Goal: Task Accomplishment & Management: Complete application form

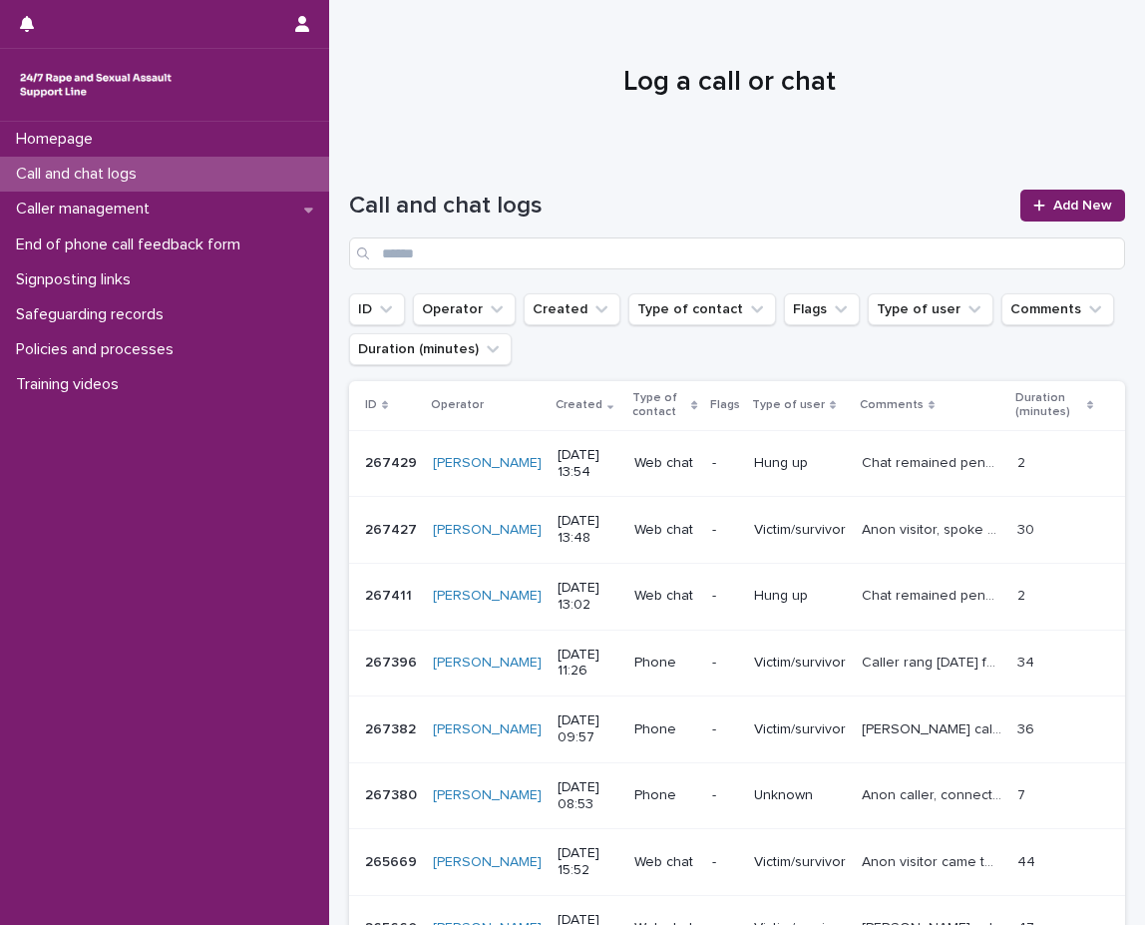
scroll to position [100, 0]
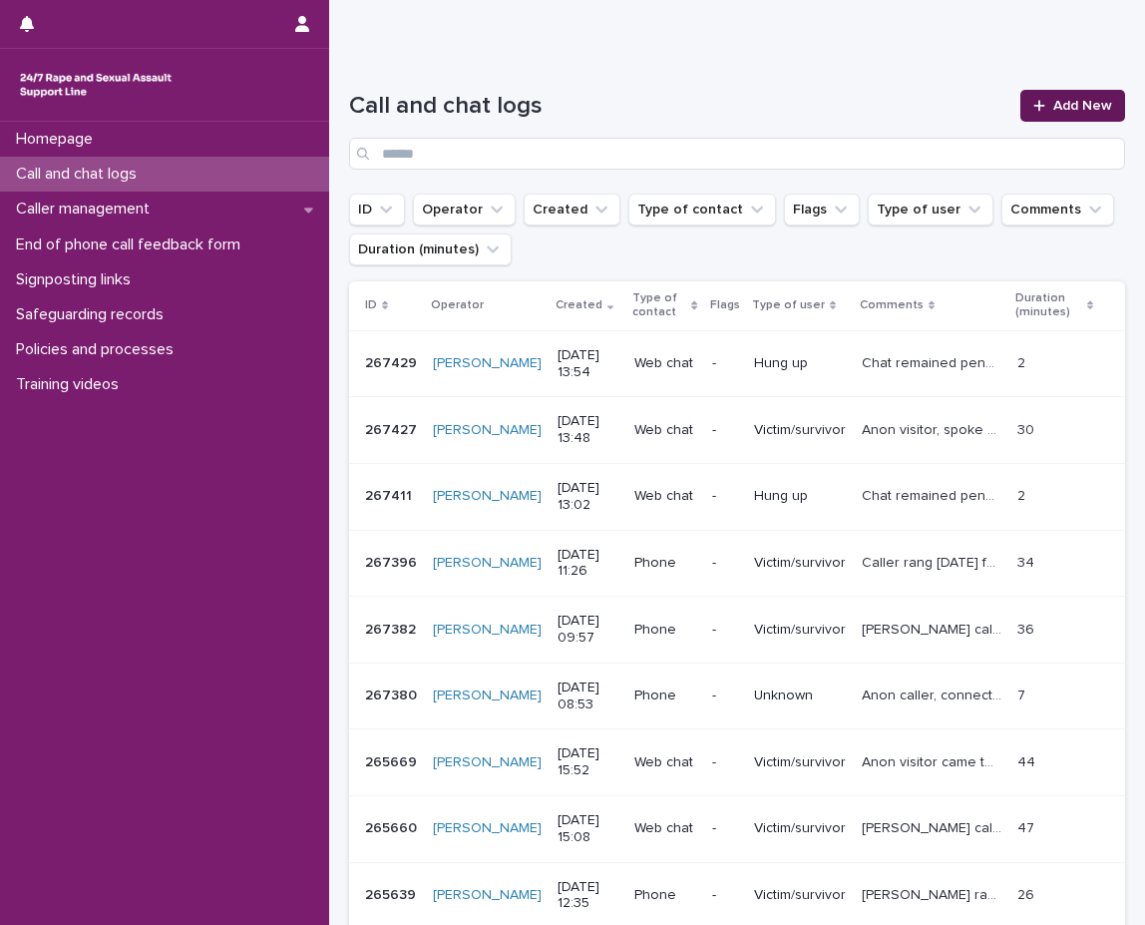
click at [1063, 114] on link "Add New" at bounding box center [1072, 106] width 105 height 32
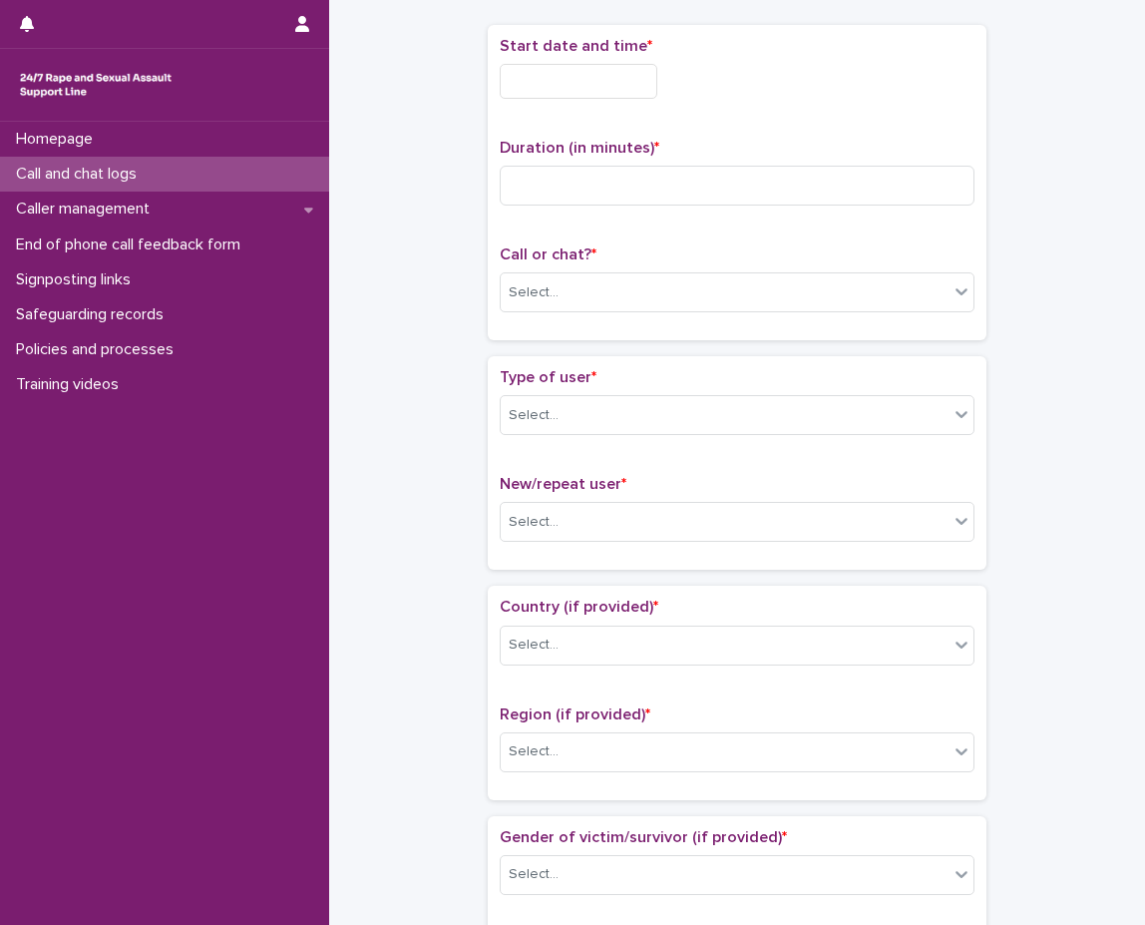
scroll to position [112, 0]
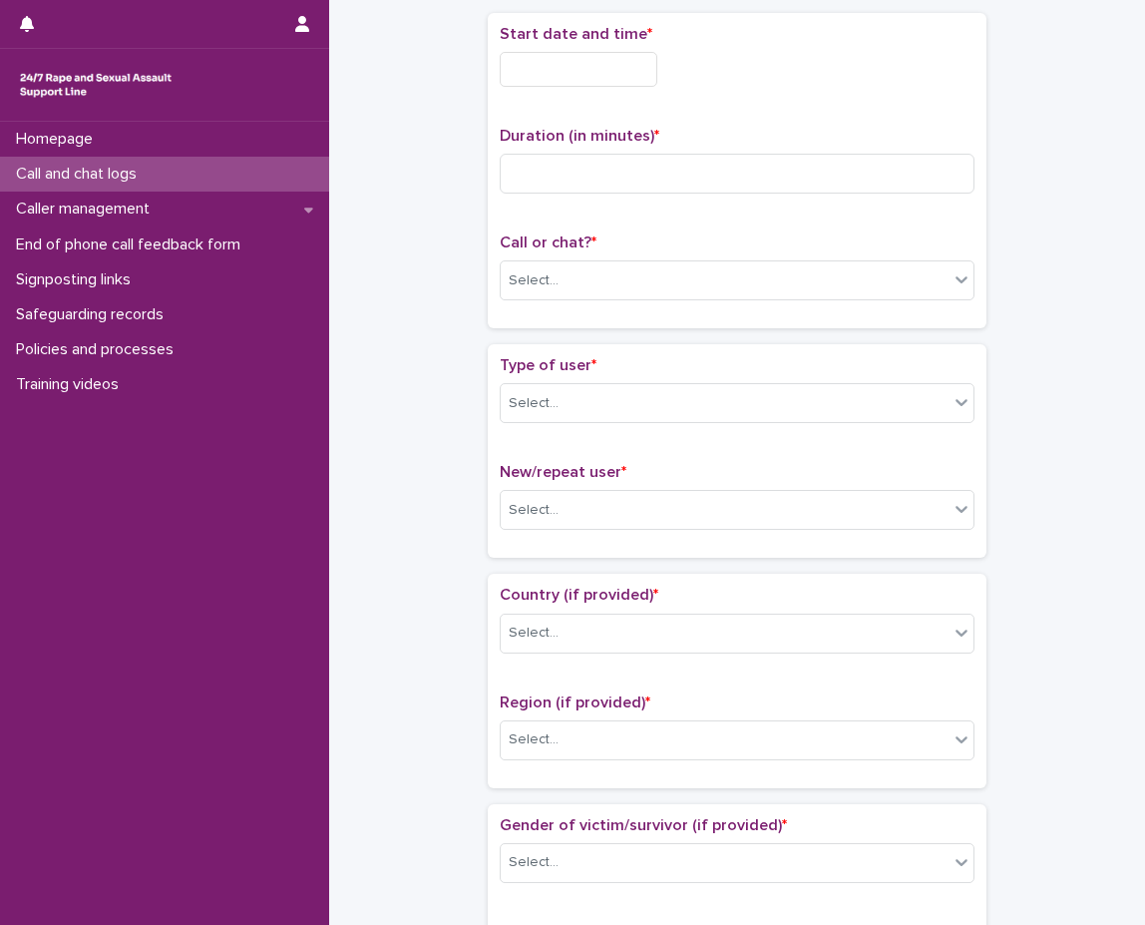
click at [490, 62] on div "Start date and time * Duration (in minutes) * Call or chat? * Select..." at bounding box center [737, 170] width 499 height 315
click at [529, 57] on input "text" at bounding box center [579, 69] width 158 height 35
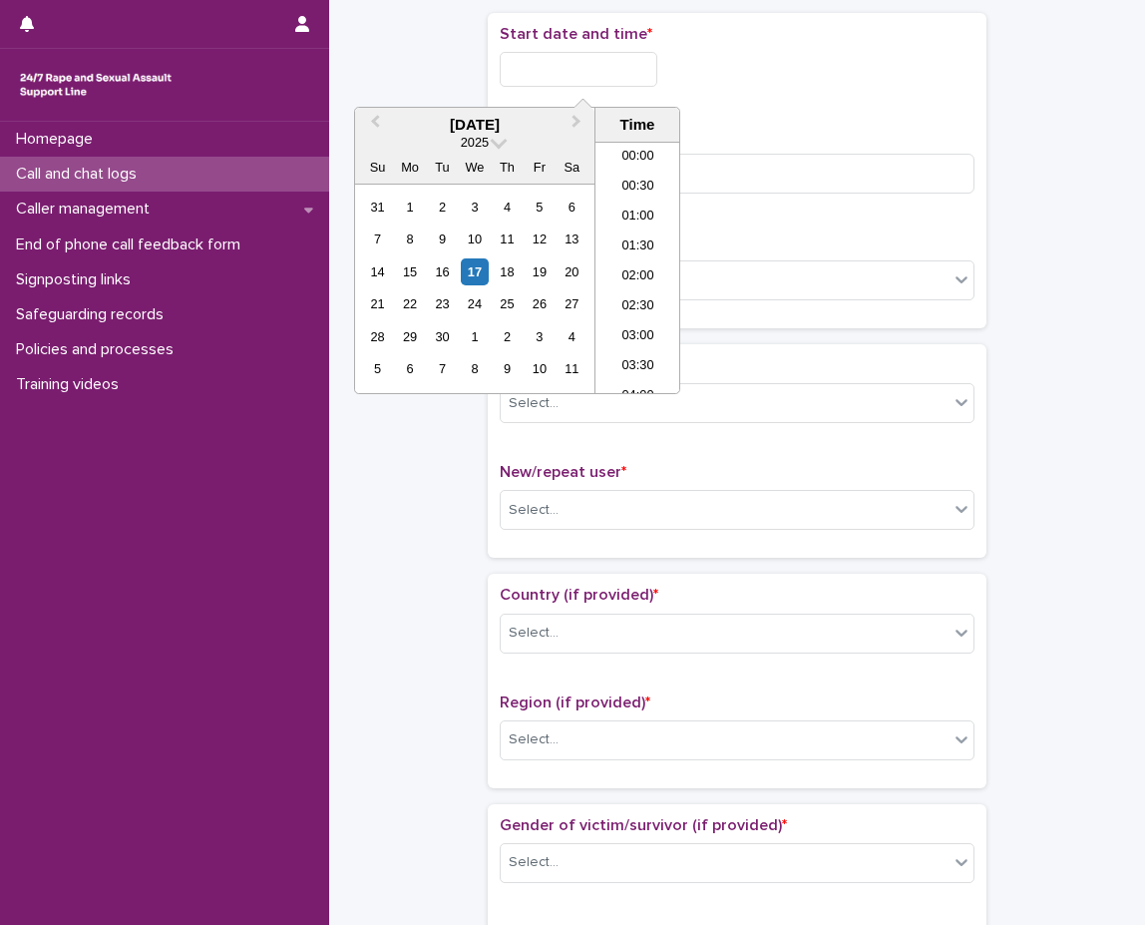
scroll to position [788, 0]
click at [626, 253] on li "15:00" at bounding box center [638, 267] width 85 height 30
click at [605, 63] on input "**********" at bounding box center [579, 69] width 158 height 35
type input "**********"
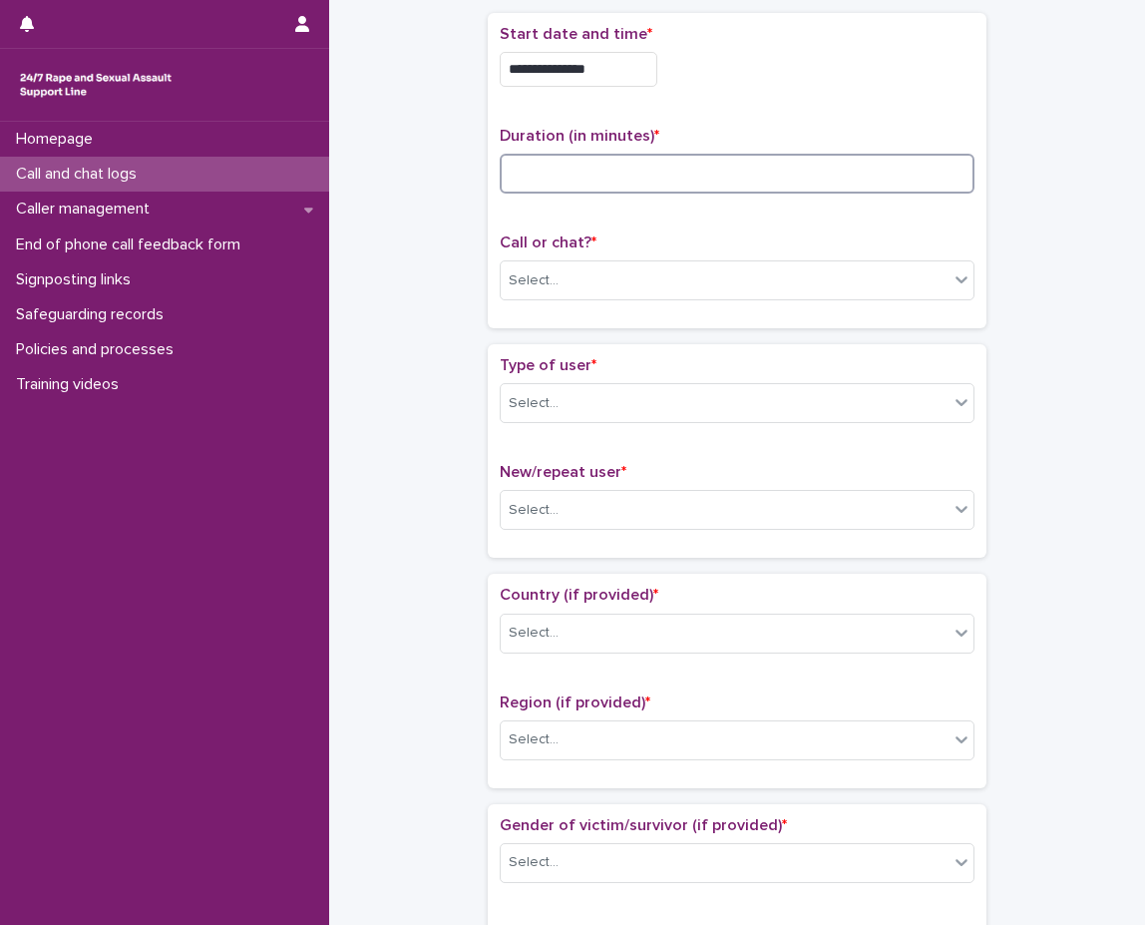
click at [815, 182] on input at bounding box center [737, 174] width 475 height 40
type input "**"
click at [570, 255] on div "Call or chat? * Select..." at bounding box center [737, 274] width 475 height 83
click at [575, 271] on div "Select..." at bounding box center [725, 280] width 448 height 33
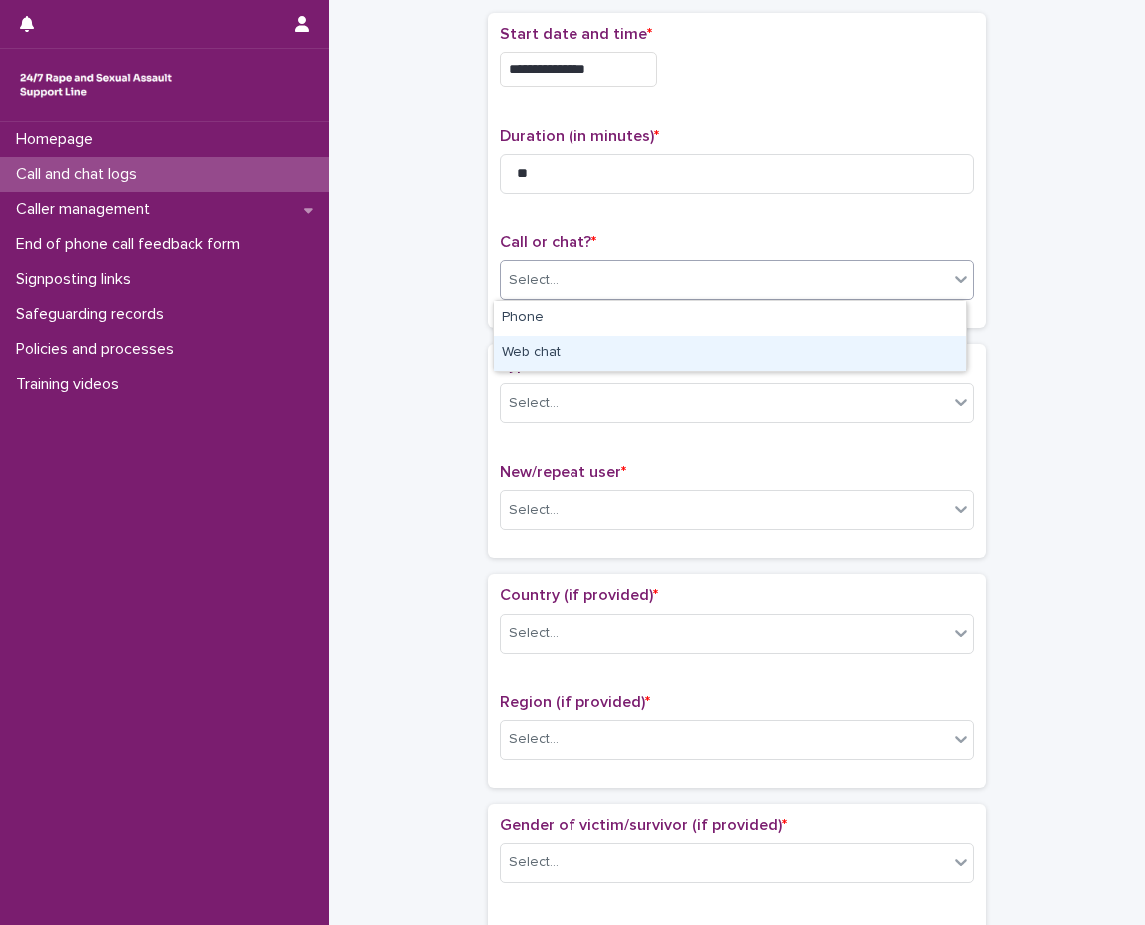
click at [562, 343] on div "Web chat" at bounding box center [730, 353] width 473 height 35
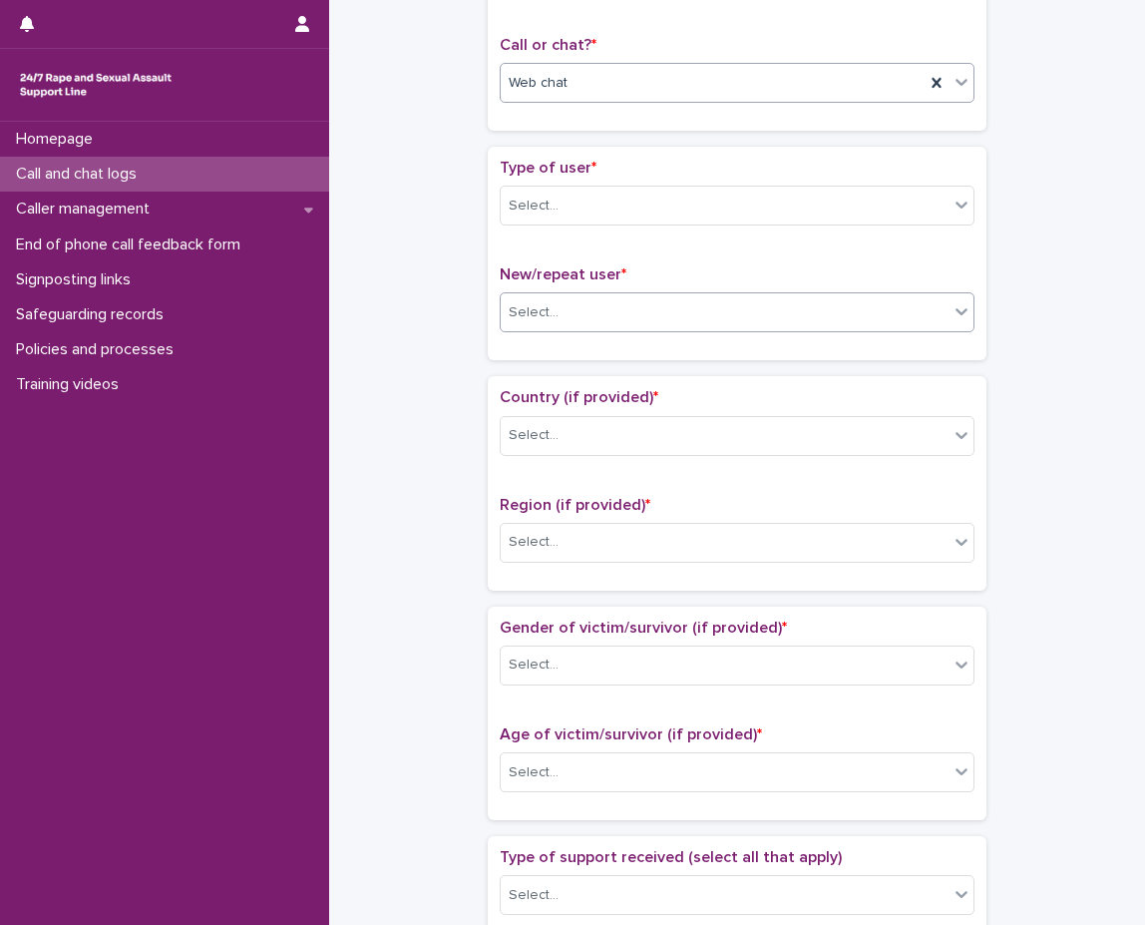
scroll to position [311, 0]
click at [632, 214] on div "Select..." at bounding box center [725, 204] width 448 height 33
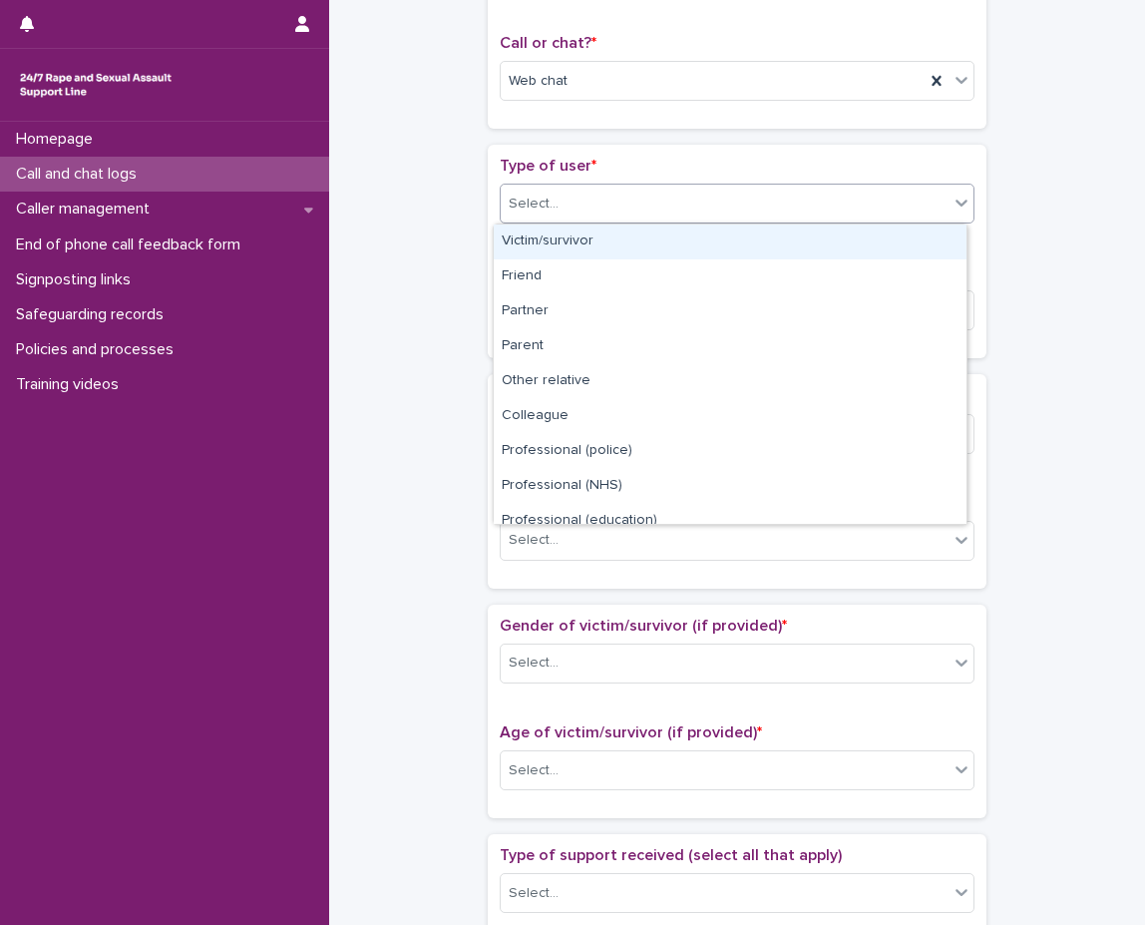
click at [615, 241] on div "Victim/survivor" at bounding box center [730, 241] width 473 height 35
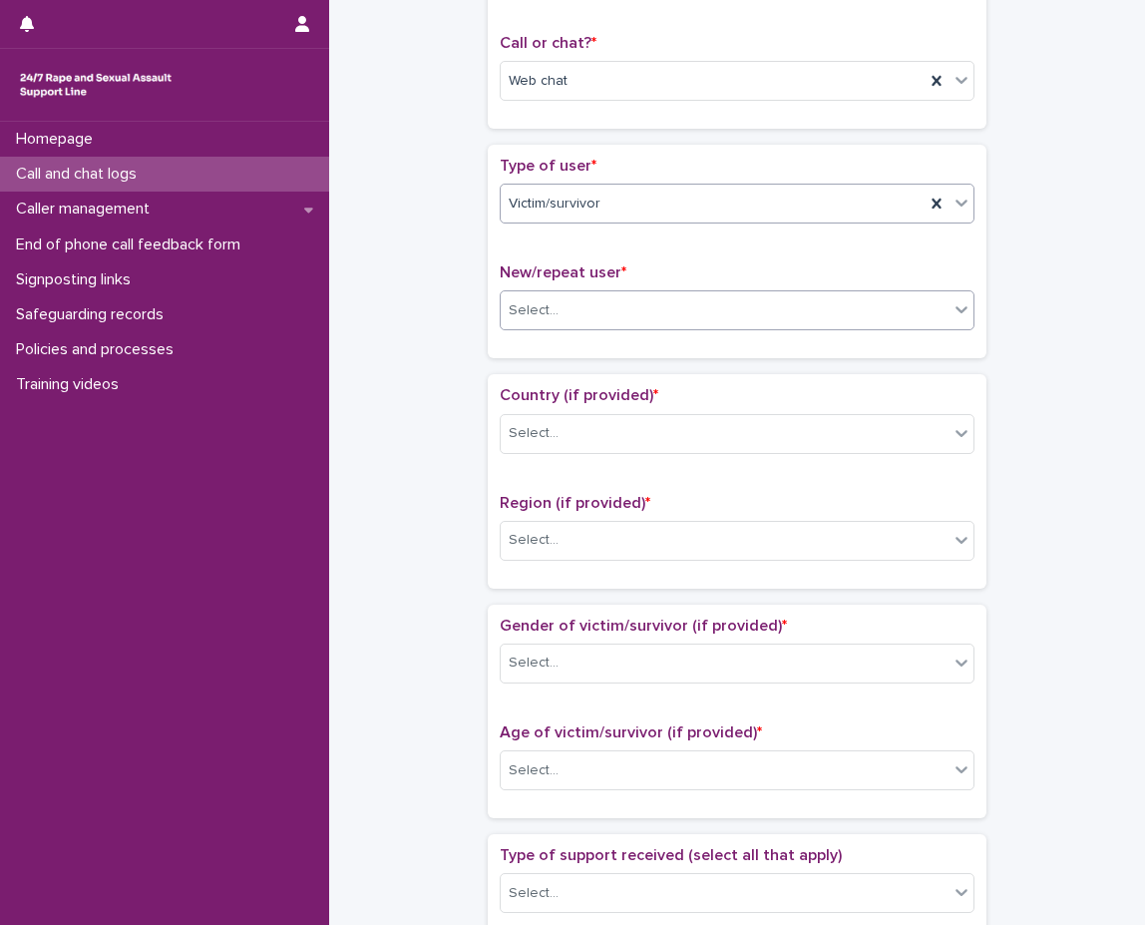
click at [624, 314] on div "Select..." at bounding box center [725, 310] width 448 height 33
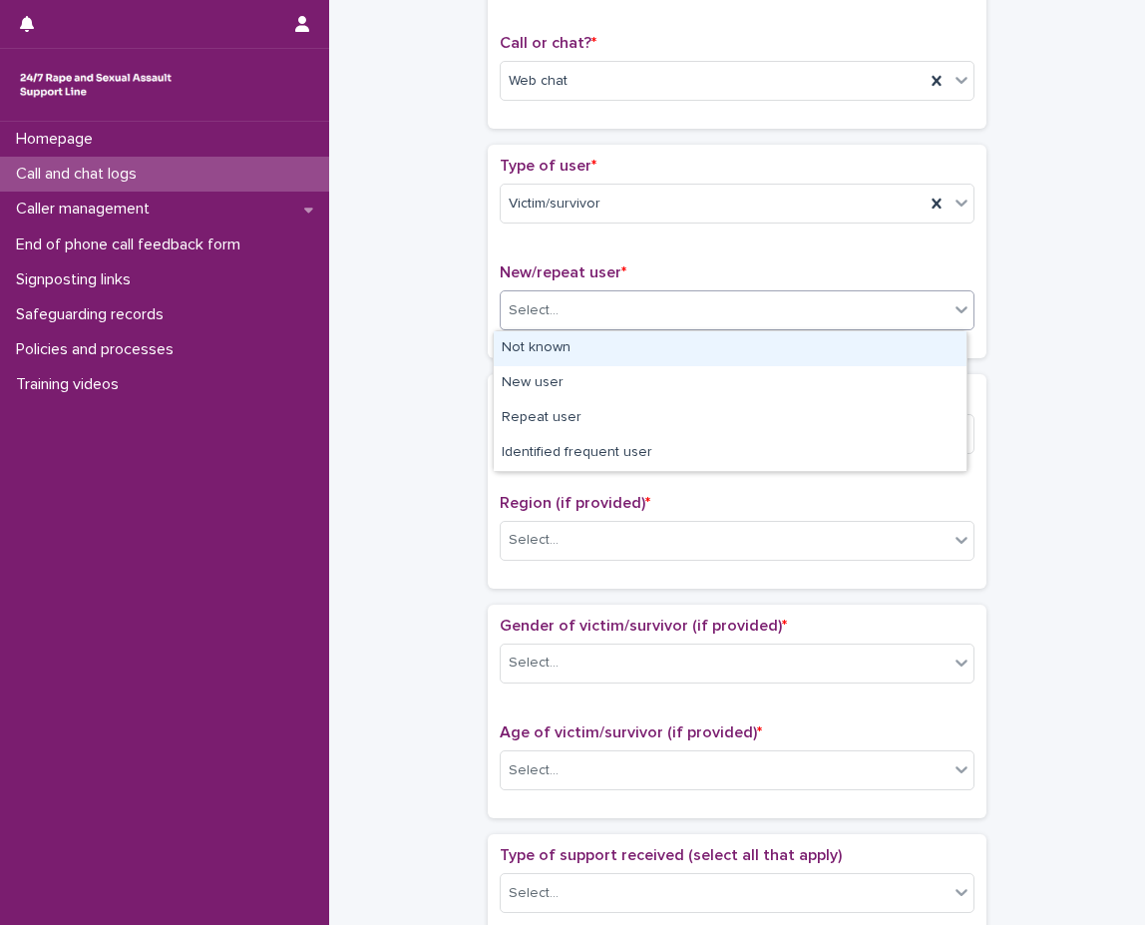
click at [608, 350] on div "Not known" at bounding box center [730, 348] width 473 height 35
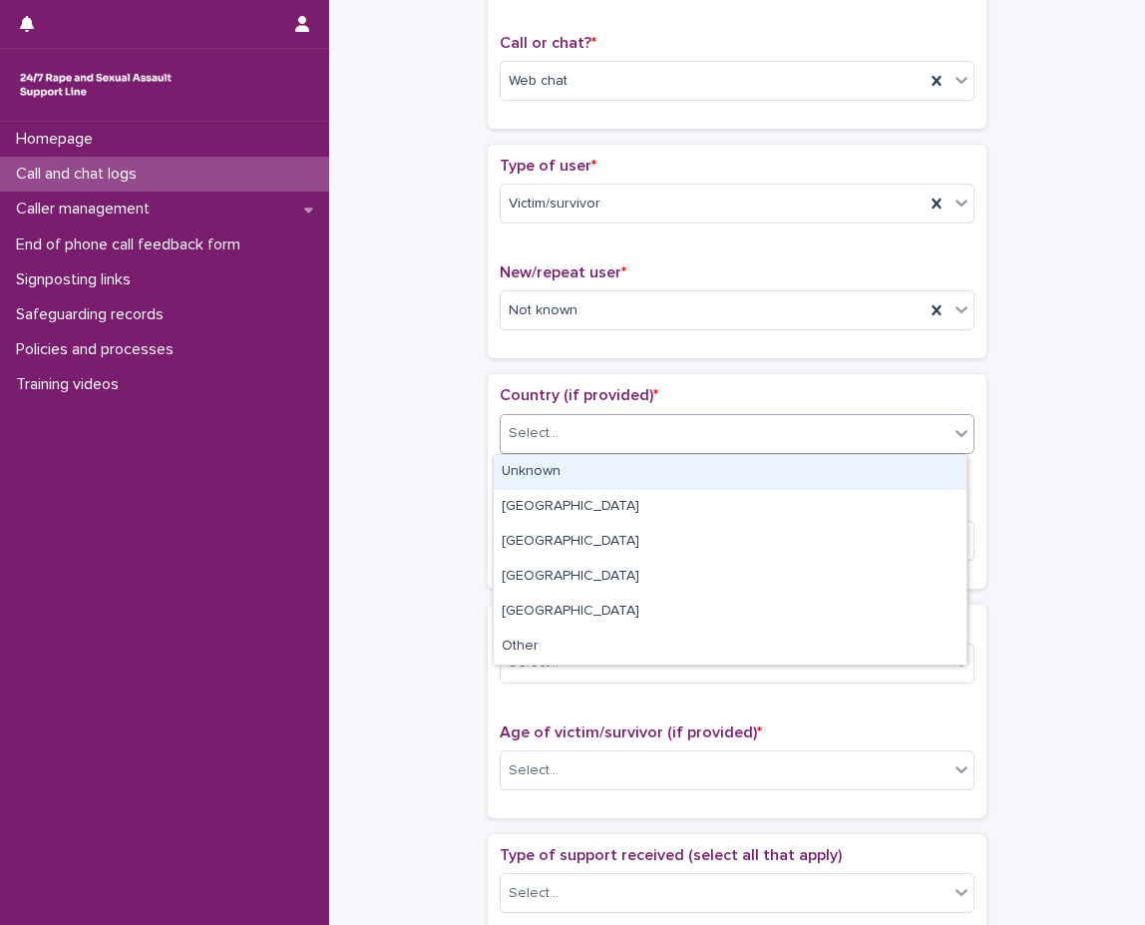
click at [593, 436] on div "Select..." at bounding box center [725, 433] width 448 height 33
click at [588, 462] on div "Unknown" at bounding box center [730, 472] width 473 height 35
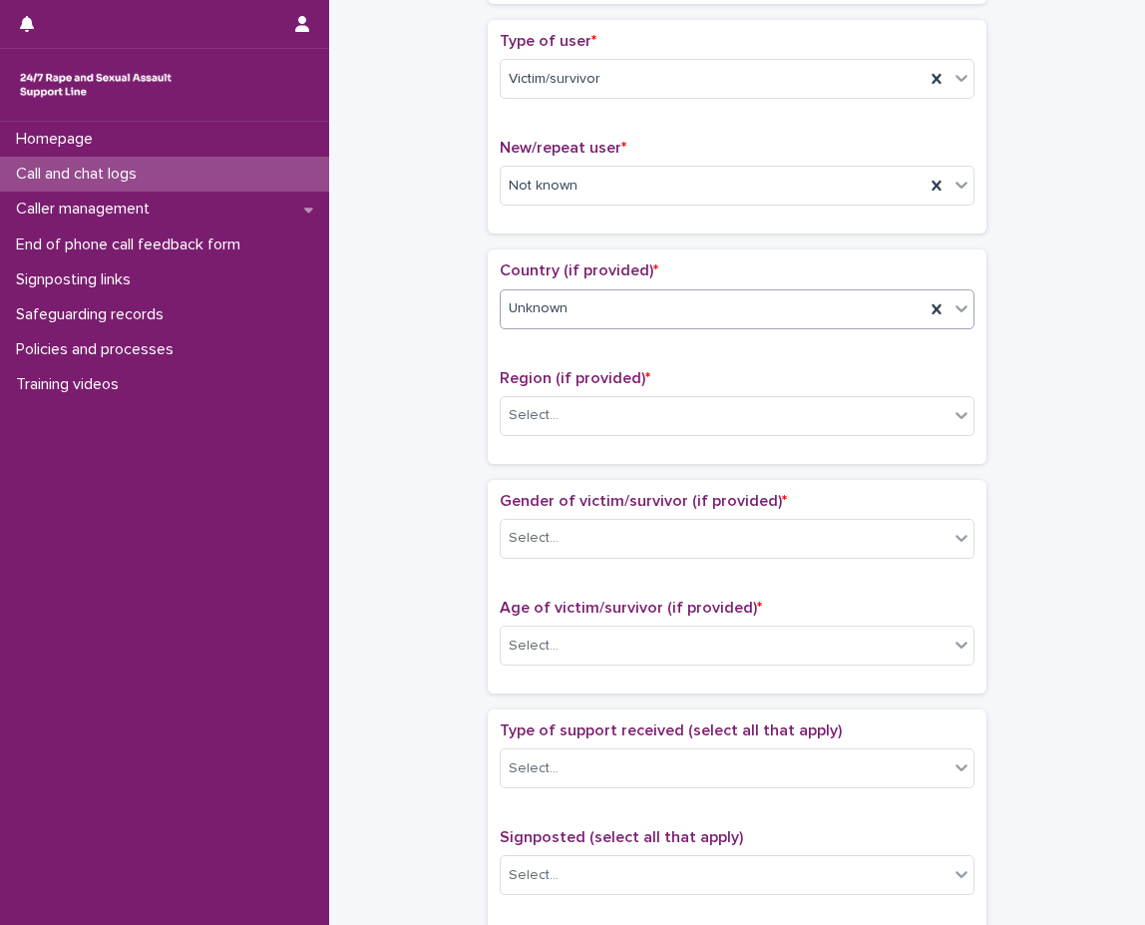
scroll to position [511, 0]
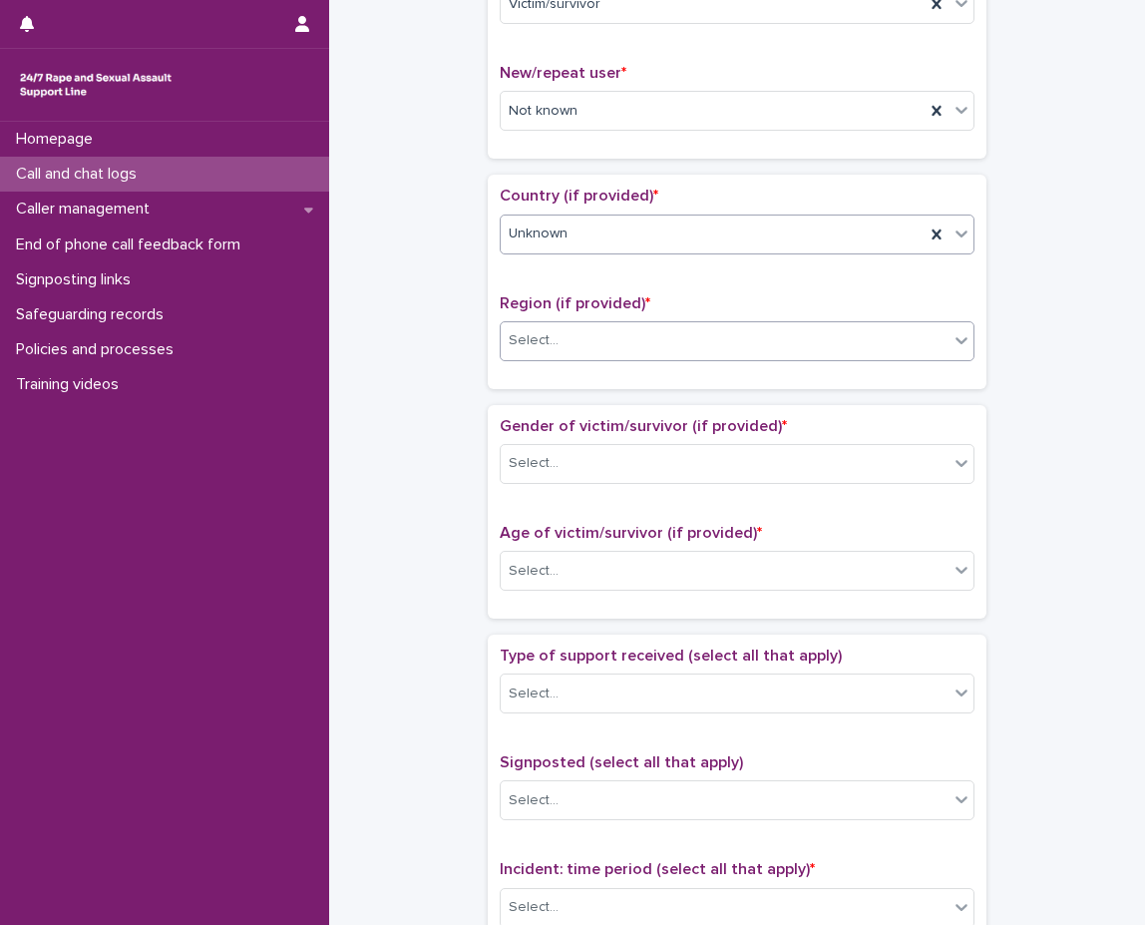
click at [617, 337] on div "Select..." at bounding box center [725, 340] width 448 height 33
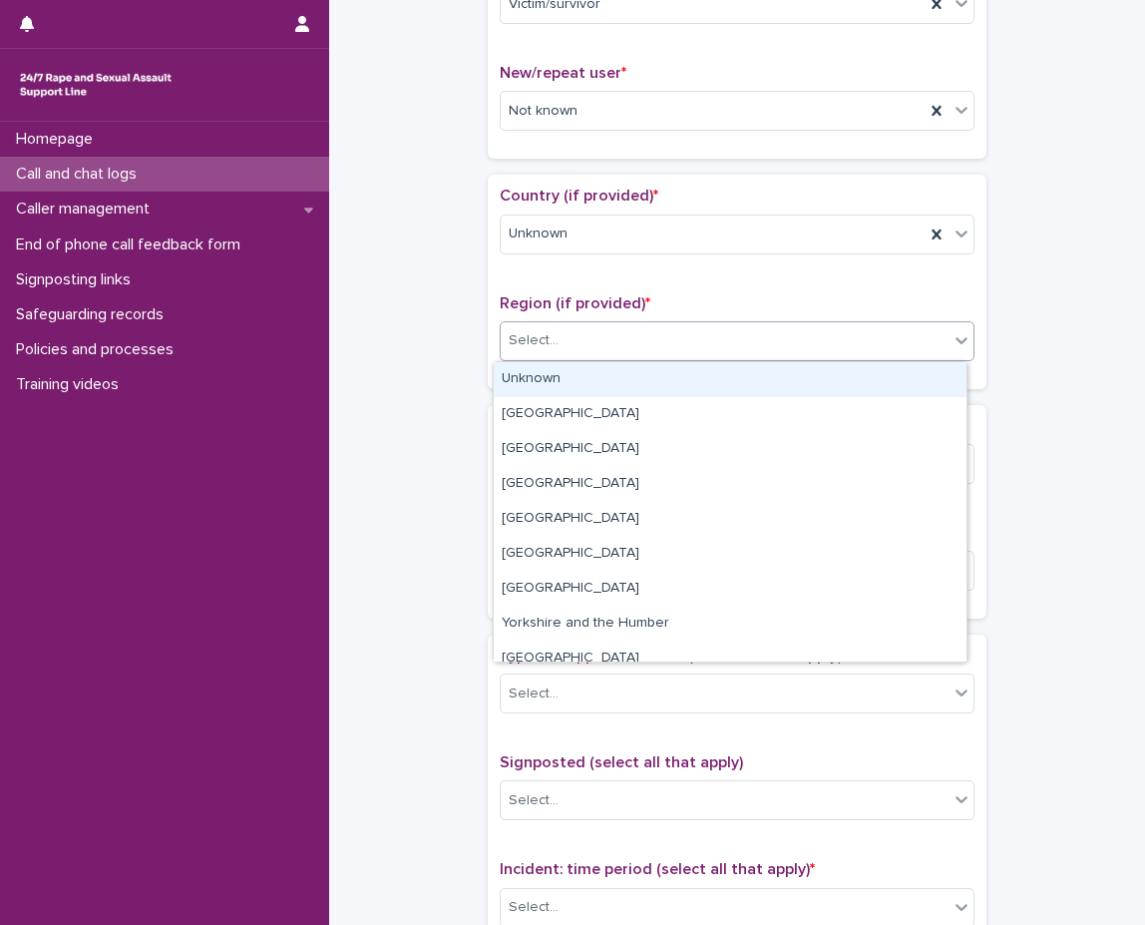
click at [600, 384] on div "Unknown" at bounding box center [730, 379] width 473 height 35
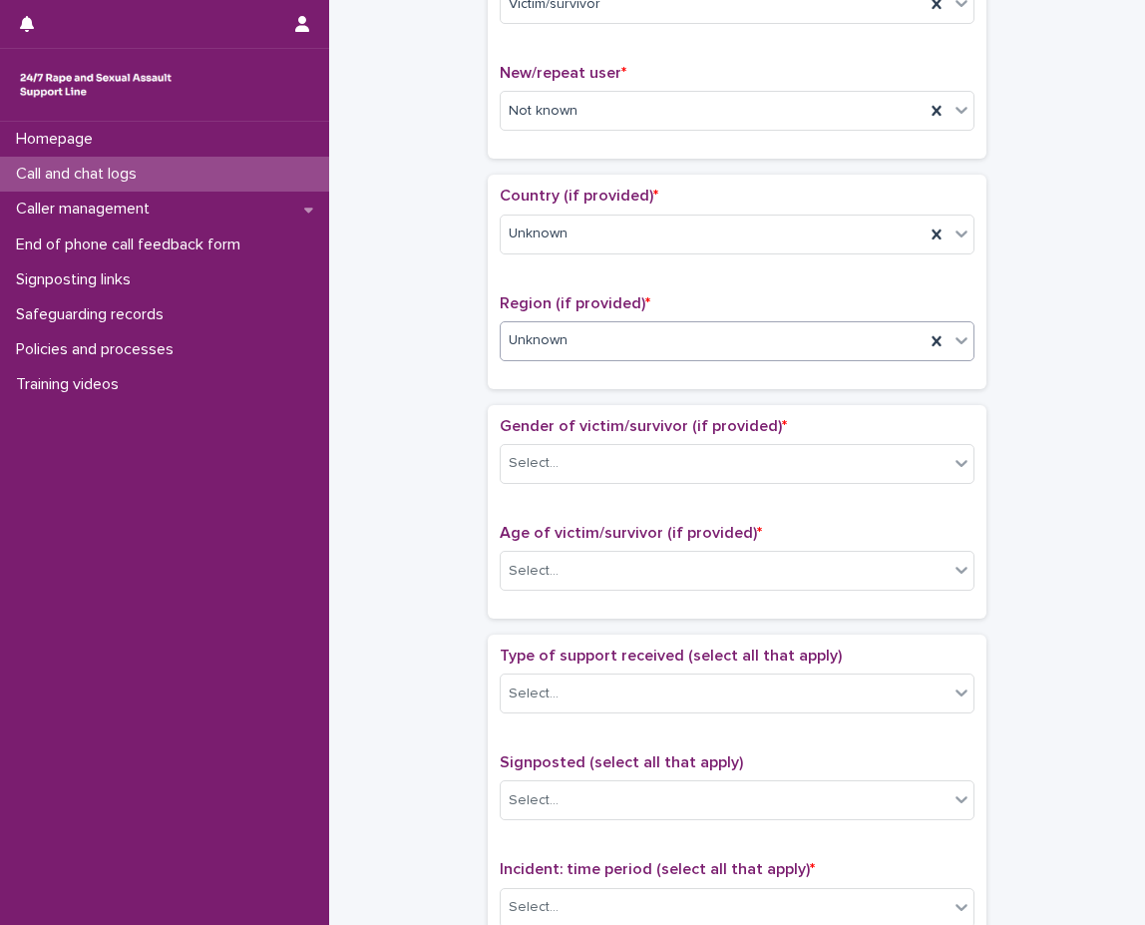
scroll to position [610, 0]
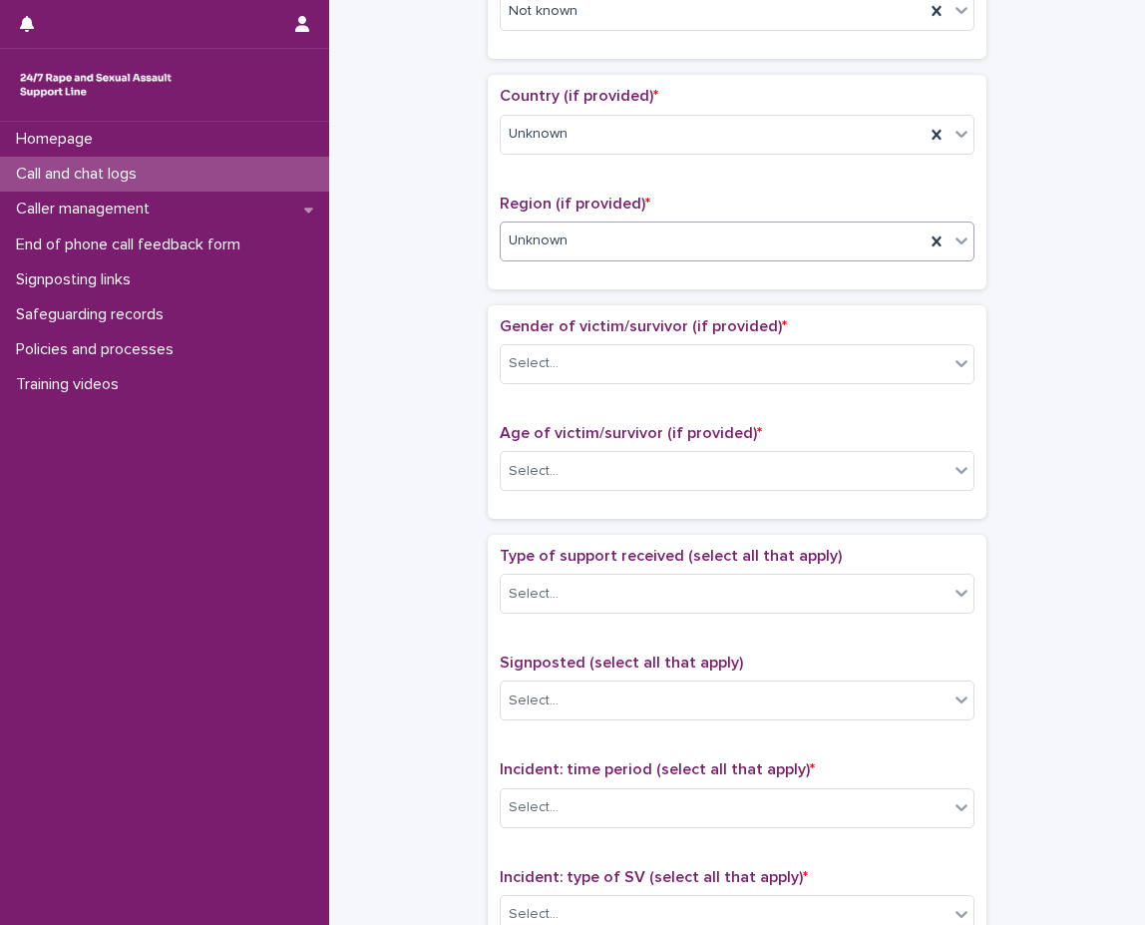
click at [600, 384] on div "Gender of victim/survivor (if provided) * Select..." at bounding box center [737, 358] width 475 height 83
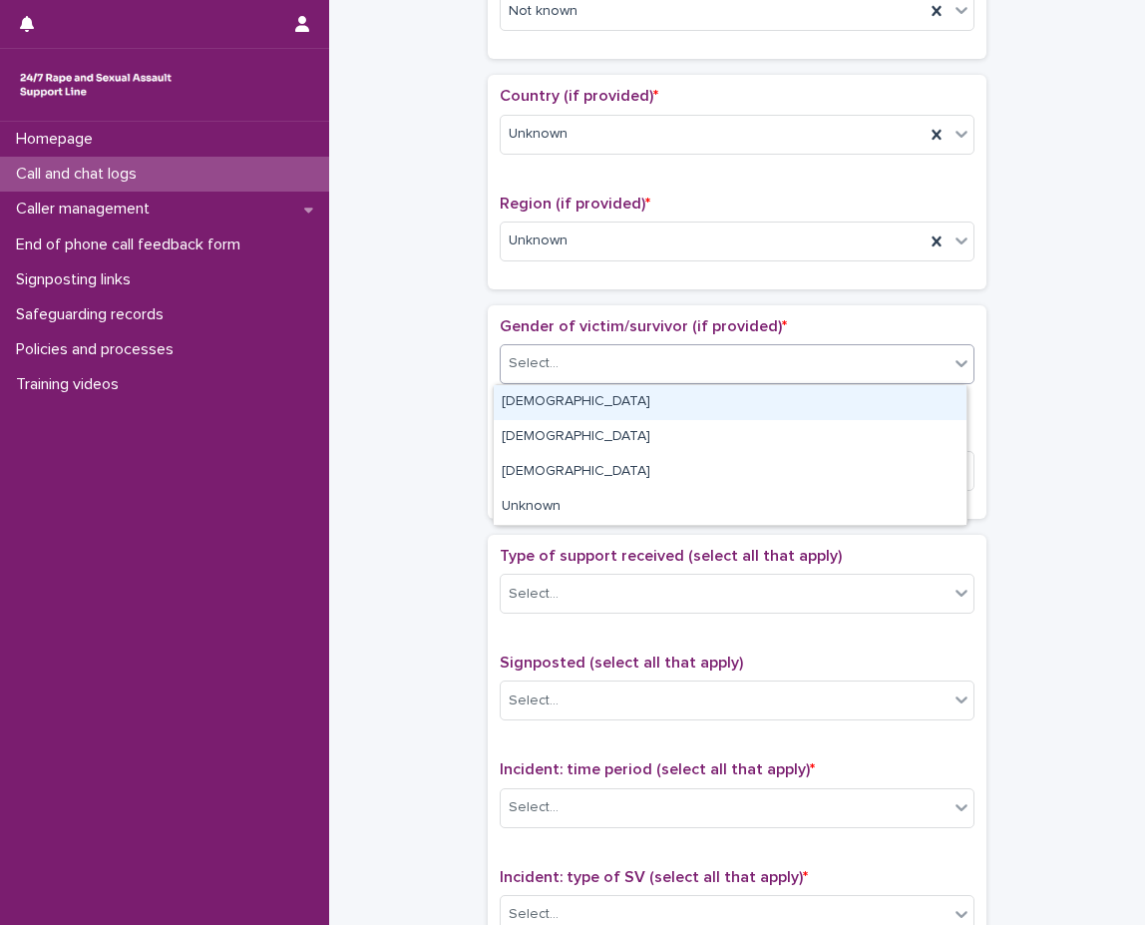
click at [613, 363] on div "Select..." at bounding box center [725, 363] width 448 height 33
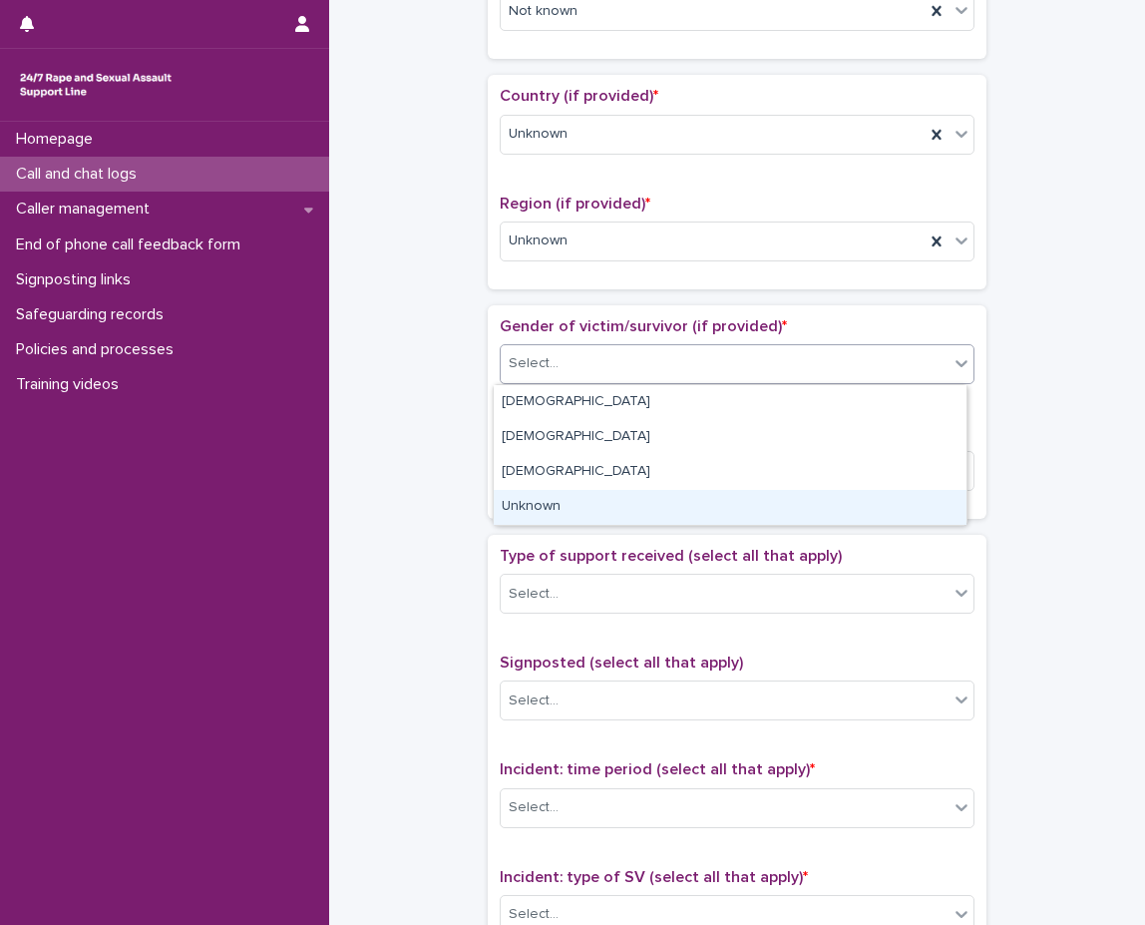
click at [579, 495] on div "Unknown" at bounding box center [730, 507] width 473 height 35
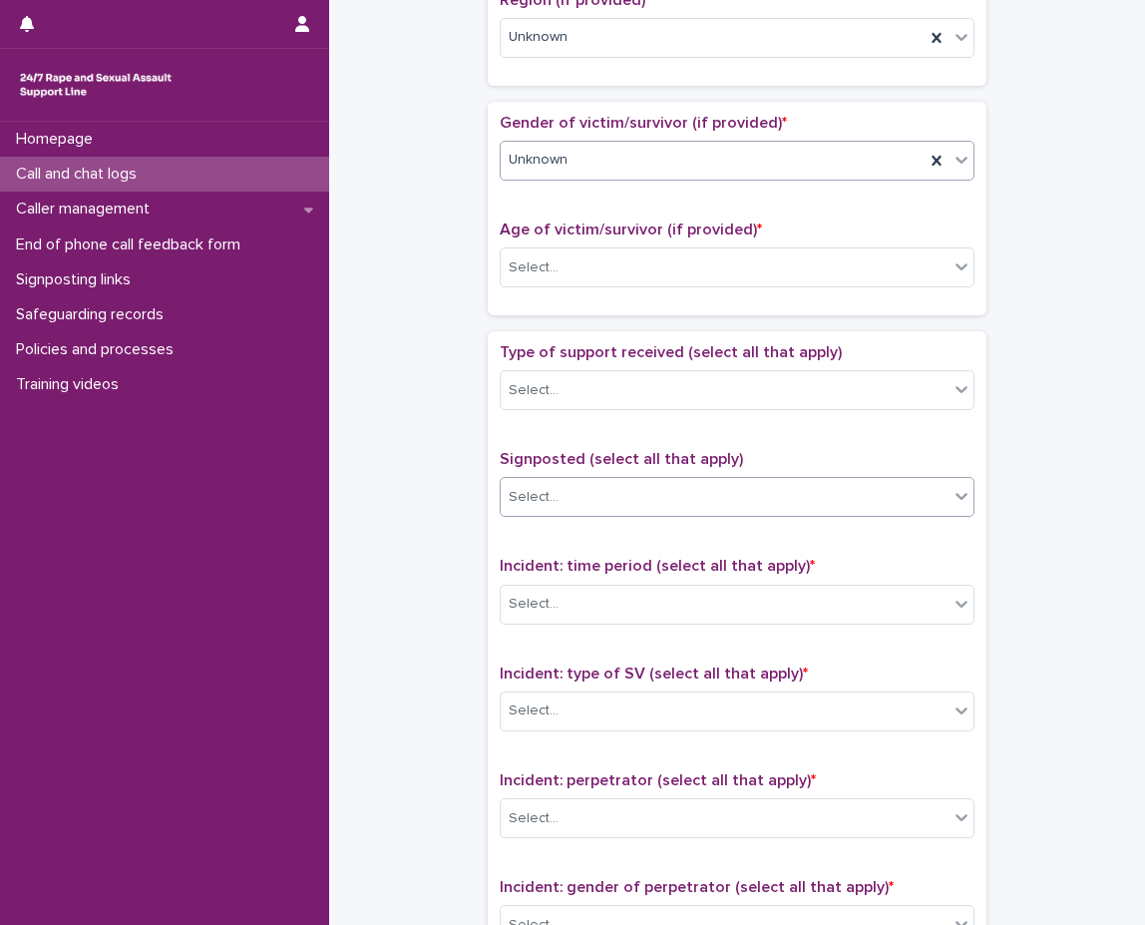
scroll to position [910, 0]
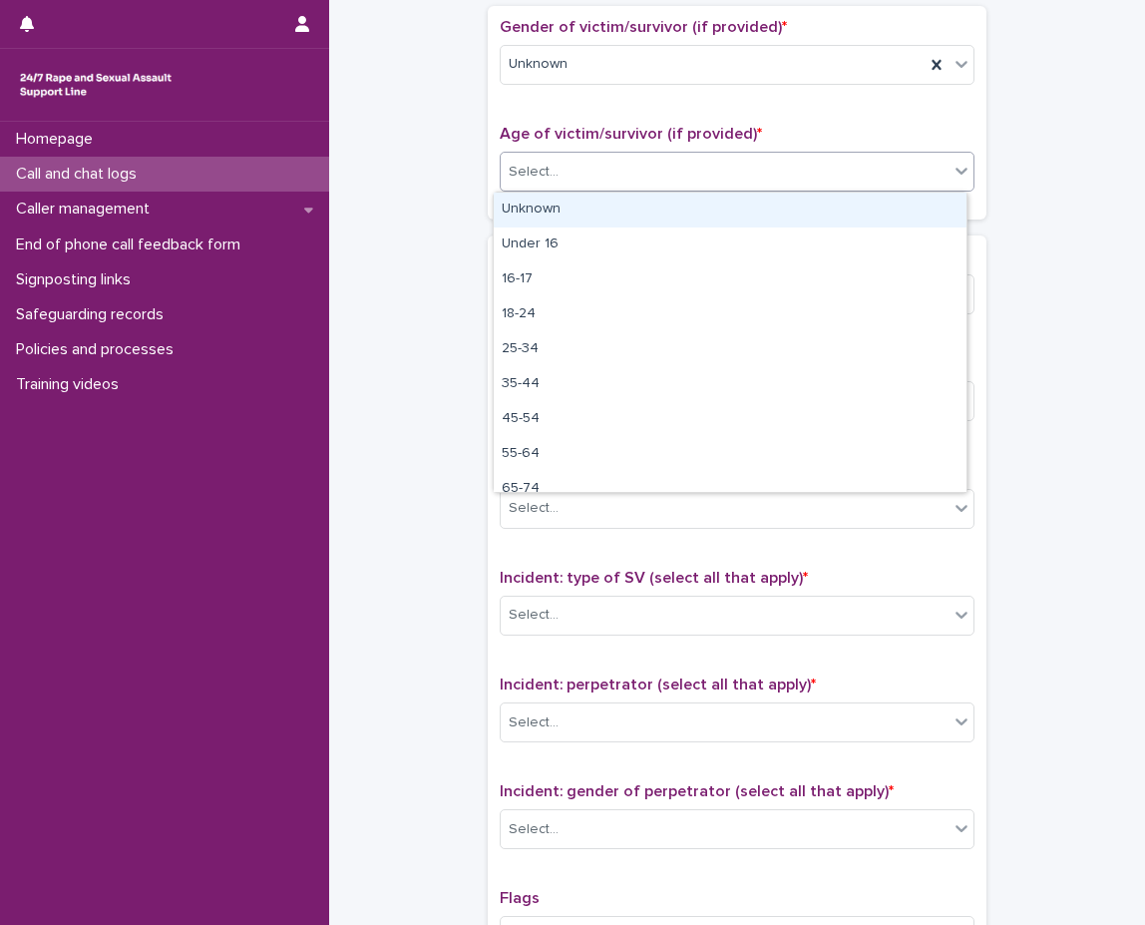
click at [647, 184] on div "Select..." at bounding box center [725, 172] width 448 height 33
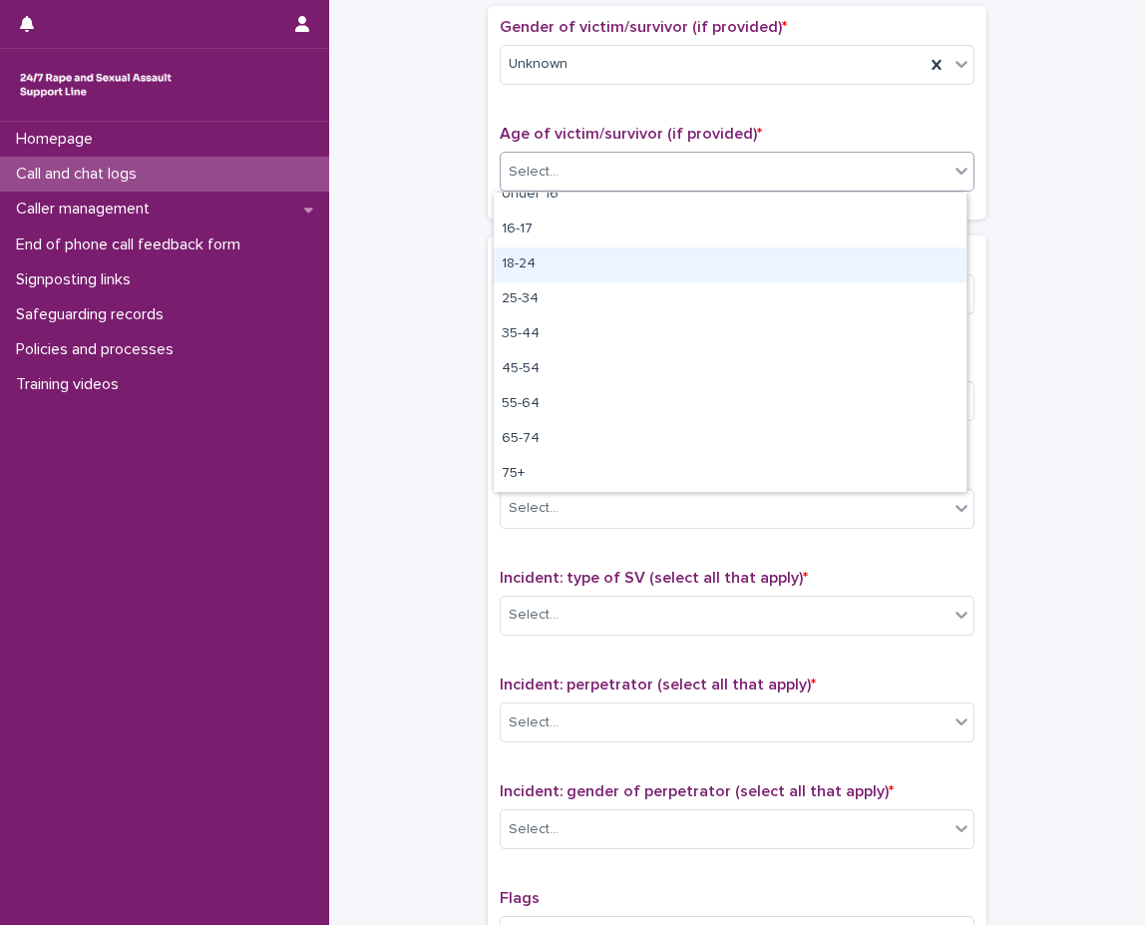
scroll to position [0, 0]
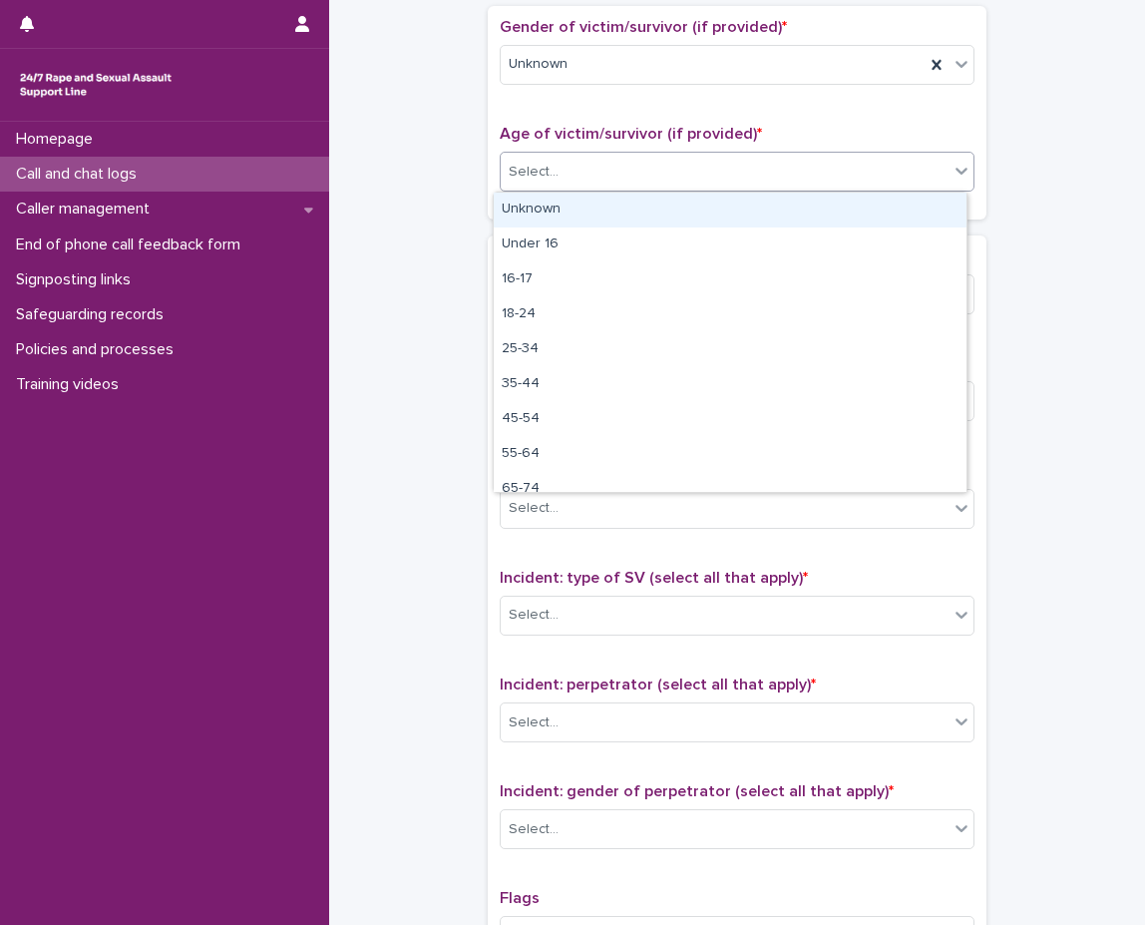
click at [591, 216] on div "Unknown" at bounding box center [730, 210] width 473 height 35
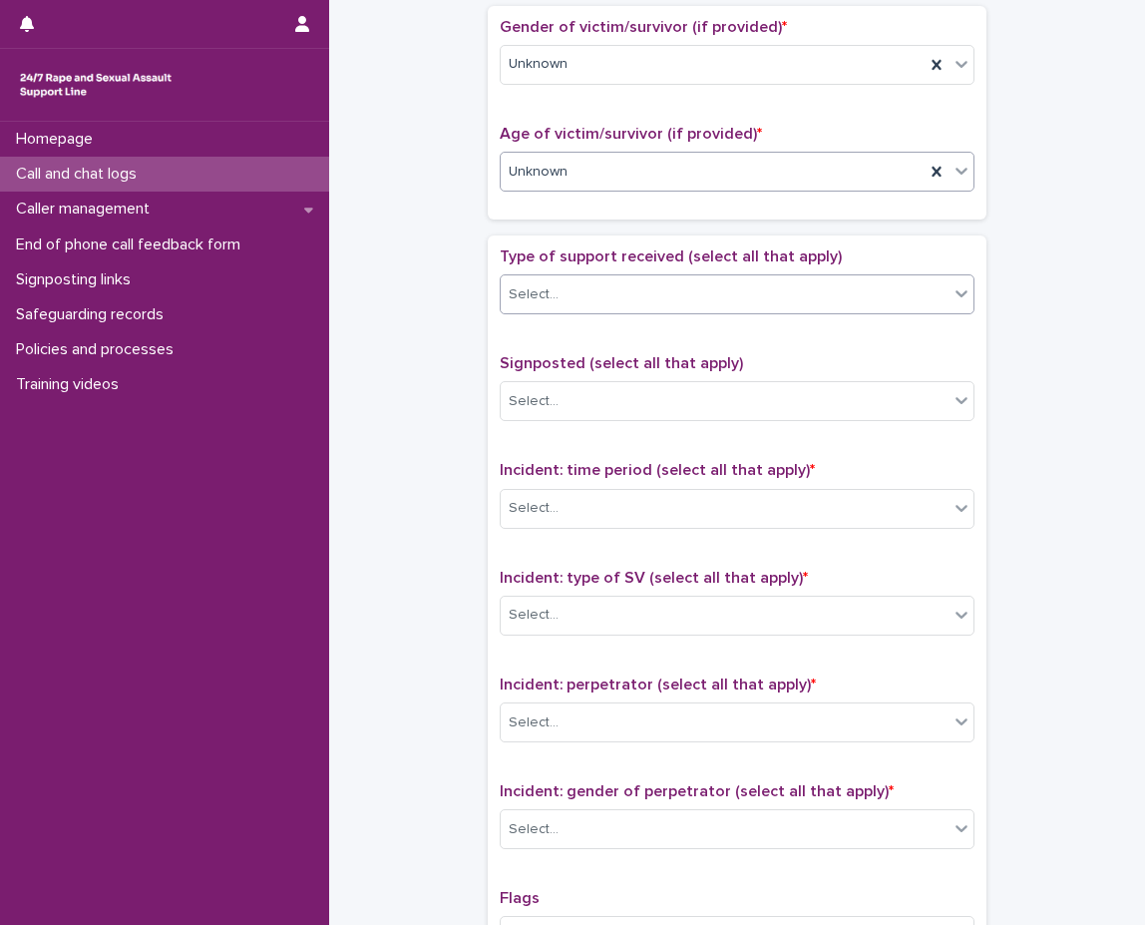
click at [576, 292] on div "Select..." at bounding box center [725, 294] width 448 height 33
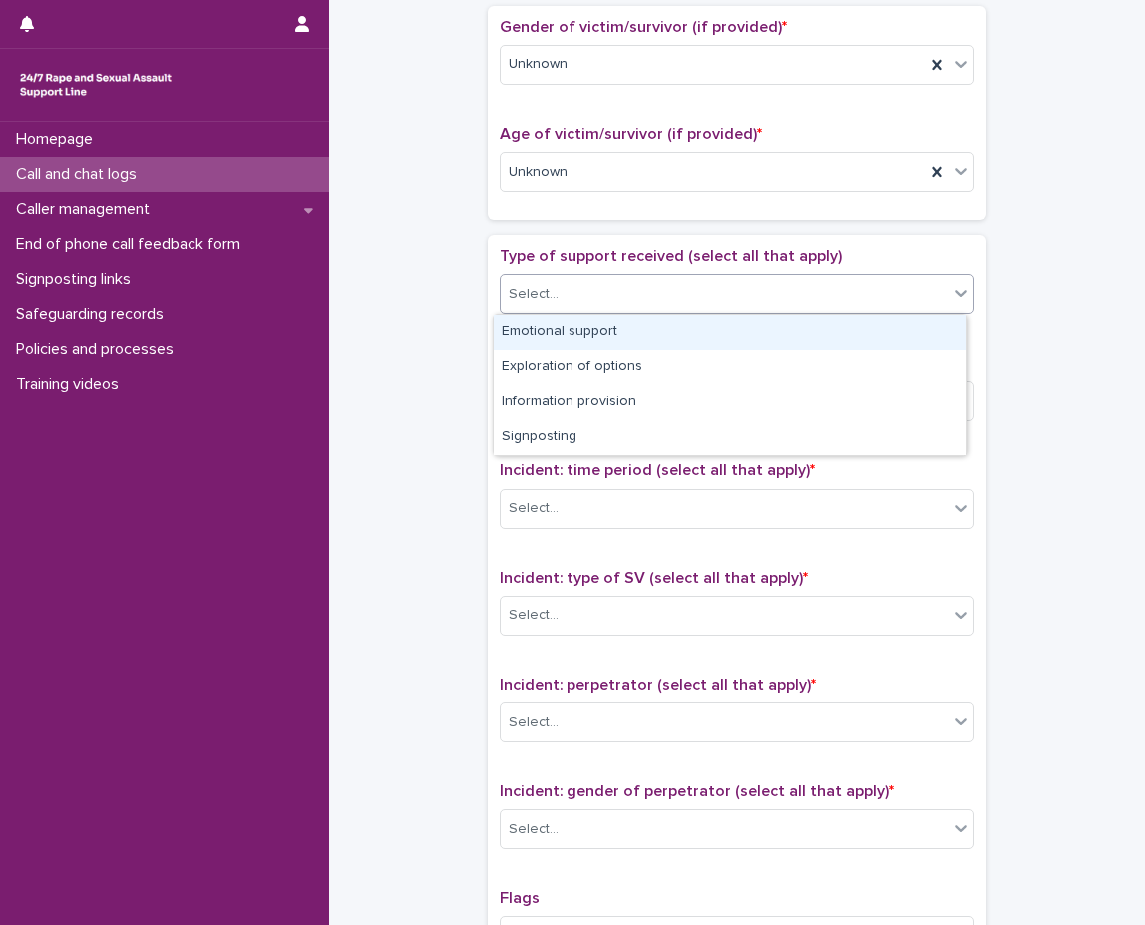
click at [577, 335] on div "Emotional support" at bounding box center [730, 332] width 473 height 35
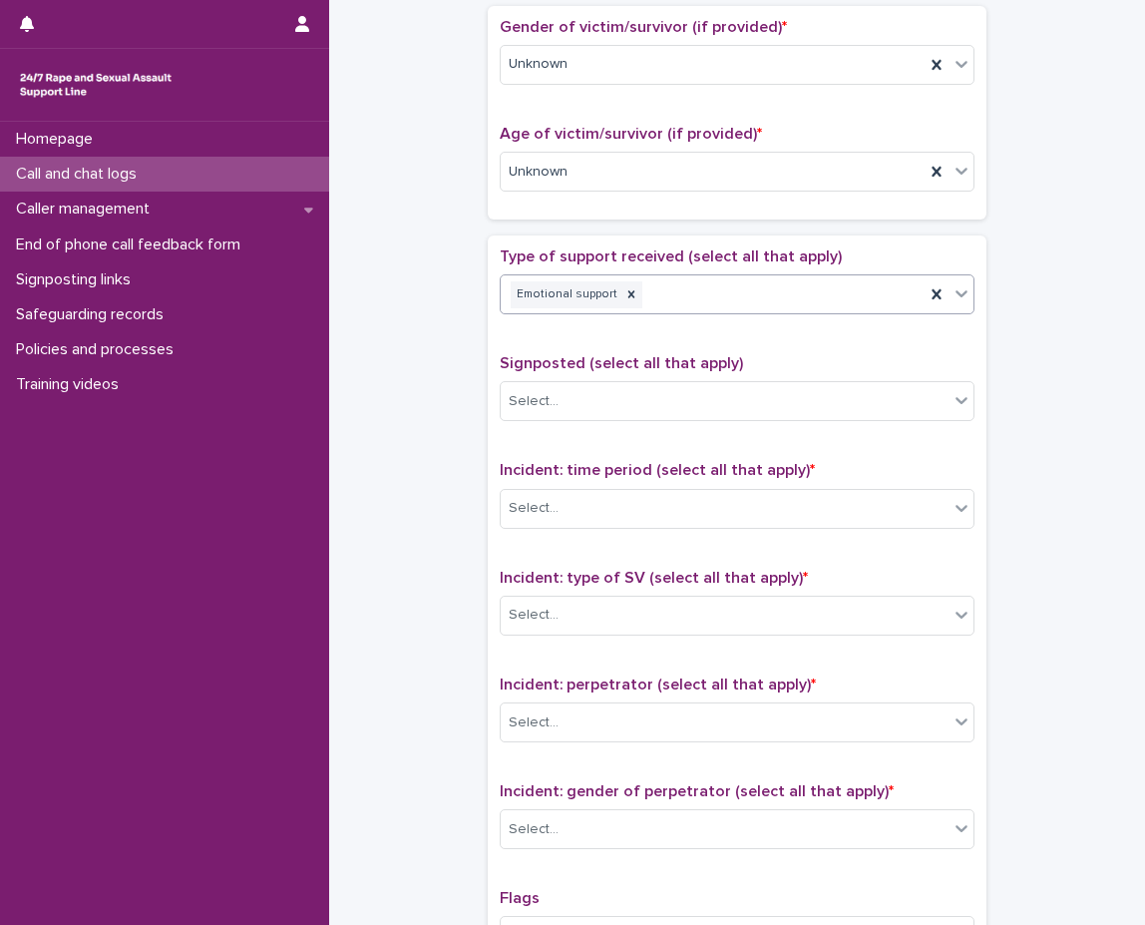
click at [956, 297] on icon at bounding box center [962, 293] width 12 height 7
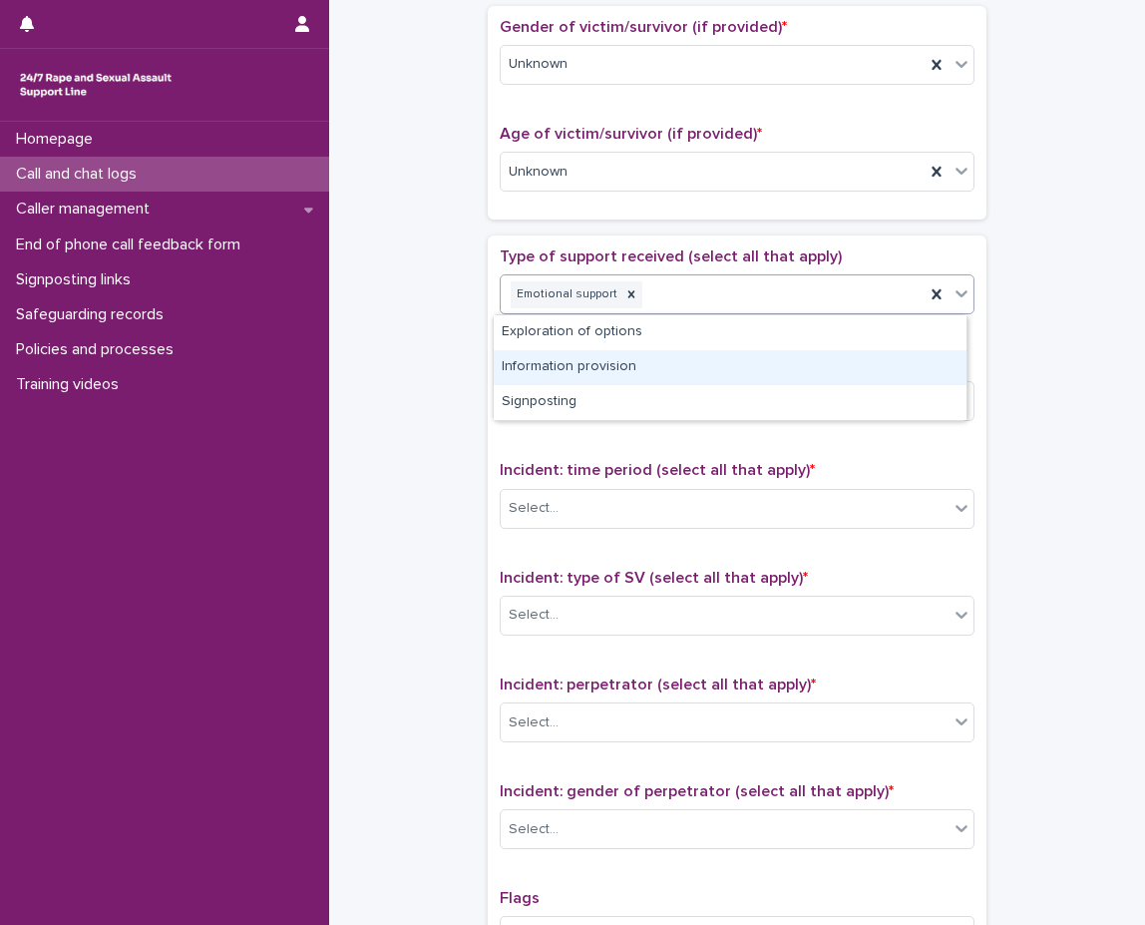
click at [783, 373] on div "Information provision" at bounding box center [730, 367] width 473 height 35
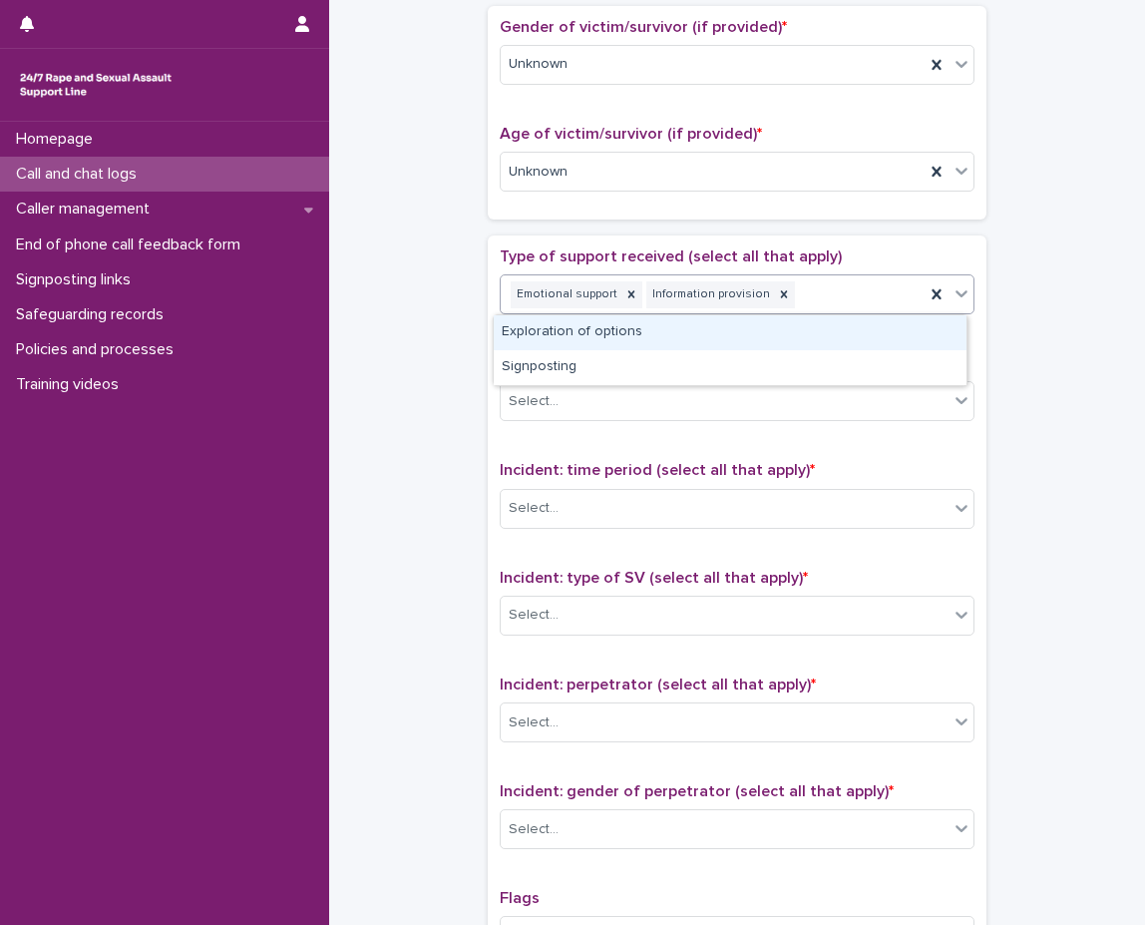
click at [957, 296] on icon at bounding box center [962, 293] width 20 height 20
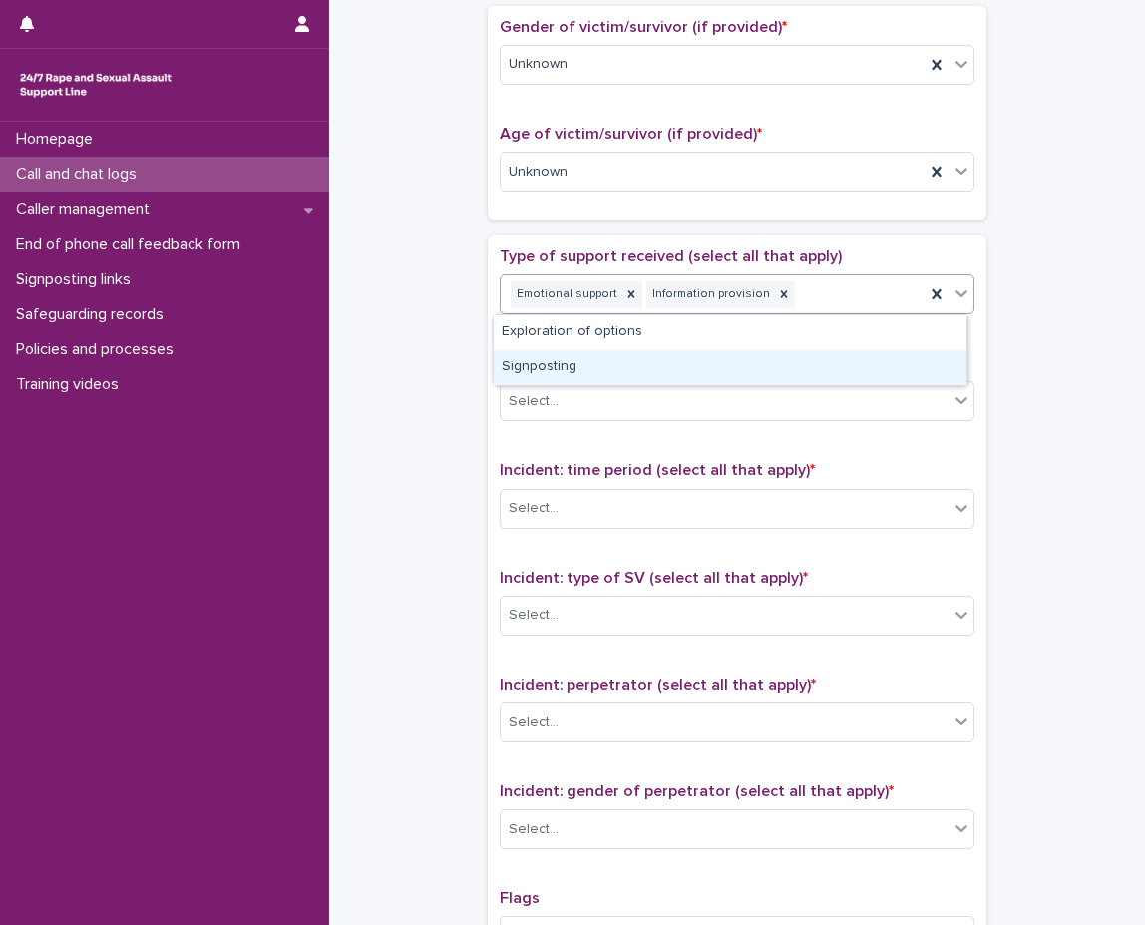
drag, startPoint x: 836, startPoint y: 348, endPoint x: 804, endPoint y: 374, distance: 41.1
click at [804, 374] on div "Signposting" at bounding box center [730, 367] width 473 height 35
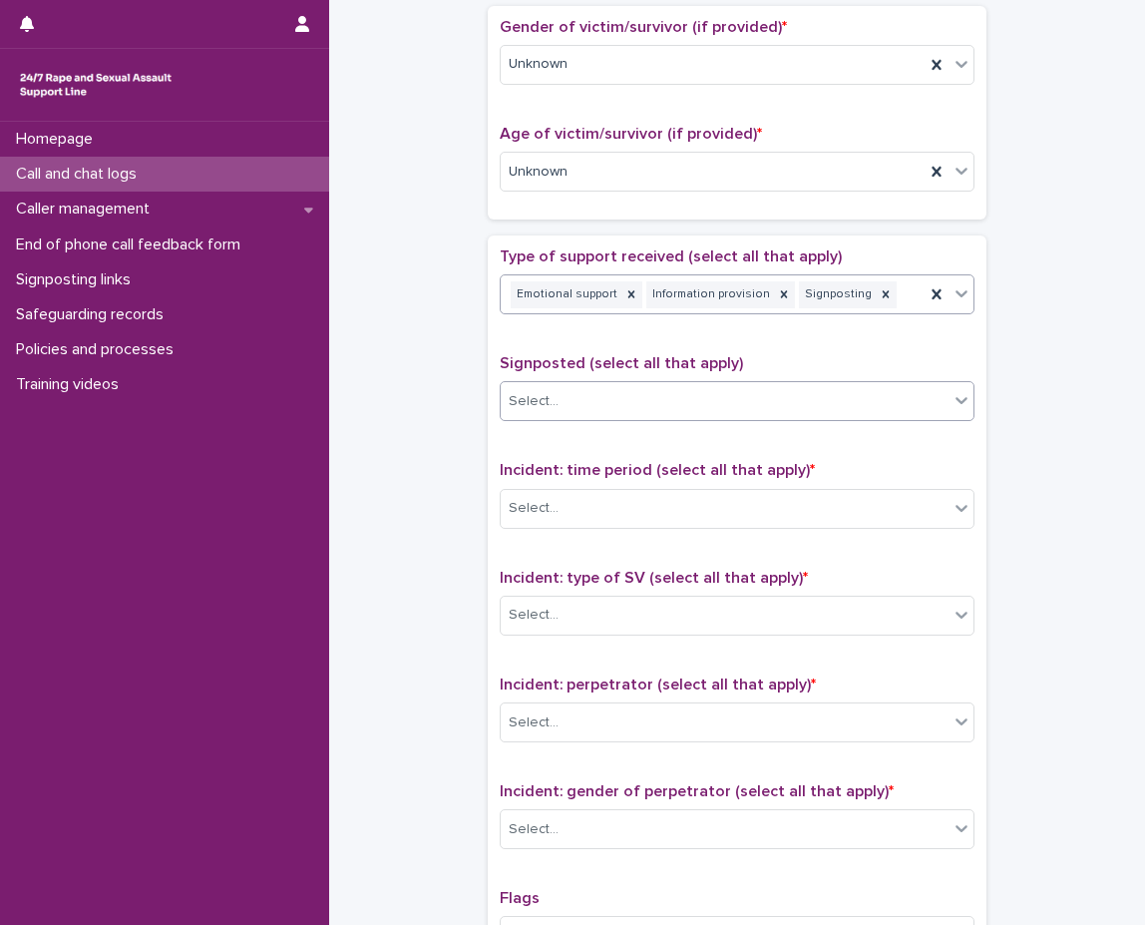
click at [796, 405] on div "Select..." at bounding box center [725, 401] width 448 height 33
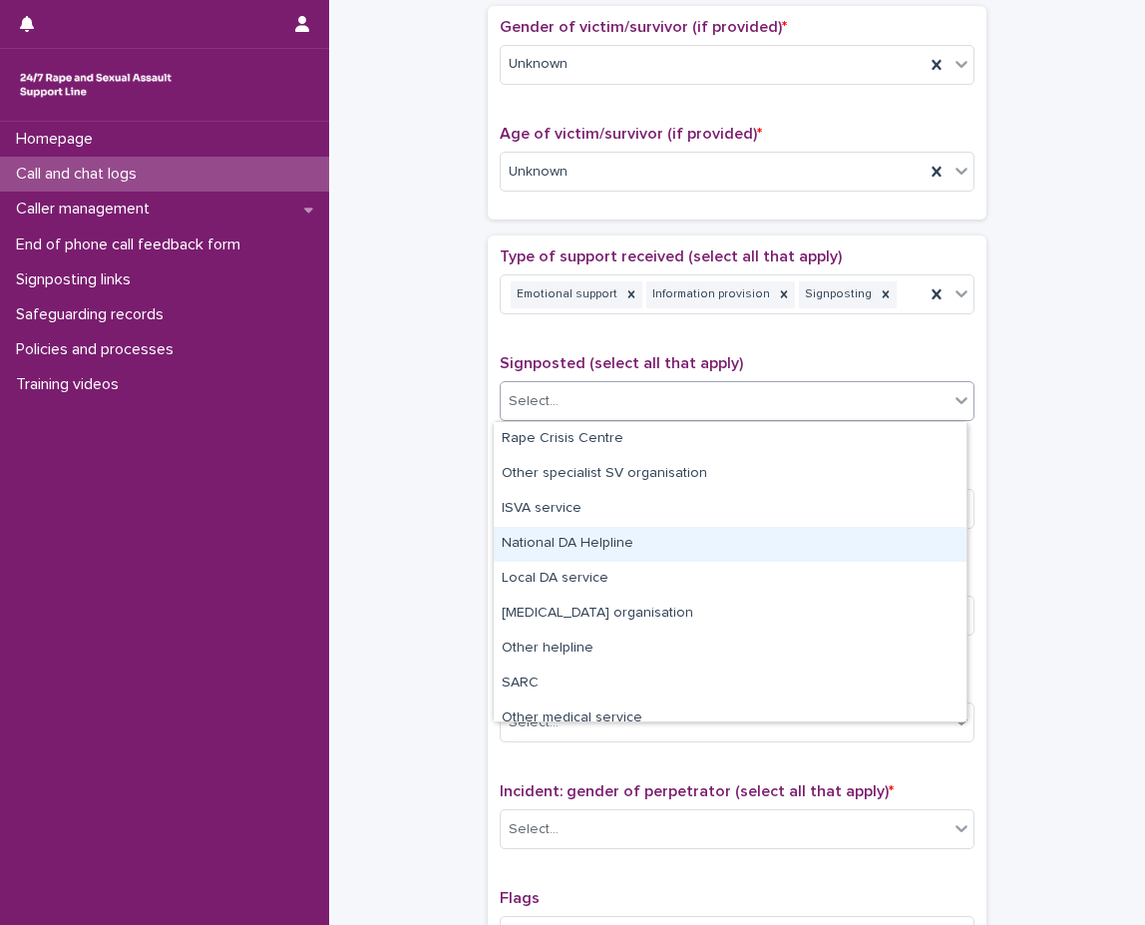
scroll to position [120, 0]
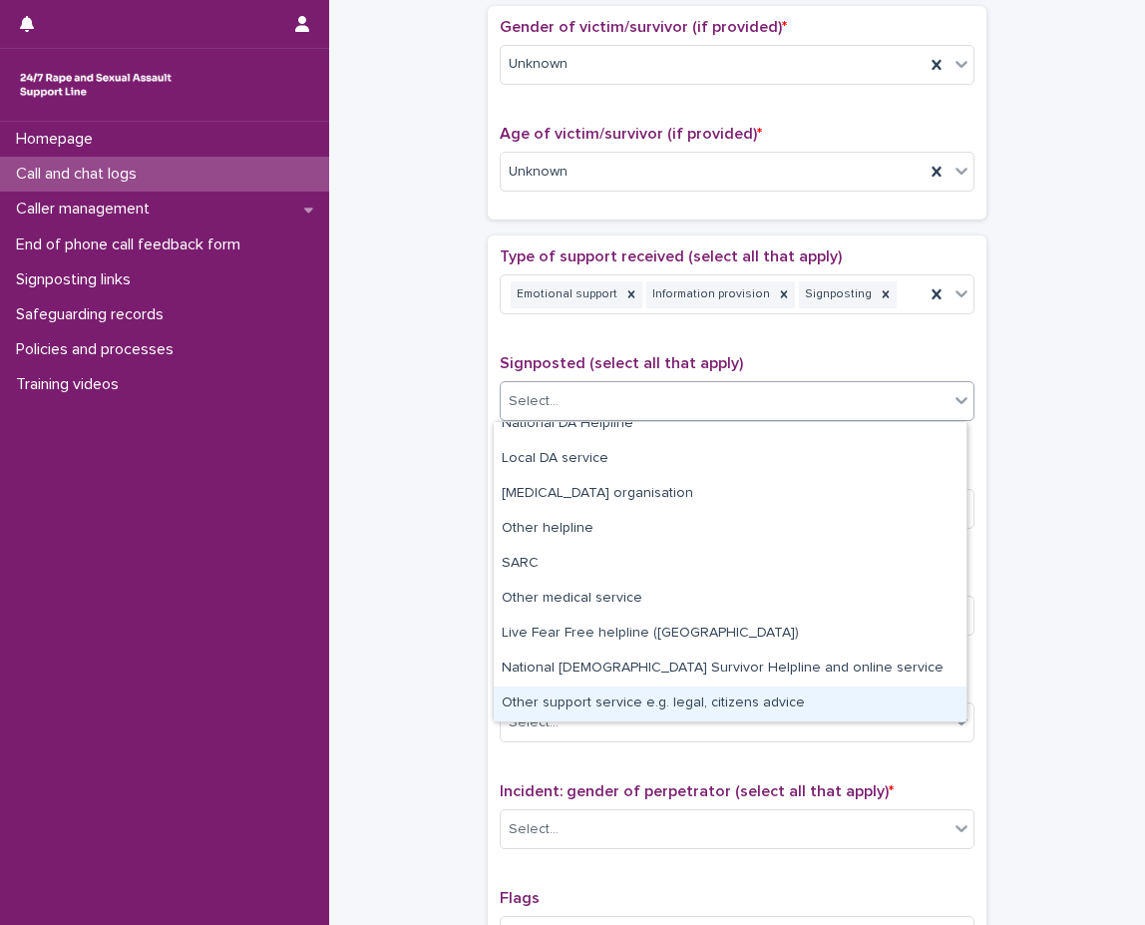
click at [609, 703] on div "Other support service e.g. legal, citizens advice" at bounding box center [730, 703] width 473 height 35
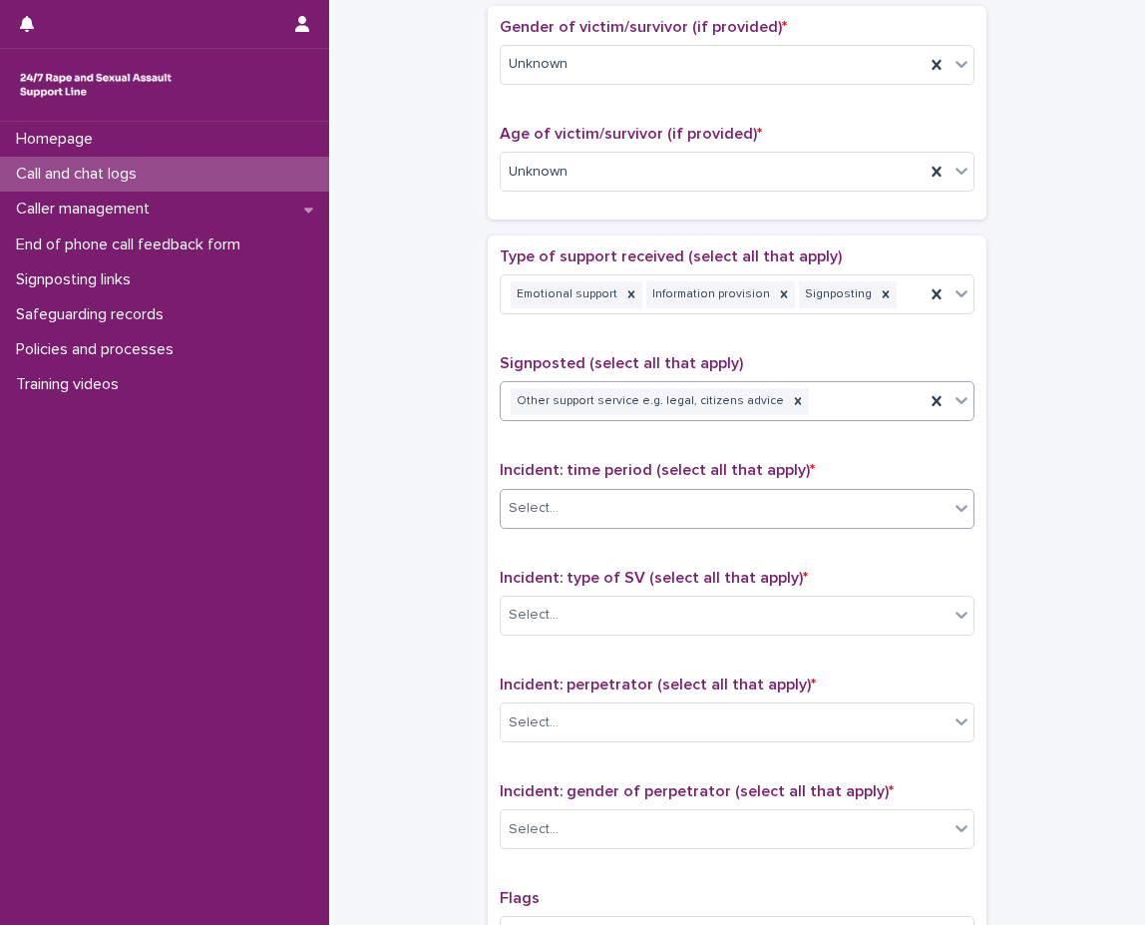
click at [558, 499] on div "Select..." at bounding box center [725, 508] width 448 height 33
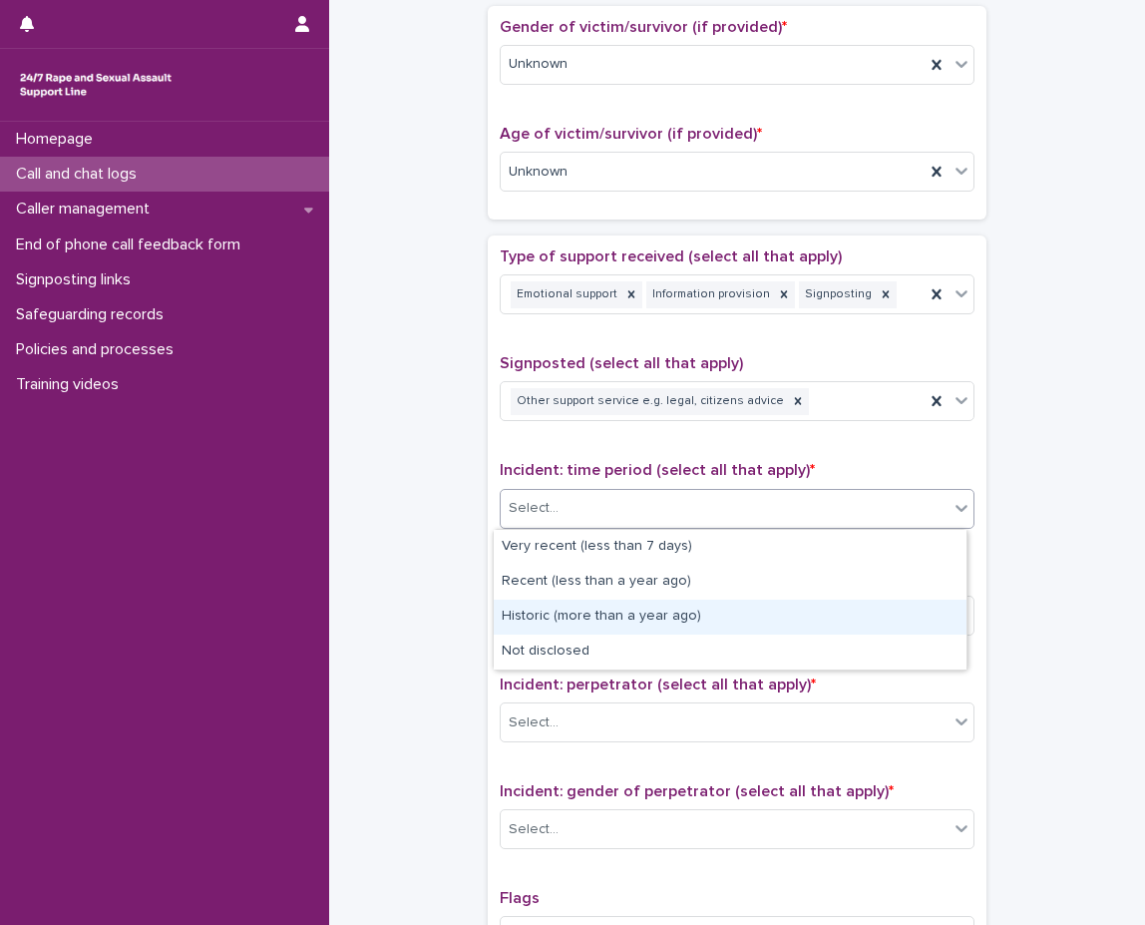
drag, startPoint x: 576, startPoint y: 598, endPoint x: 581, endPoint y: 615, distance: 18.6
click at [581, 615] on div "Historic (more than a year ago)" at bounding box center [730, 617] width 473 height 35
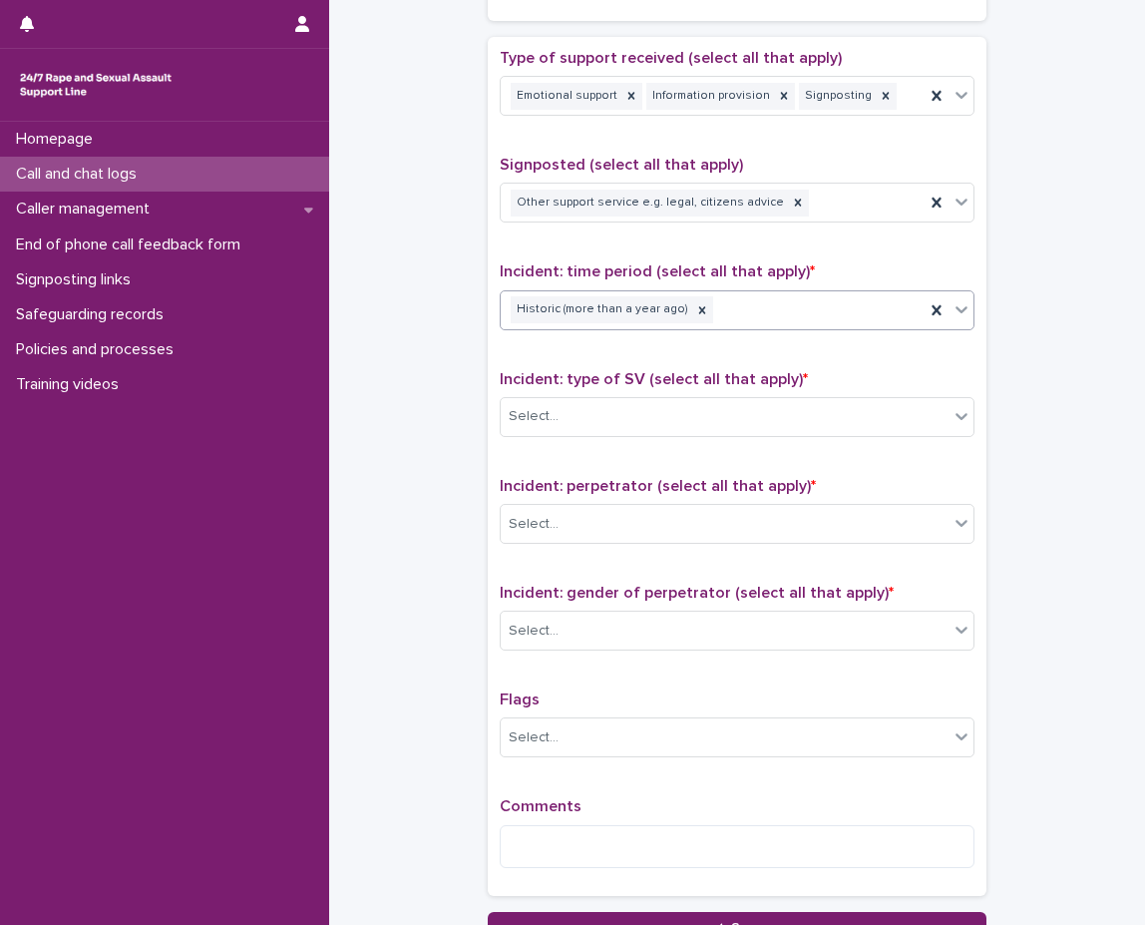
scroll to position [1109, 0]
click at [569, 391] on div "Incident: type of SV (select all that apply) * Select..." at bounding box center [737, 410] width 475 height 83
click at [569, 431] on div "Select..." at bounding box center [725, 415] width 448 height 33
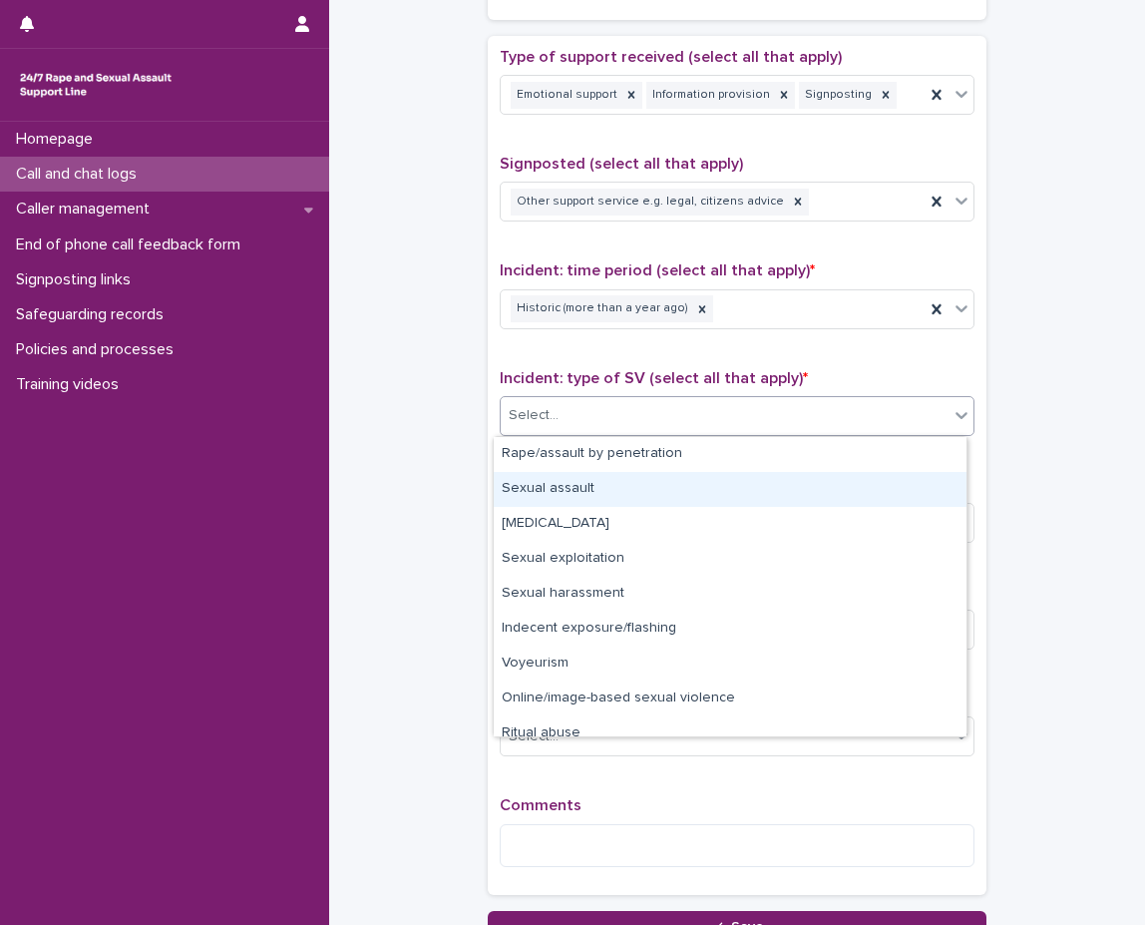
scroll to position [50, 0]
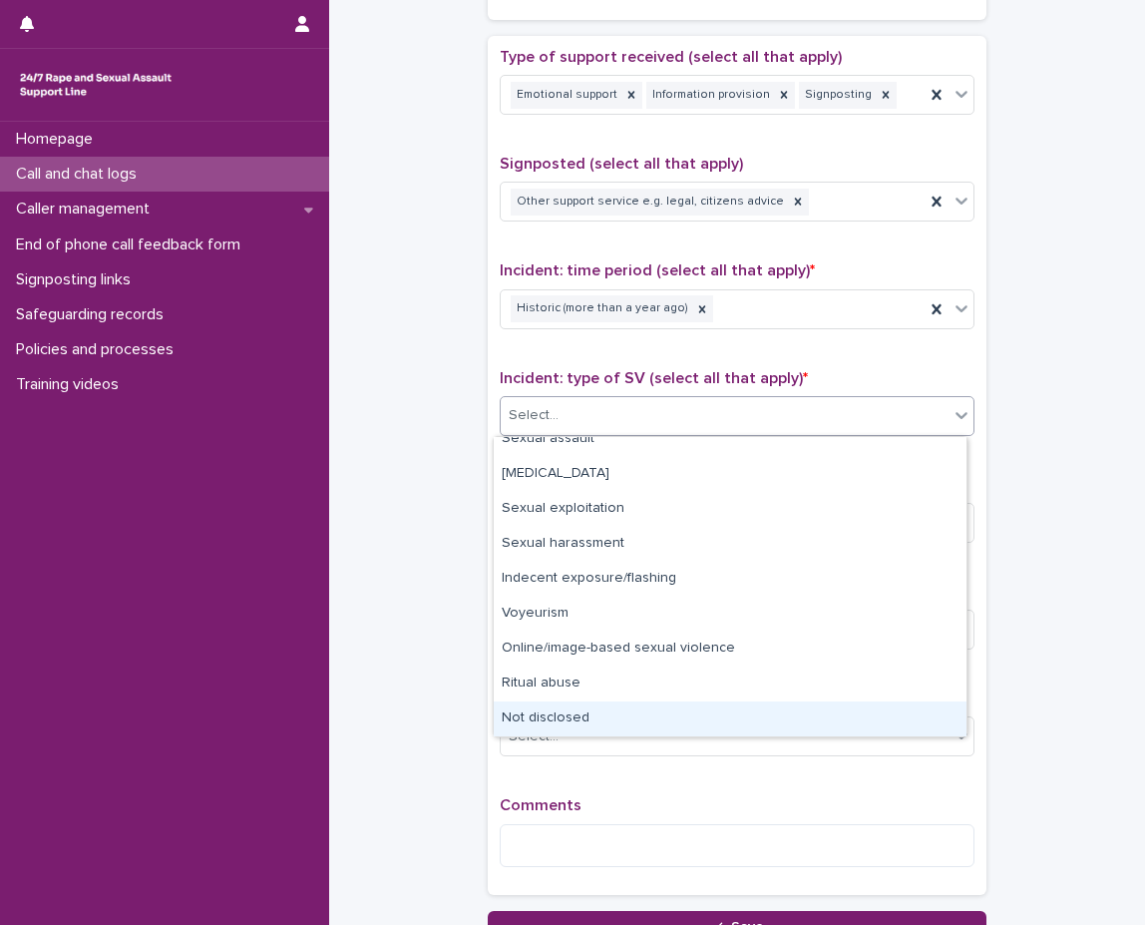
click at [609, 705] on div "Not disclosed" at bounding box center [730, 718] width 473 height 35
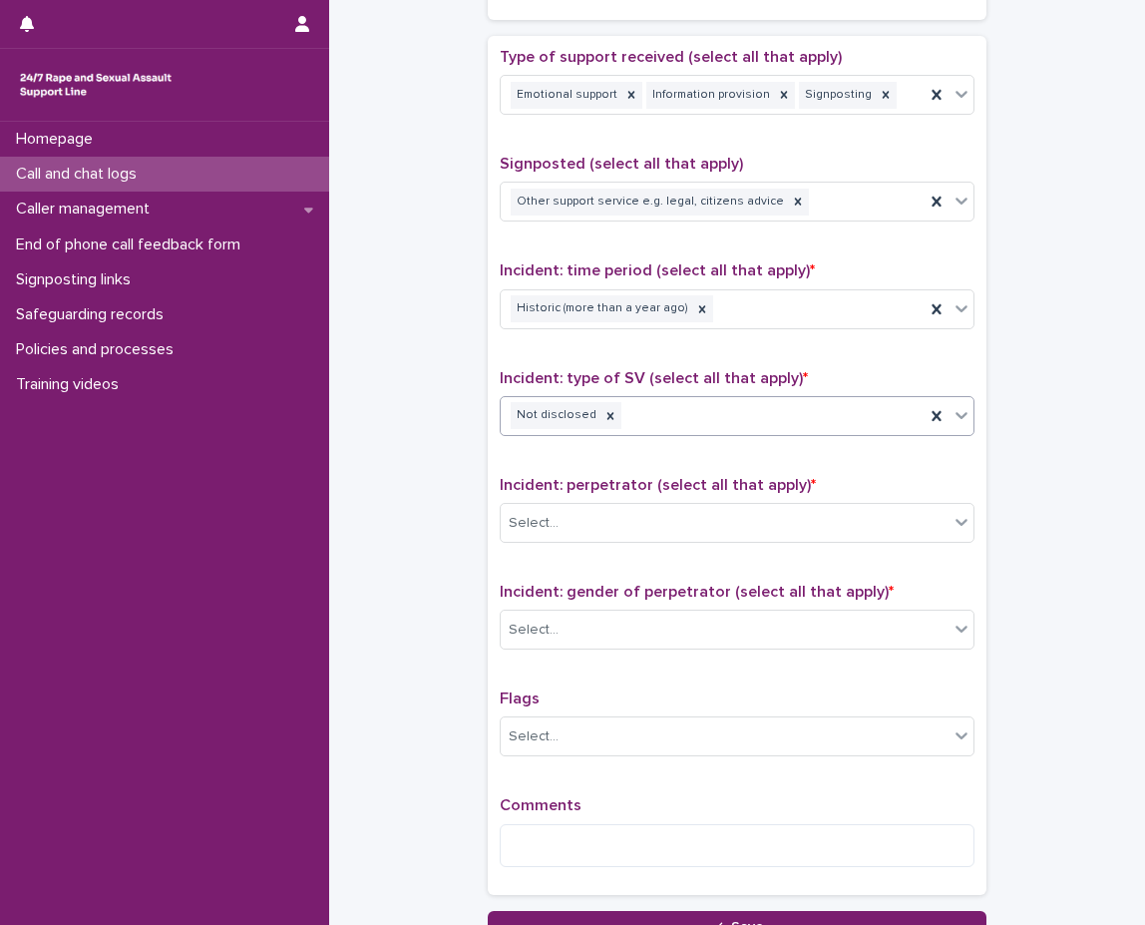
scroll to position [1283, 0]
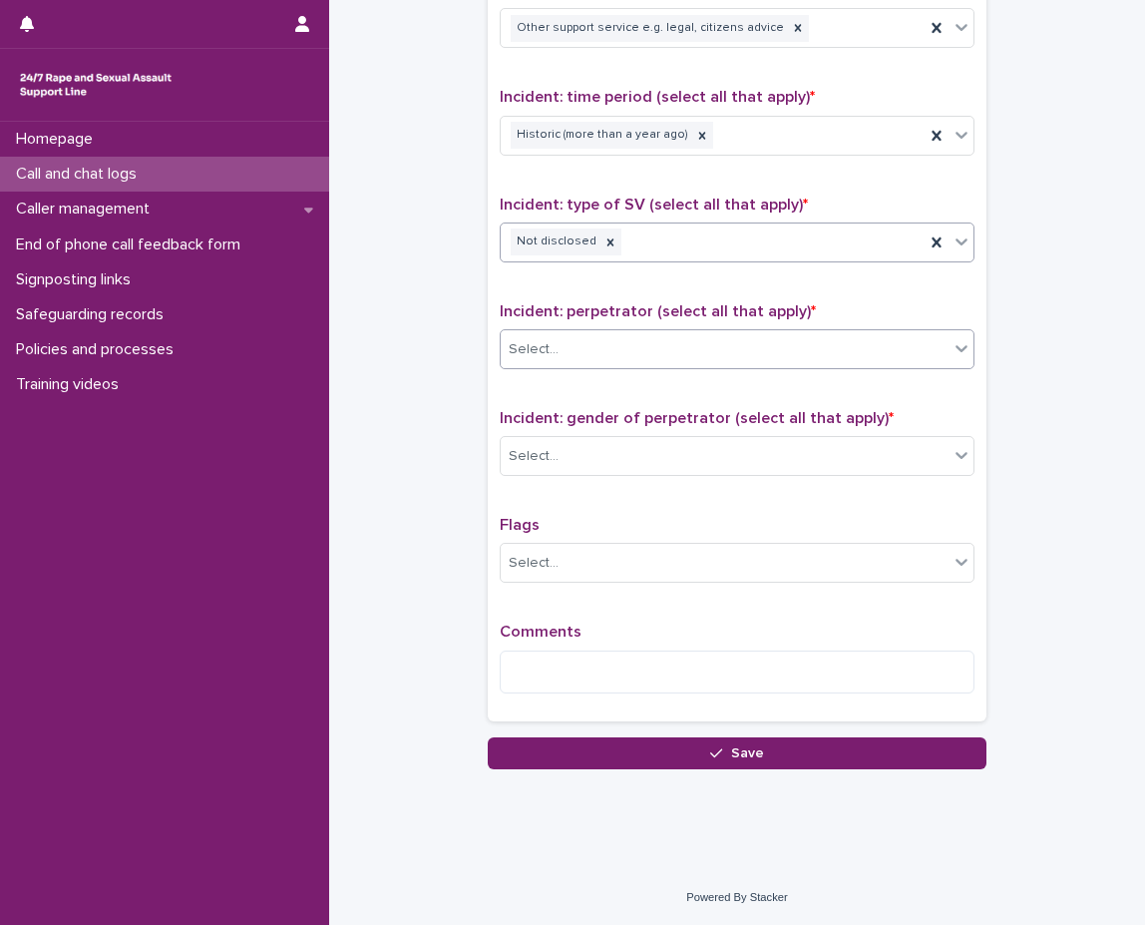
click at [605, 349] on div "Select..." at bounding box center [725, 349] width 448 height 33
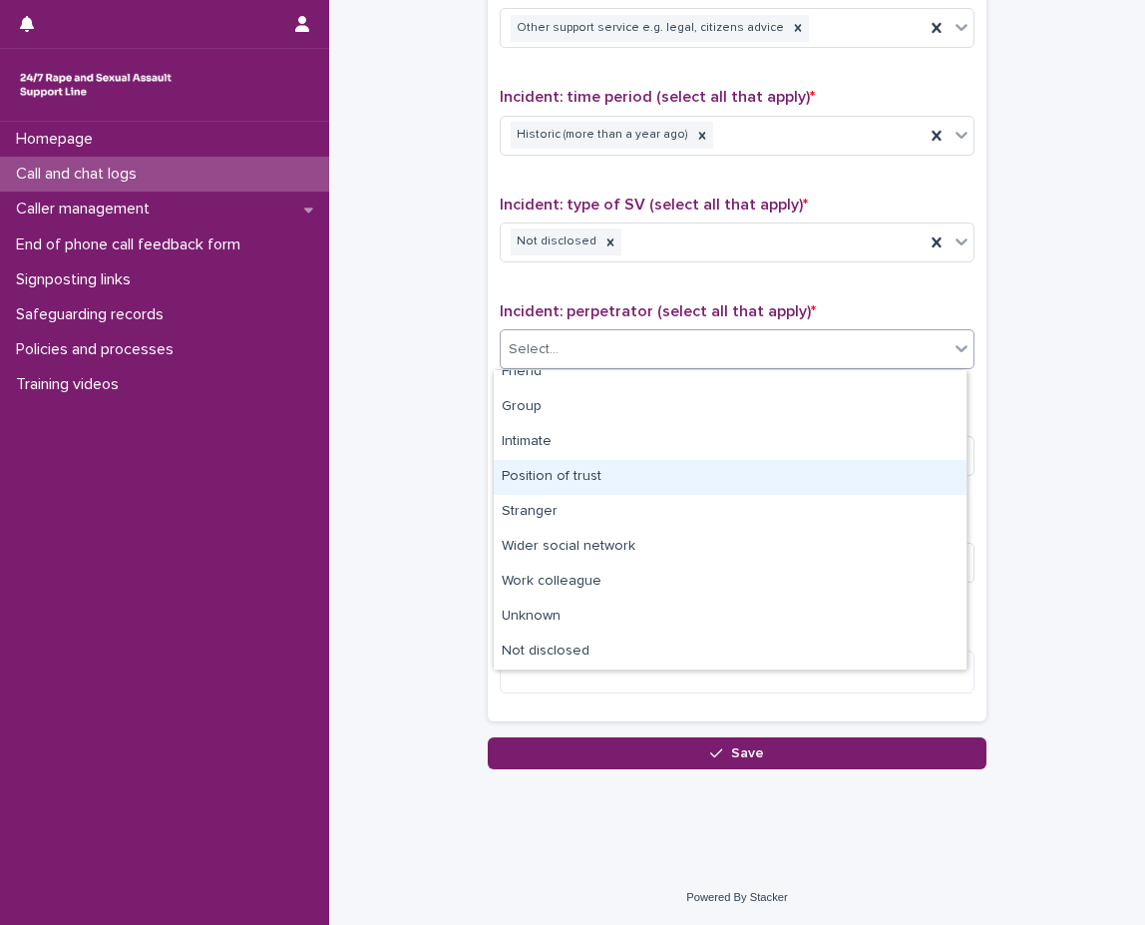
scroll to position [0, 0]
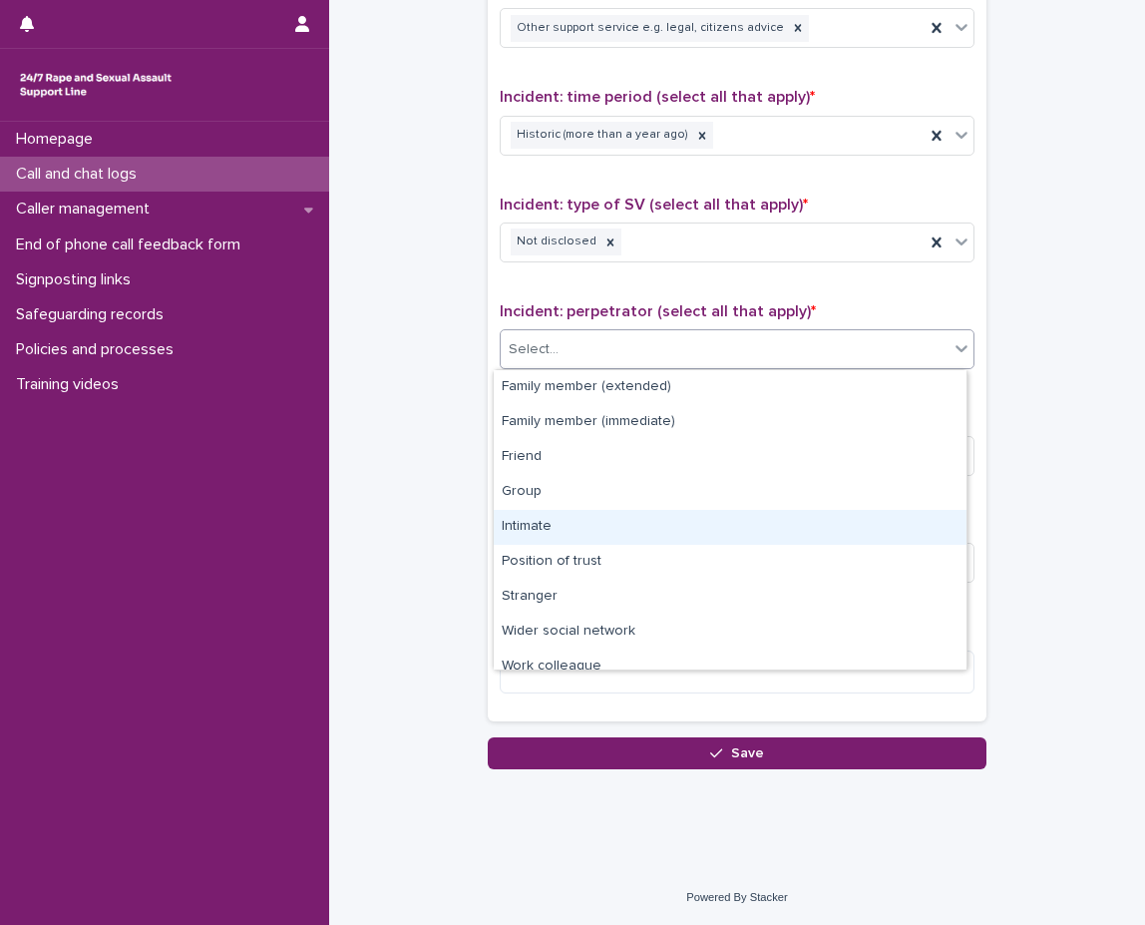
click at [568, 524] on div "Intimate" at bounding box center [730, 527] width 473 height 35
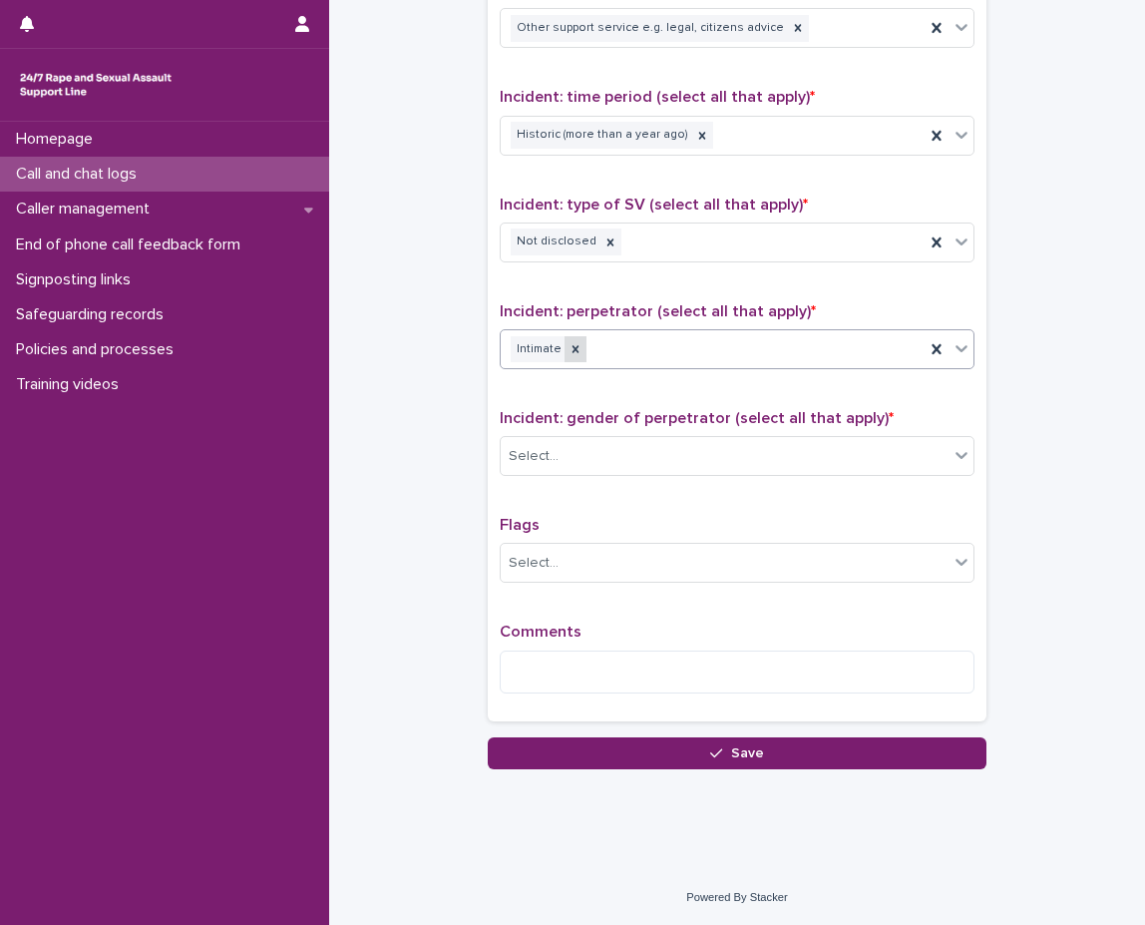
click at [565, 356] on div at bounding box center [576, 349] width 22 height 27
click at [952, 356] on icon at bounding box center [962, 348] width 20 height 20
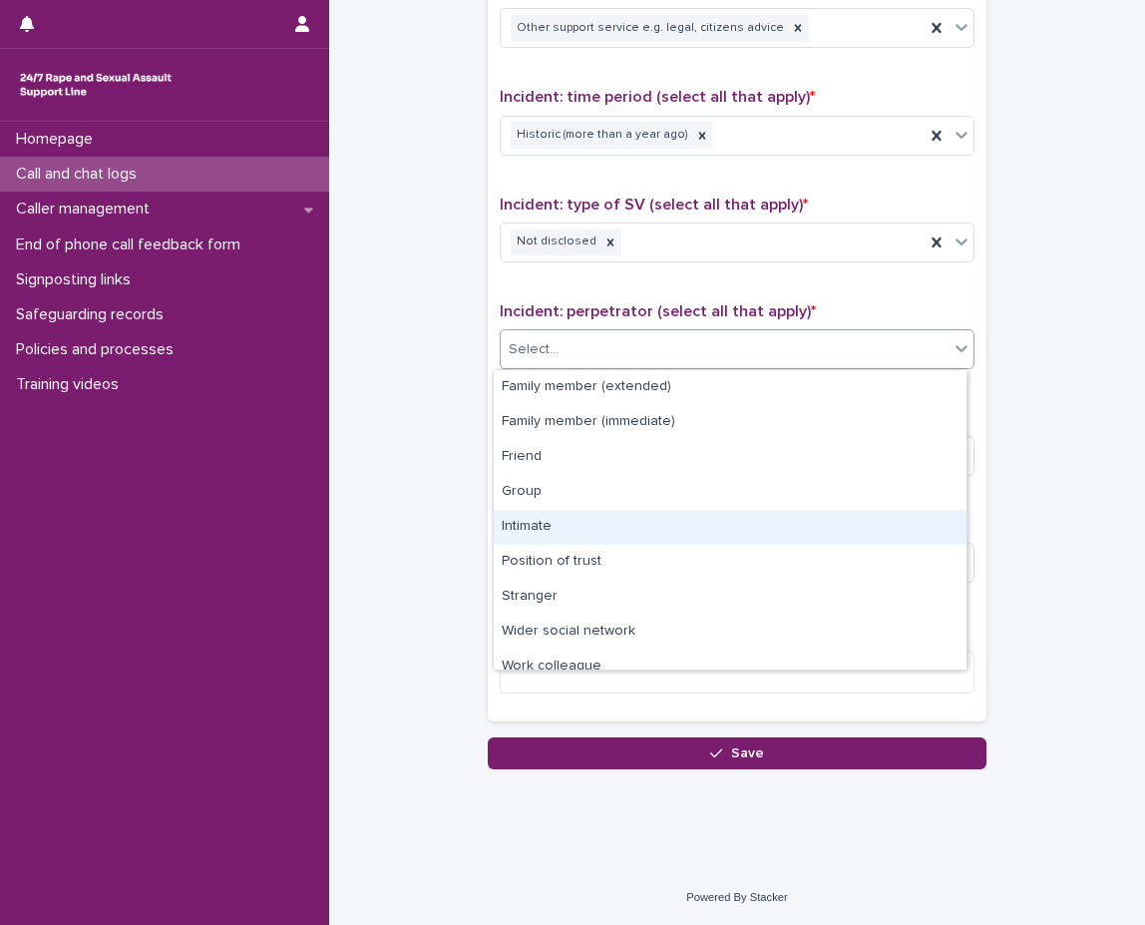
scroll to position [85, 0]
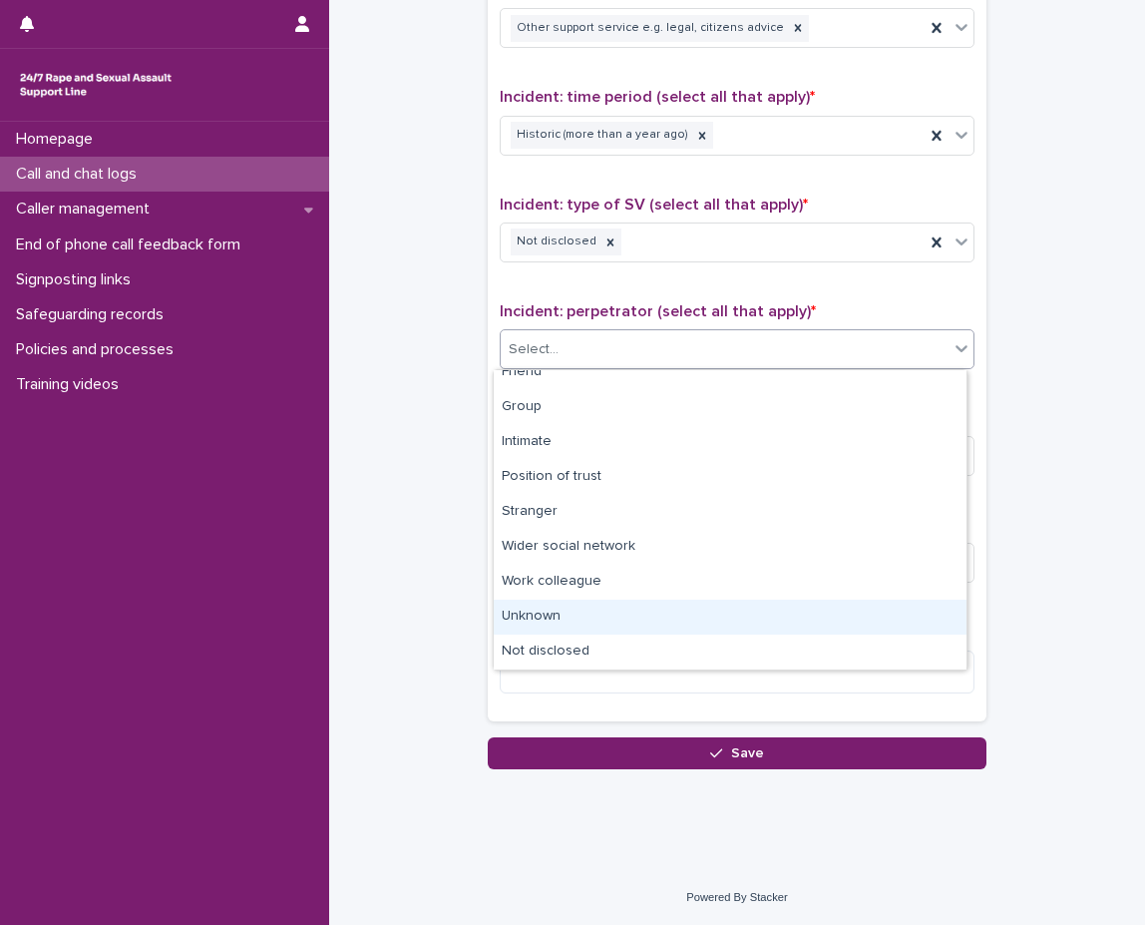
click at [630, 613] on div "Unknown" at bounding box center [730, 617] width 473 height 35
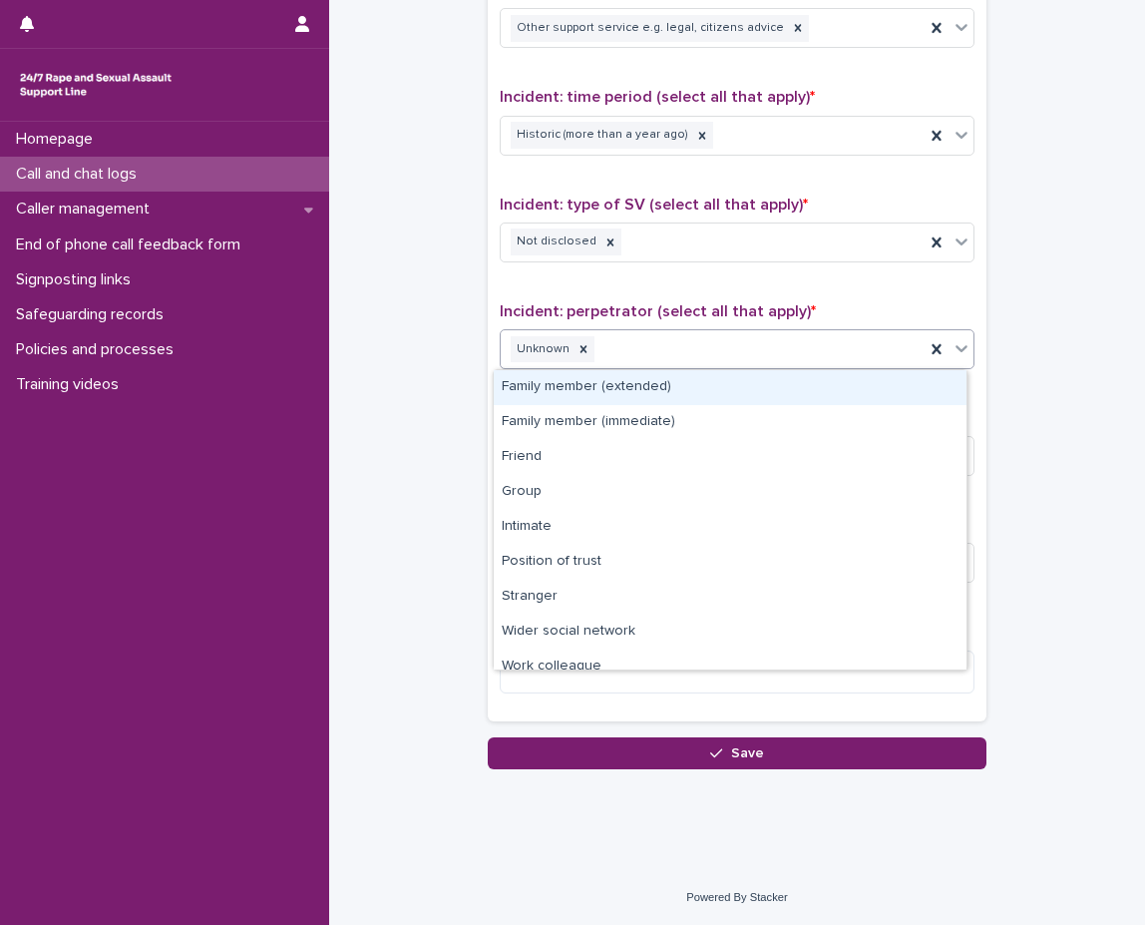
click at [952, 340] on icon at bounding box center [962, 348] width 20 height 20
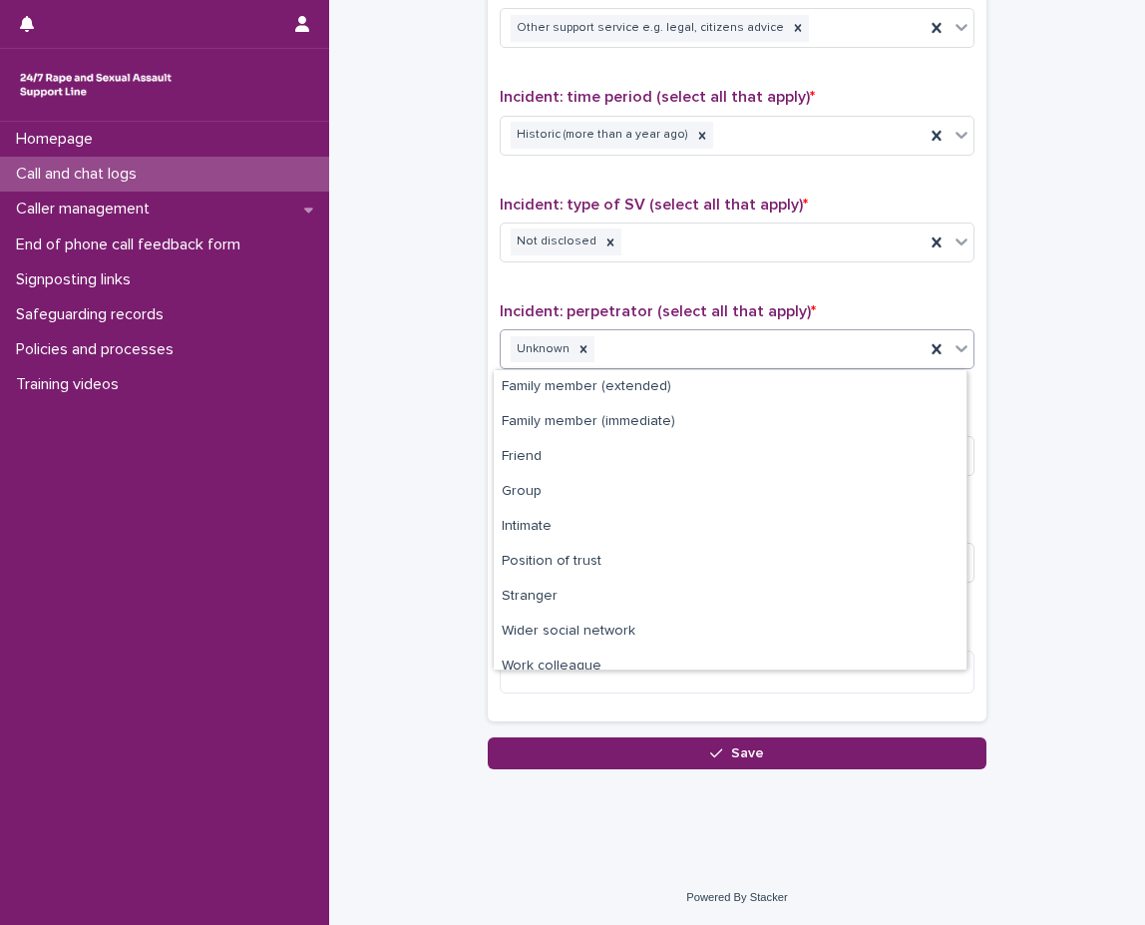
scroll to position [50, 0]
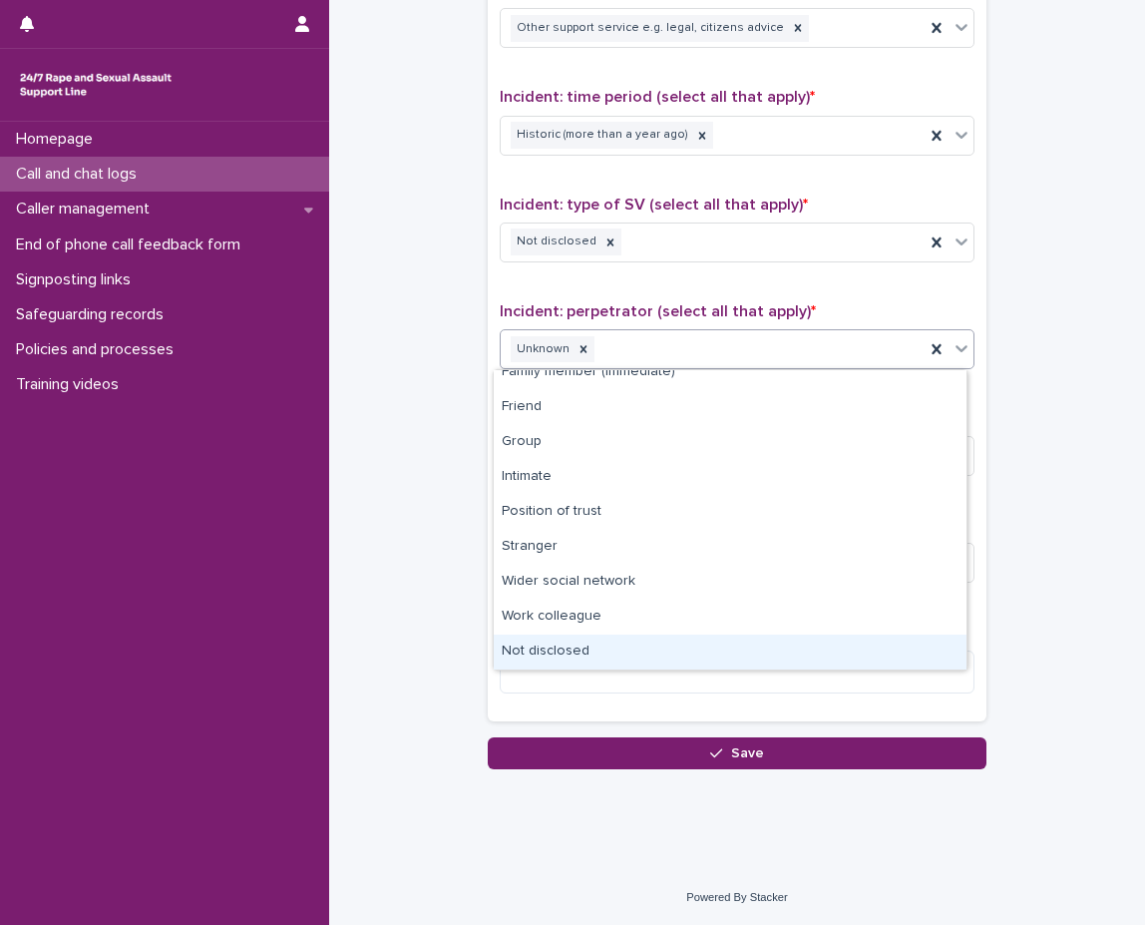
click at [639, 636] on div "Not disclosed" at bounding box center [730, 651] width 473 height 35
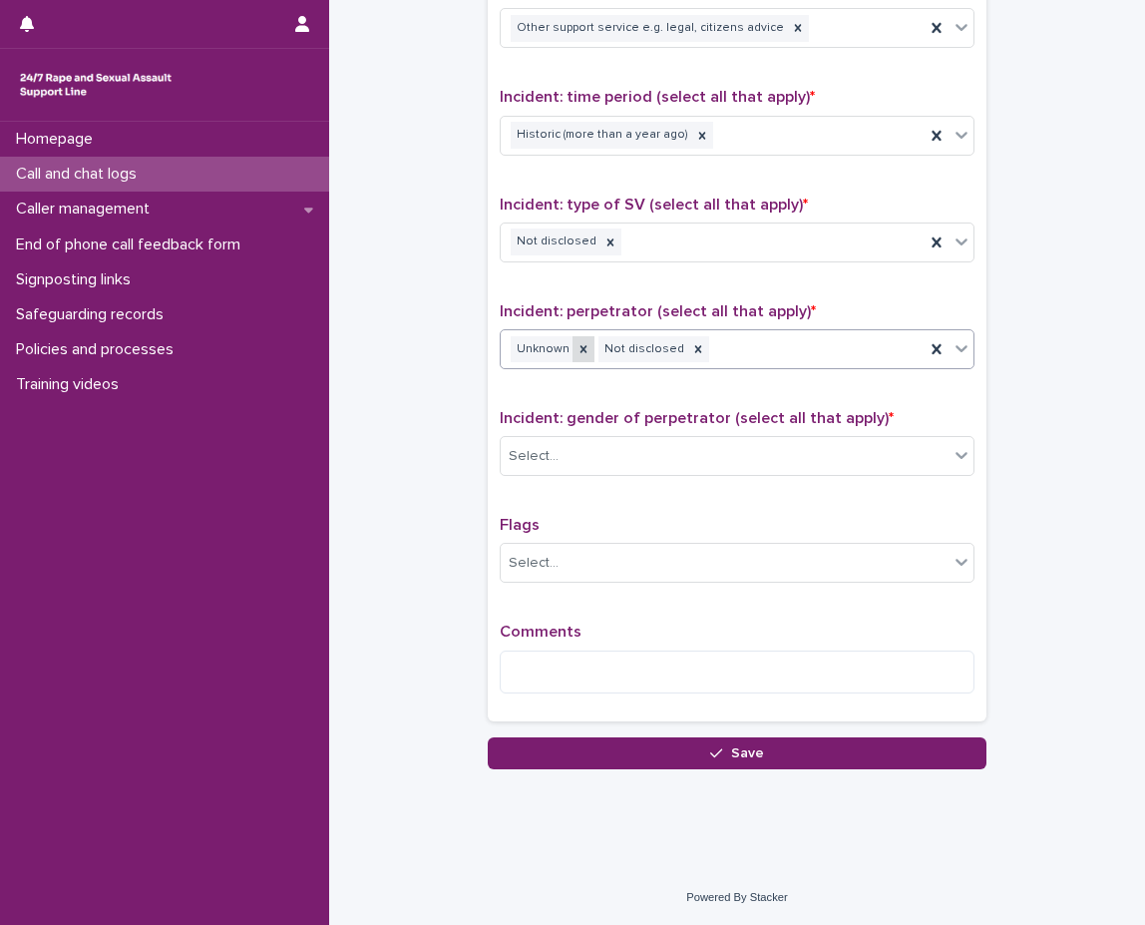
click at [574, 357] on div at bounding box center [584, 349] width 22 height 27
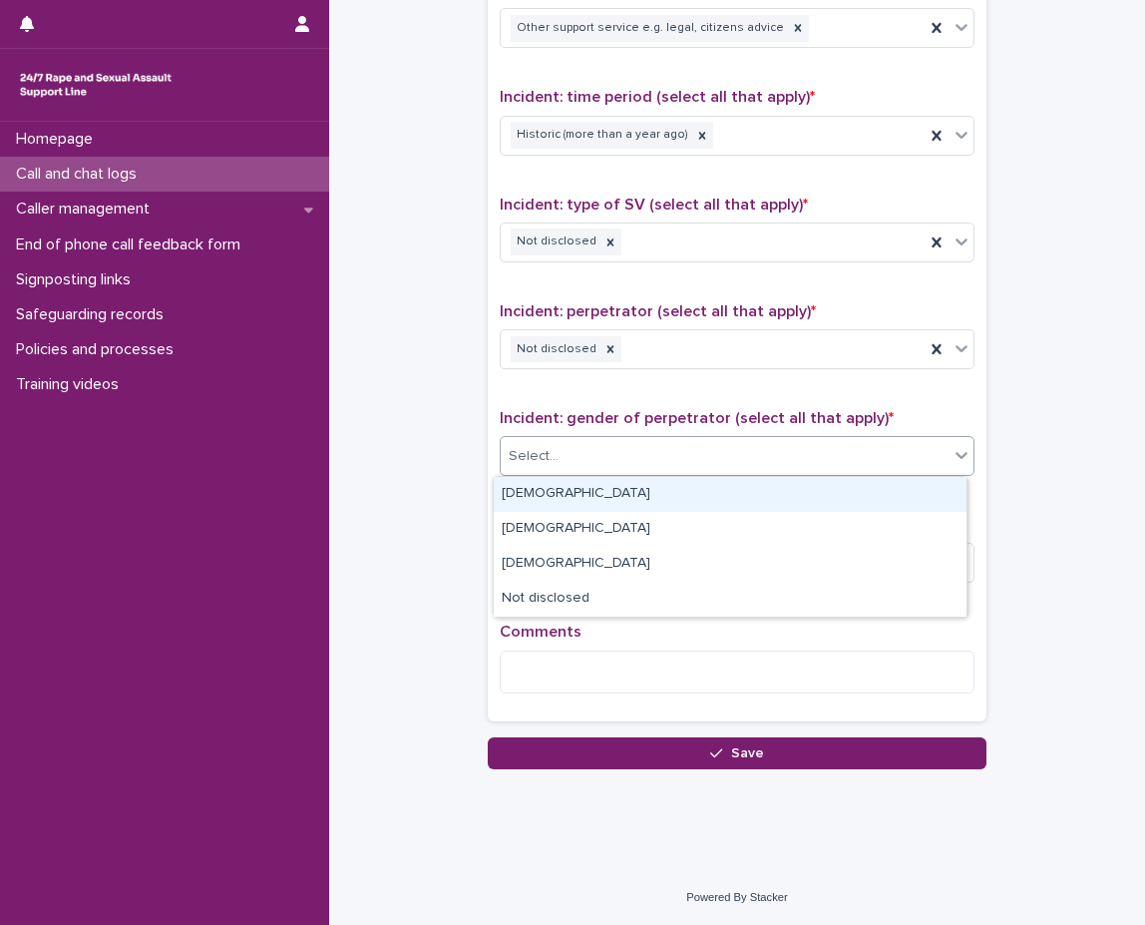
click at [567, 442] on div "Select..." at bounding box center [725, 456] width 448 height 33
click at [538, 505] on div "[DEMOGRAPHIC_DATA]" at bounding box center [730, 494] width 473 height 35
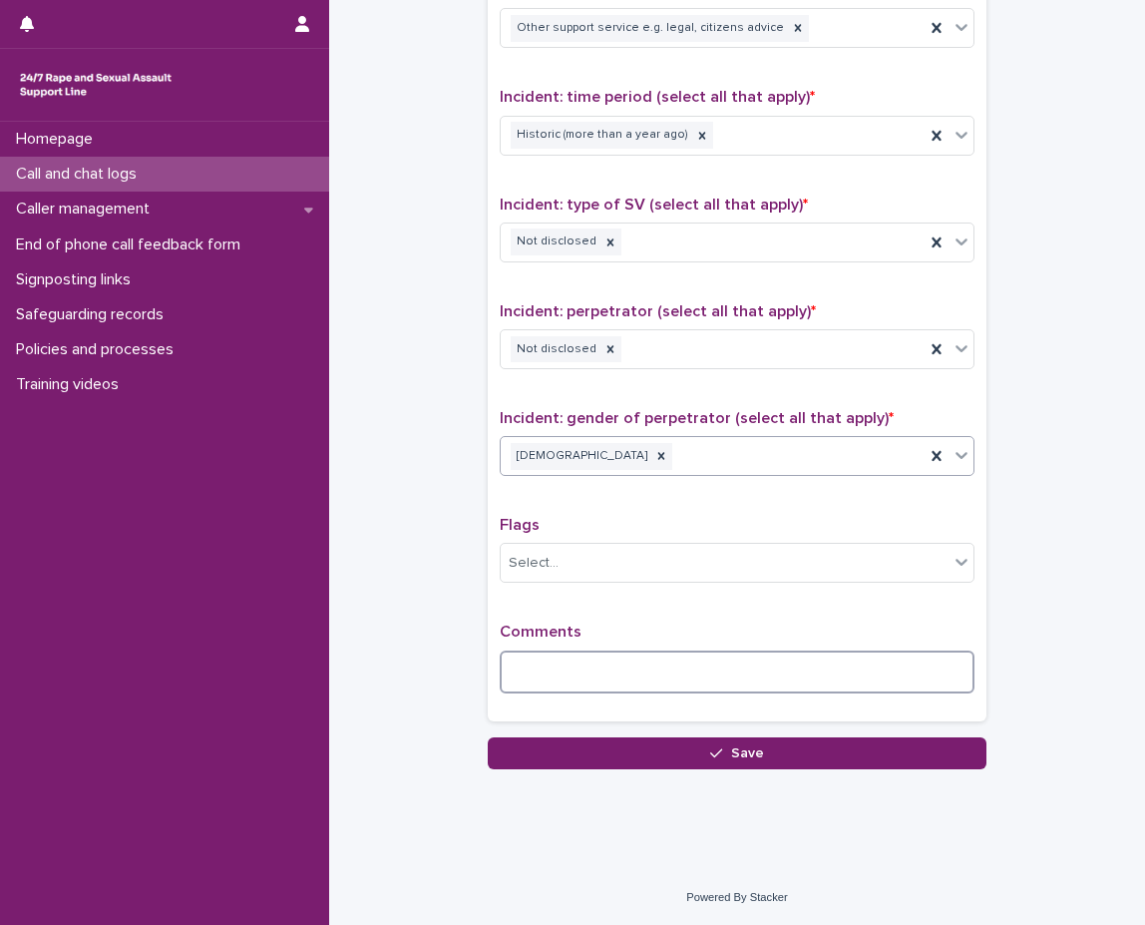
click at [558, 670] on textarea at bounding box center [737, 671] width 475 height 43
click at [600, 249] on div at bounding box center [611, 241] width 22 height 27
click at [957, 244] on icon at bounding box center [962, 241] width 20 height 20
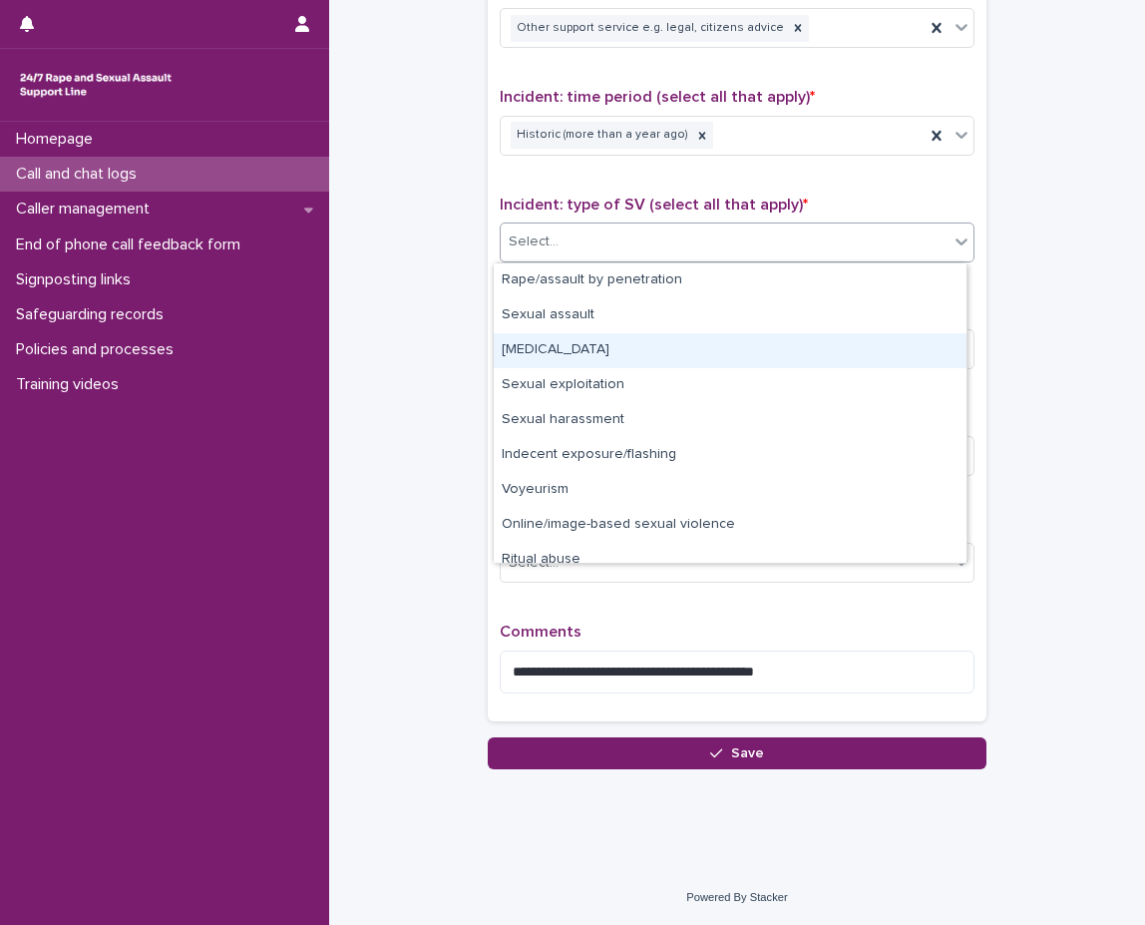
drag, startPoint x: 761, startPoint y: 323, endPoint x: 715, endPoint y: 349, distance: 52.7
click at [715, 349] on div "[MEDICAL_DATA]" at bounding box center [730, 350] width 473 height 35
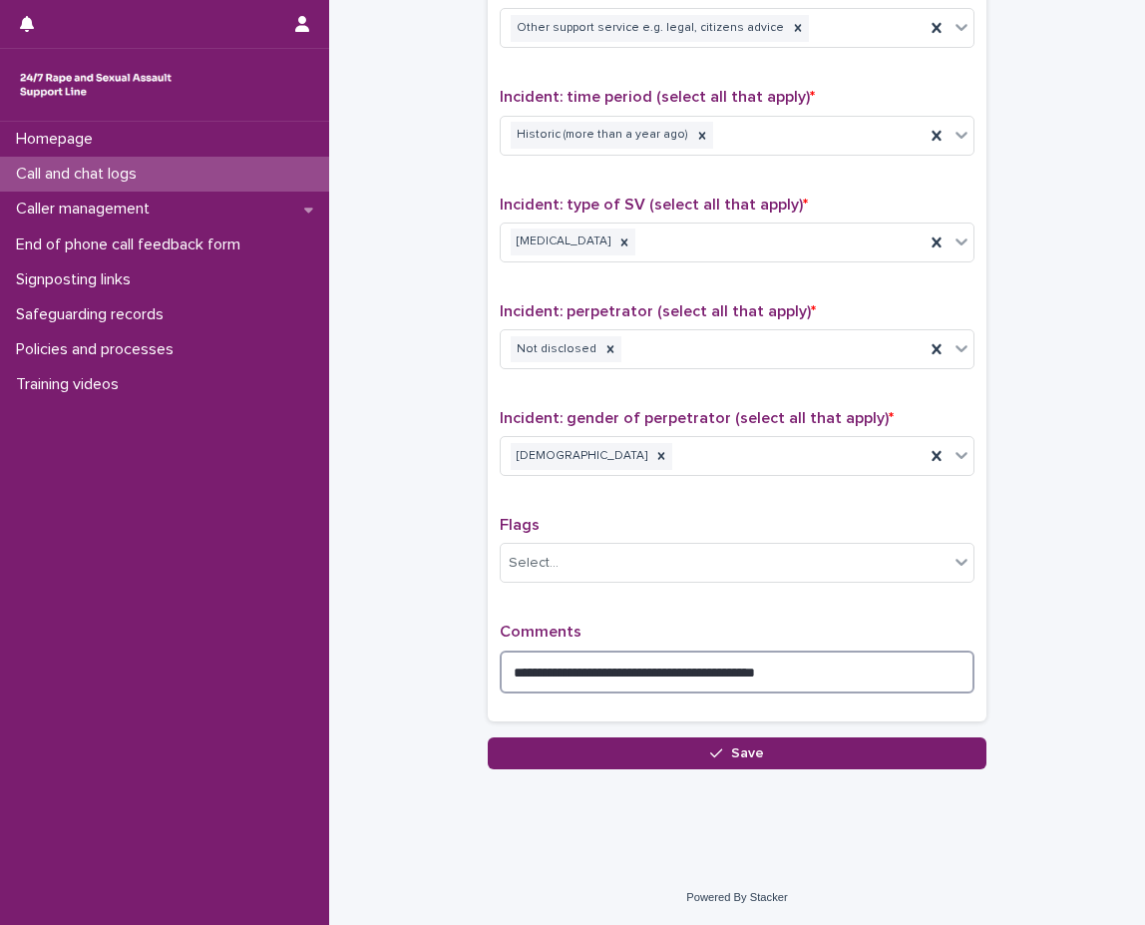
click at [857, 663] on textarea "**********" at bounding box center [737, 671] width 475 height 43
click at [730, 661] on textarea "**********" at bounding box center [737, 671] width 475 height 43
click at [895, 671] on textarea "**********" at bounding box center [737, 671] width 475 height 43
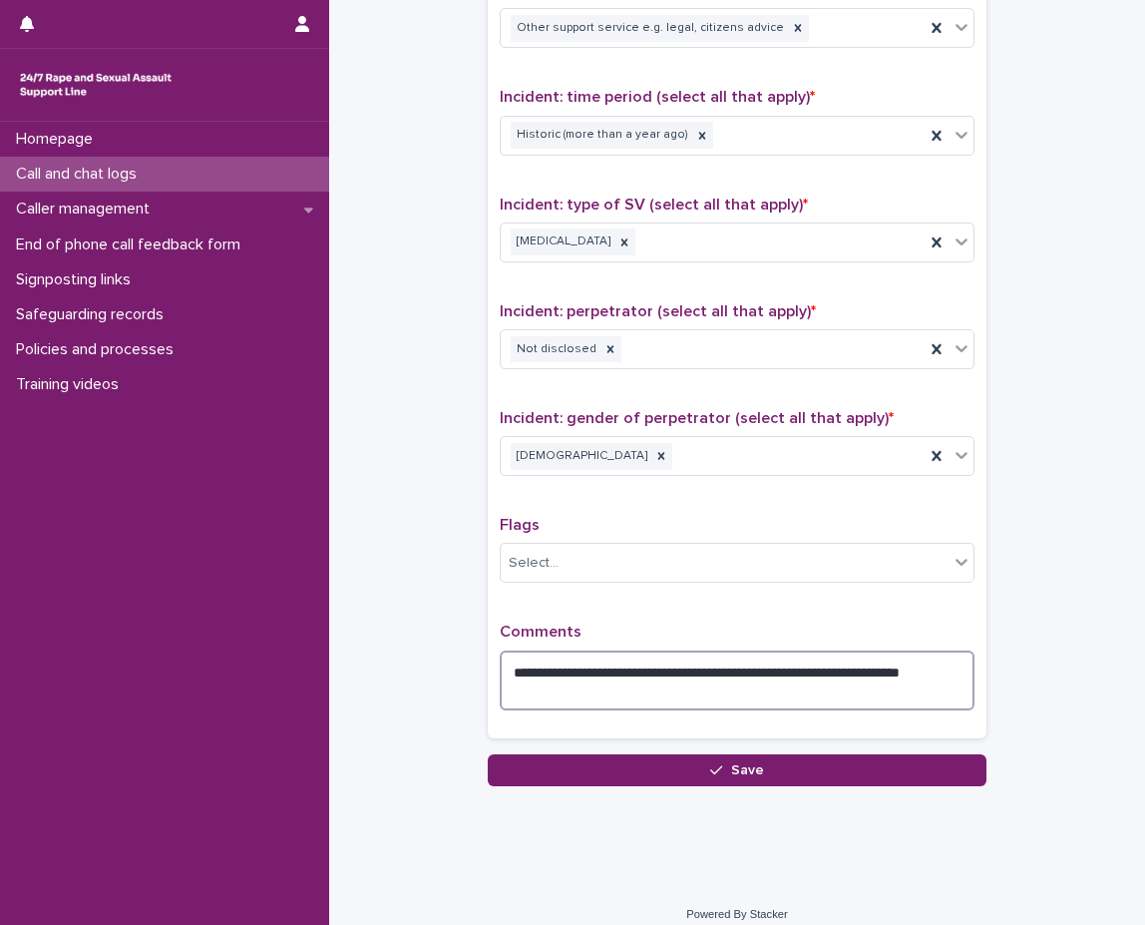
click at [828, 690] on textarea "**********" at bounding box center [737, 680] width 475 height 60
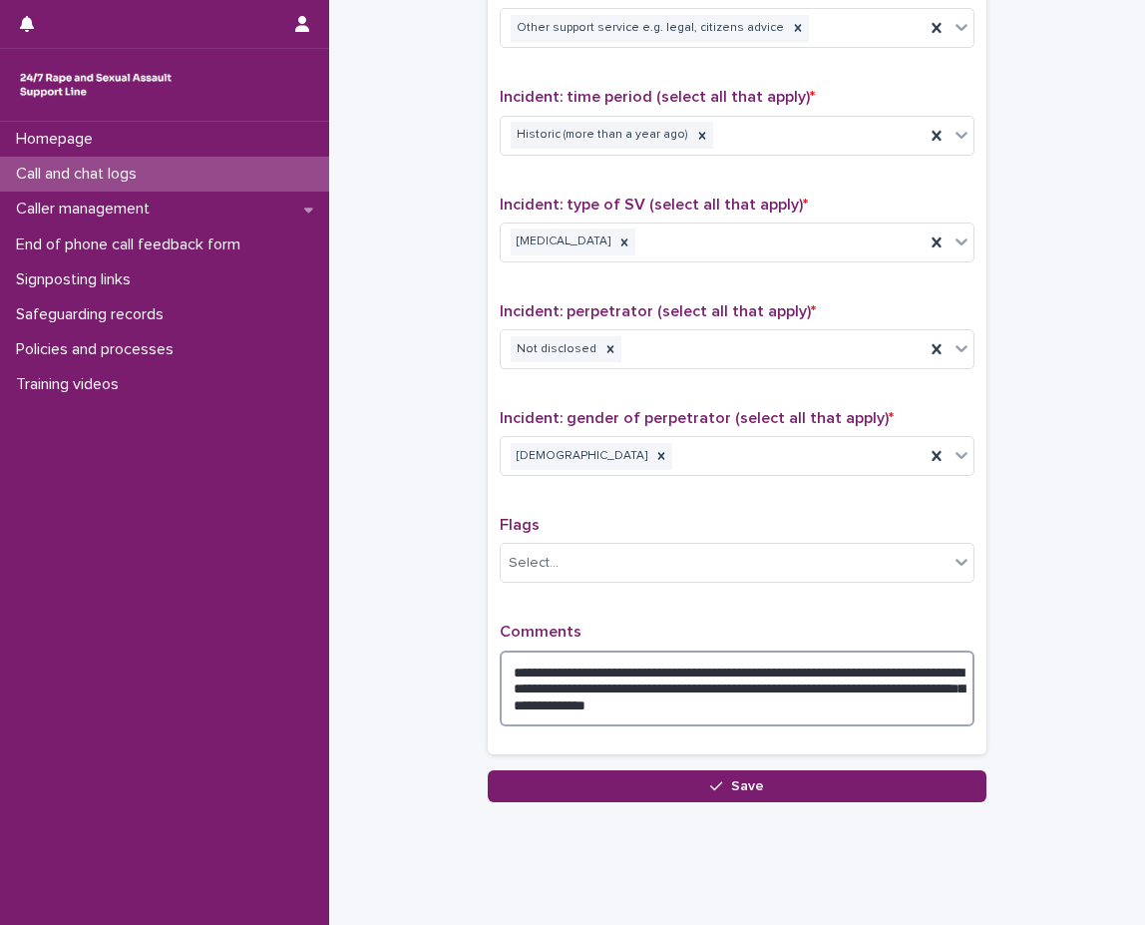
click at [837, 713] on textarea "**********" at bounding box center [737, 688] width 475 height 76
click at [926, 697] on textarea "**********" at bounding box center [737, 688] width 475 height 76
click at [920, 714] on textarea "**********" at bounding box center [737, 688] width 475 height 76
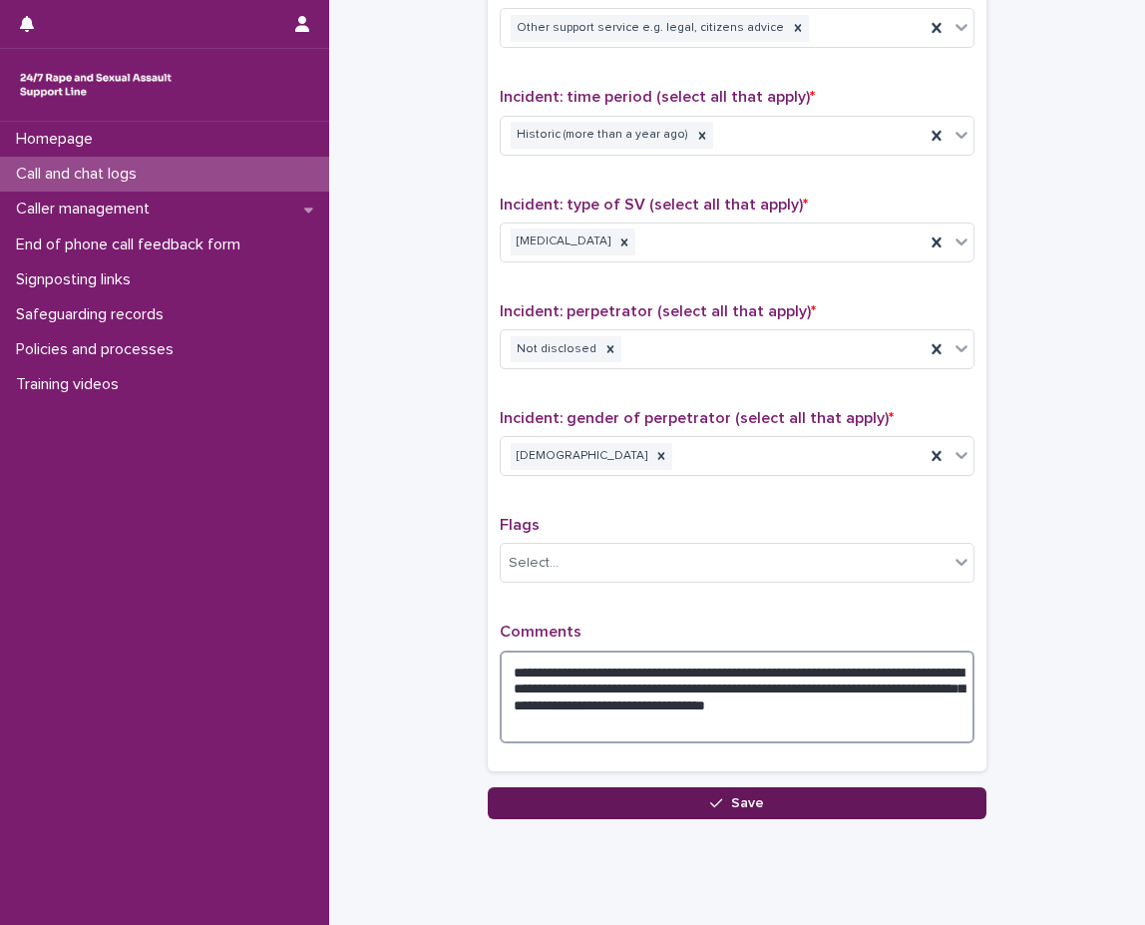
type textarea "**********"
click at [882, 802] on button "Save" at bounding box center [737, 803] width 499 height 32
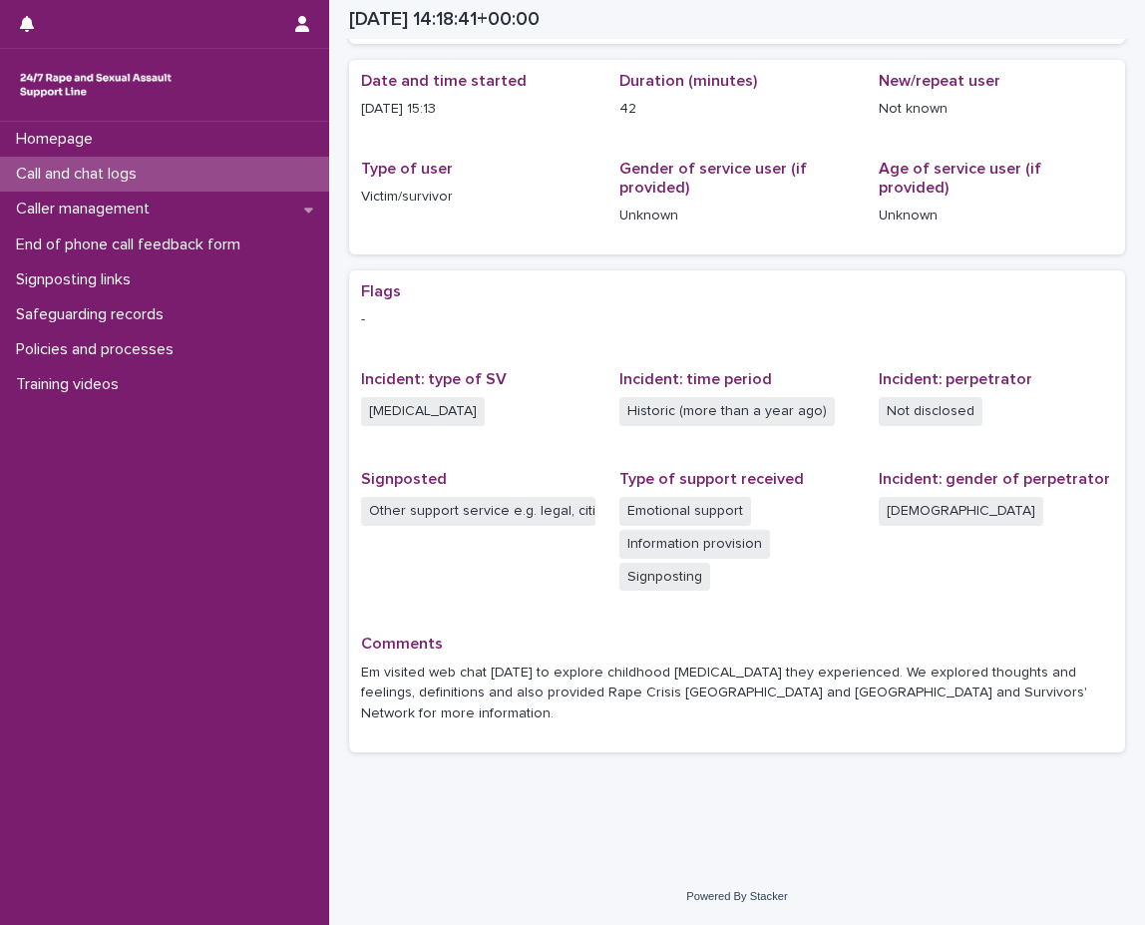
scroll to position [143, 0]
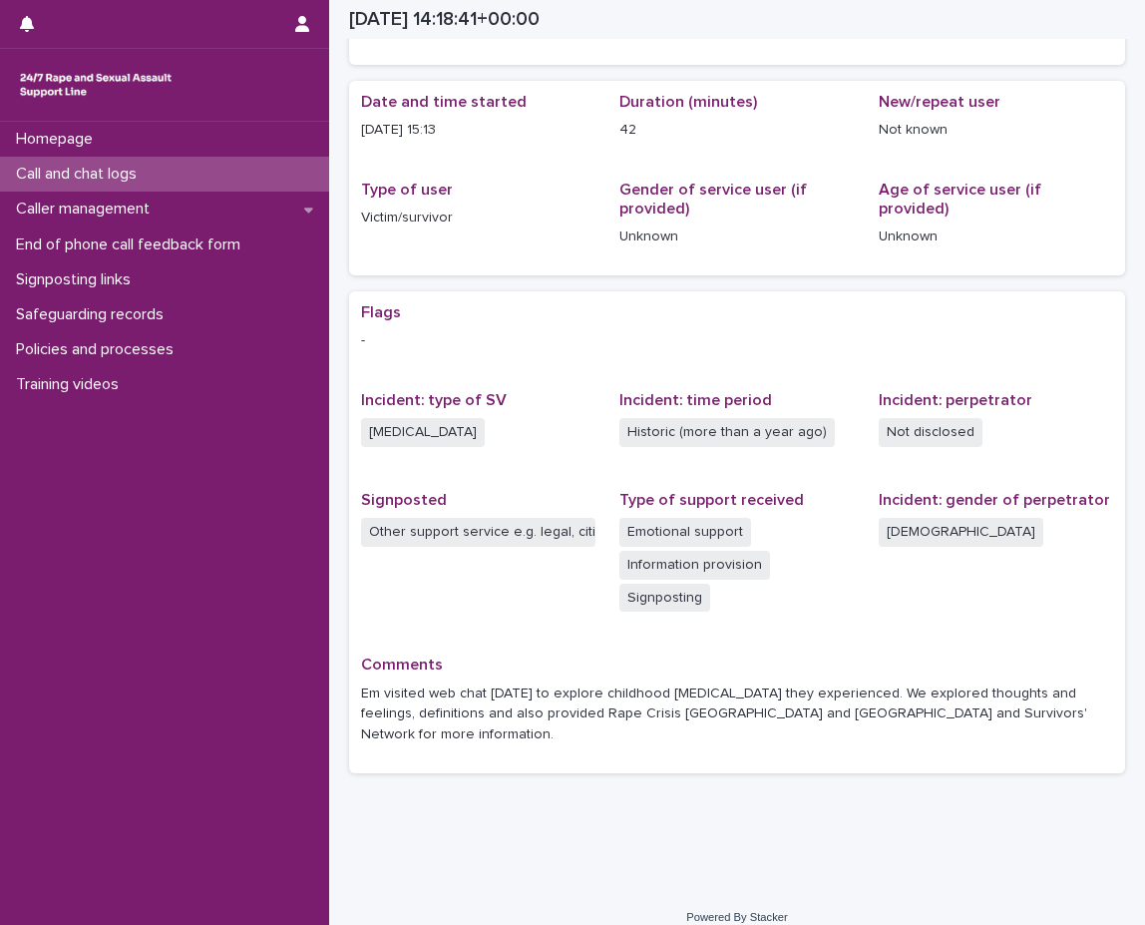
click at [162, 483] on div "Homepage Call and chat logs Caller management End of phone call feedback form S…" at bounding box center [164, 523] width 329 height 803
click at [132, 210] on p "Caller management" at bounding box center [87, 209] width 158 height 19
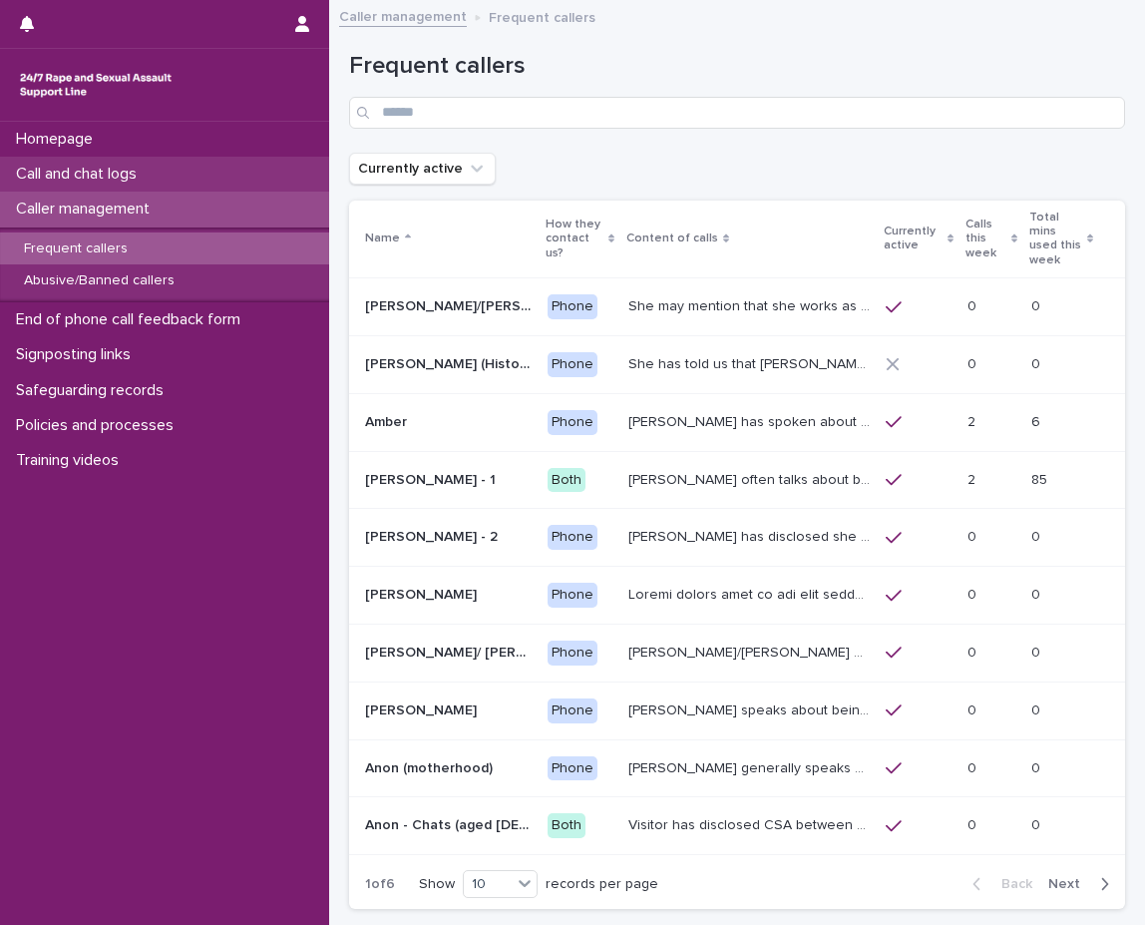
click at [137, 177] on p "Call and chat logs" at bounding box center [80, 174] width 145 height 19
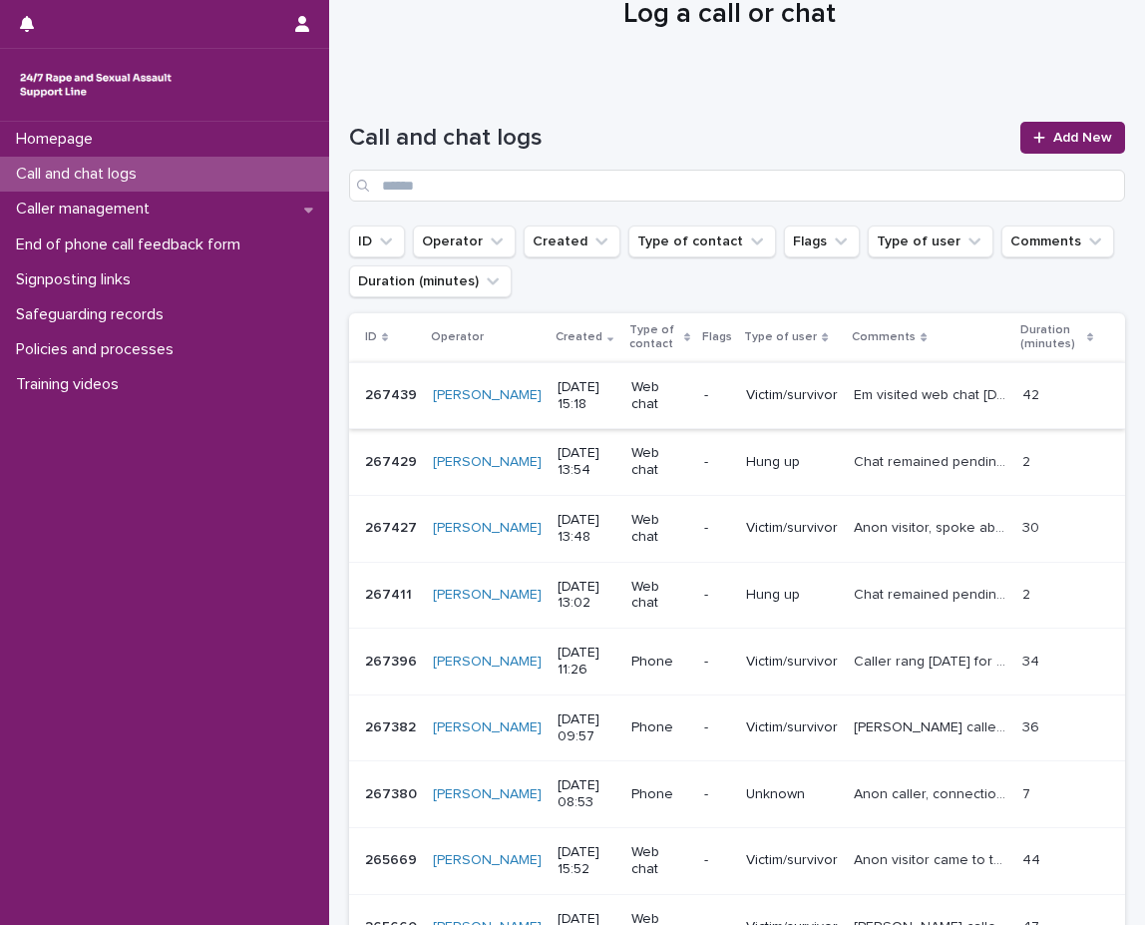
scroll to position [100, 0]
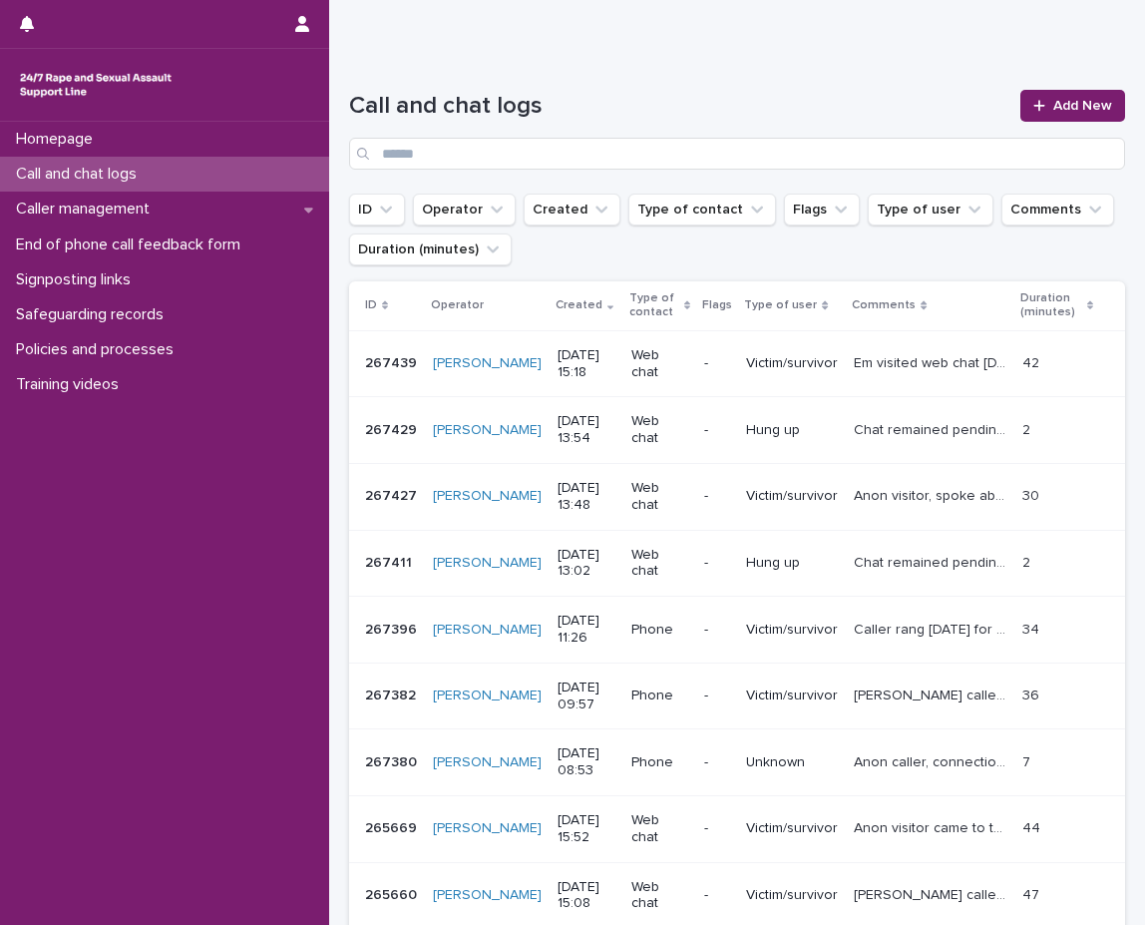
click at [133, 170] on p "Call and chat logs" at bounding box center [80, 174] width 145 height 19
click at [1068, 96] on link "Add New" at bounding box center [1072, 106] width 105 height 32
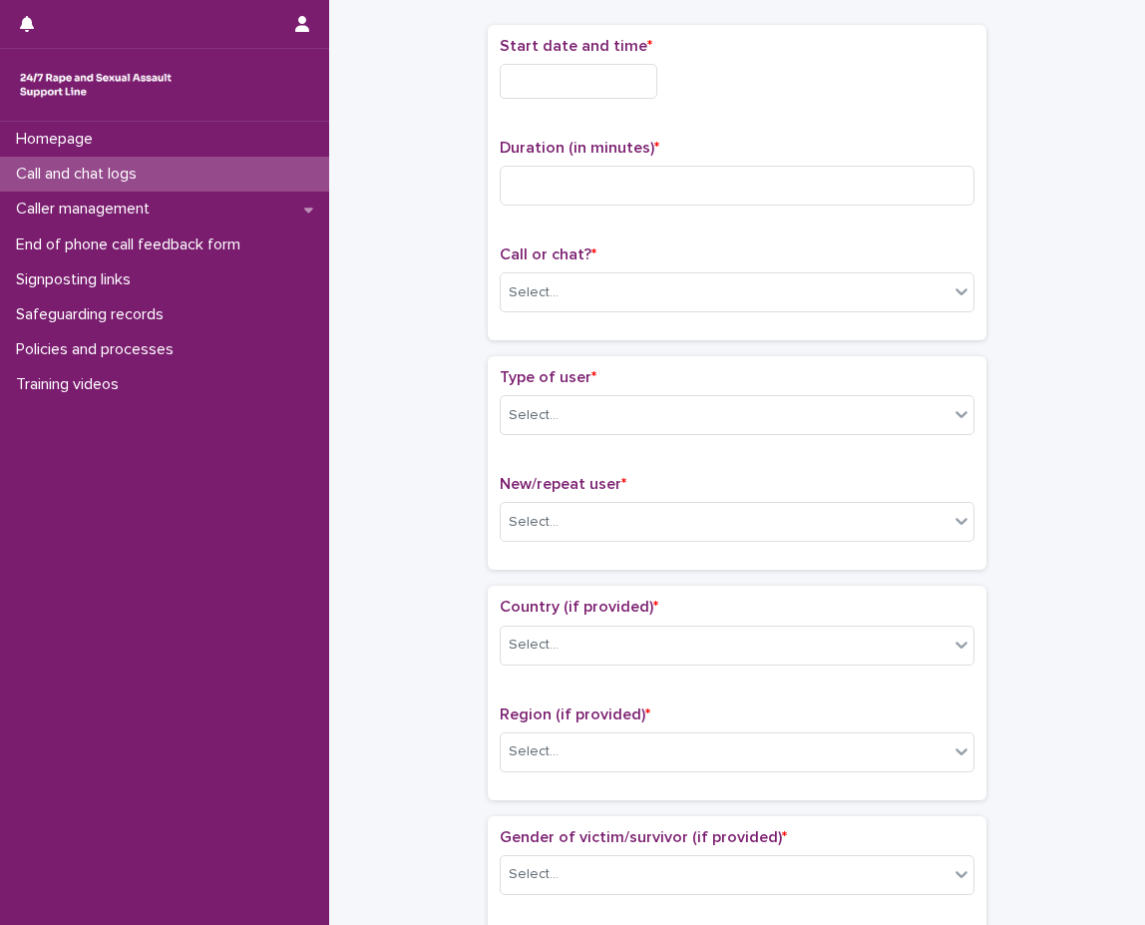
scroll to position [112, 0]
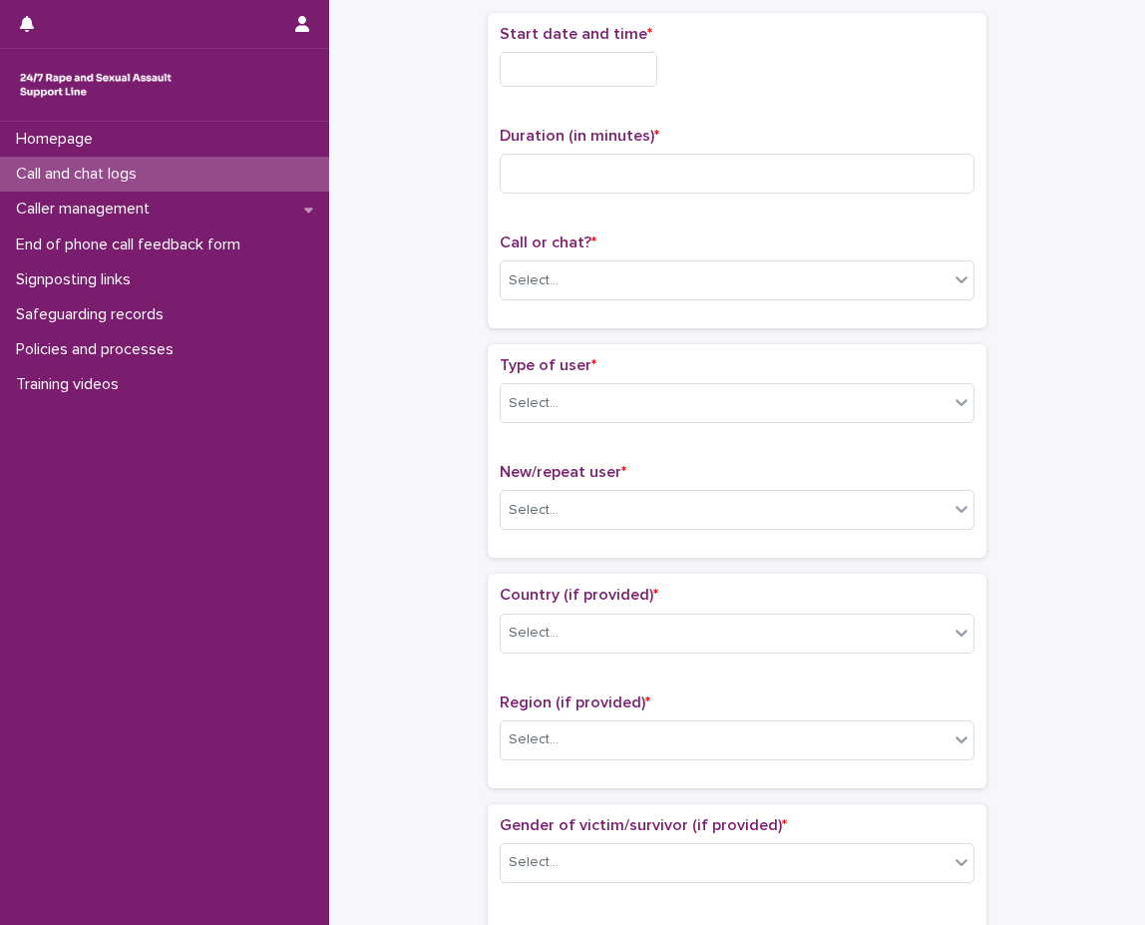
click at [657, 80] on input "text" at bounding box center [579, 69] width 158 height 35
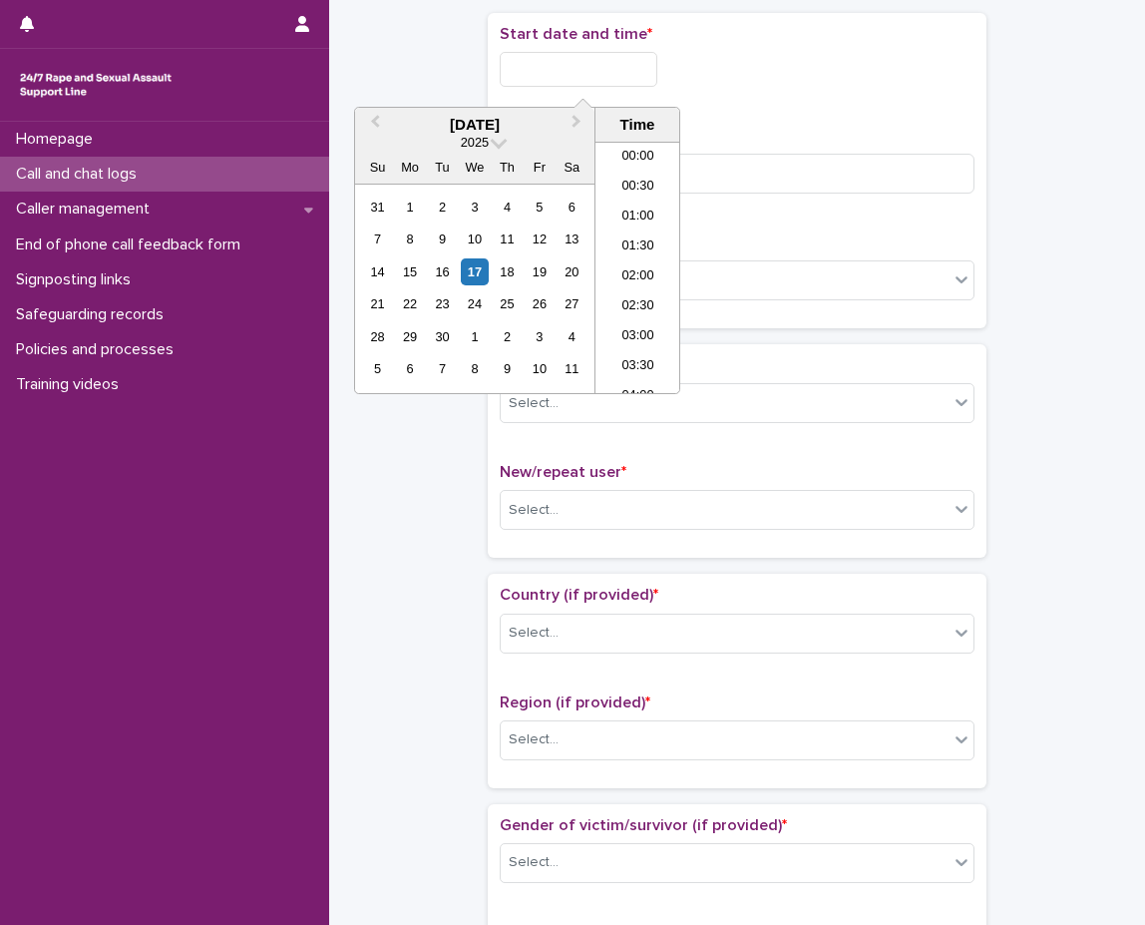
scroll to position [788, 0]
click at [624, 301] on li "15:30" at bounding box center [638, 297] width 85 height 30
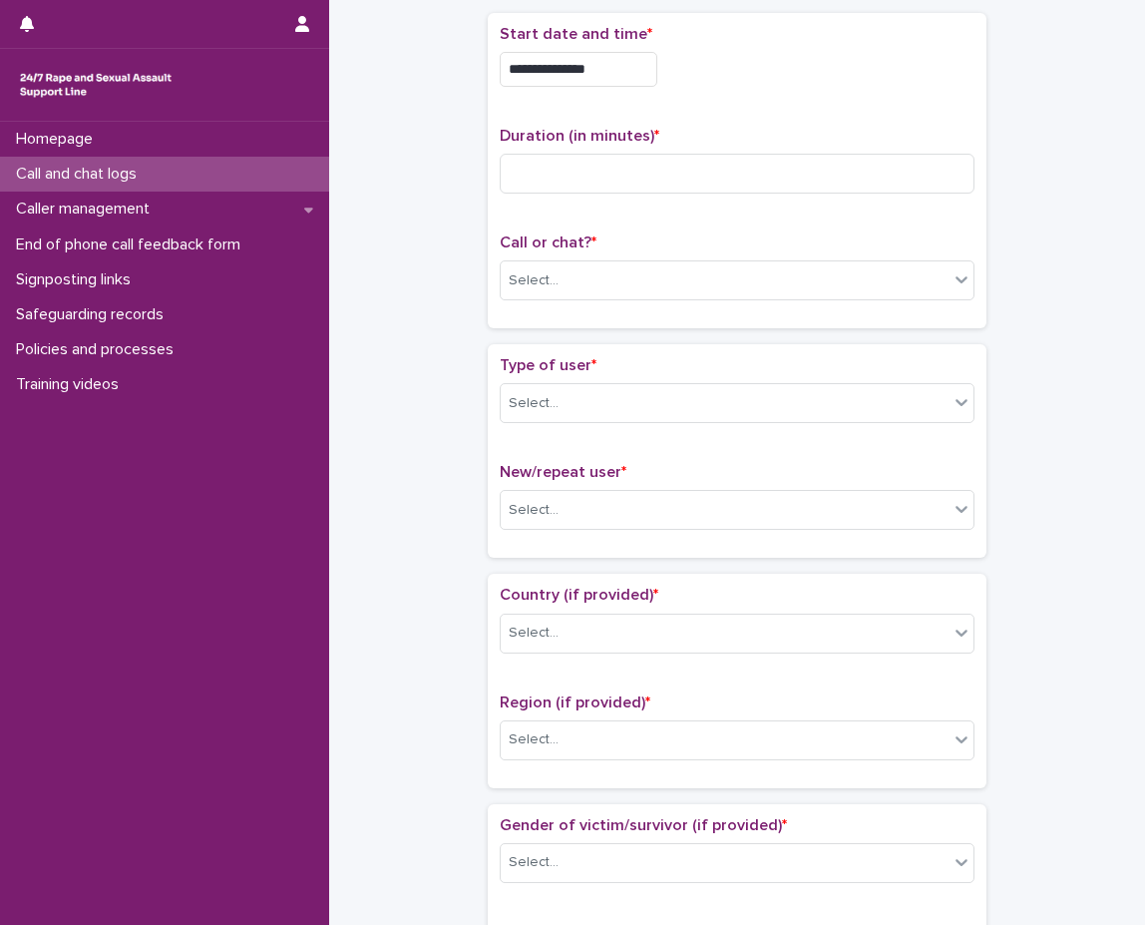
click at [610, 63] on input "**********" at bounding box center [579, 69] width 158 height 35
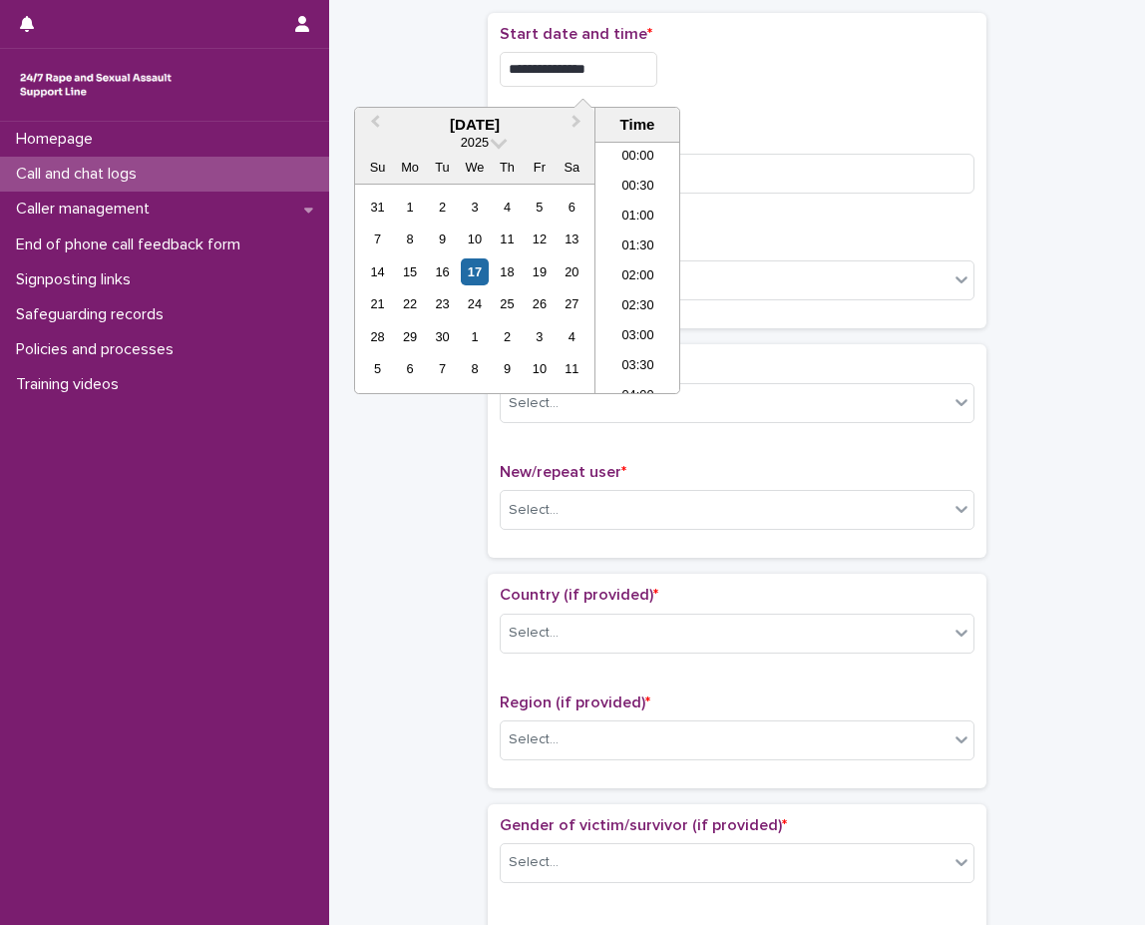
scroll to position [818, 0]
type input "**********"
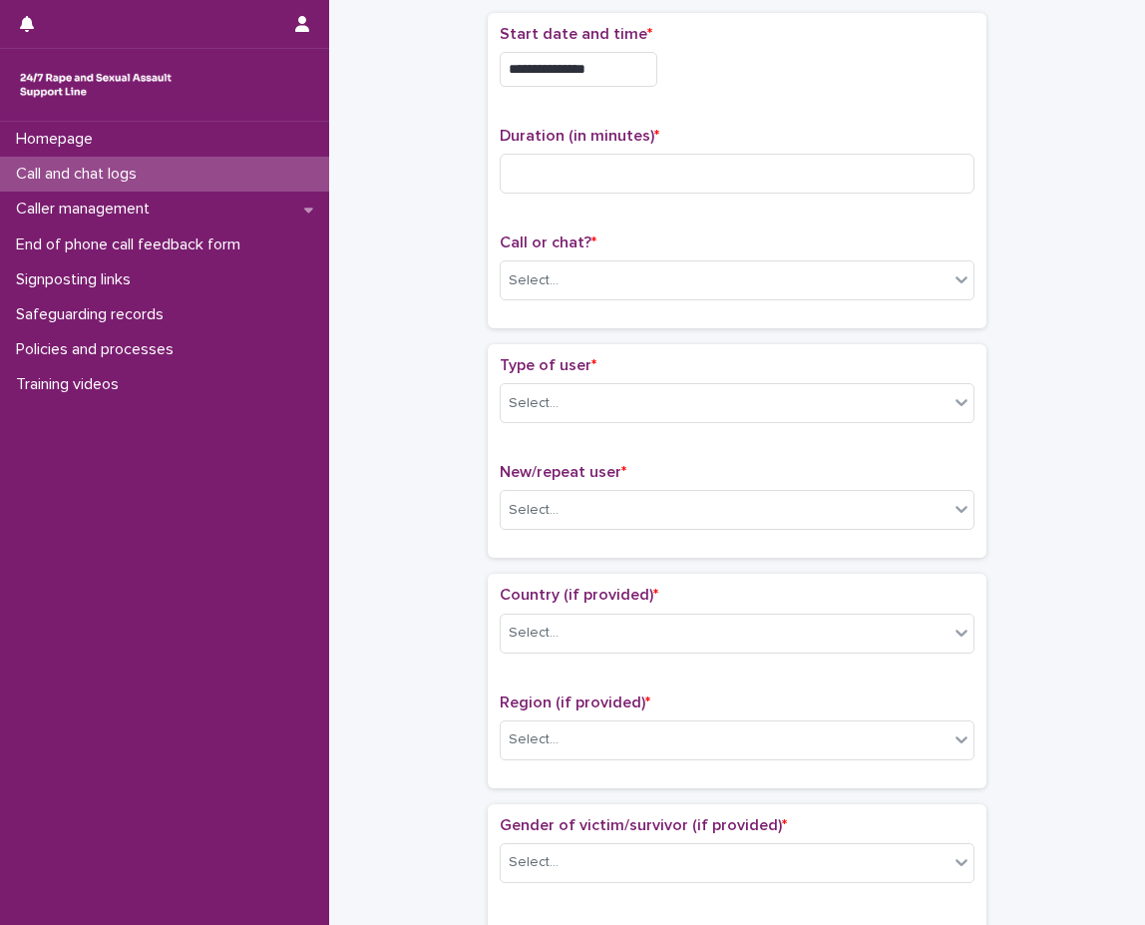
click at [975, 91] on div "**********" at bounding box center [737, 170] width 499 height 315
click at [775, 155] on input at bounding box center [737, 174] width 475 height 40
click at [882, 270] on div "Select..." at bounding box center [725, 280] width 448 height 33
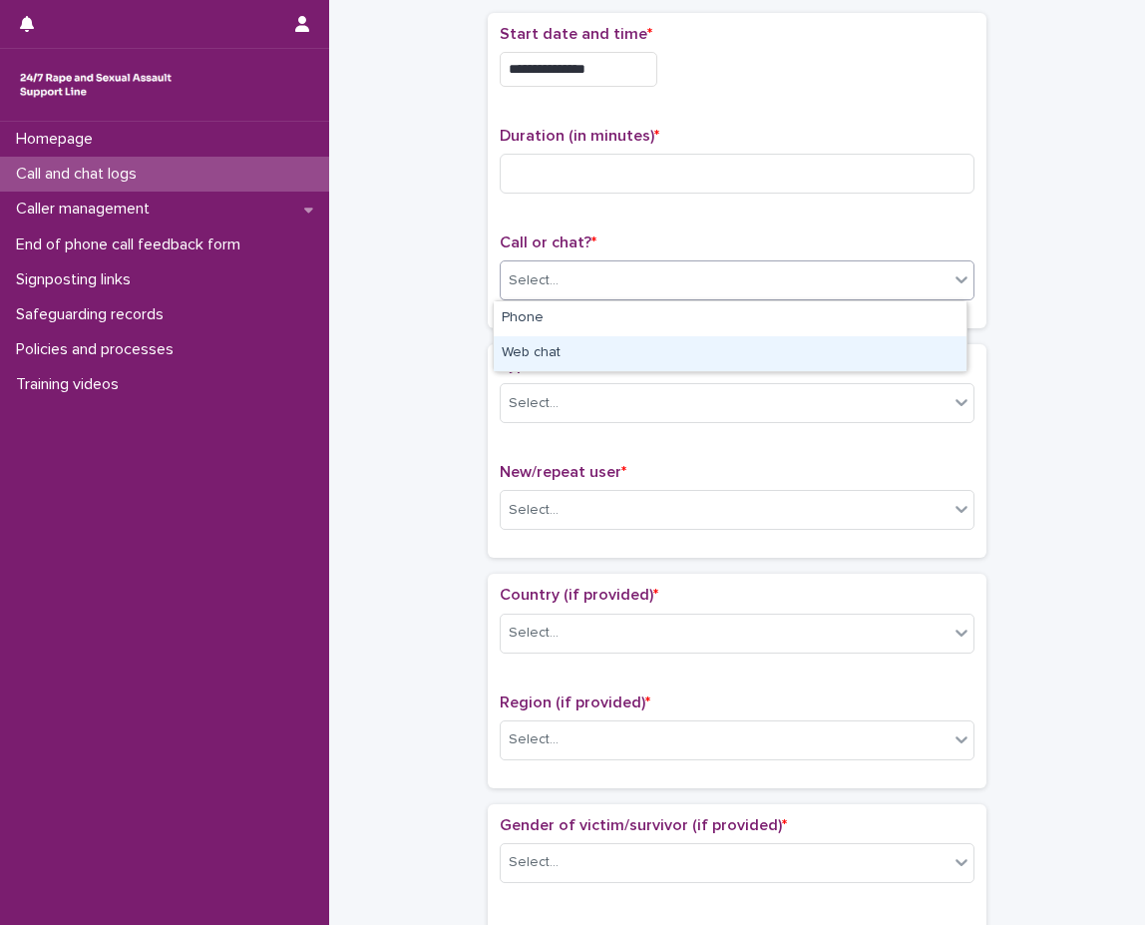
click at [801, 349] on div "Web chat" at bounding box center [730, 353] width 473 height 35
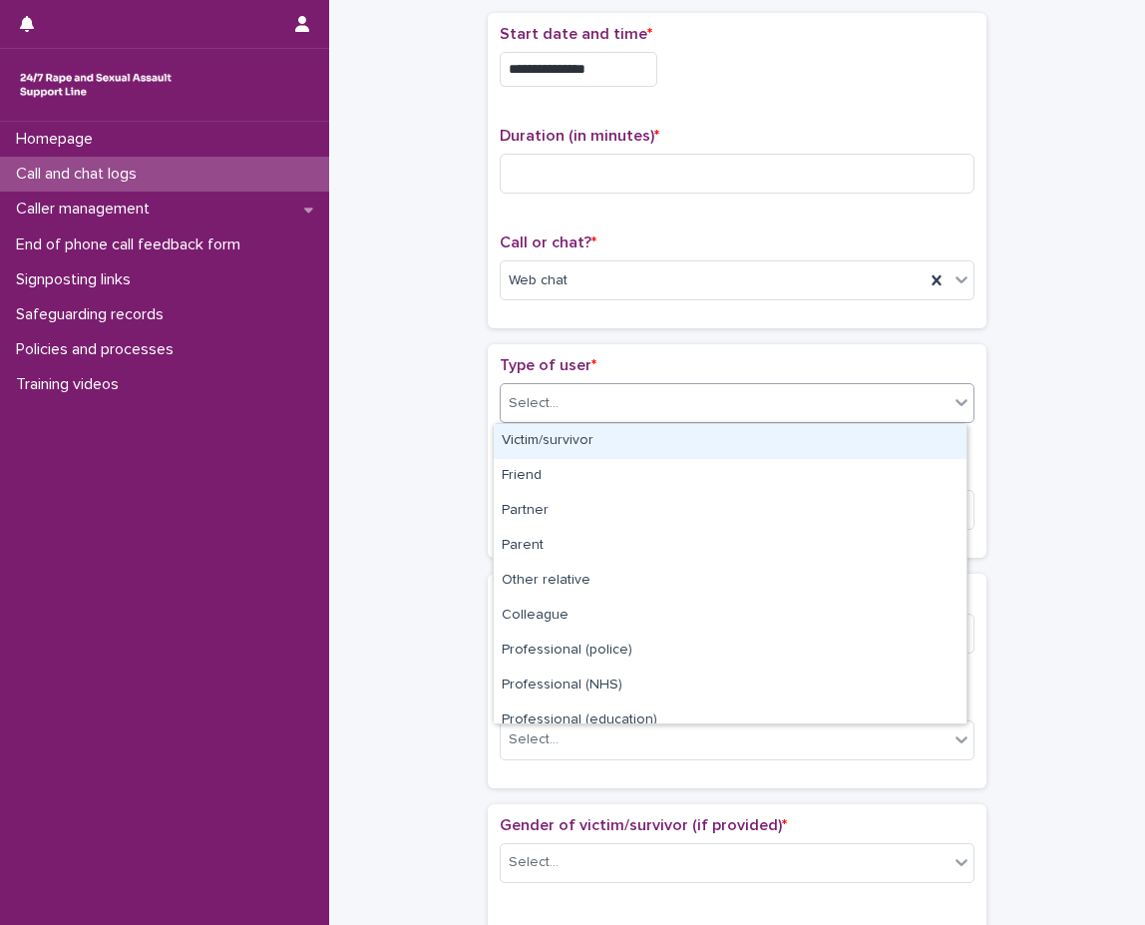
click at [801, 417] on div "Select..." at bounding box center [725, 403] width 448 height 33
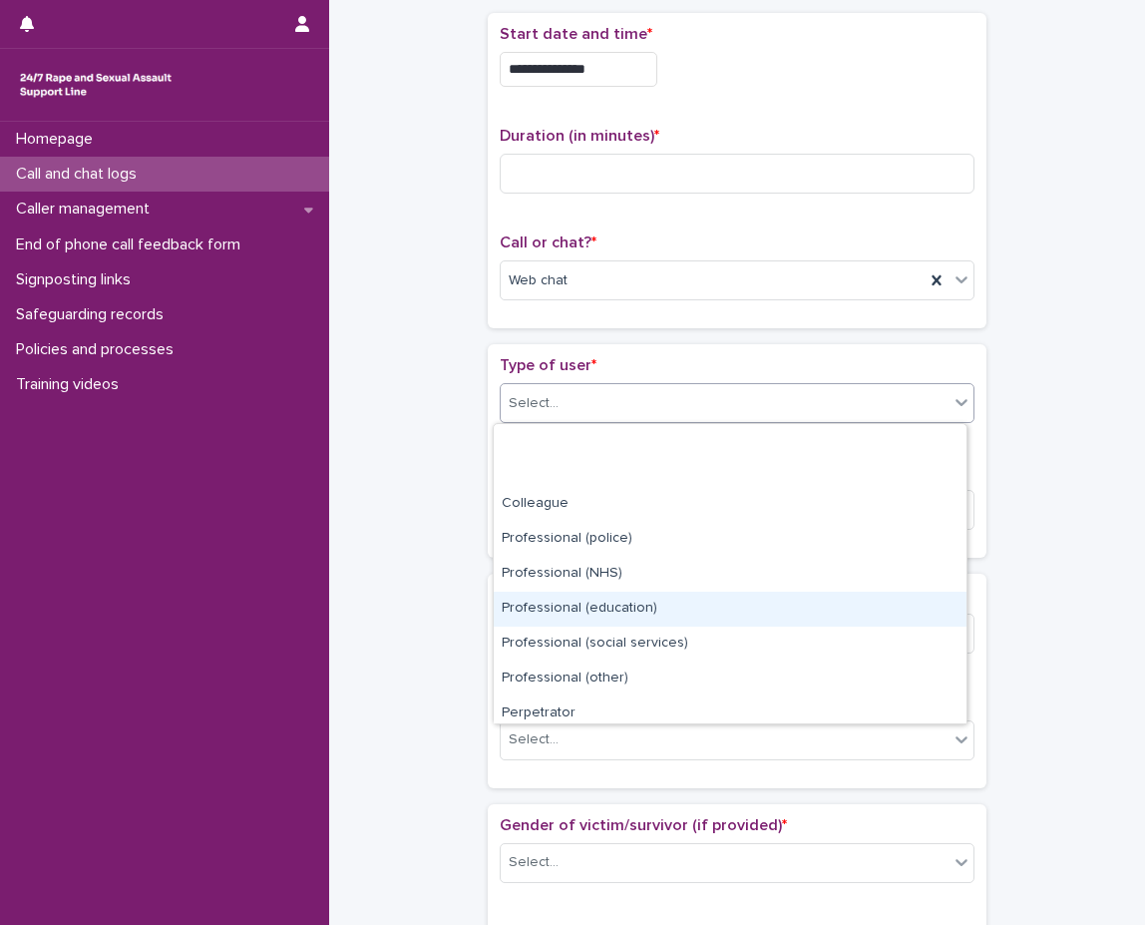
scroll to position [224, 0]
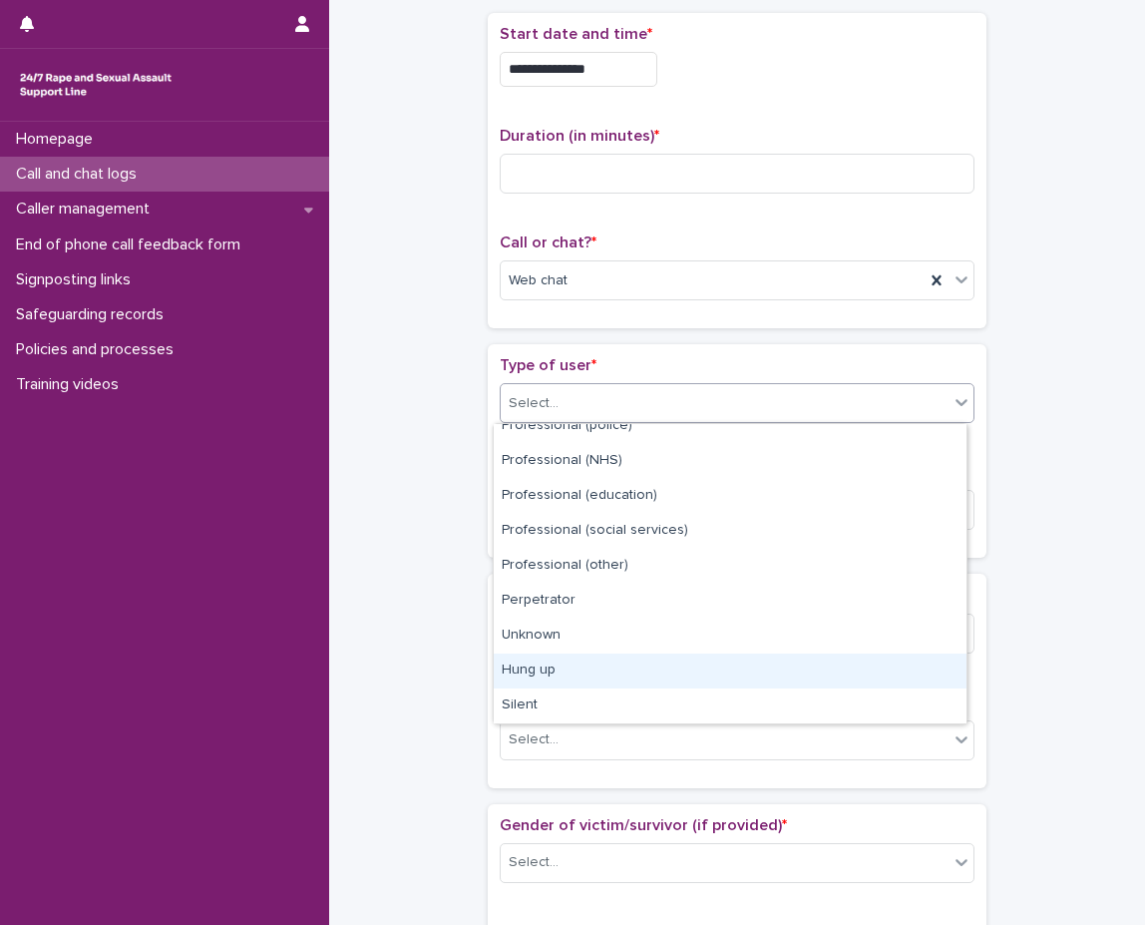
click at [632, 672] on div "Hung up" at bounding box center [730, 670] width 473 height 35
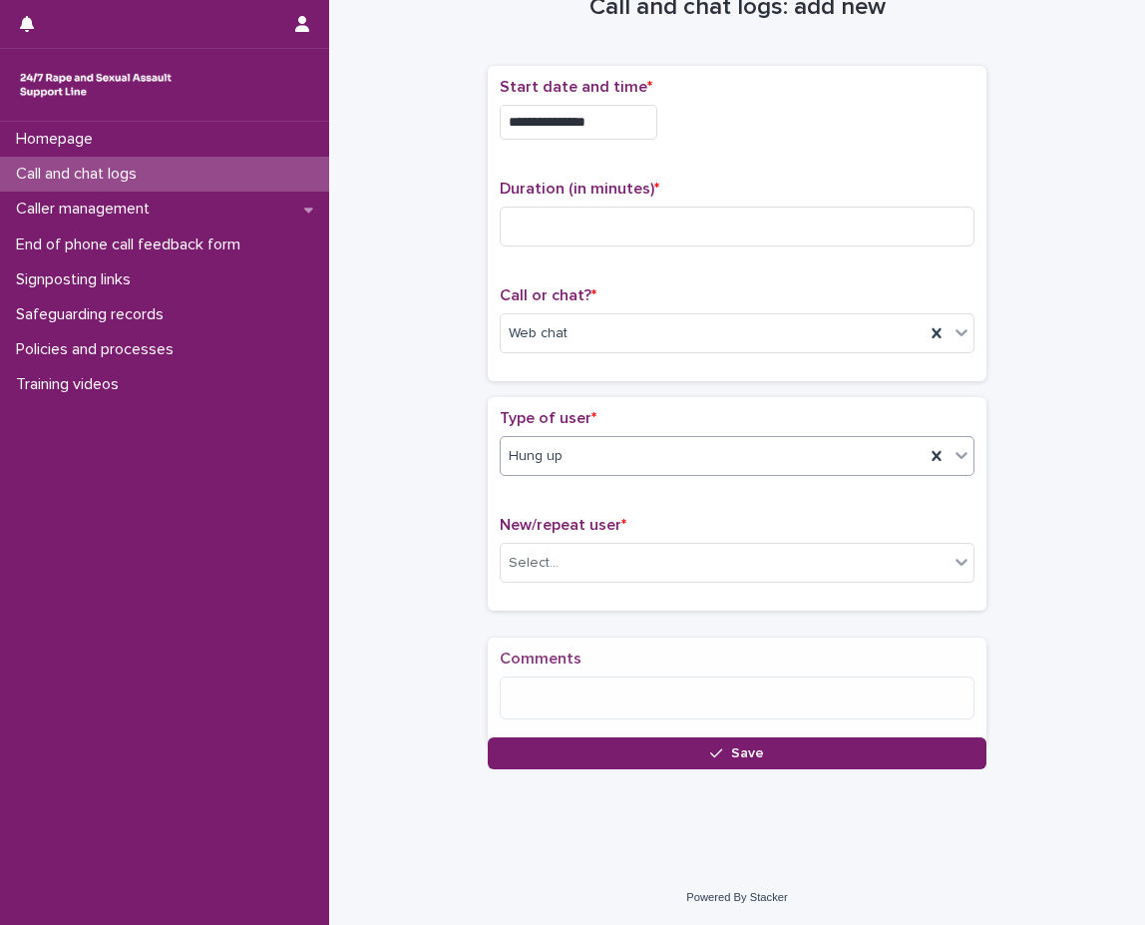
scroll to position [72, 0]
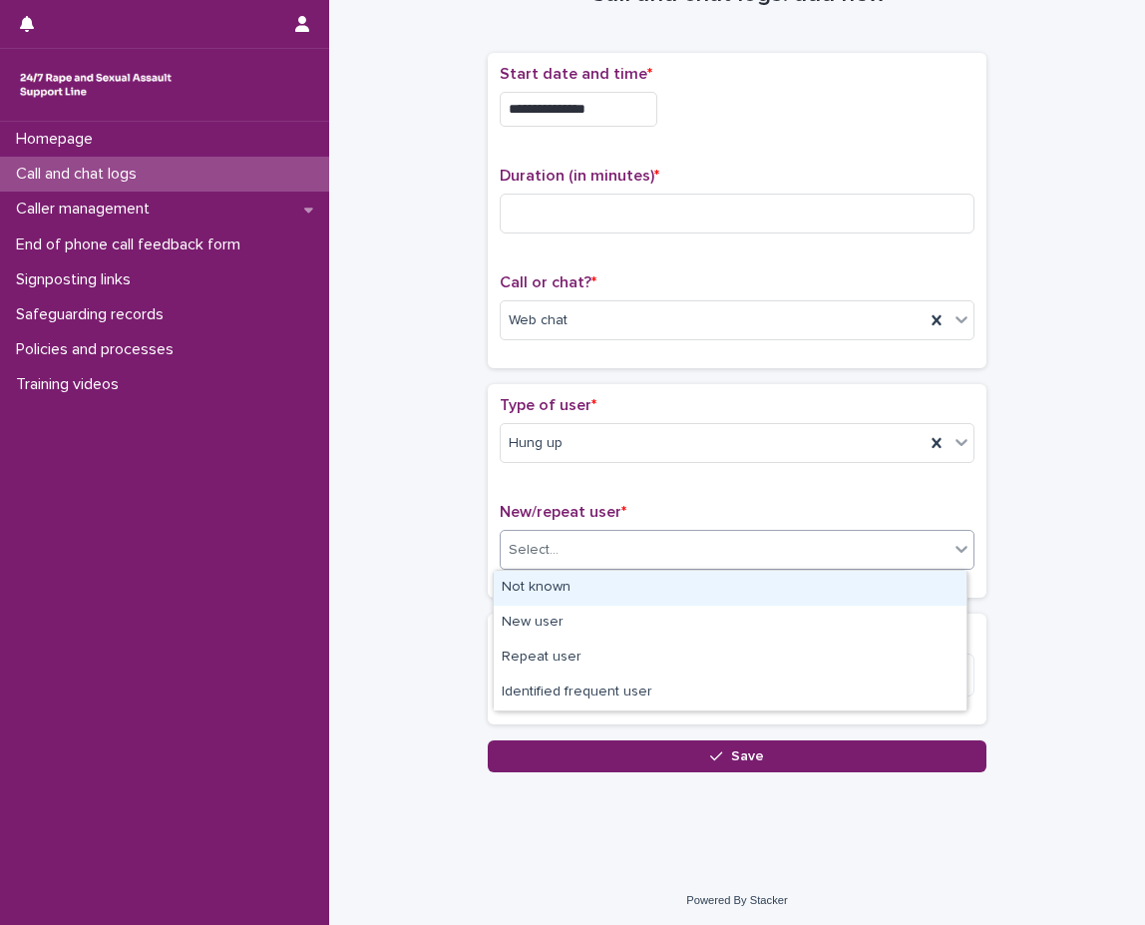
click at [662, 554] on div "Select..." at bounding box center [725, 550] width 448 height 33
click at [628, 588] on div "Not known" at bounding box center [730, 588] width 473 height 35
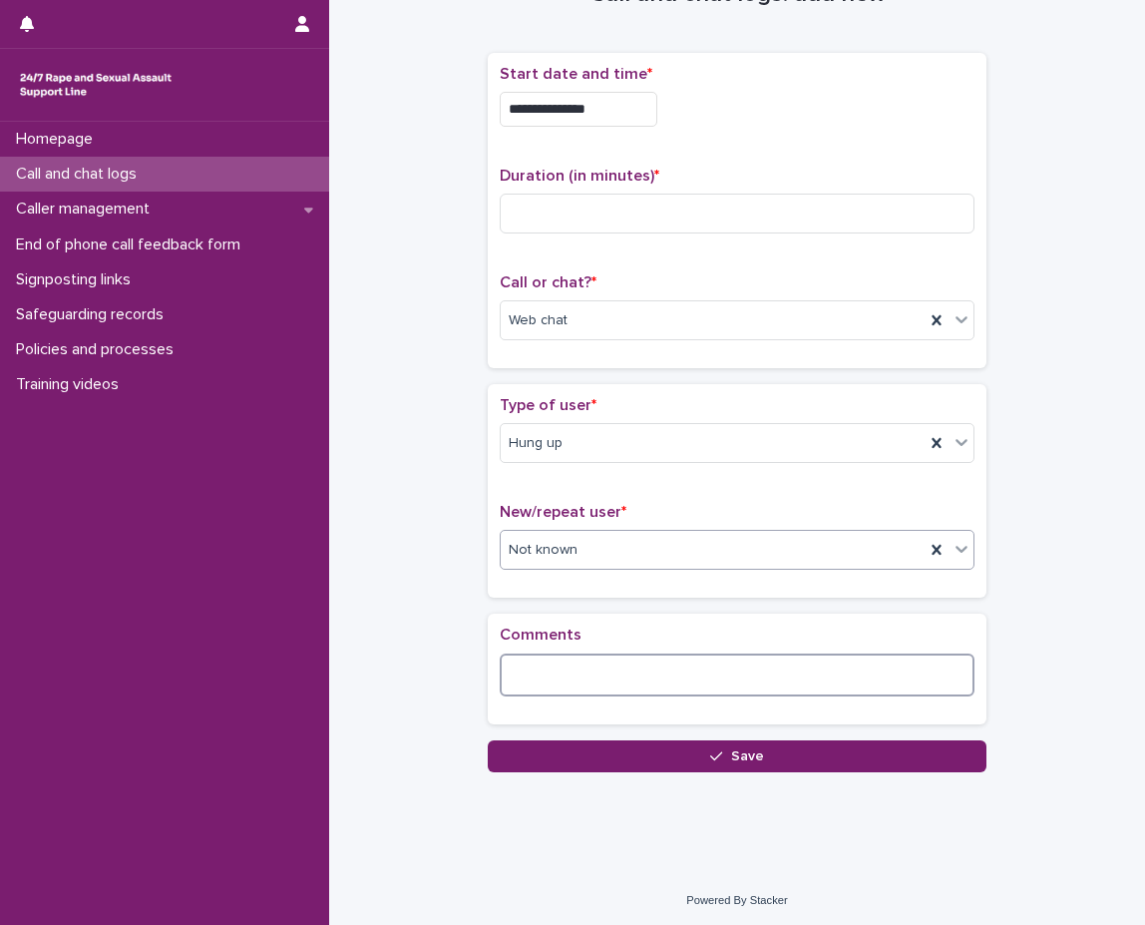
click at [587, 692] on textarea at bounding box center [737, 674] width 475 height 43
type textarea "**********"
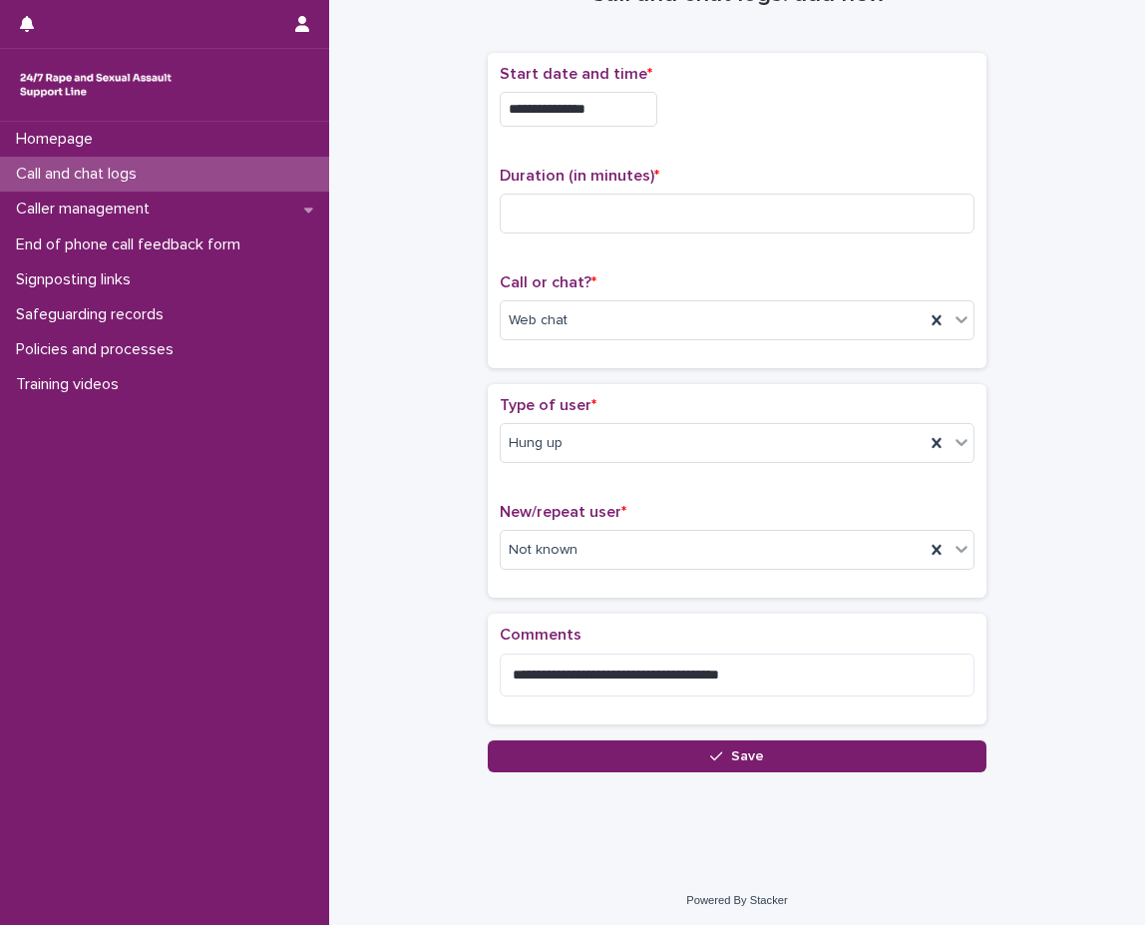
click at [748, 173] on p "Duration (in minutes) *" at bounding box center [737, 176] width 475 height 19
click at [747, 216] on input at bounding box center [737, 214] width 475 height 40
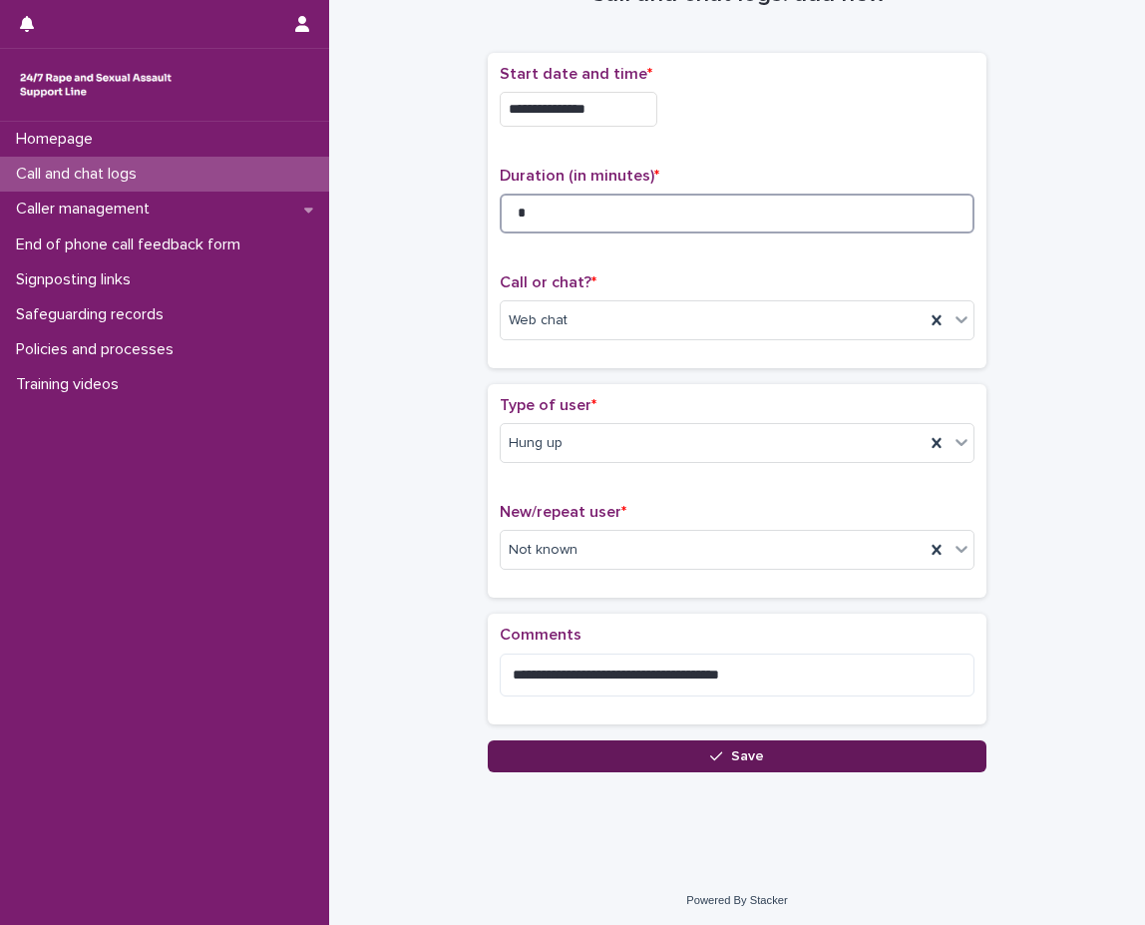
type input "*"
click at [736, 753] on span "Save" at bounding box center [747, 756] width 33 height 14
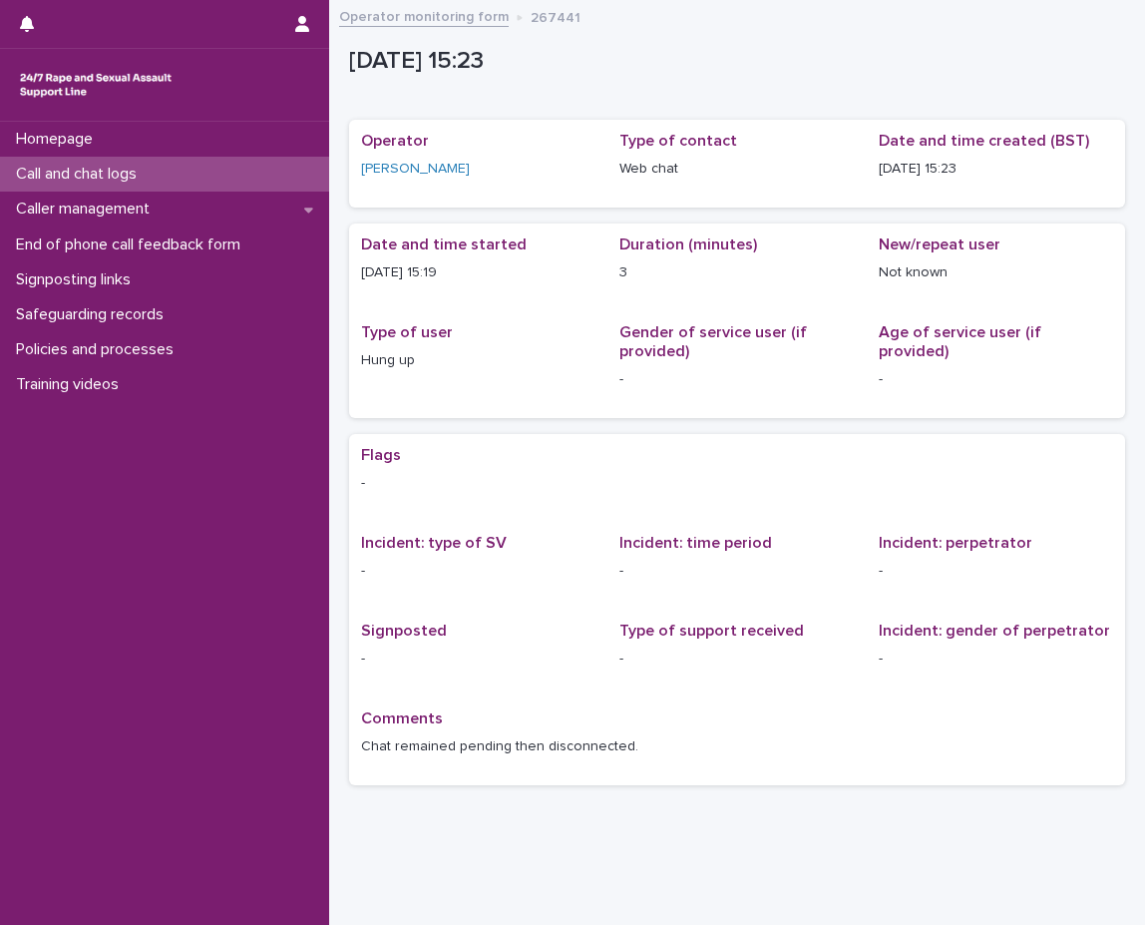
click at [215, 166] on div "Call and chat logs" at bounding box center [164, 174] width 329 height 35
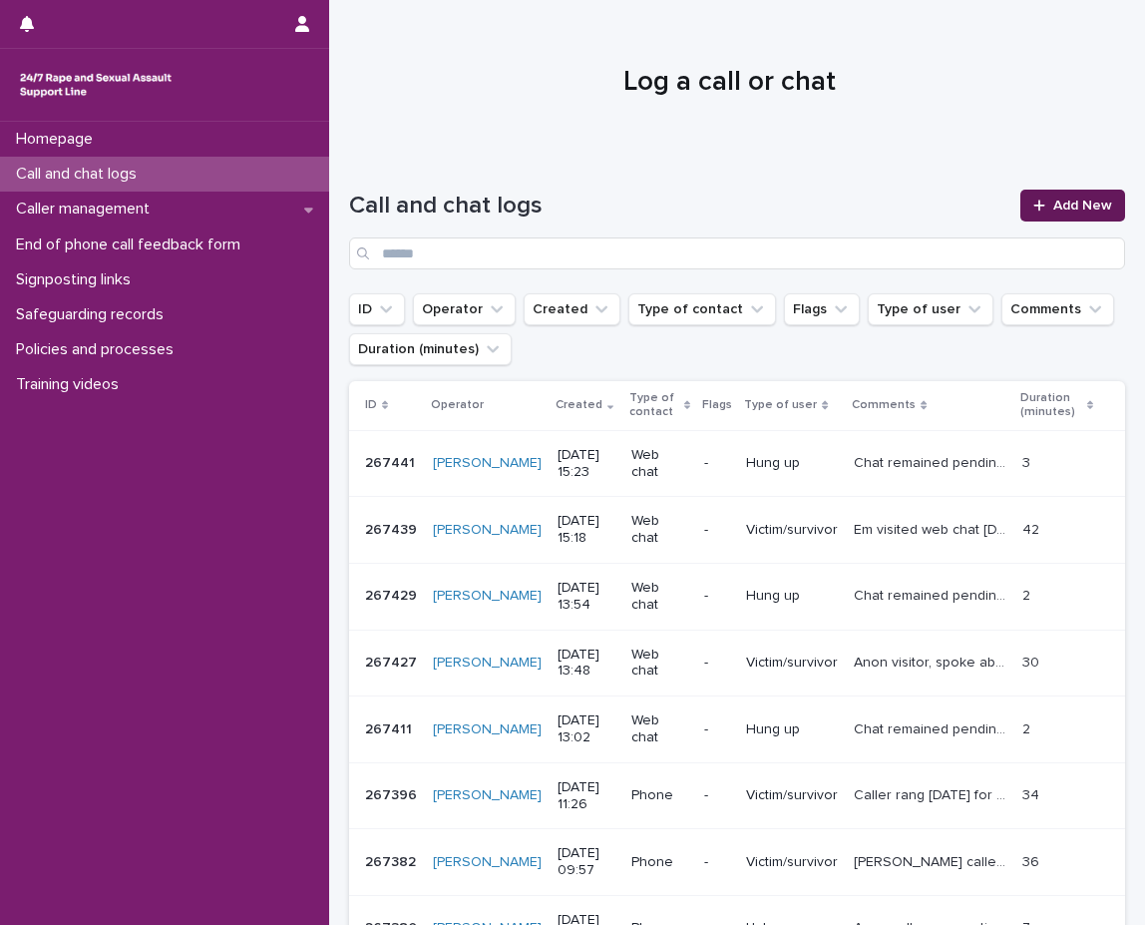
click at [1059, 211] on span "Add New" at bounding box center [1082, 206] width 59 height 14
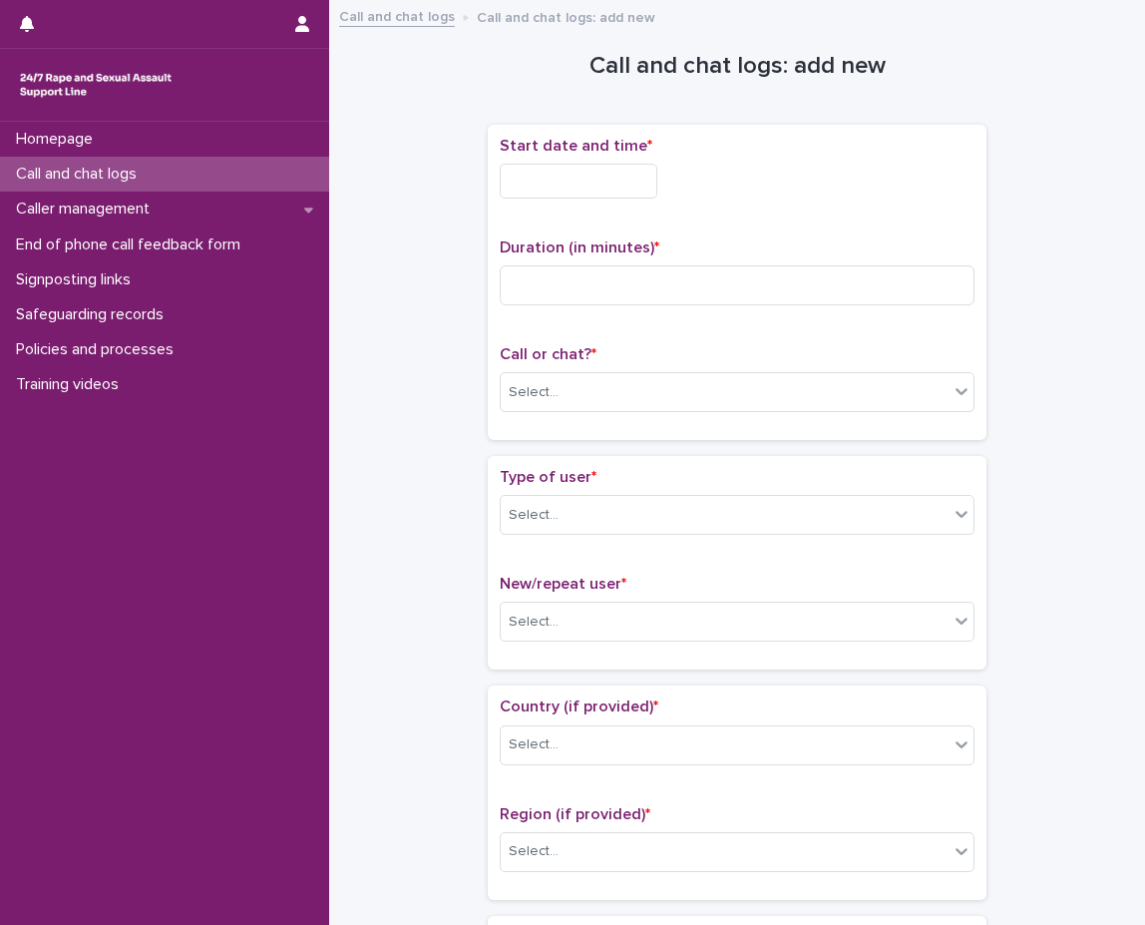
click at [552, 190] on input "text" at bounding box center [579, 181] width 158 height 35
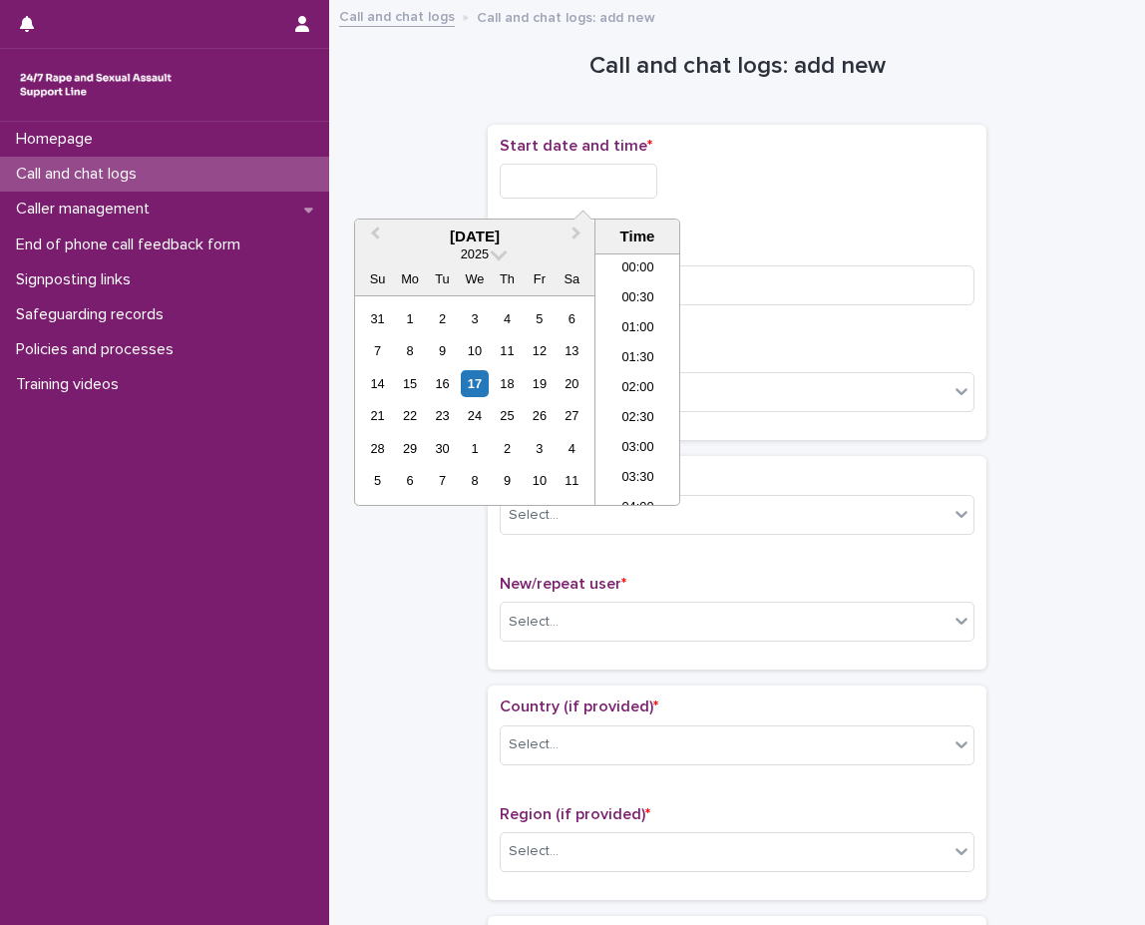
scroll to position [788, 0]
click at [641, 408] on li "15:30" at bounding box center [638, 409] width 85 height 30
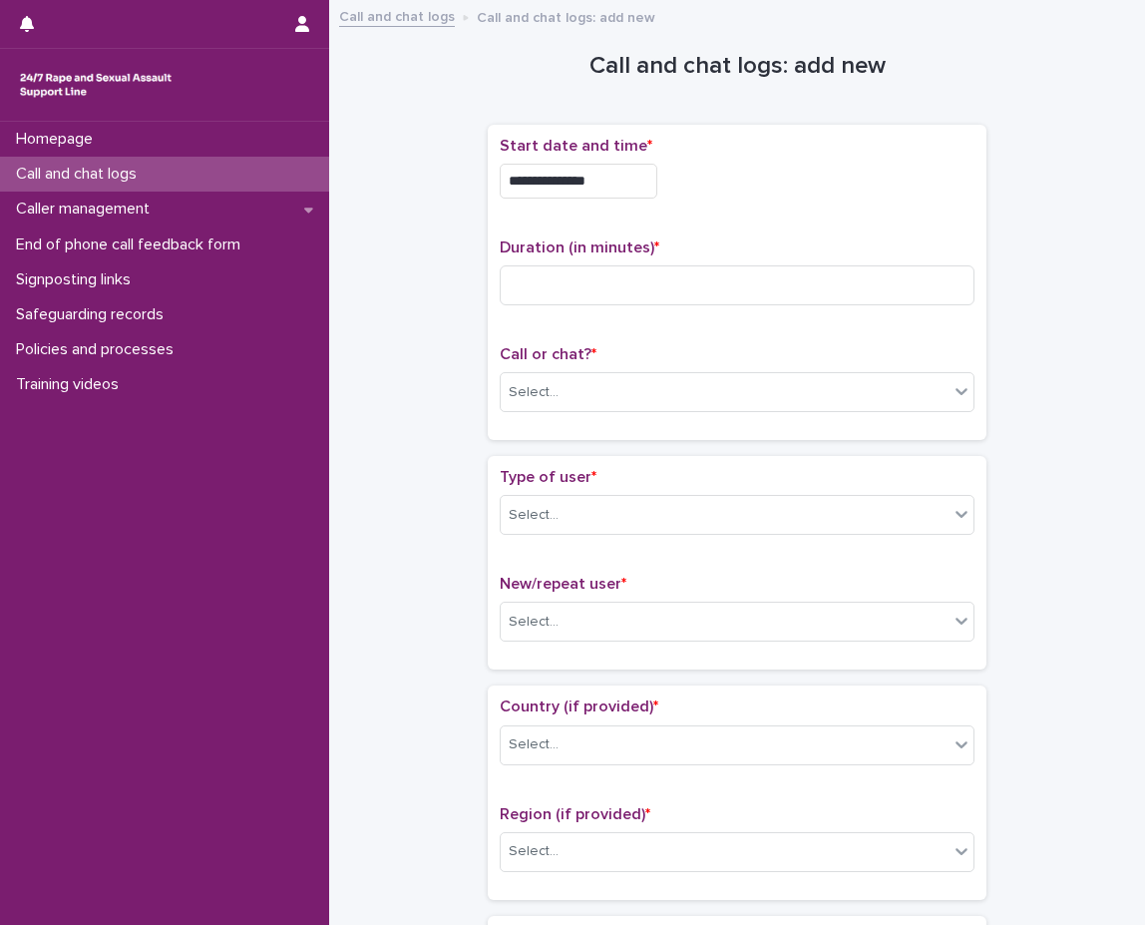
click at [621, 191] on input "**********" at bounding box center [579, 181] width 158 height 35
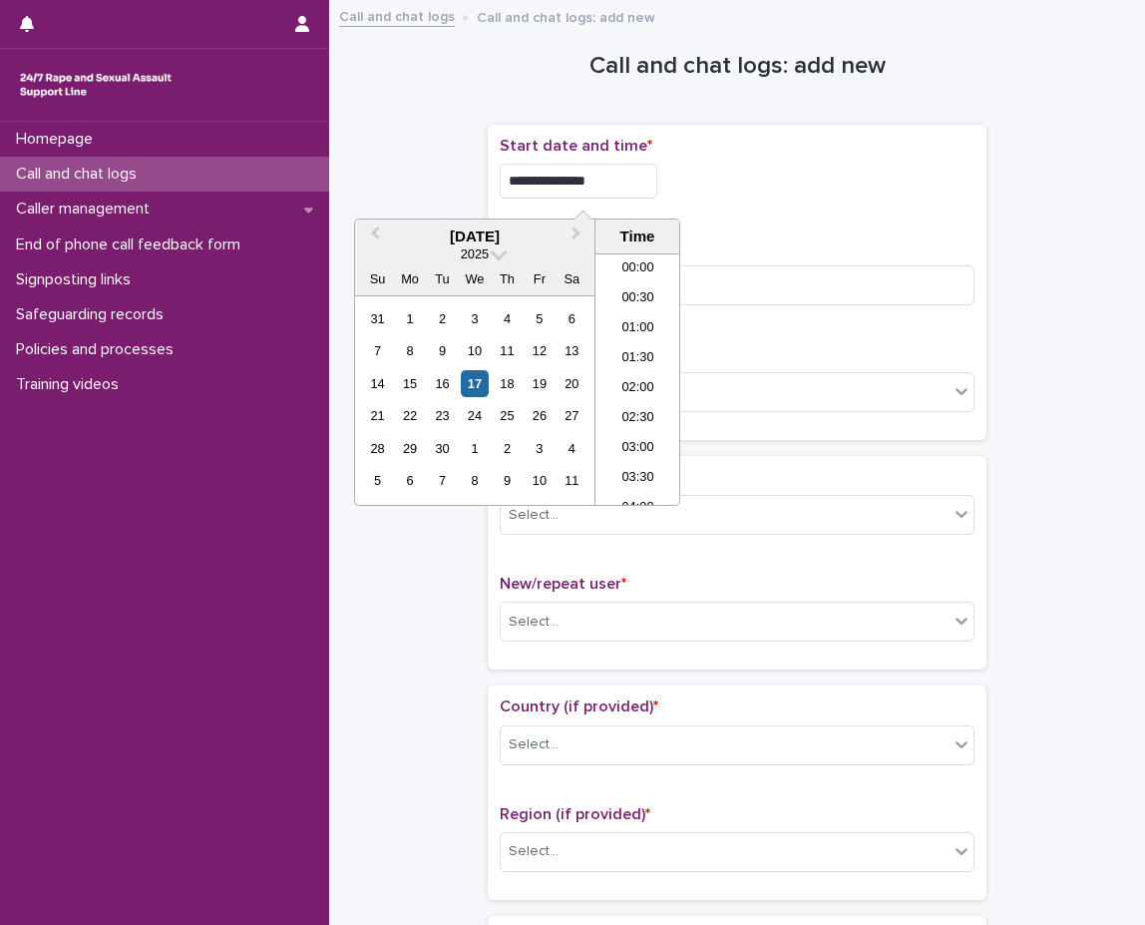
scroll to position [818, 0]
type input "**********"
click at [840, 278] on input at bounding box center [737, 285] width 475 height 40
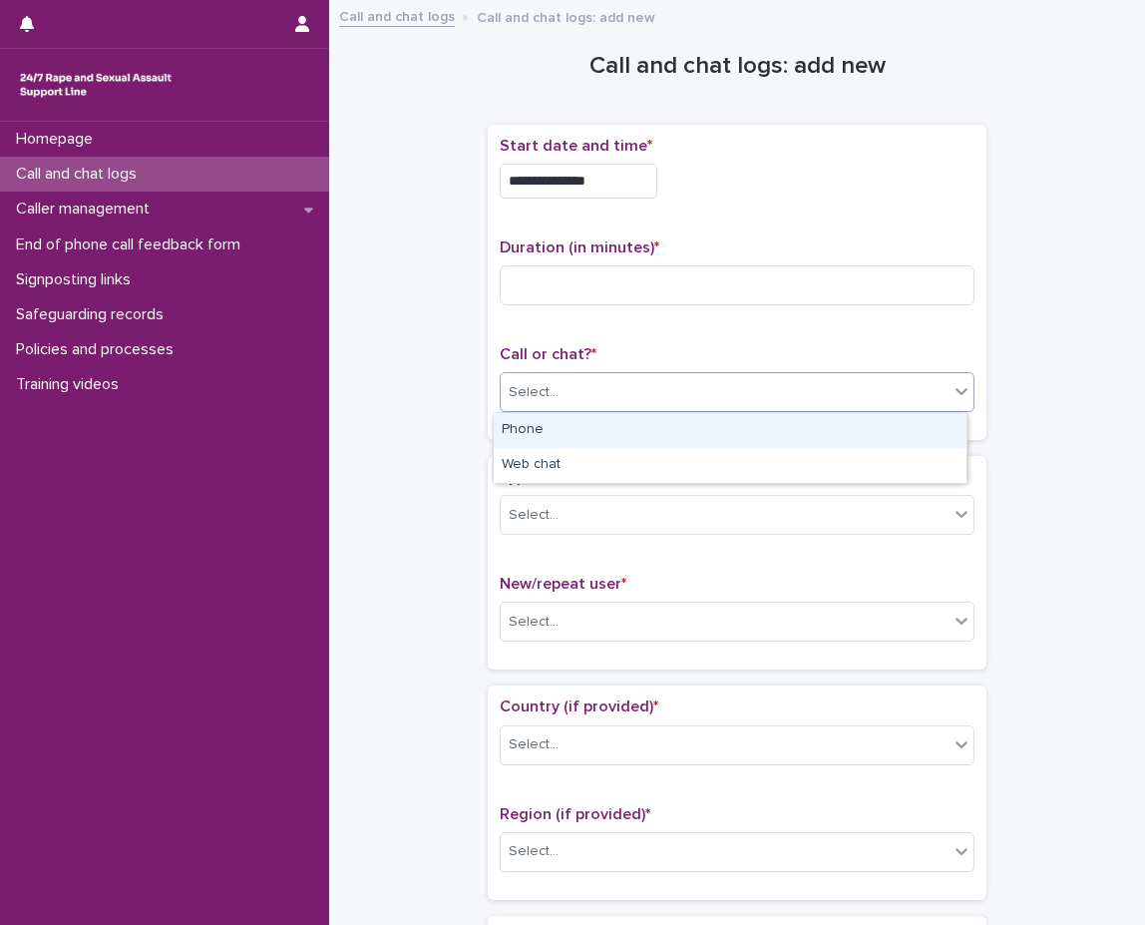
click at [761, 395] on div "Select..." at bounding box center [725, 392] width 448 height 33
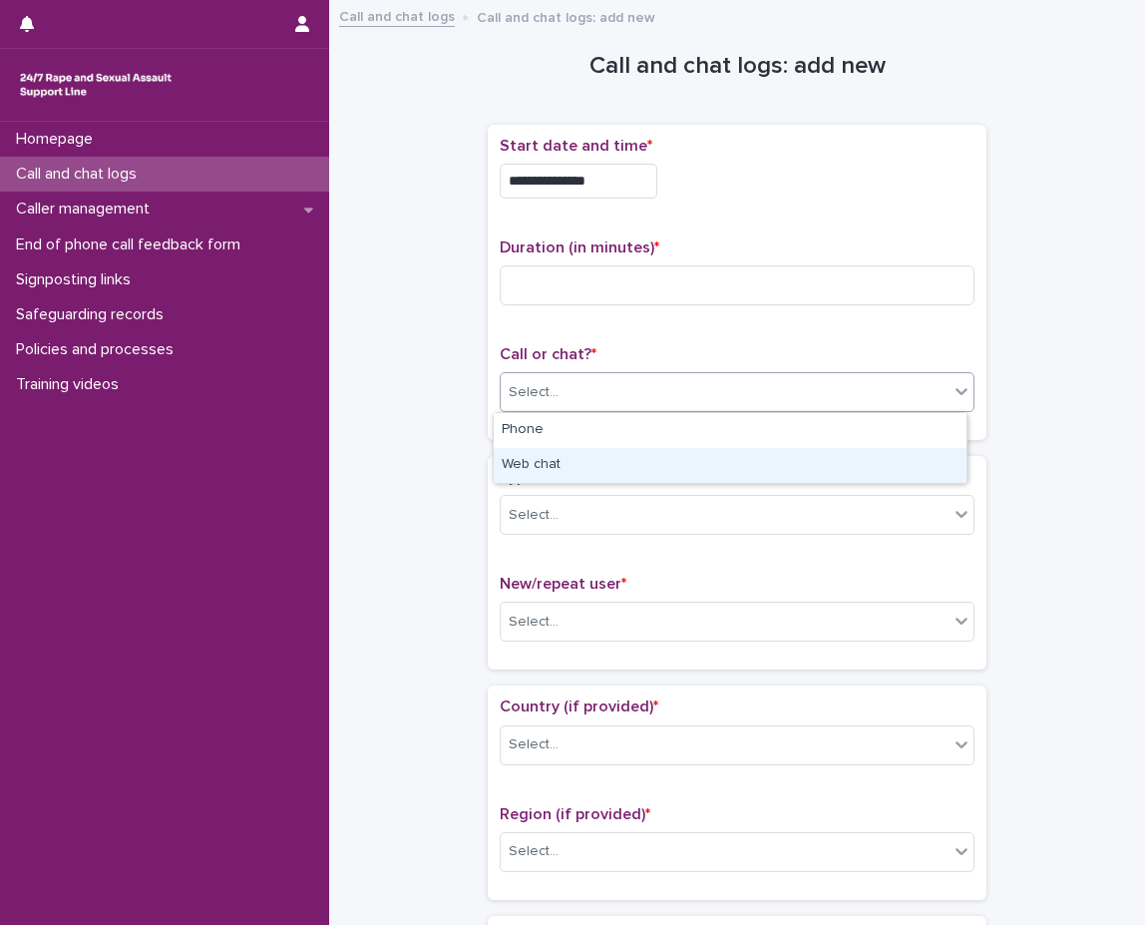
click at [733, 450] on div "Web chat" at bounding box center [730, 465] width 473 height 35
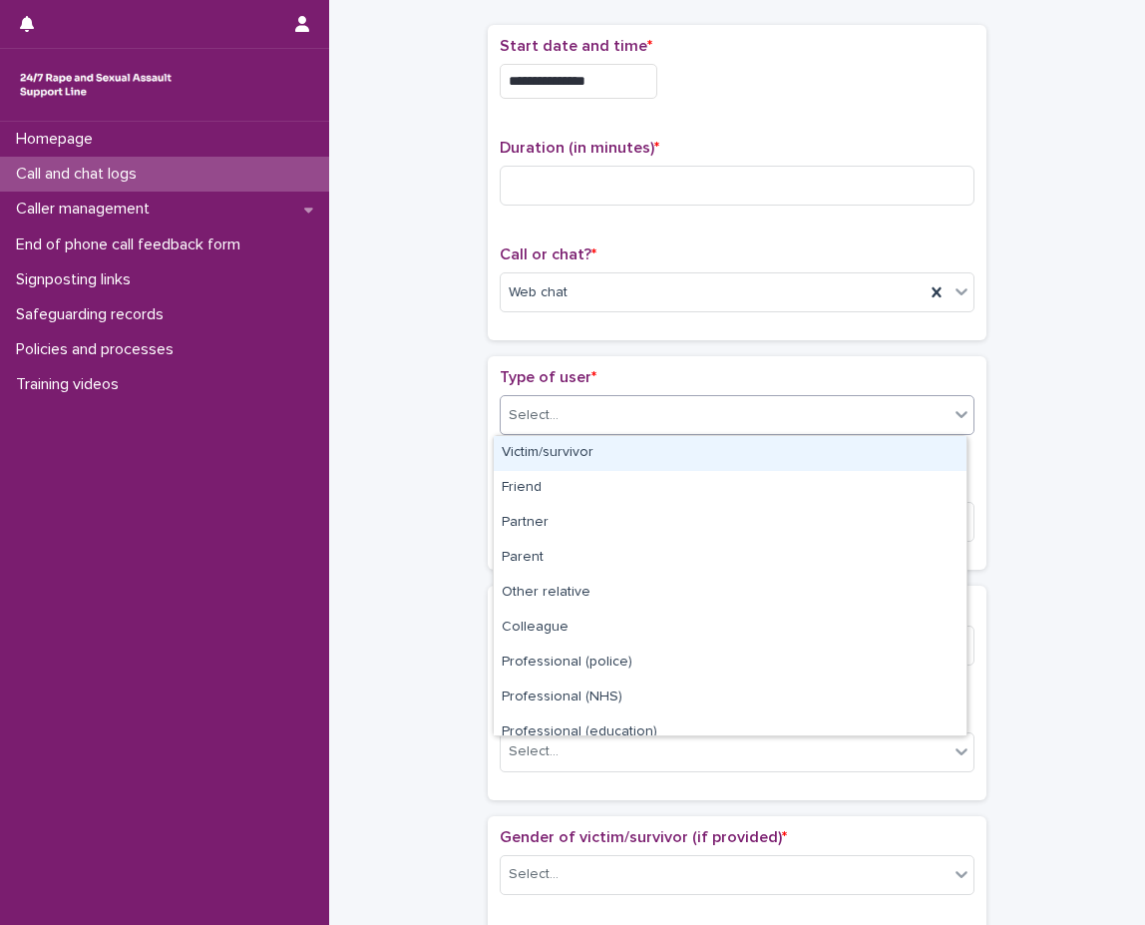
click at [764, 403] on div "Select..." at bounding box center [725, 415] width 448 height 33
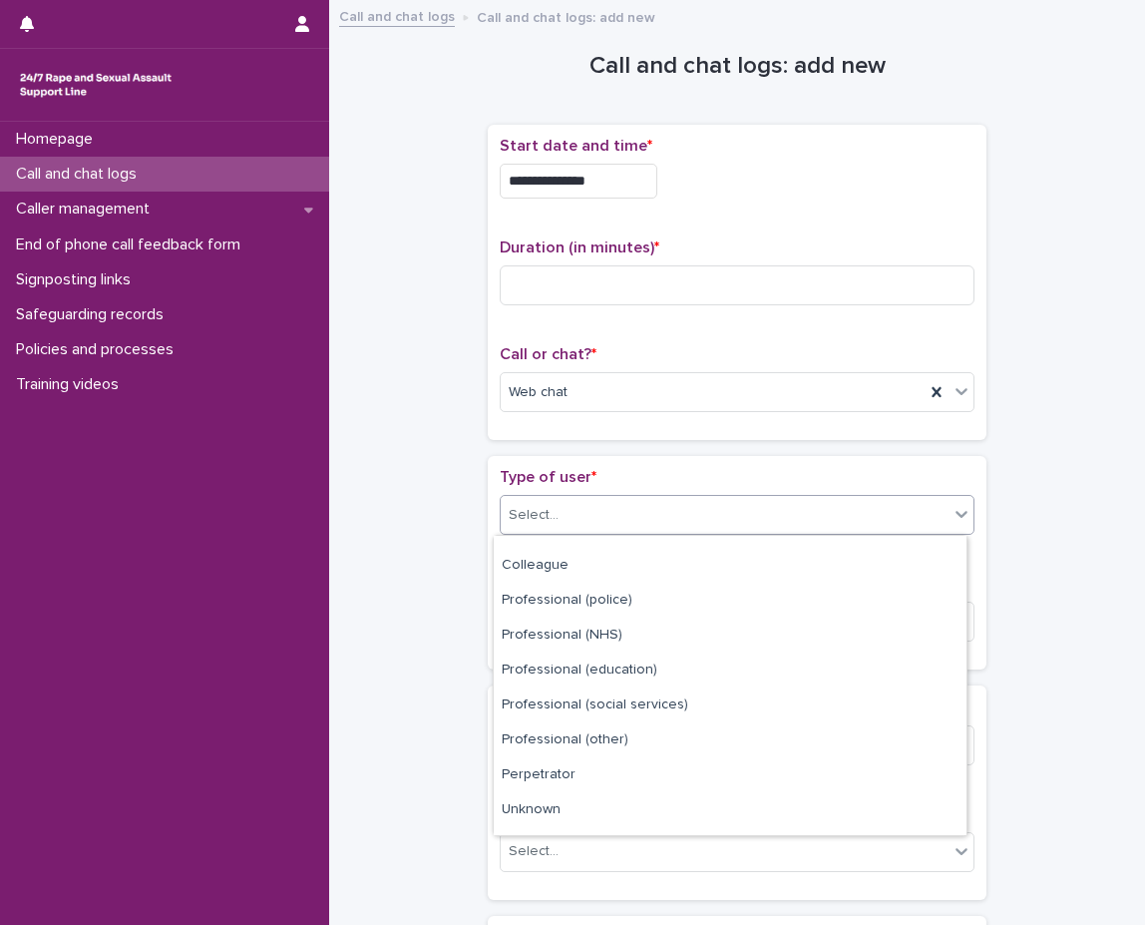
scroll to position [224, 0]
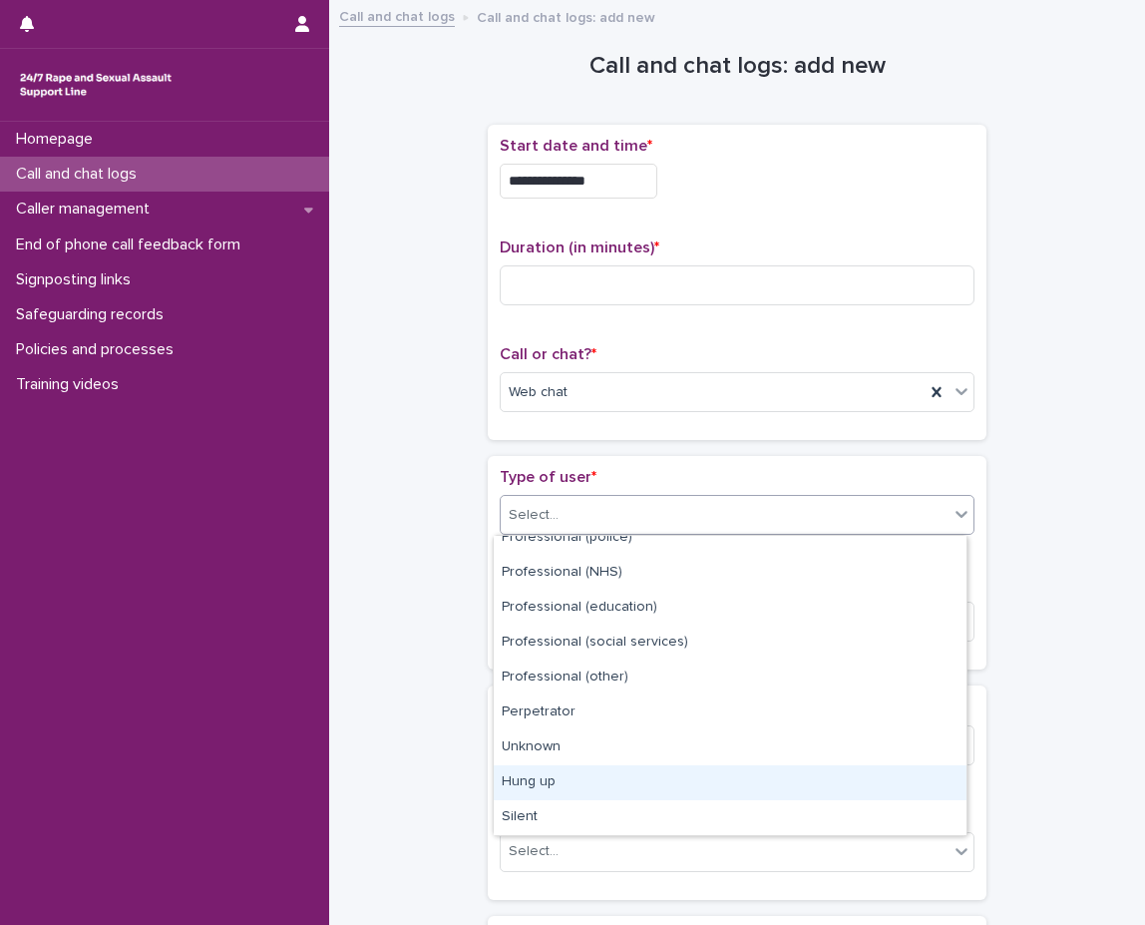
click at [646, 780] on div "Hung up" at bounding box center [730, 782] width 473 height 35
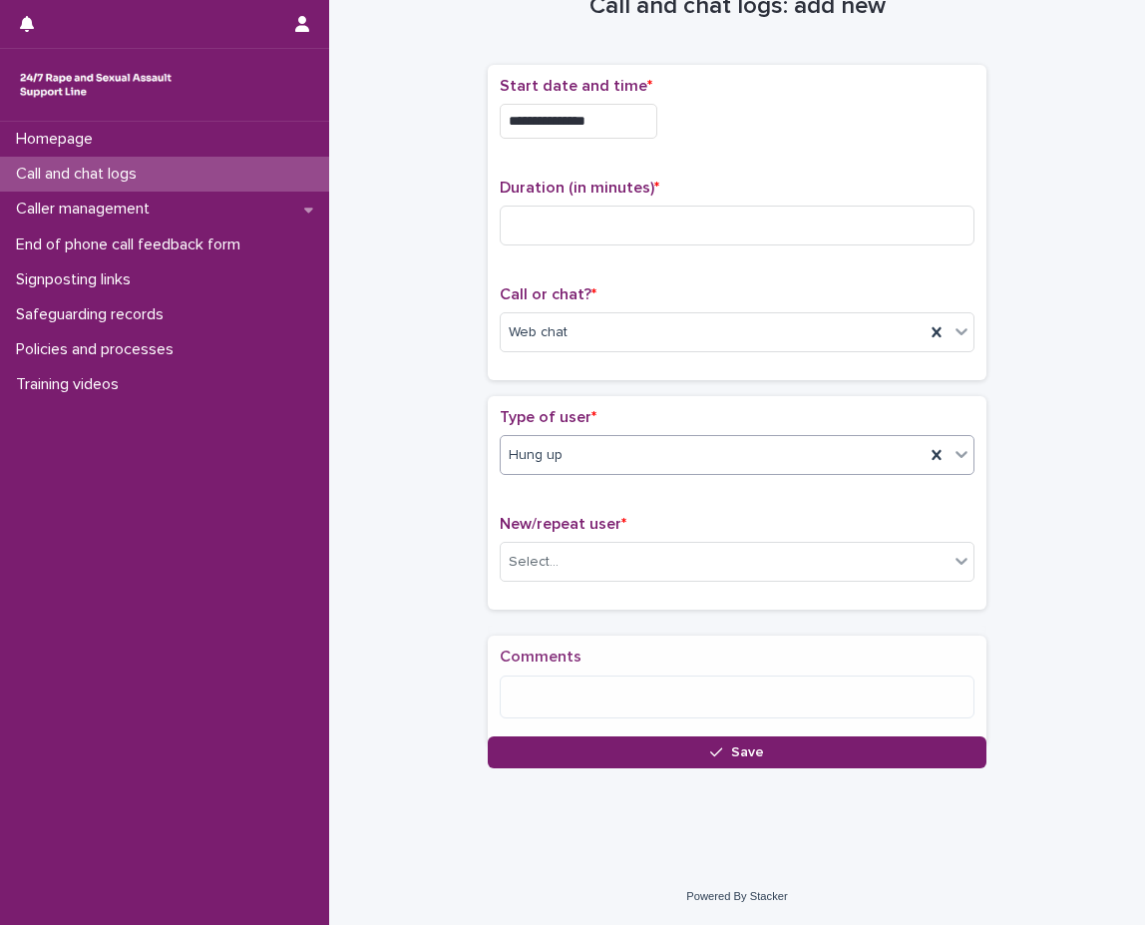
scroll to position [68, 0]
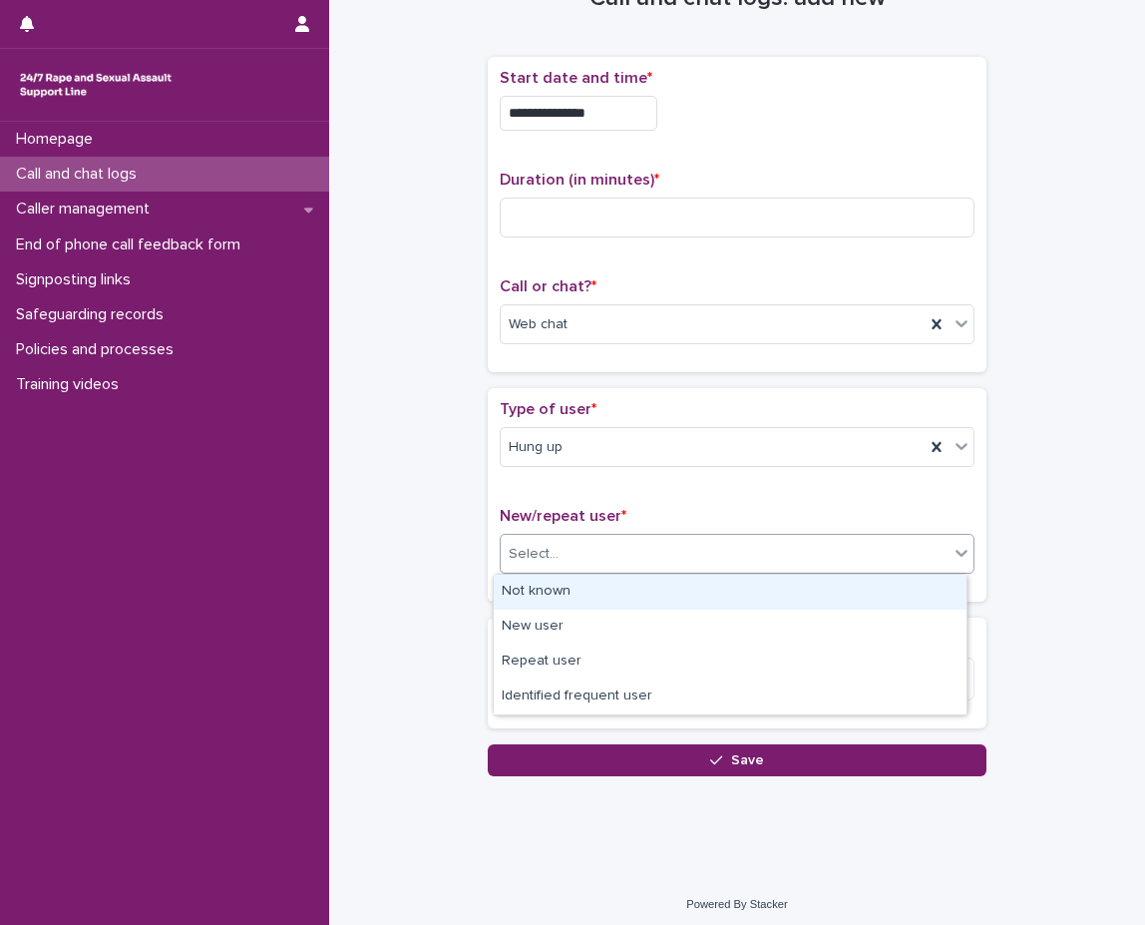
click at [725, 536] on div "Select..." at bounding box center [737, 554] width 475 height 40
click at [662, 592] on div "Not known" at bounding box center [730, 592] width 473 height 35
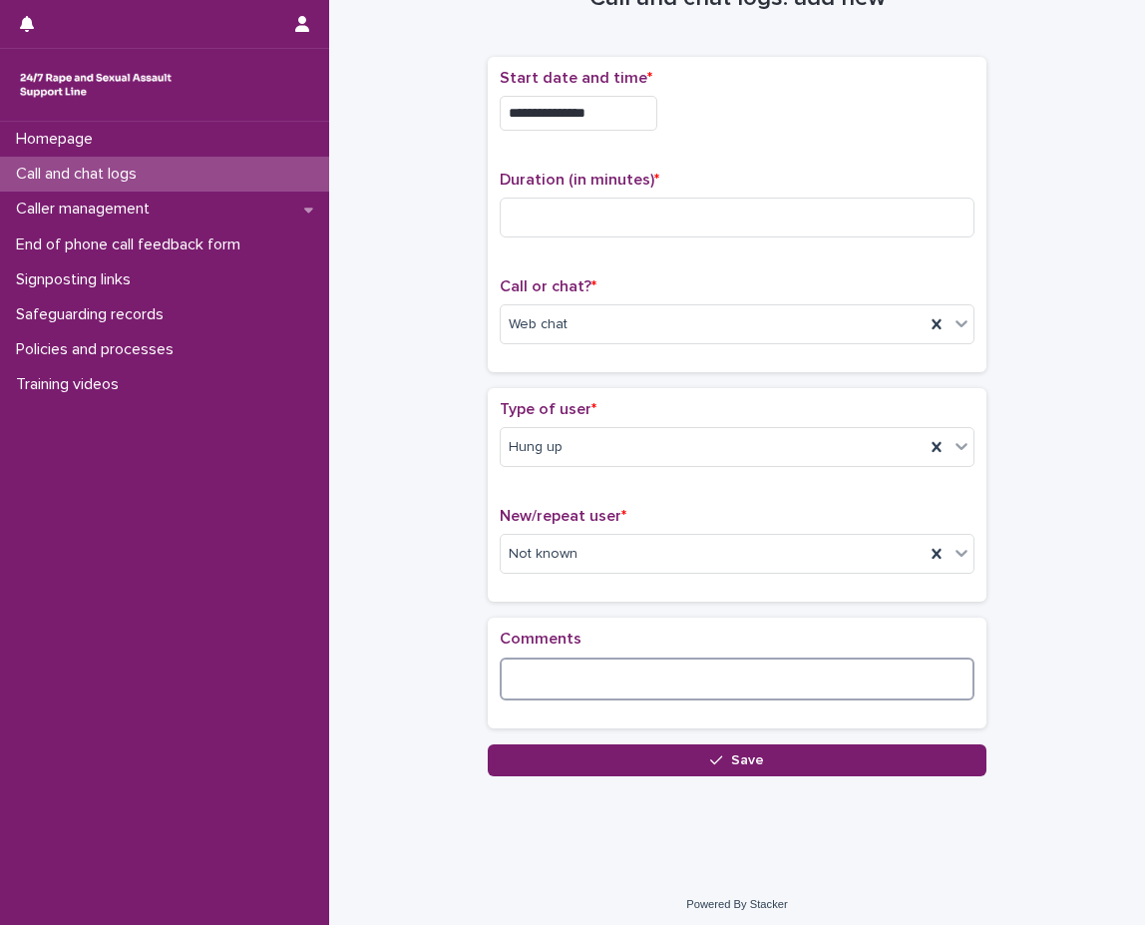
click at [639, 665] on textarea at bounding box center [737, 678] width 475 height 43
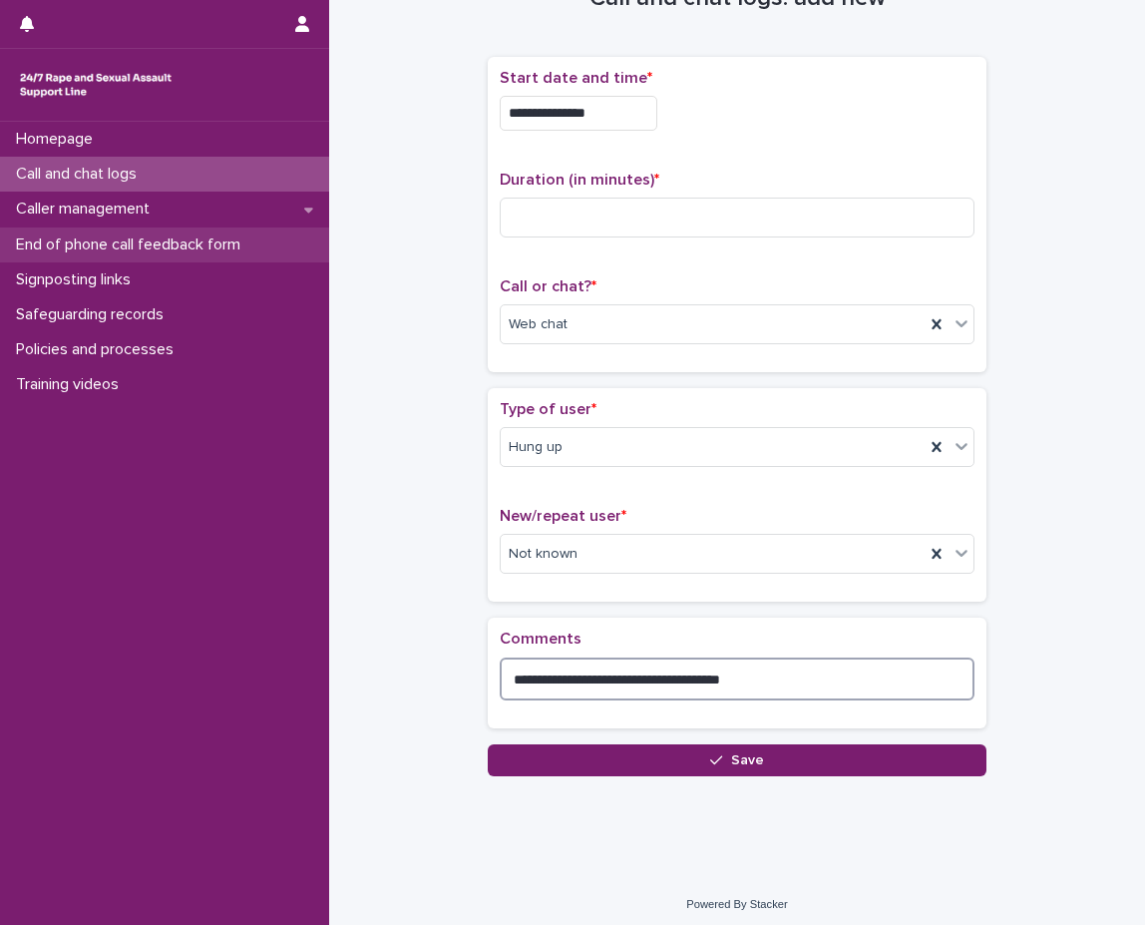
type textarea "**********"
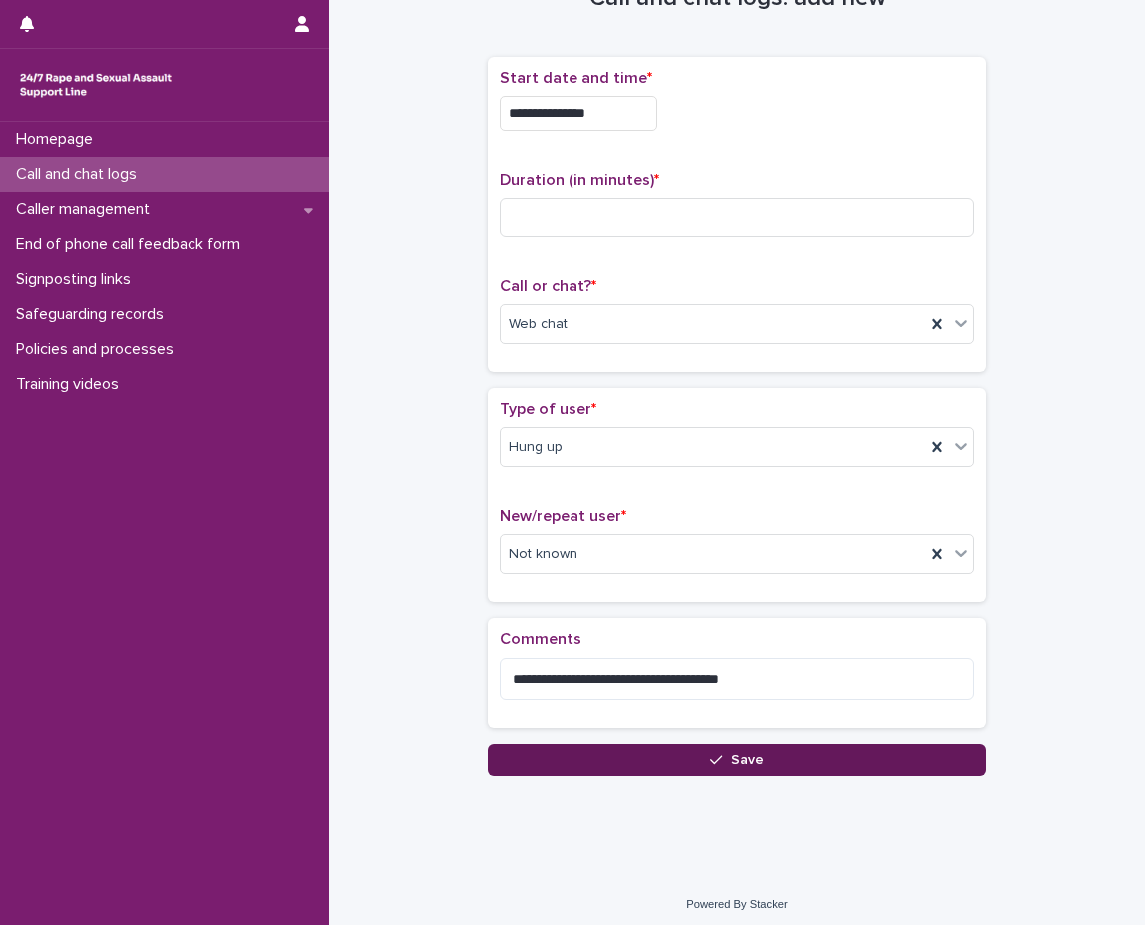
click at [696, 759] on button "Save" at bounding box center [737, 760] width 499 height 32
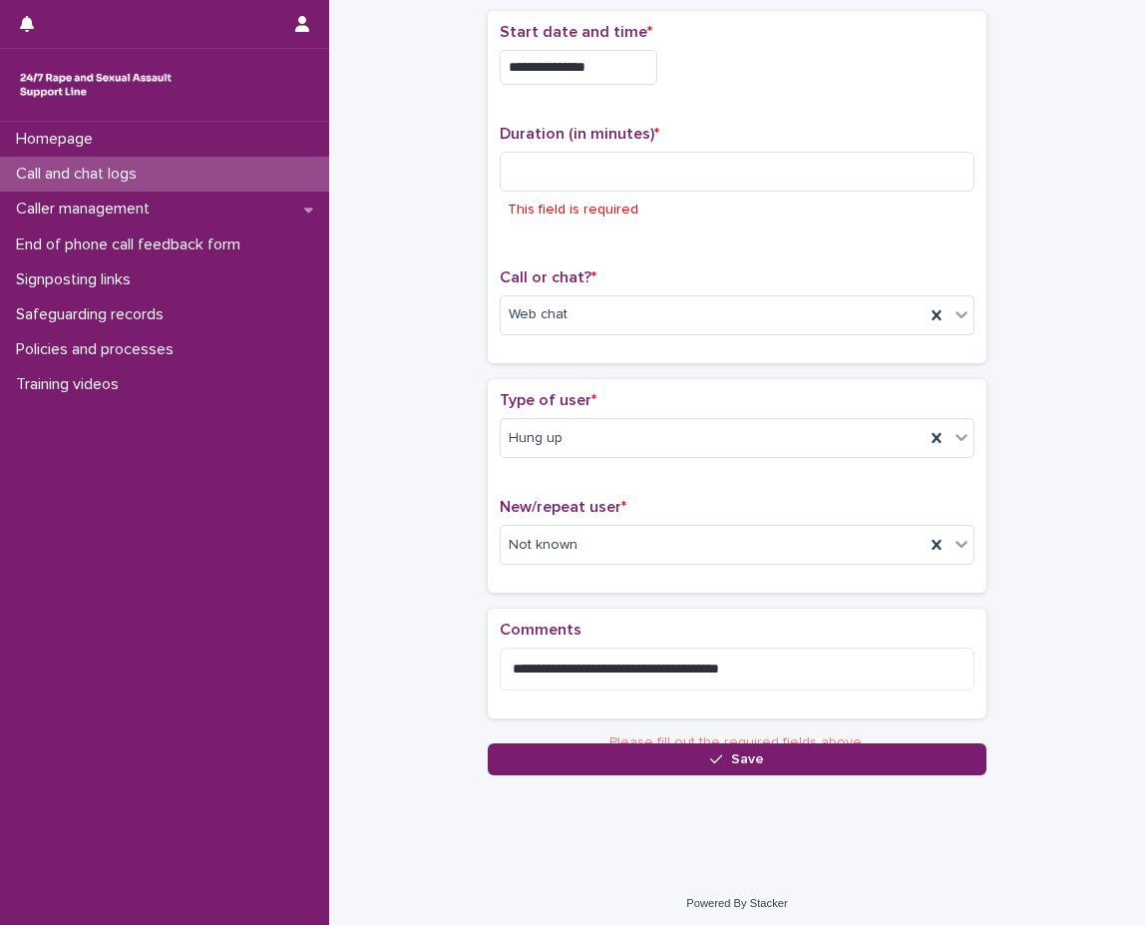
scroll to position [126, 0]
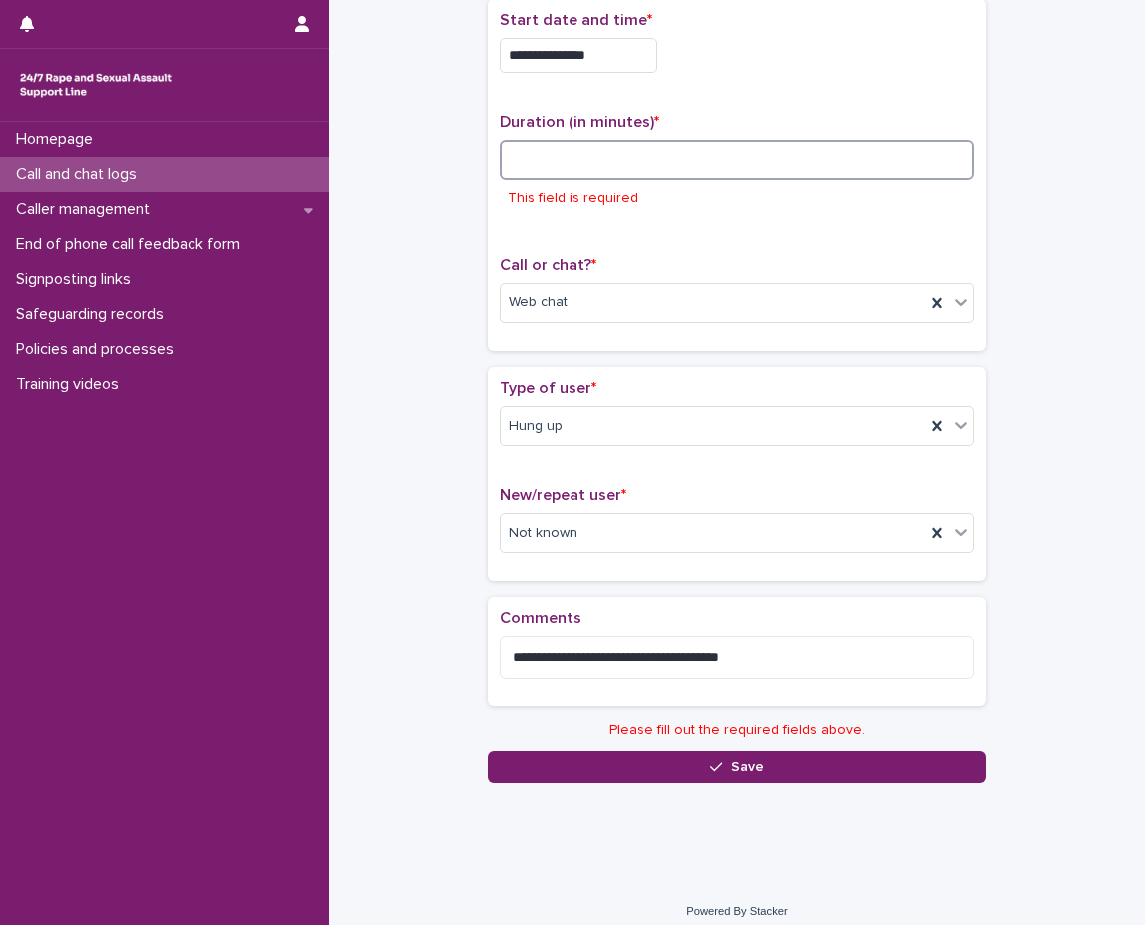
click at [843, 153] on input at bounding box center [737, 160] width 475 height 40
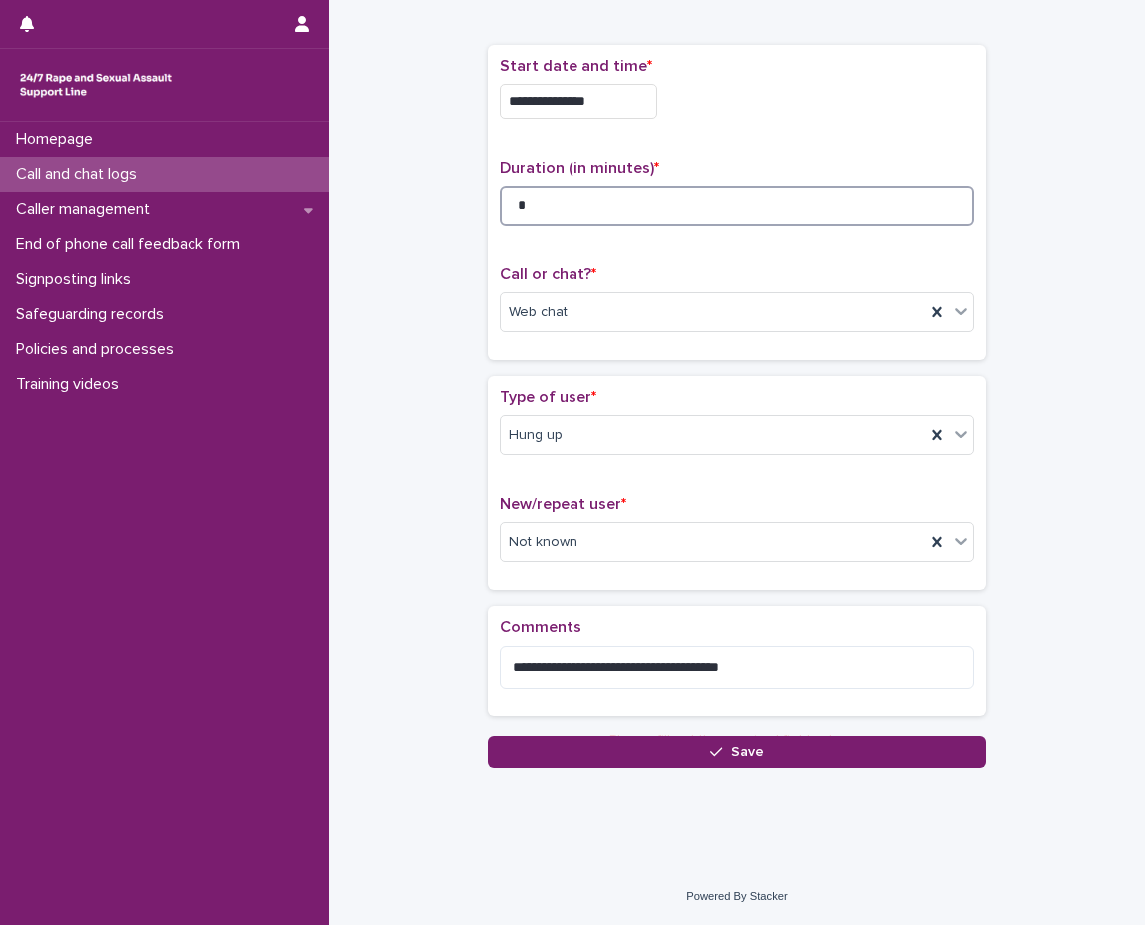
scroll to position [75, 0]
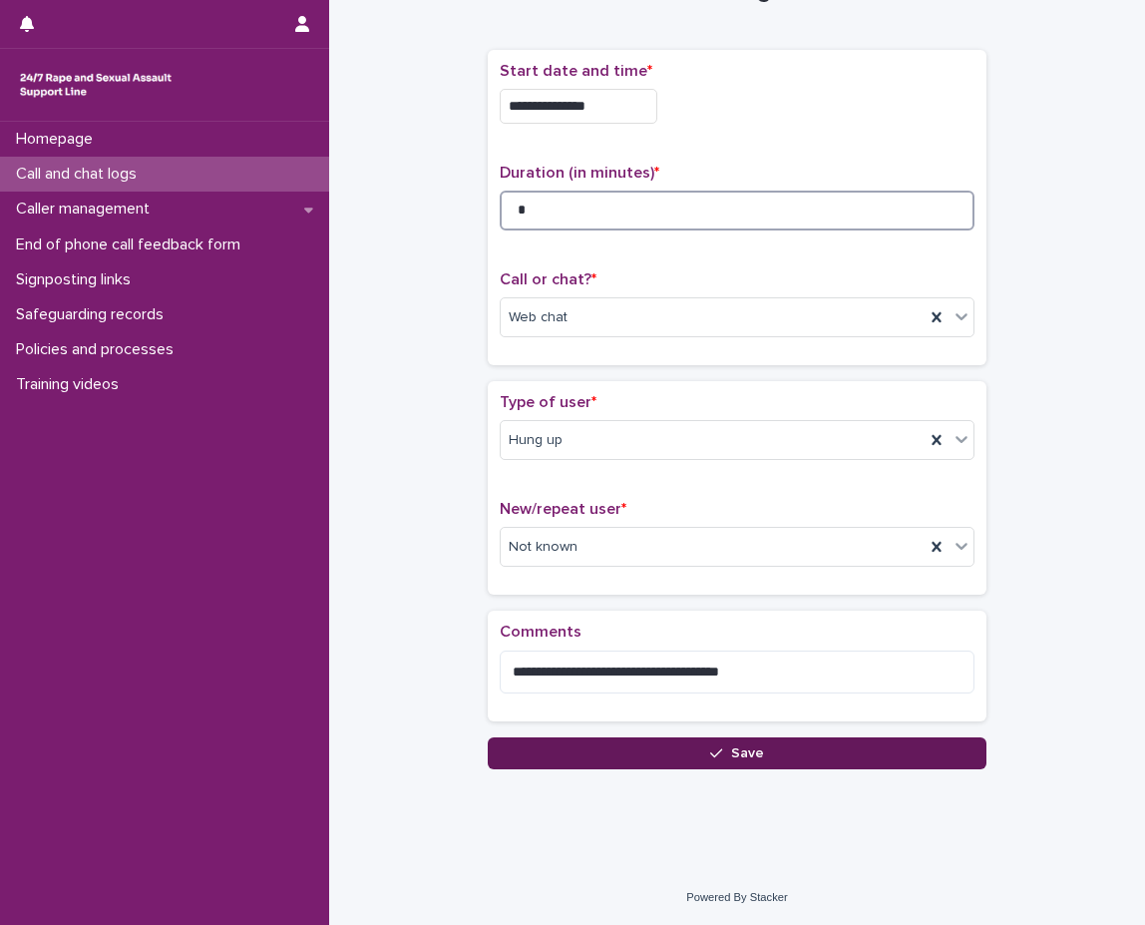
type input "*"
click at [775, 752] on button "Save" at bounding box center [737, 753] width 499 height 32
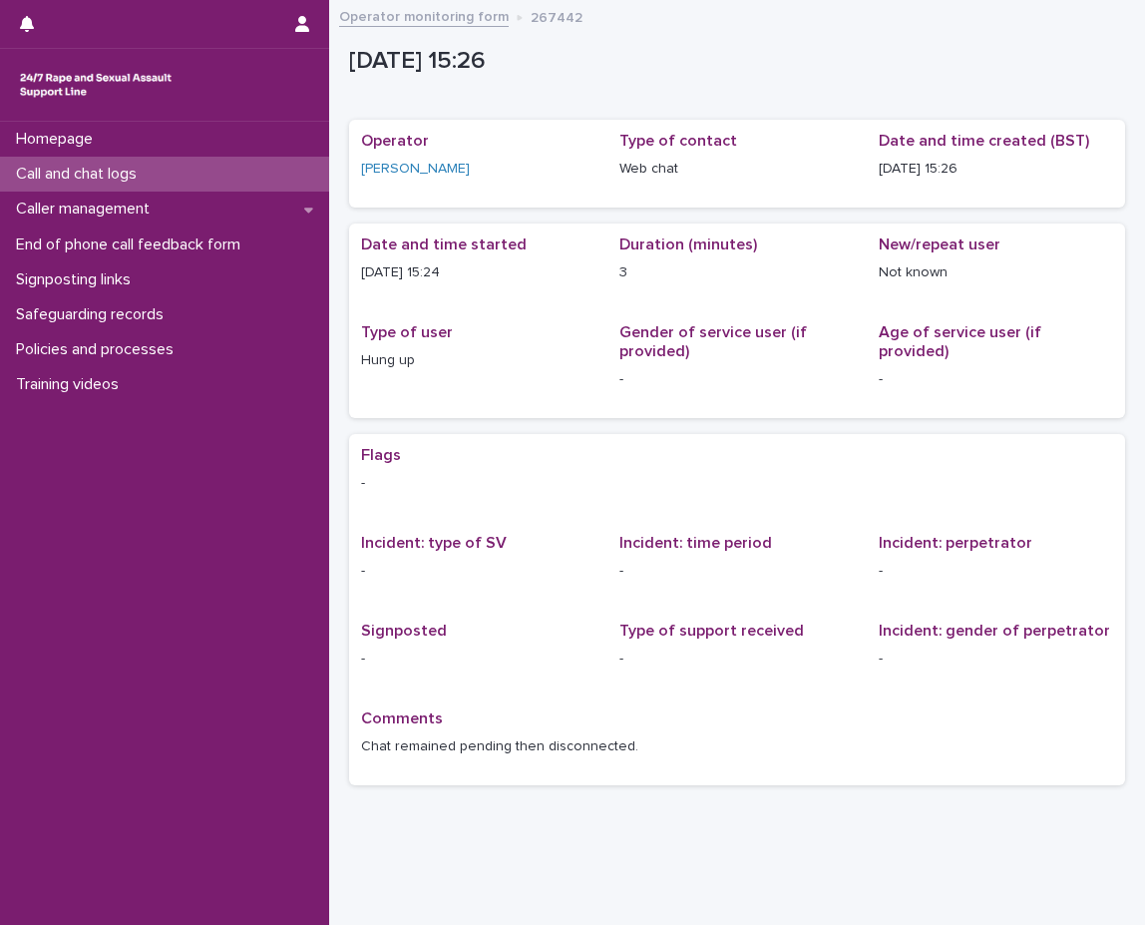
click at [264, 164] on div "Call and chat logs" at bounding box center [164, 174] width 329 height 35
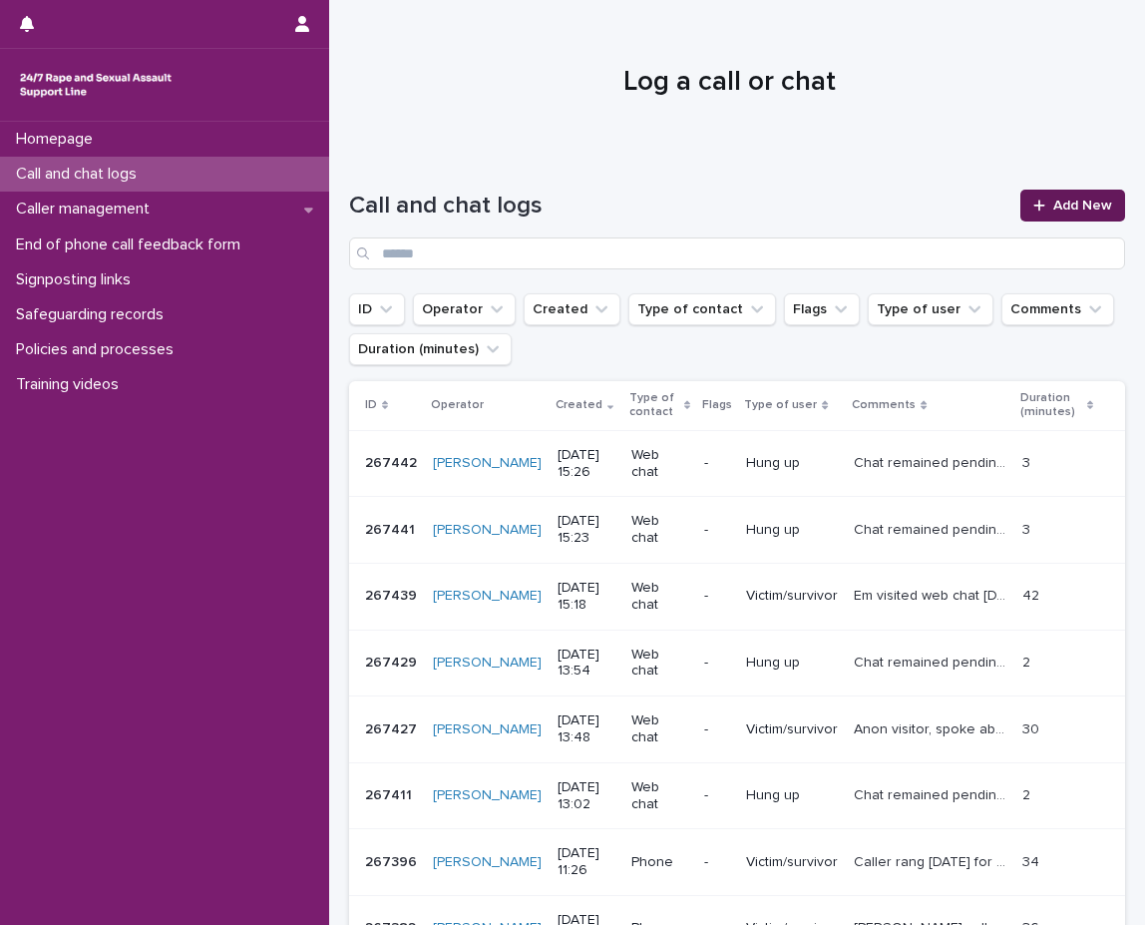
click at [1068, 217] on link "Add New" at bounding box center [1072, 206] width 105 height 32
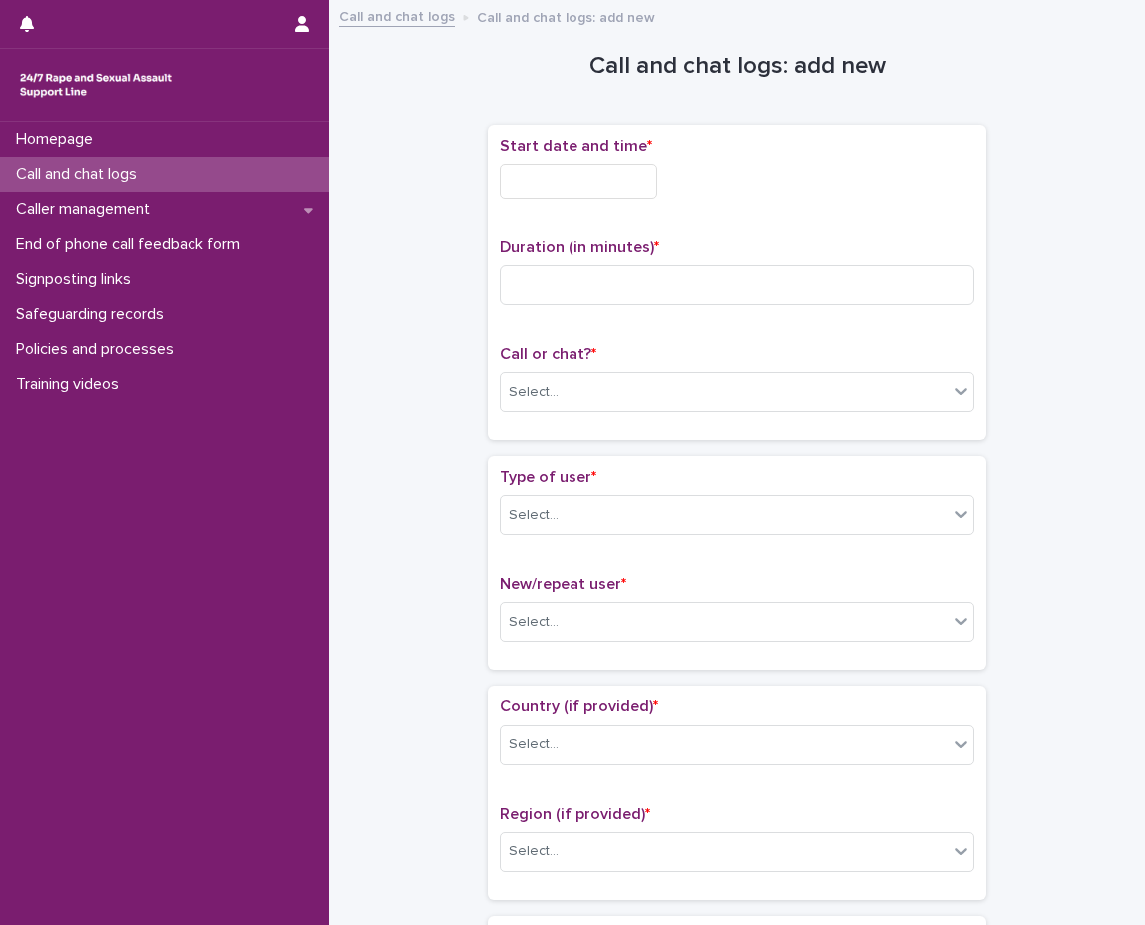
click at [602, 177] on input "text" at bounding box center [579, 181] width 158 height 35
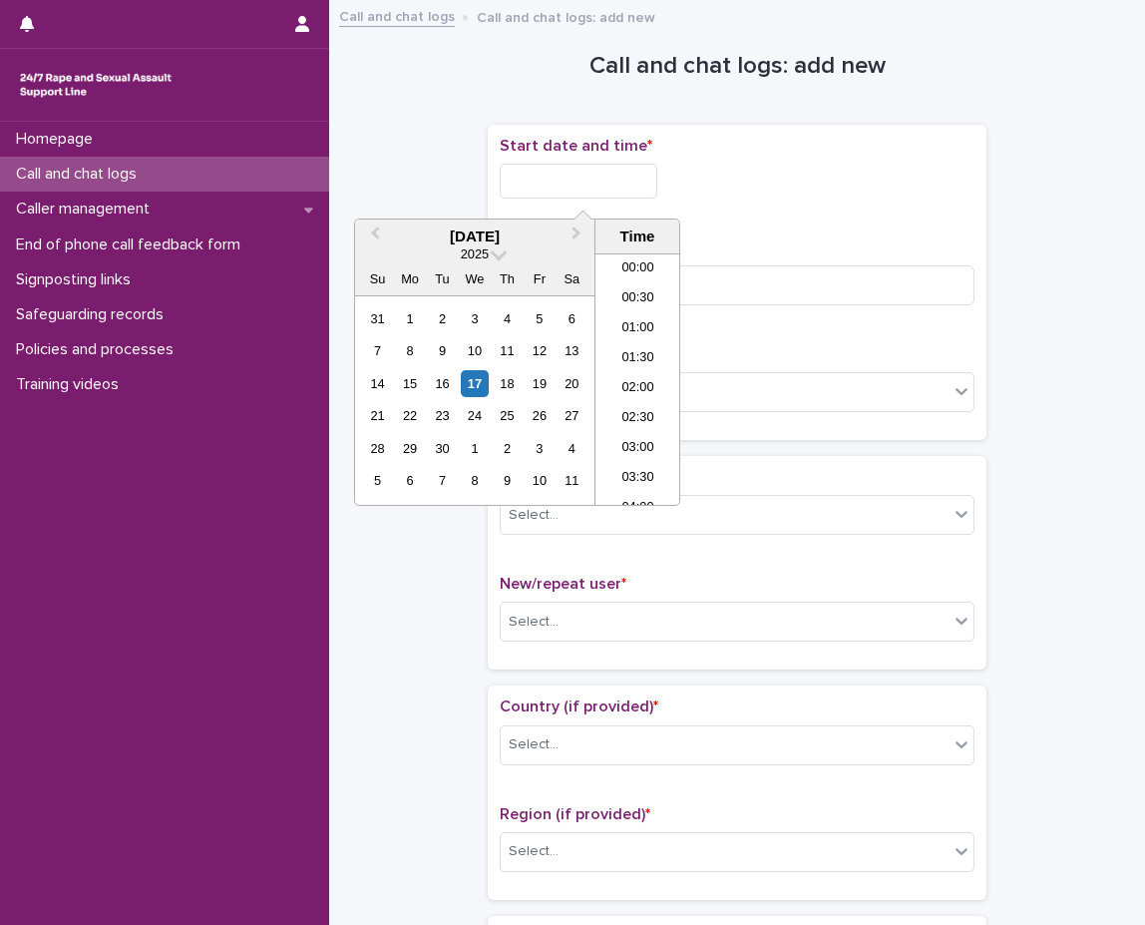
scroll to position [788, 0]
click at [638, 417] on li "15:30" at bounding box center [638, 409] width 85 height 30
click at [657, 188] on input "**********" at bounding box center [579, 181] width 158 height 35
type input "**********"
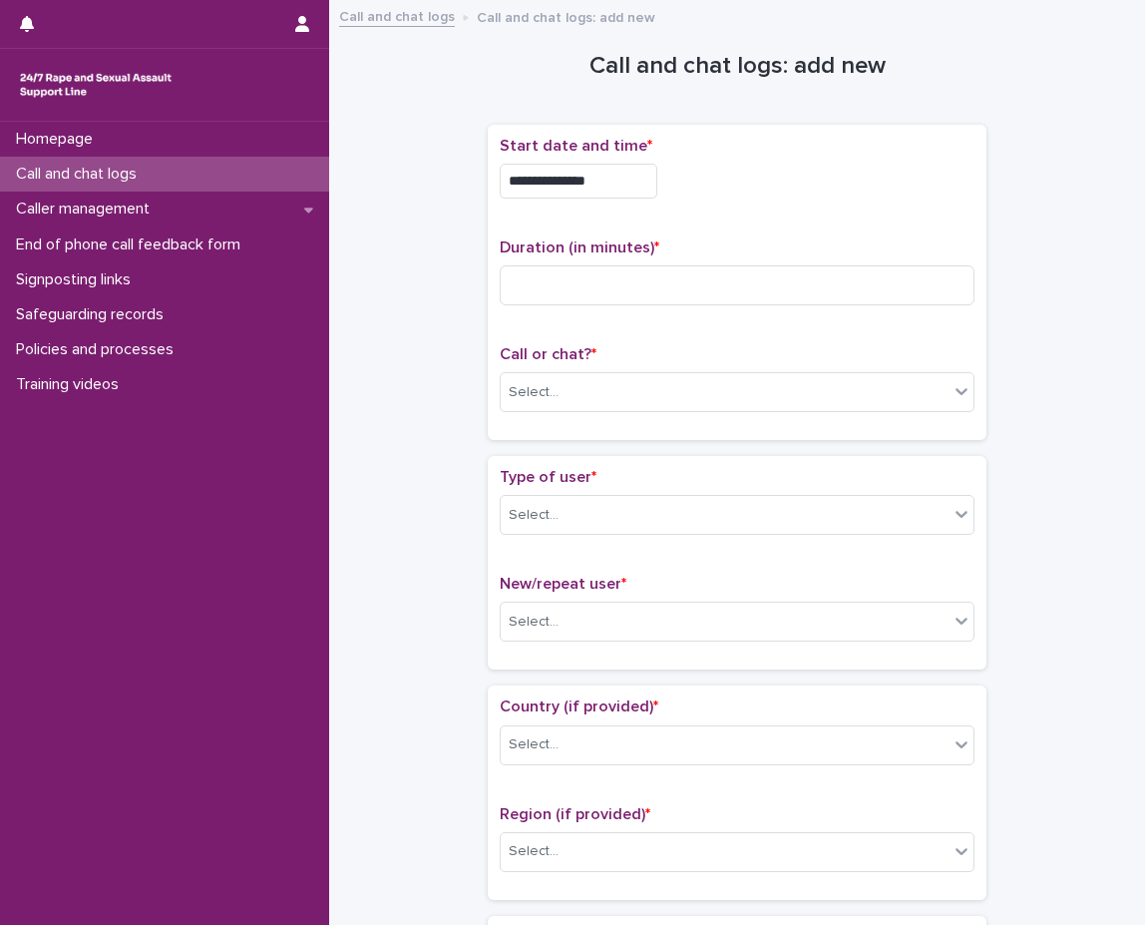
click at [789, 159] on div "**********" at bounding box center [737, 176] width 475 height 78
click at [774, 296] on input at bounding box center [737, 285] width 475 height 40
click at [741, 355] on p "Call or chat? *" at bounding box center [737, 354] width 475 height 19
click at [731, 392] on div "Select..." at bounding box center [725, 392] width 448 height 33
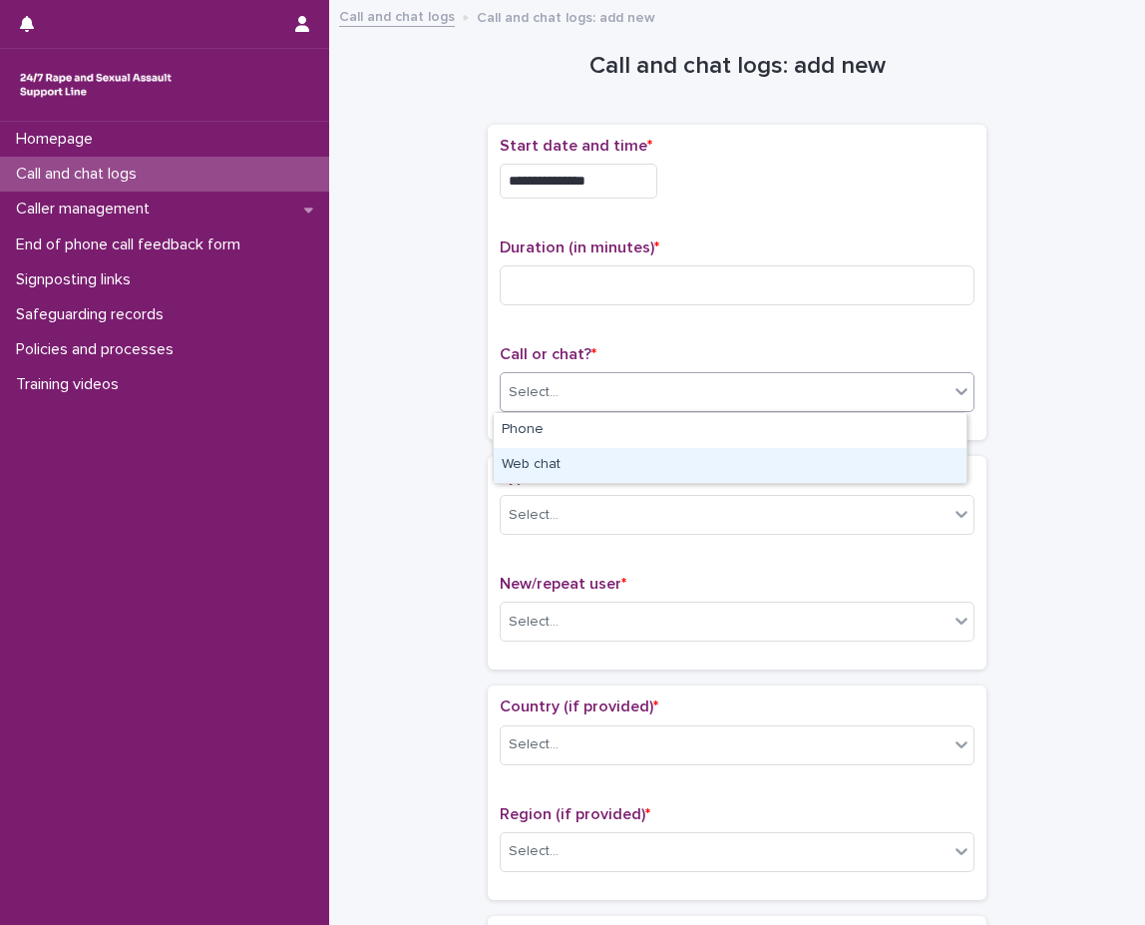
click at [681, 453] on div "Web chat" at bounding box center [730, 465] width 473 height 35
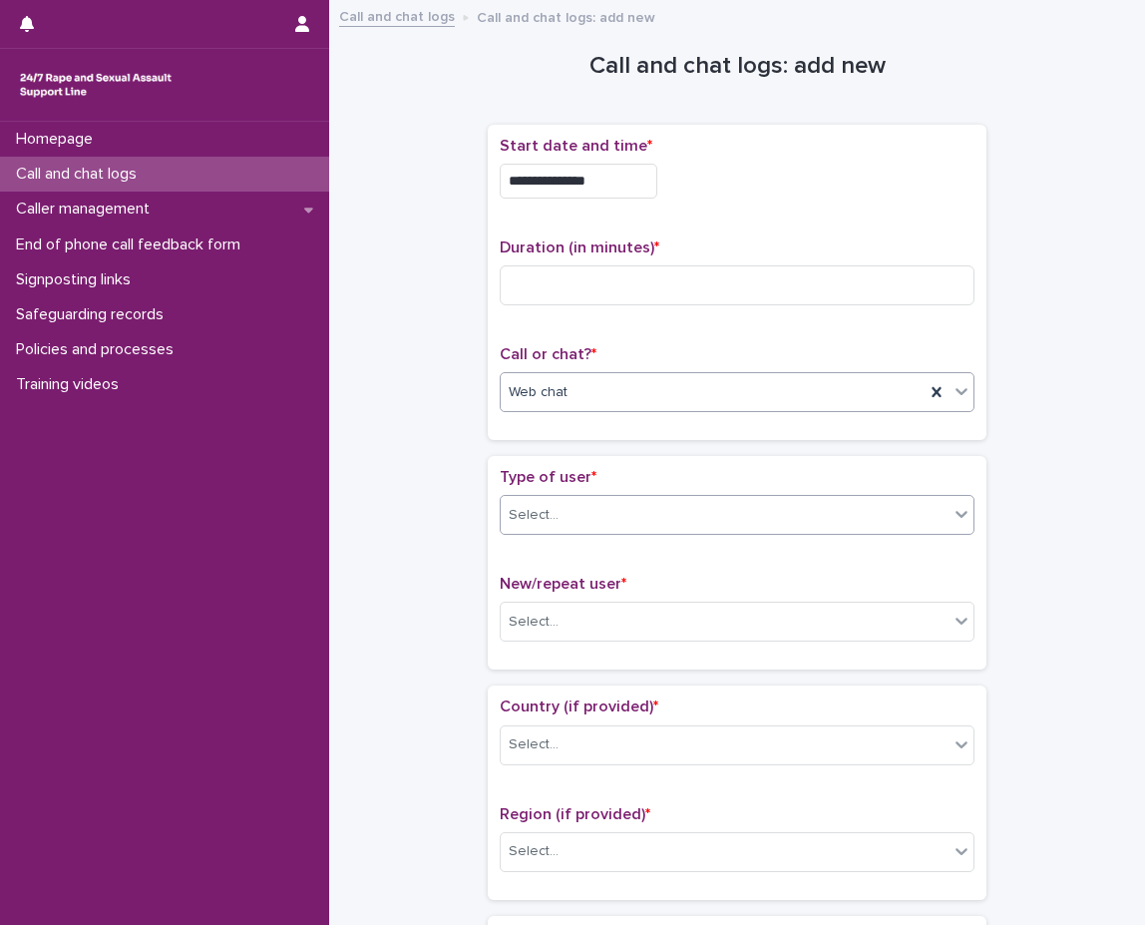
click at [666, 496] on div "Select..." at bounding box center [737, 515] width 475 height 40
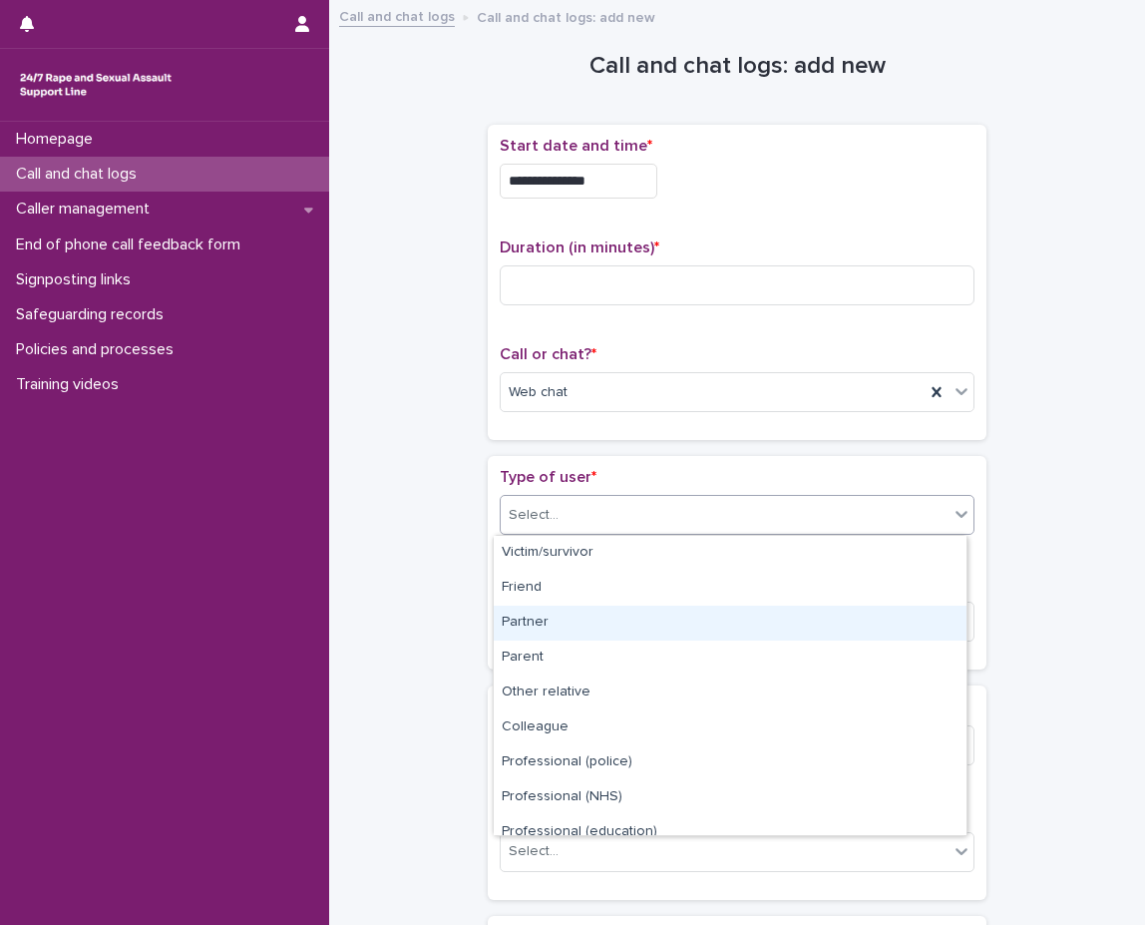
scroll to position [224, 0]
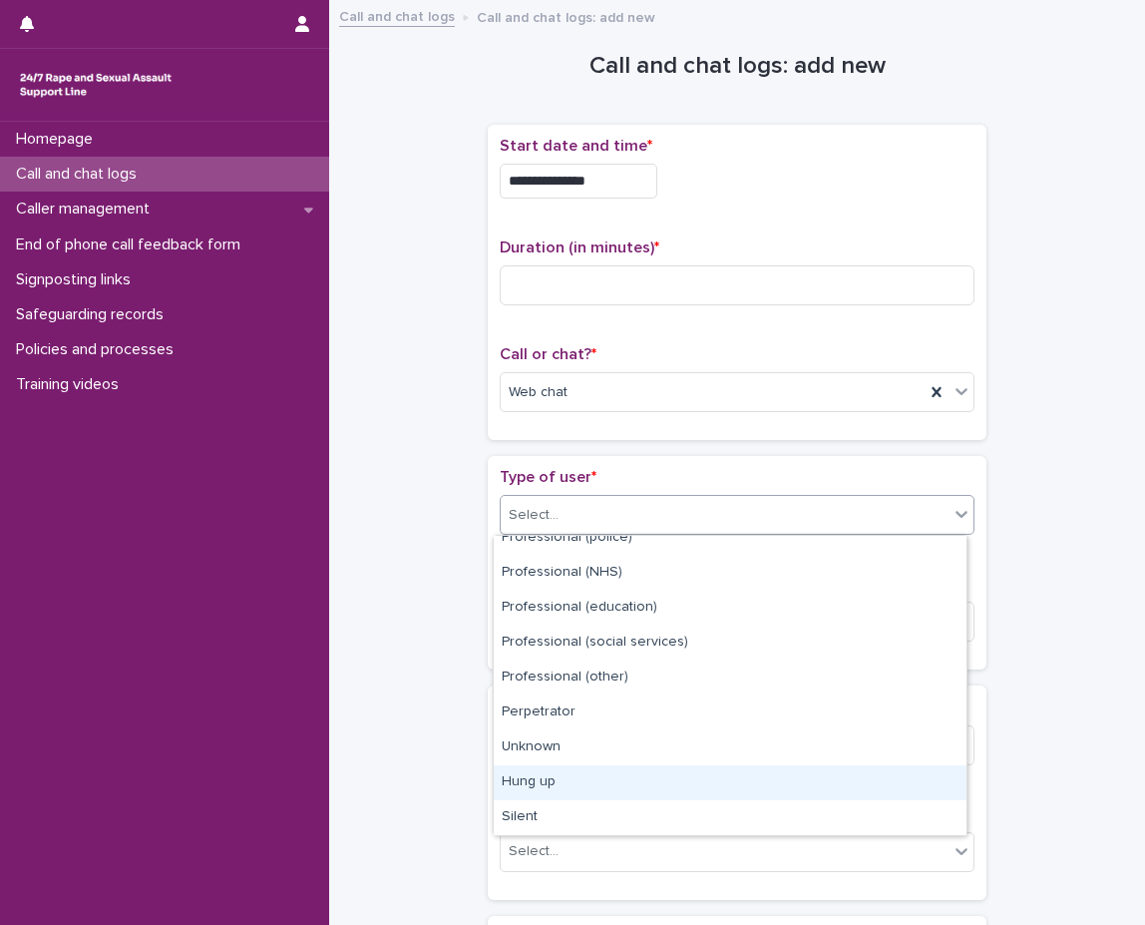
click at [591, 780] on div "Hung up" at bounding box center [730, 782] width 473 height 35
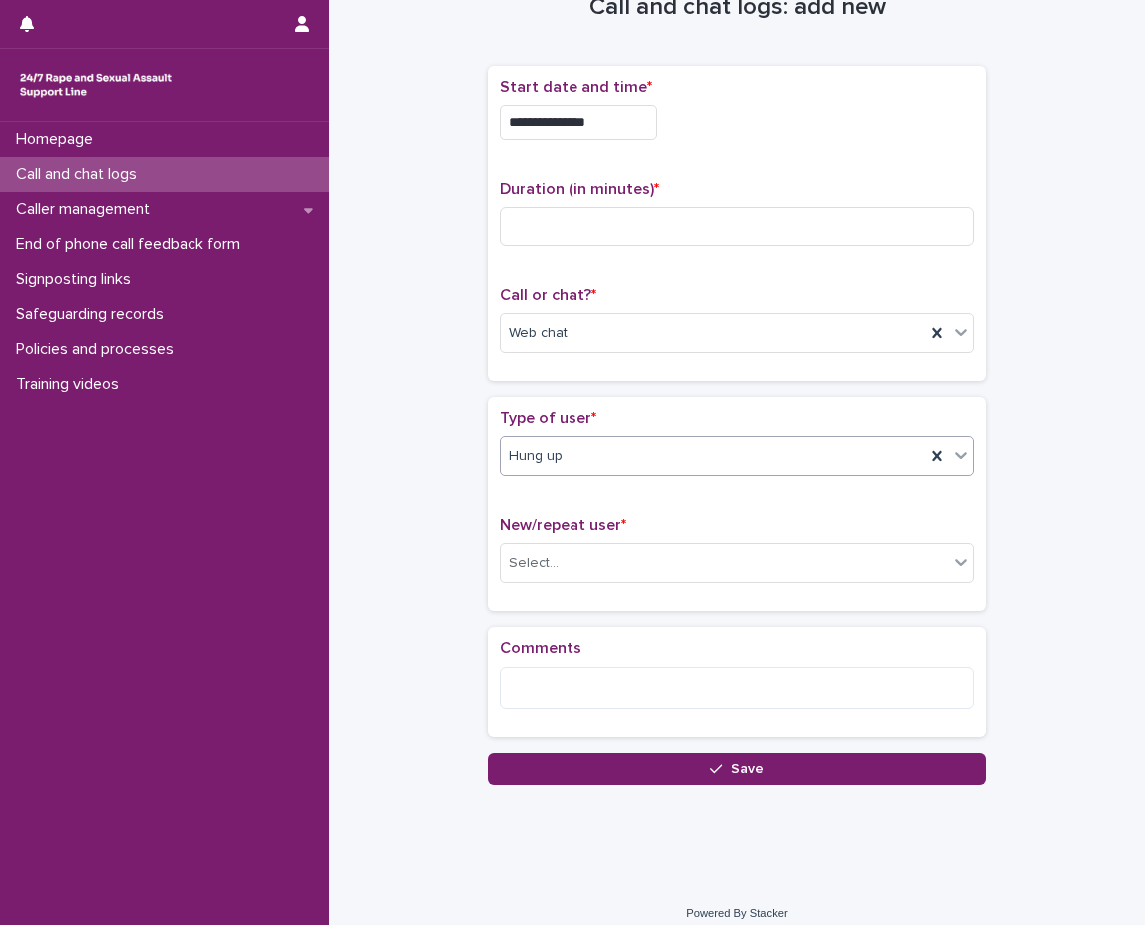
scroll to position [68, 0]
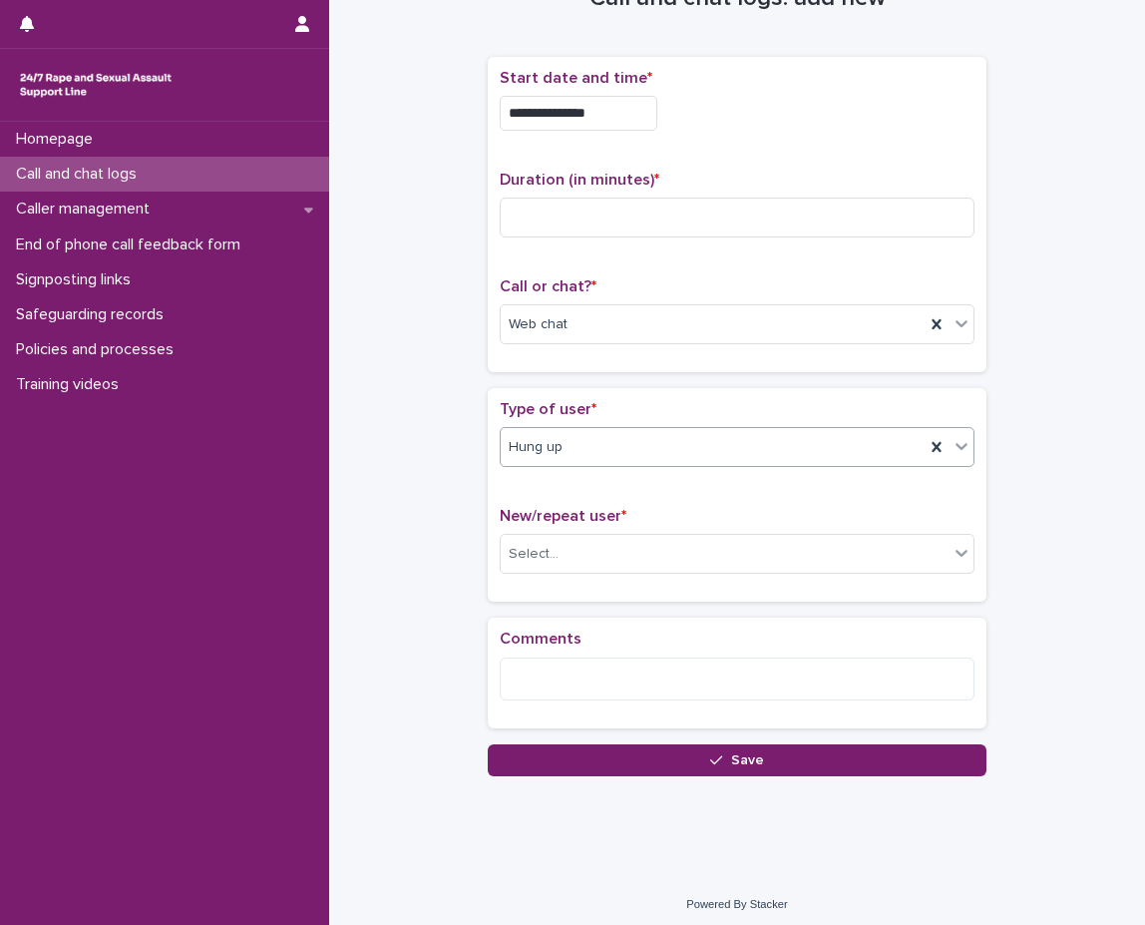
click at [664, 529] on div "New/repeat user * Select..." at bounding box center [737, 548] width 475 height 83
click at [664, 553] on div "Select..." at bounding box center [725, 554] width 448 height 33
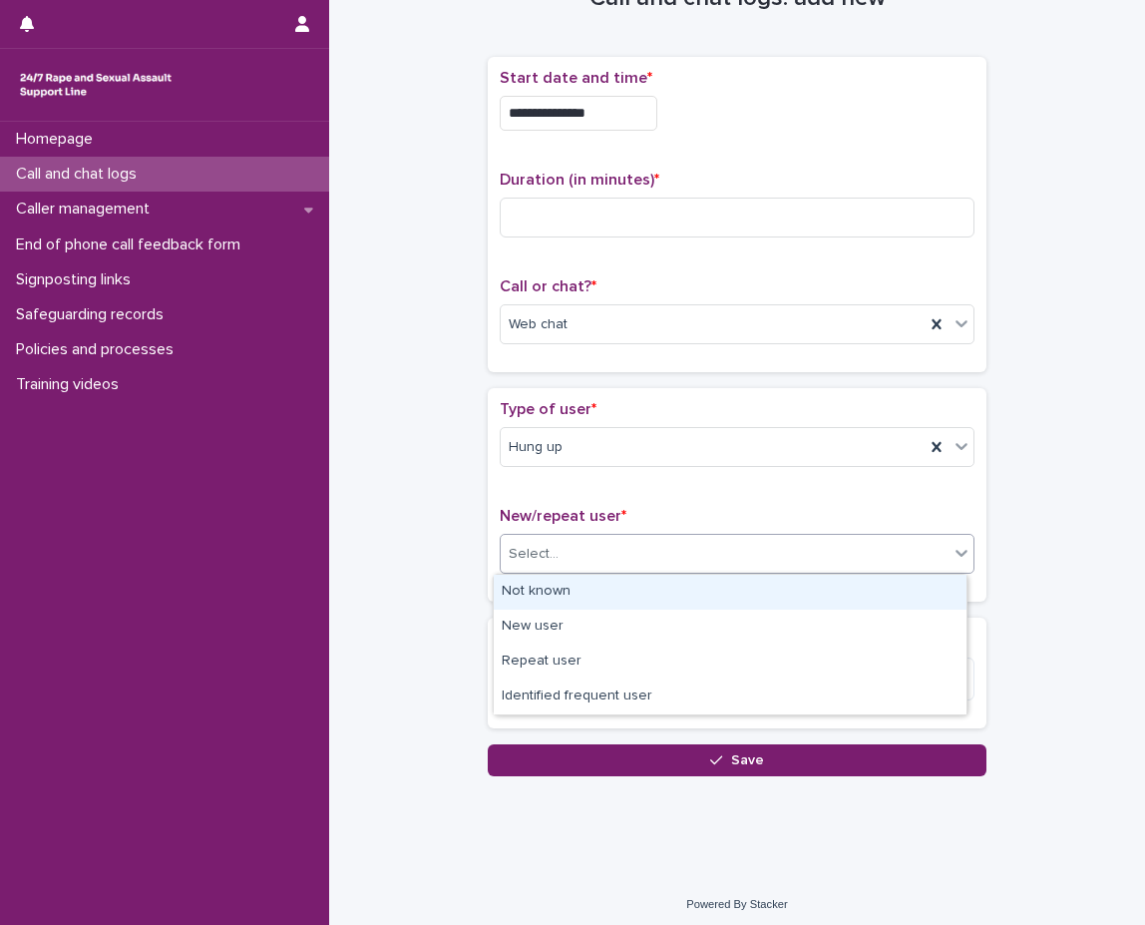
click at [649, 583] on div "Not known" at bounding box center [730, 592] width 473 height 35
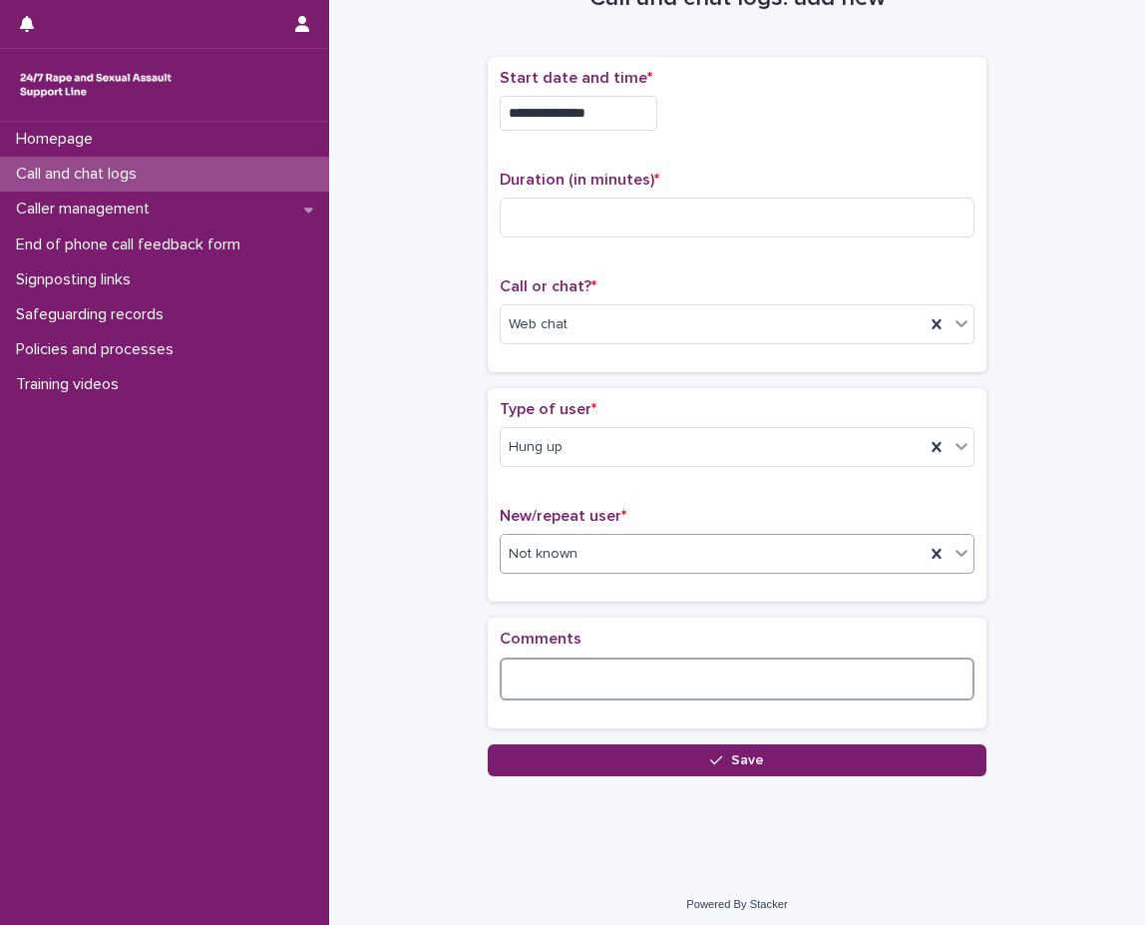
click at [589, 679] on textarea at bounding box center [737, 678] width 475 height 43
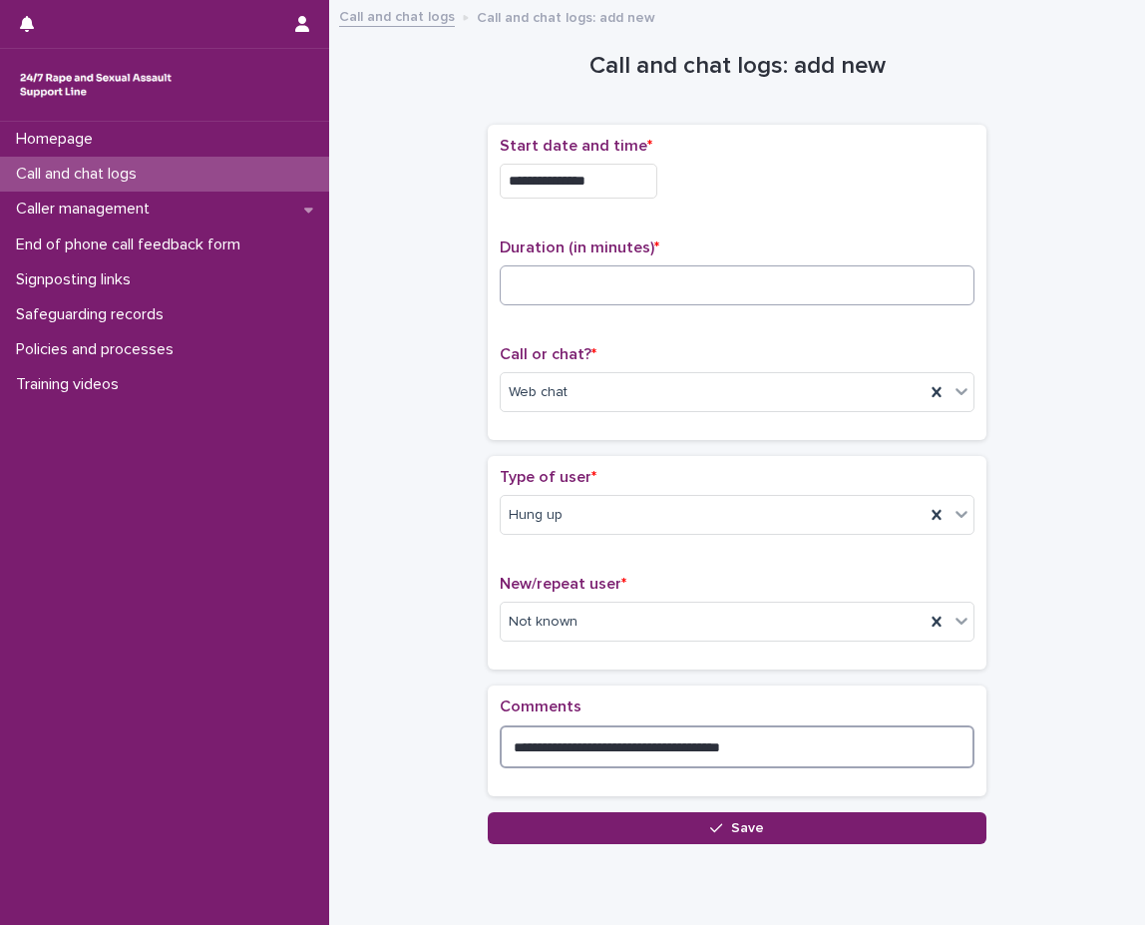
type textarea "**********"
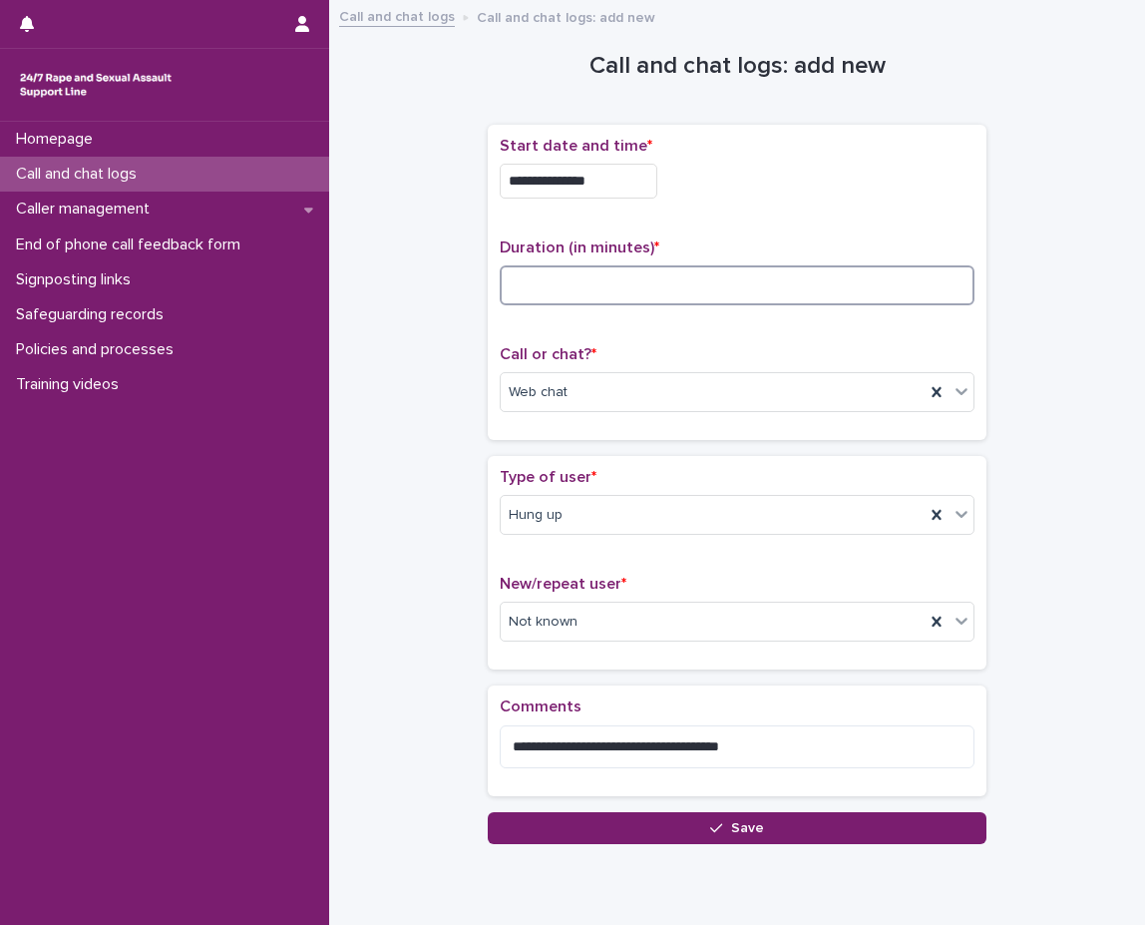
click at [687, 286] on input at bounding box center [737, 285] width 475 height 40
click at [624, 258] on div "Duration (in minutes) *" at bounding box center [737, 279] width 475 height 83
click at [625, 293] on input at bounding box center [737, 285] width 475 height 40
type input "*"
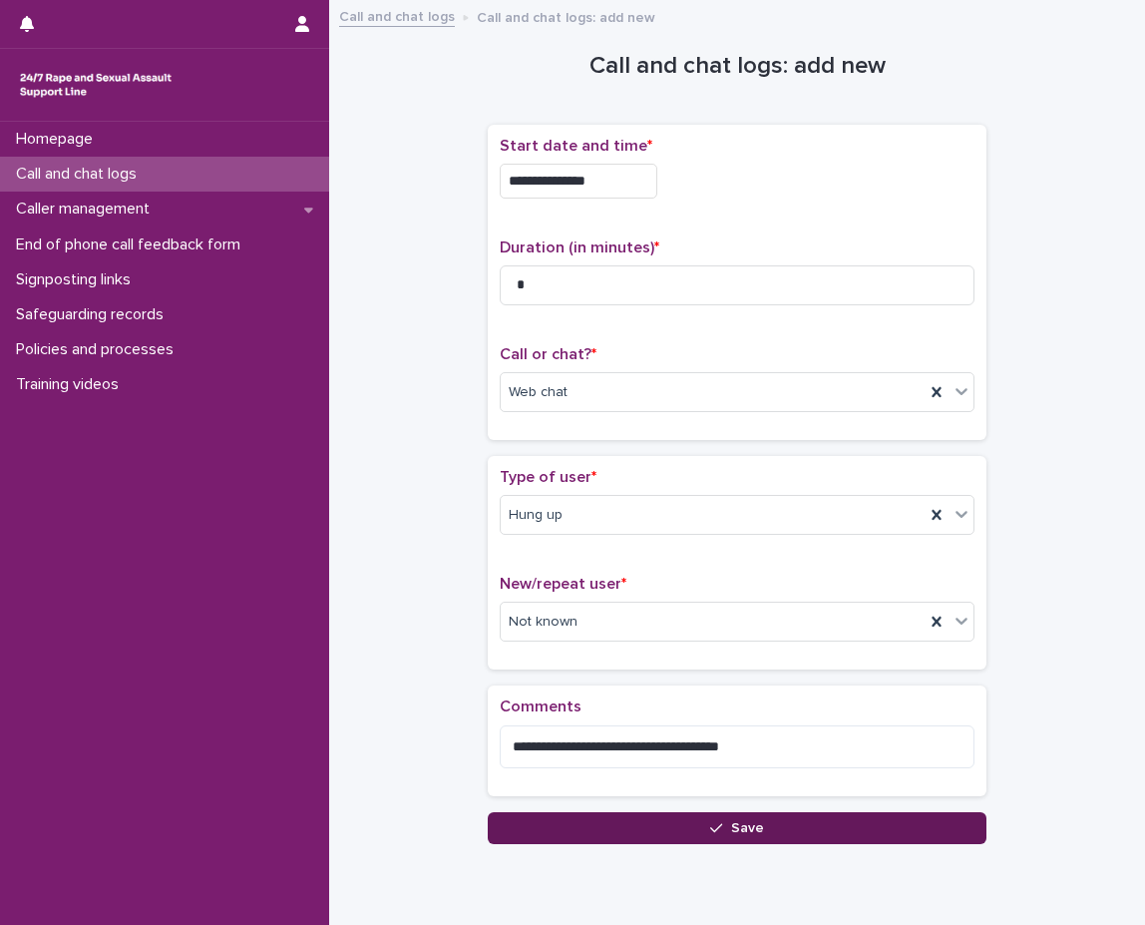
click at [587, 828] on button "Save" at bounding box center [737, 828] width 499 height 32
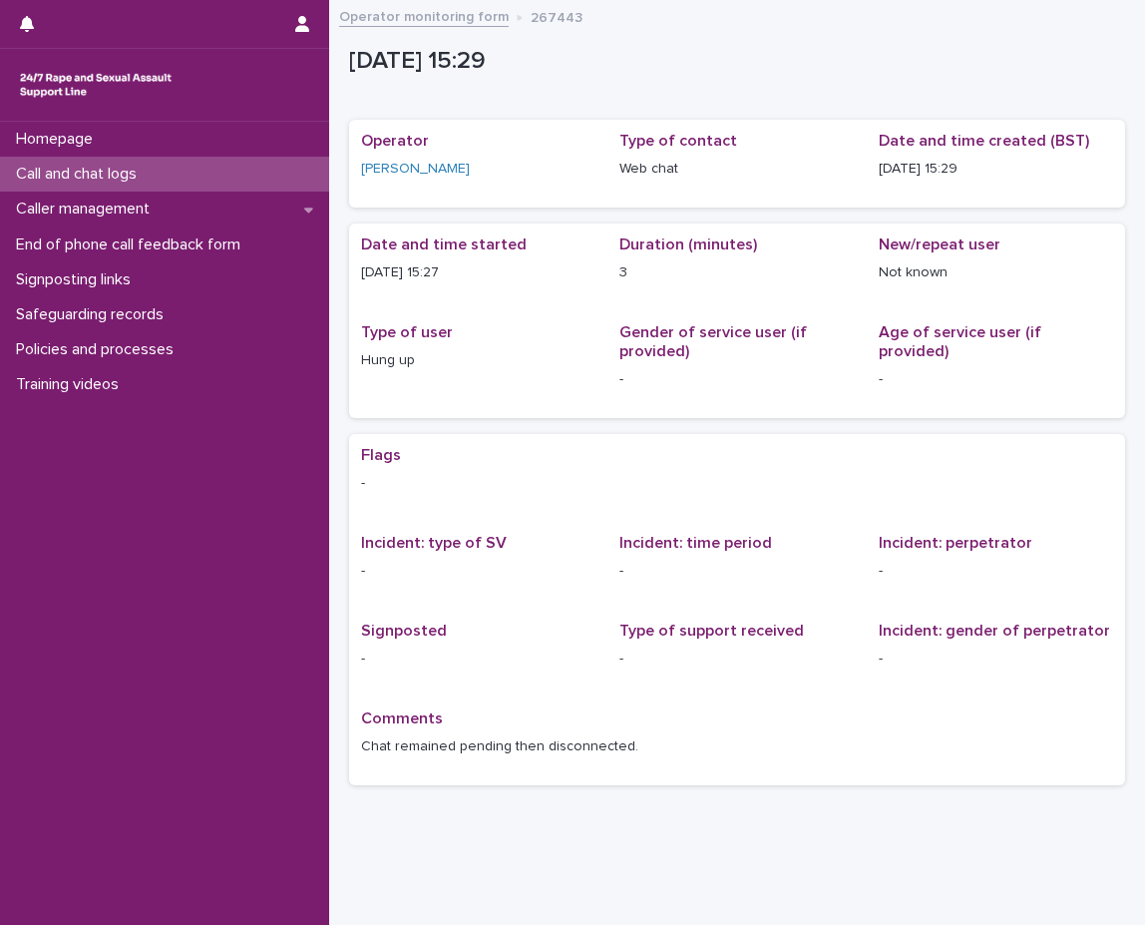
click at [187, 177] on div "Call and chat logs" at bounding box center [164, 174] width 329 height 35
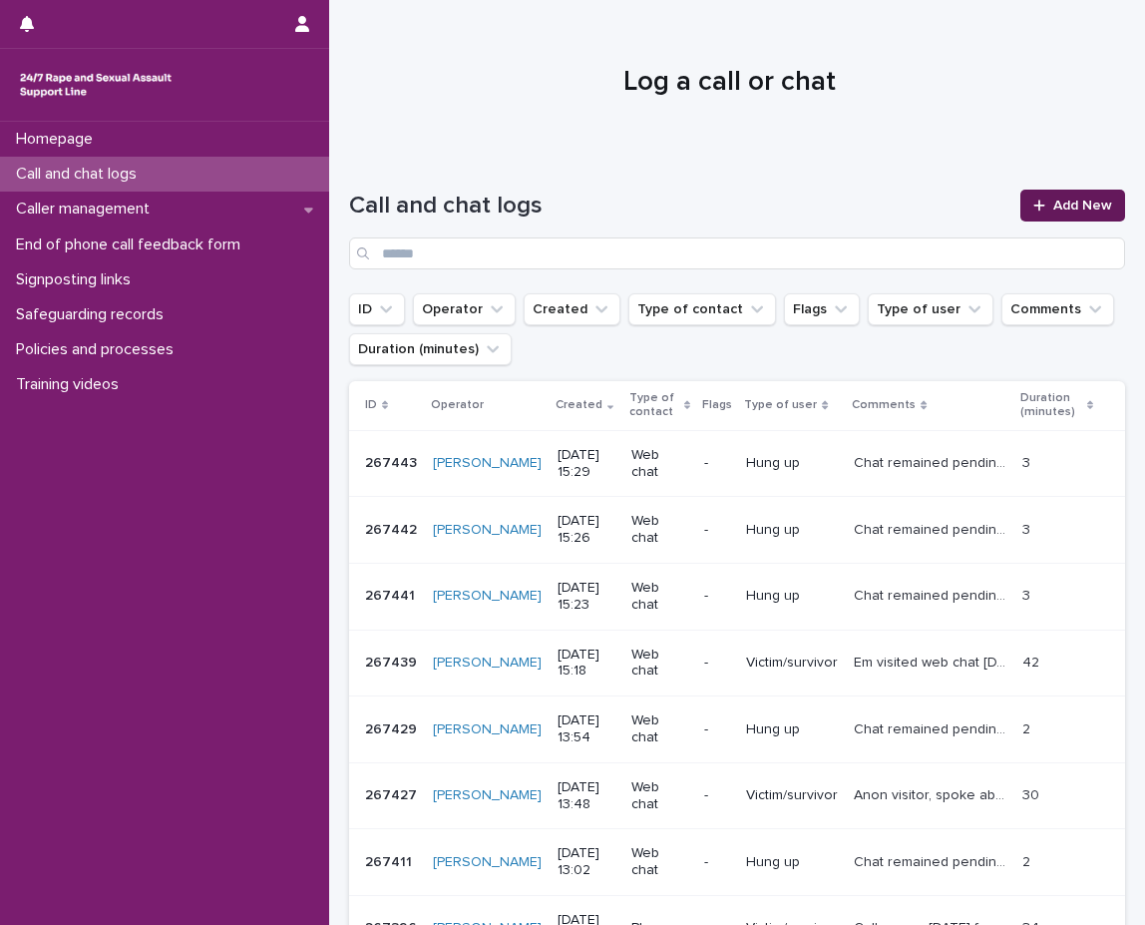
click at [1068, 199] on span "Add New" at bounding box center [1082, 206] width 59 height 14
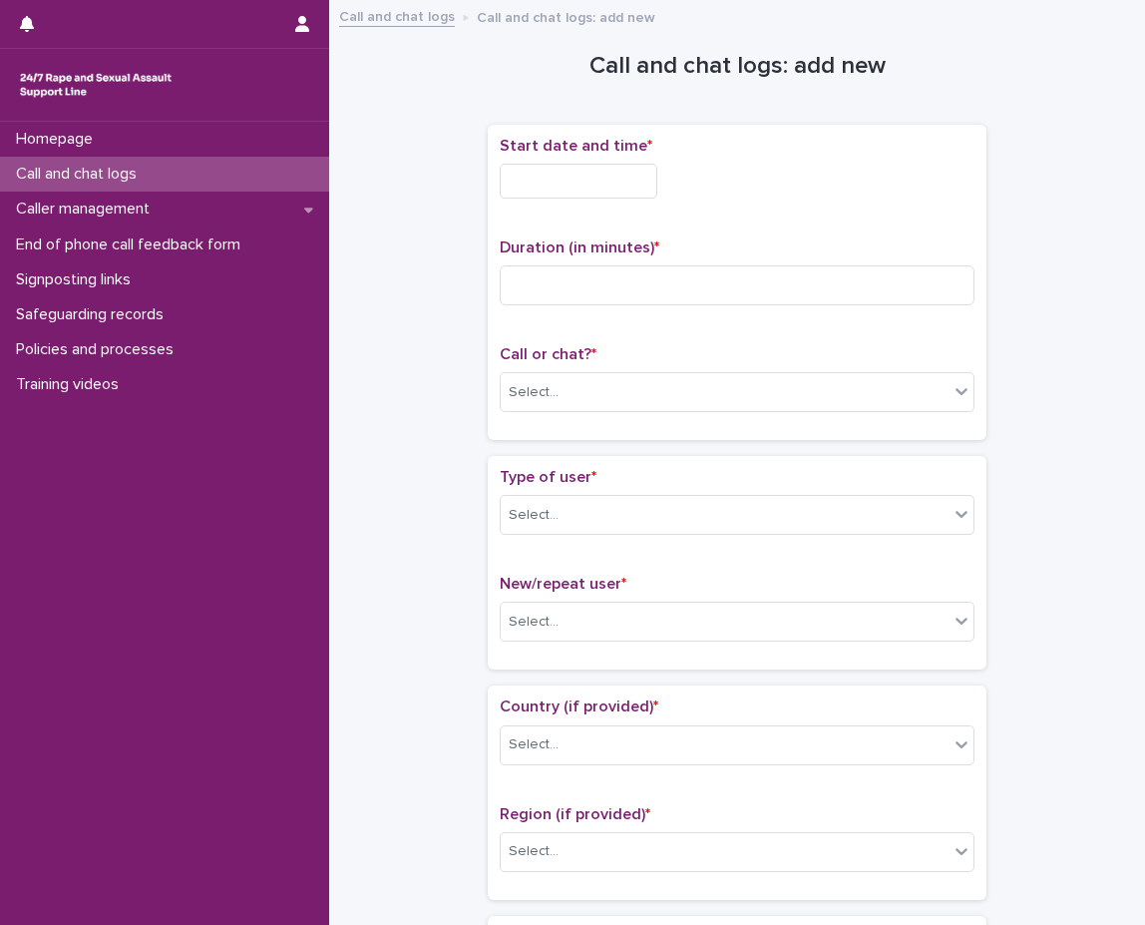
click at [669, 162] on div "Start date and time *" at bounding box center [737, 176] width 475 height 78
click at [645, 162] on div "Start date and time *" at bounding box center [737, 176] width 475 height 78
click at [640, 194] on input "text" at bounding box center [579, 181] width 158 height 35
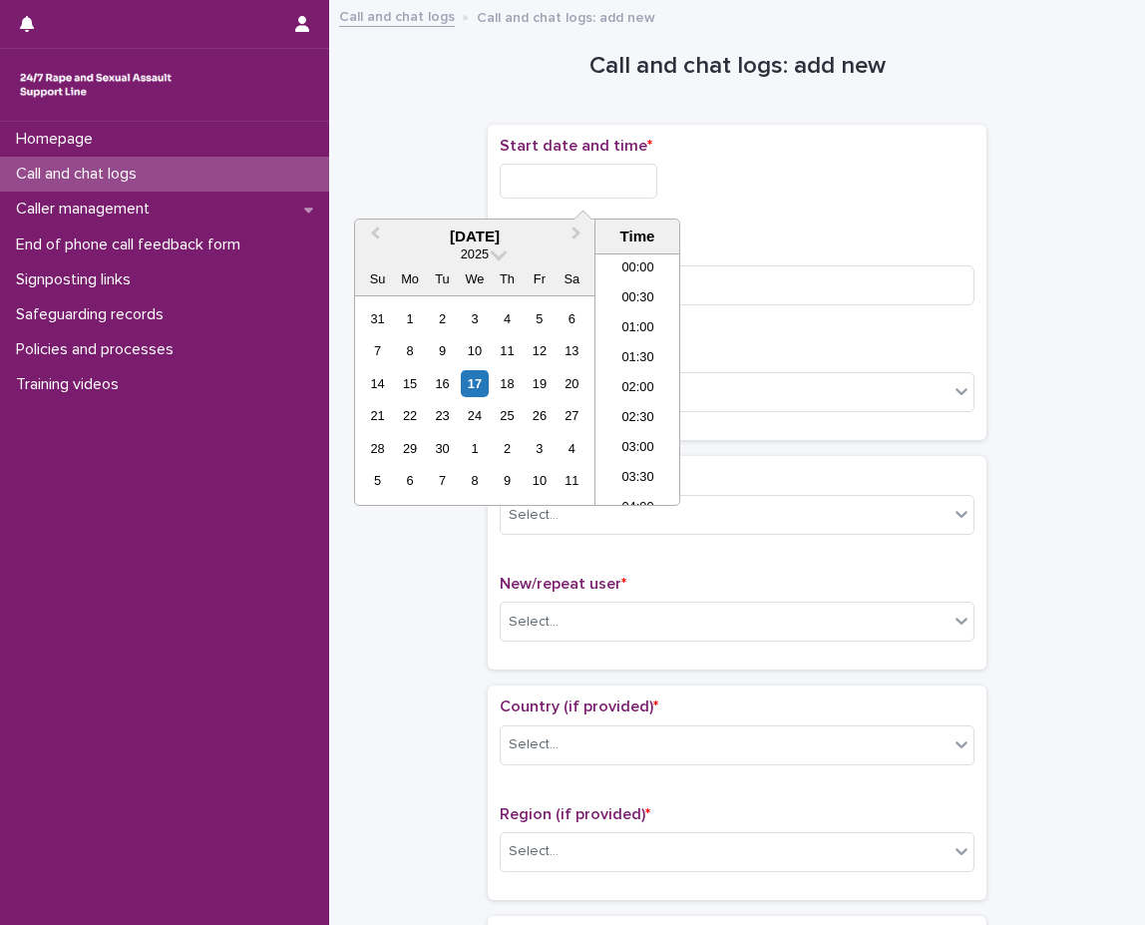
scroll to position [818, 0]
click at [646, 368] on li "15:30" at bounding box center [638, 379] width 85 height 30
click at [613, 171] on input "**********" at bounding box center [579, 181] width 158 height 35
type input "**********"
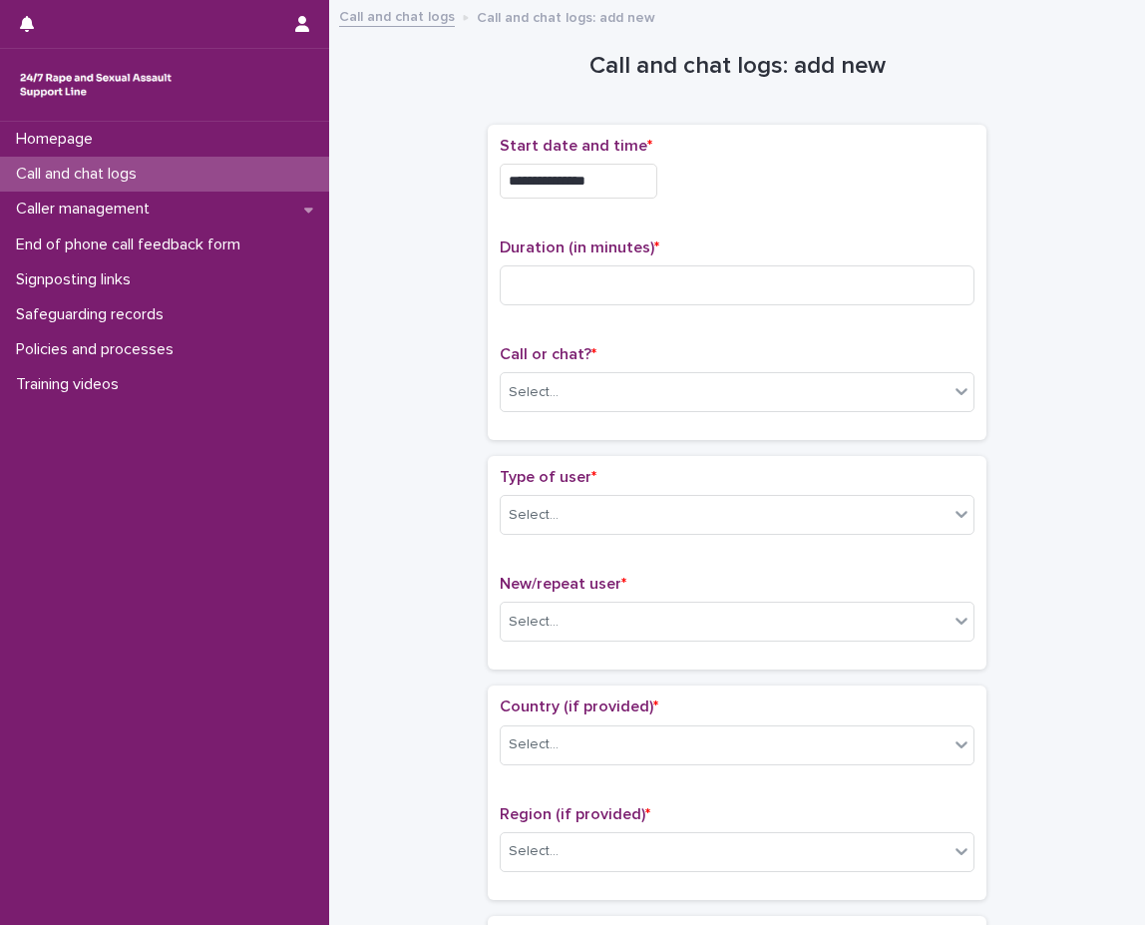
click at [899, 198] on div "**********" at bounding box center [737, 181] width 475 height 35
click at [815, 261] on div "Duration (in minutes) *" at bounding box center [737, 279] width 475 height 83
click at [824, 272] on input at bounding box center [737, 285] width 475 height 40
click at [713, 273] on input at bounding box center [737, 285] width 475 height 40
click at [888, 204] on div "**********" at bounding box center [737, 176] width 475 height 78
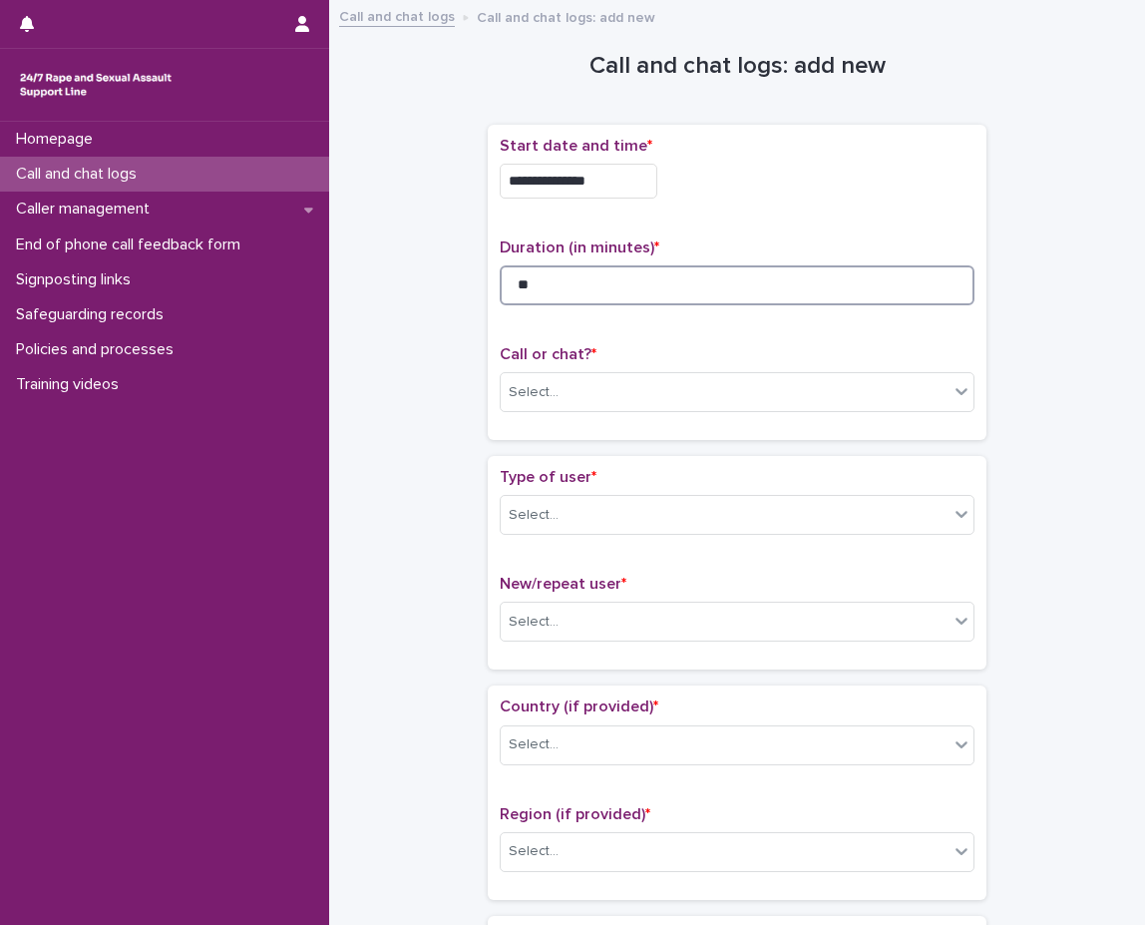
click at [531, 289] on input "**" at bounding box center [737, 285] width 475 height 40
type input "*"
click at [528, 289] on input at bounding box center [737, 285] width 475 height 40
click at [602, 398] on div "Select..." at bounding box center [725, 392] width 448 height 33
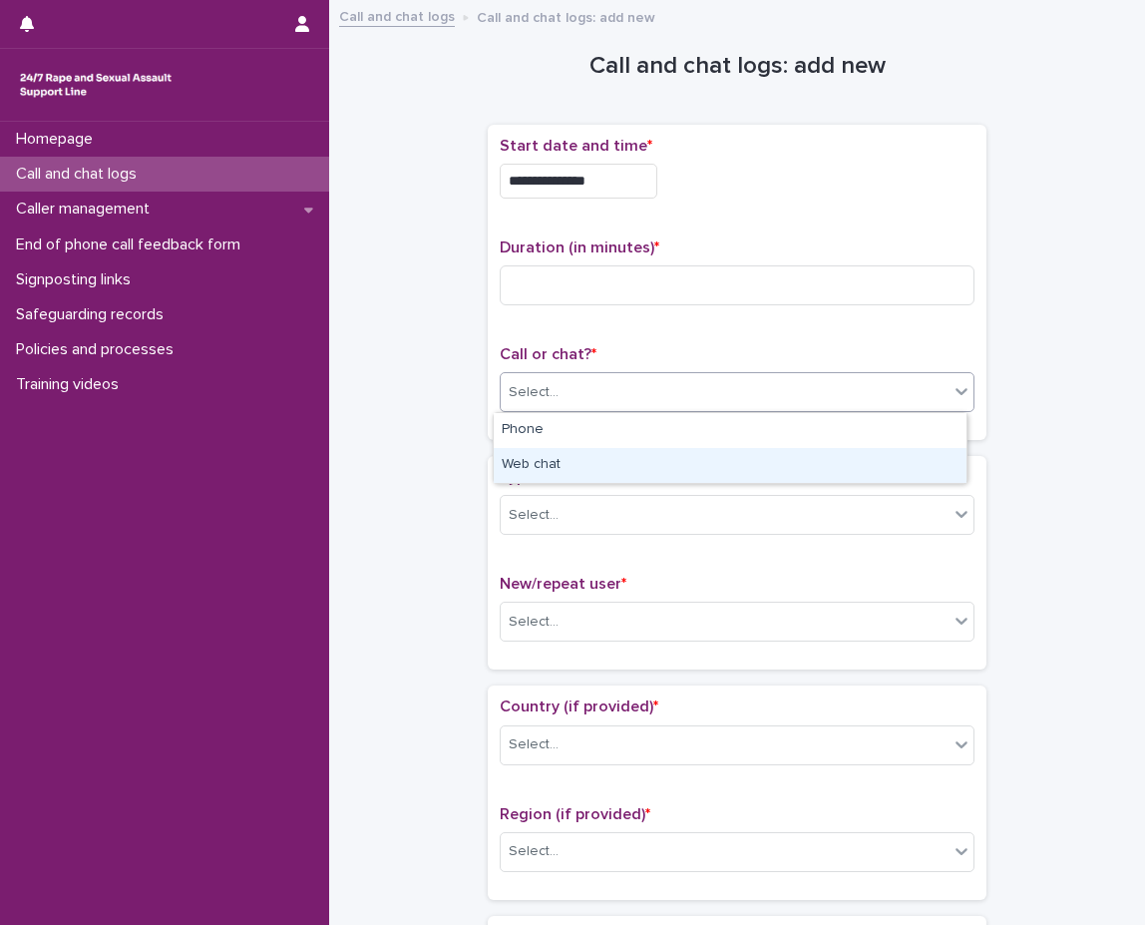
click at [637, 467] on div "Web chat" at bounding box center [730, 465] width 473 height 35
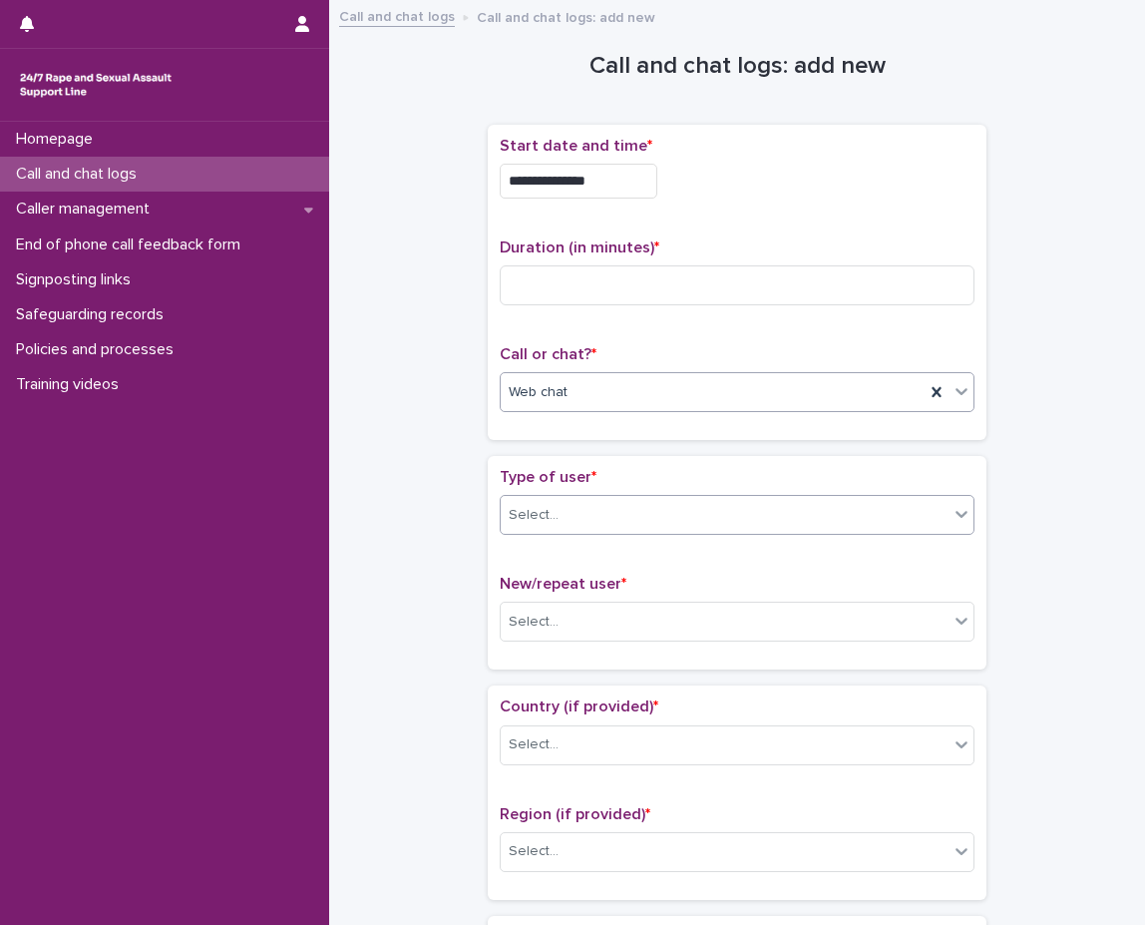
click at [627, 503] on div "Select..." at bounding box center [725, 515] width 448 height 33
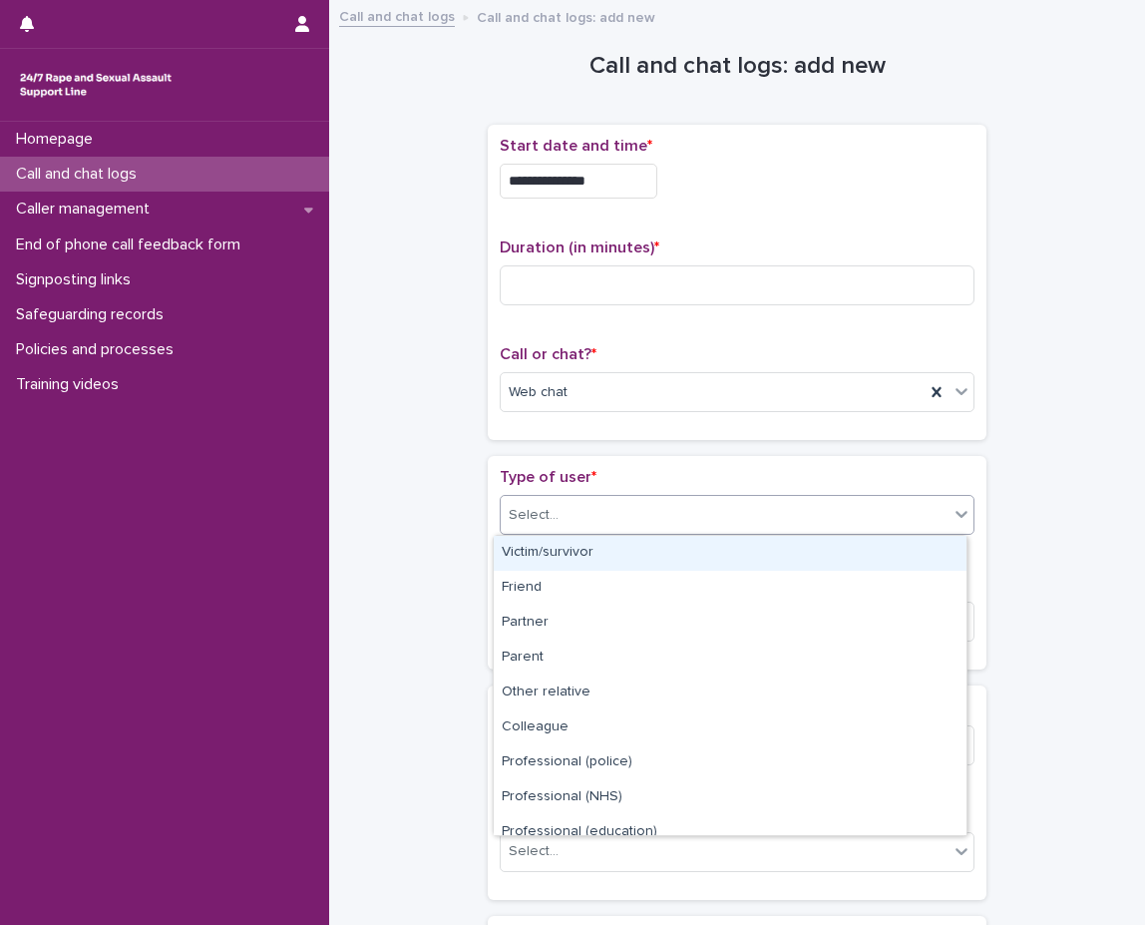
click at [635, 557] on div "Victim/survivor" at bounding box center [730, 553] width 473 height 35
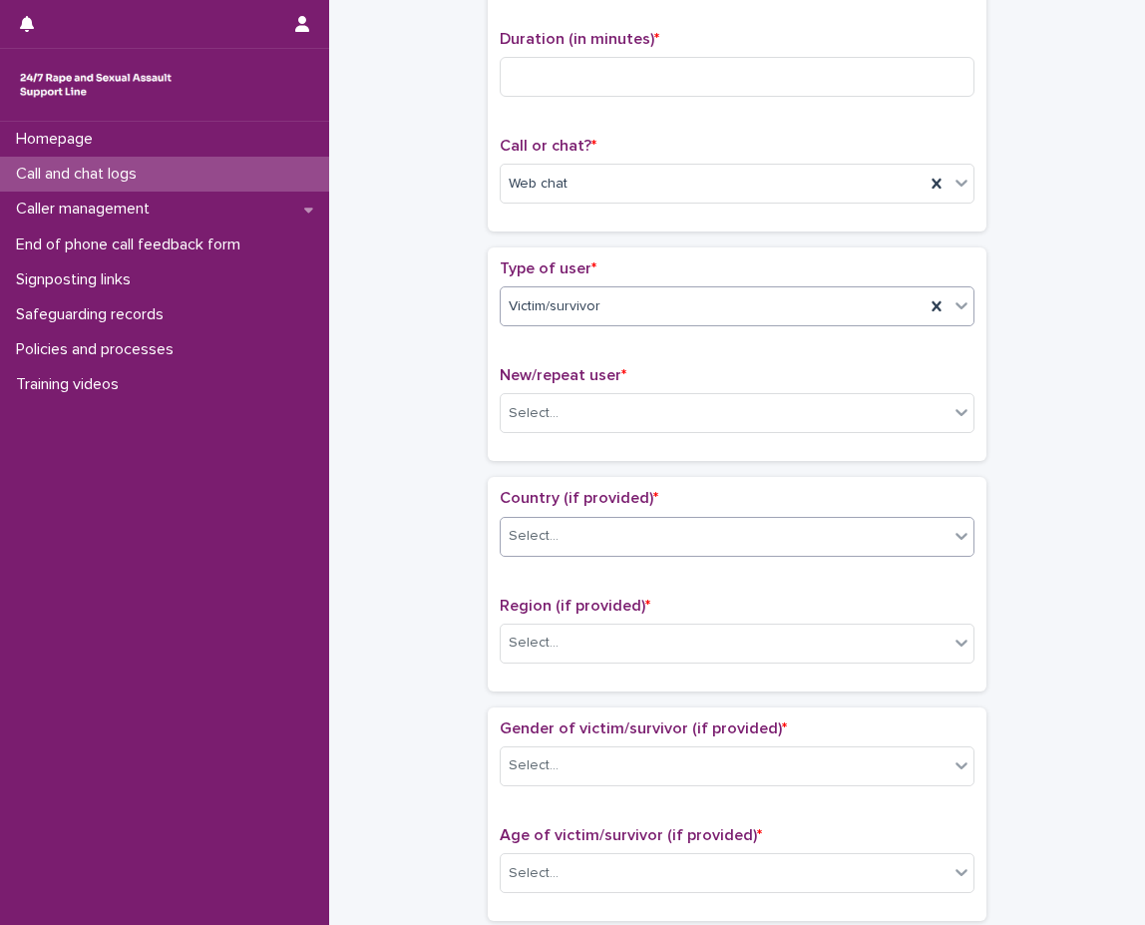
scroll to position [299, 0]
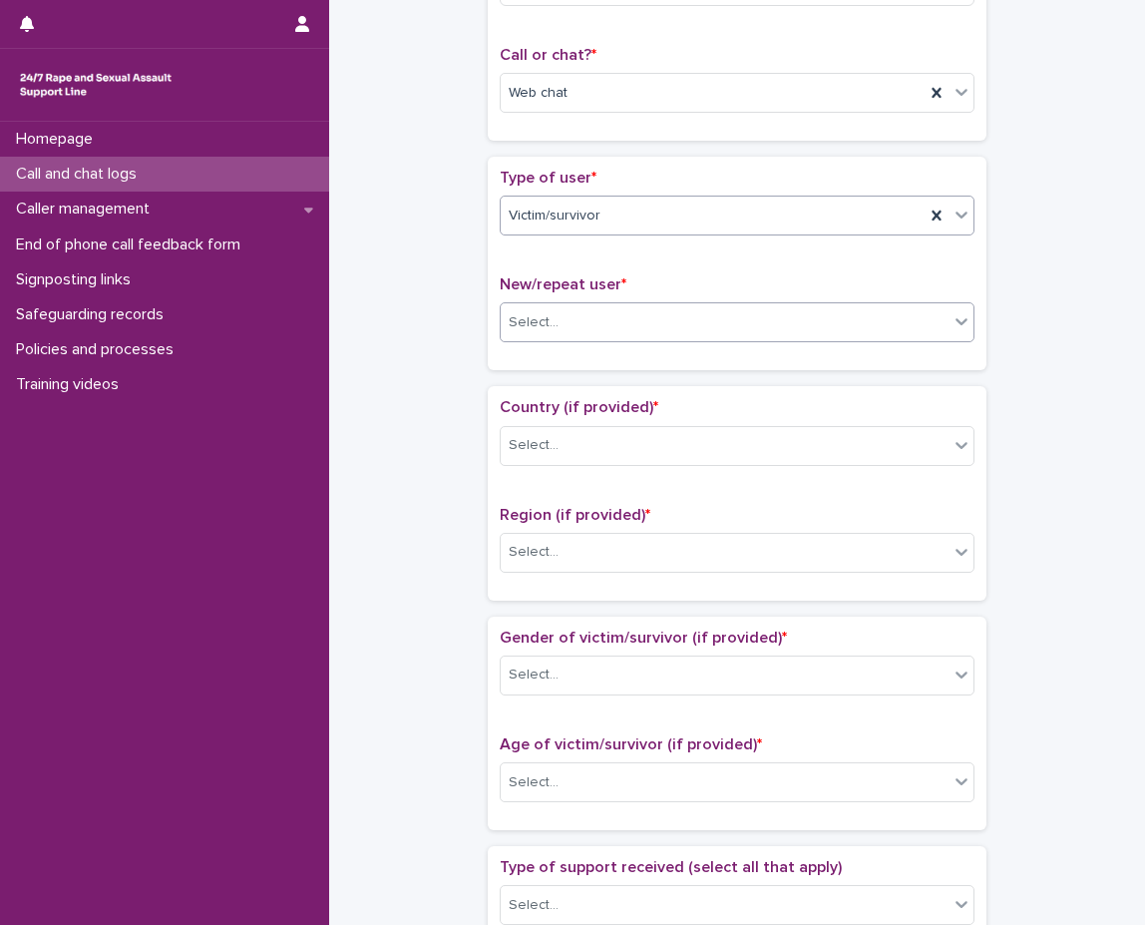
click at [610, 320] on div "Select..." at bounding box center [725, 322] width 448 height 33
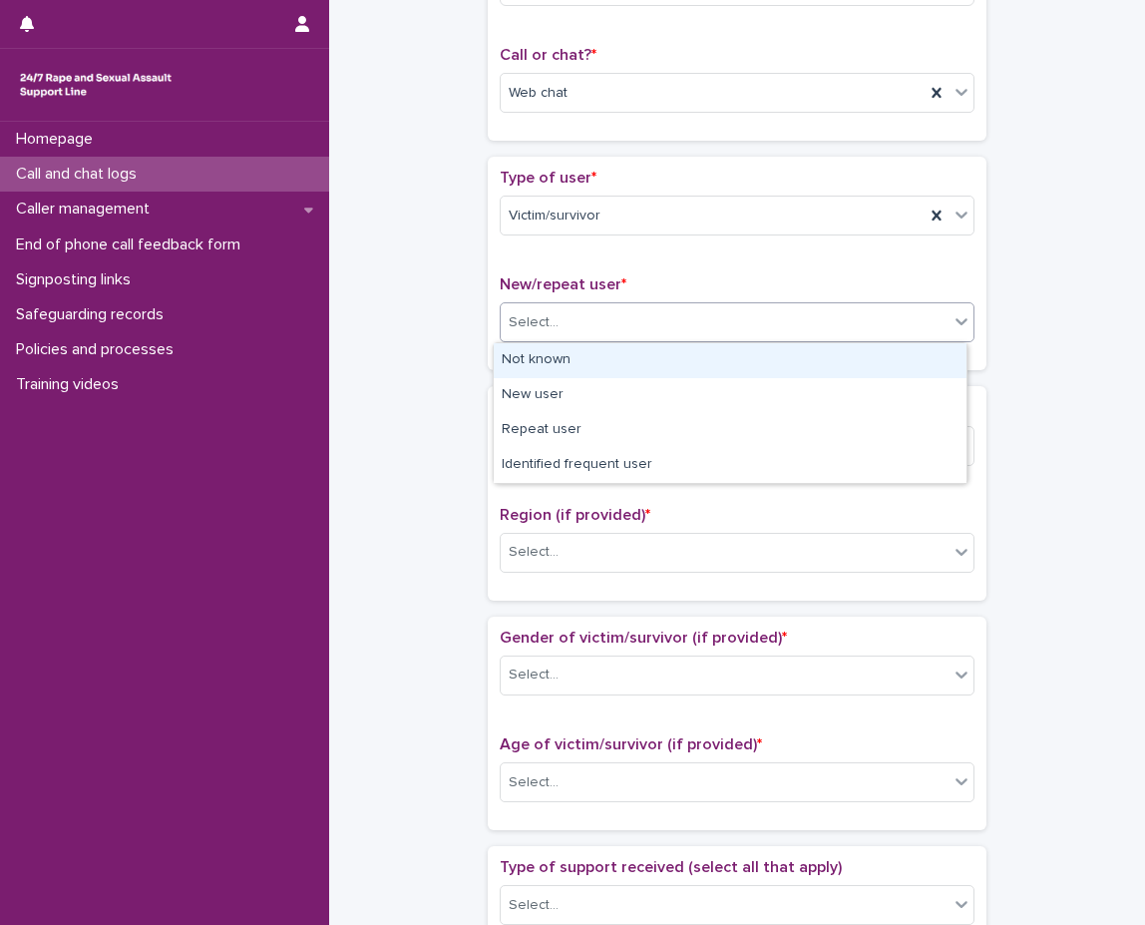
click at [609, 367] on div "Not known" at bounding box center [730, 360] width 473 height 35
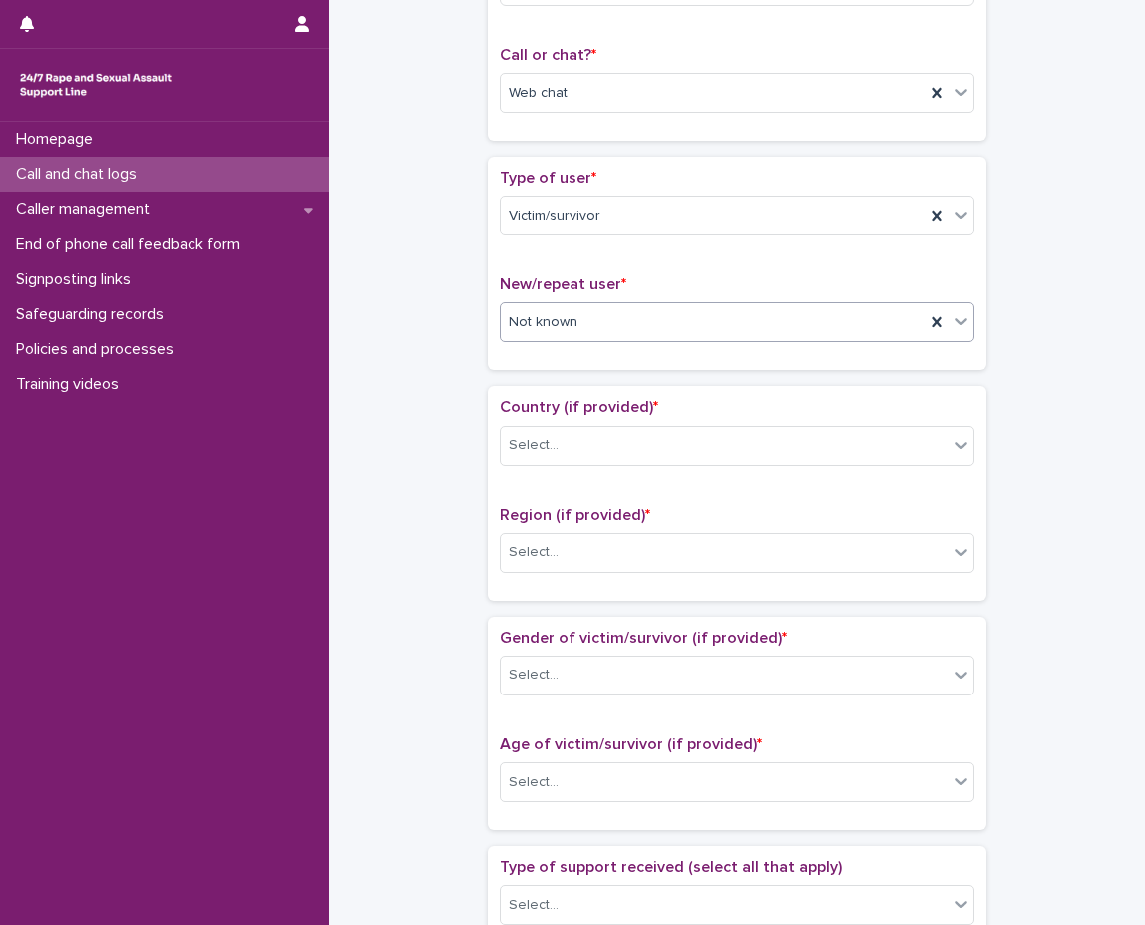
scroll to position [499, 0]
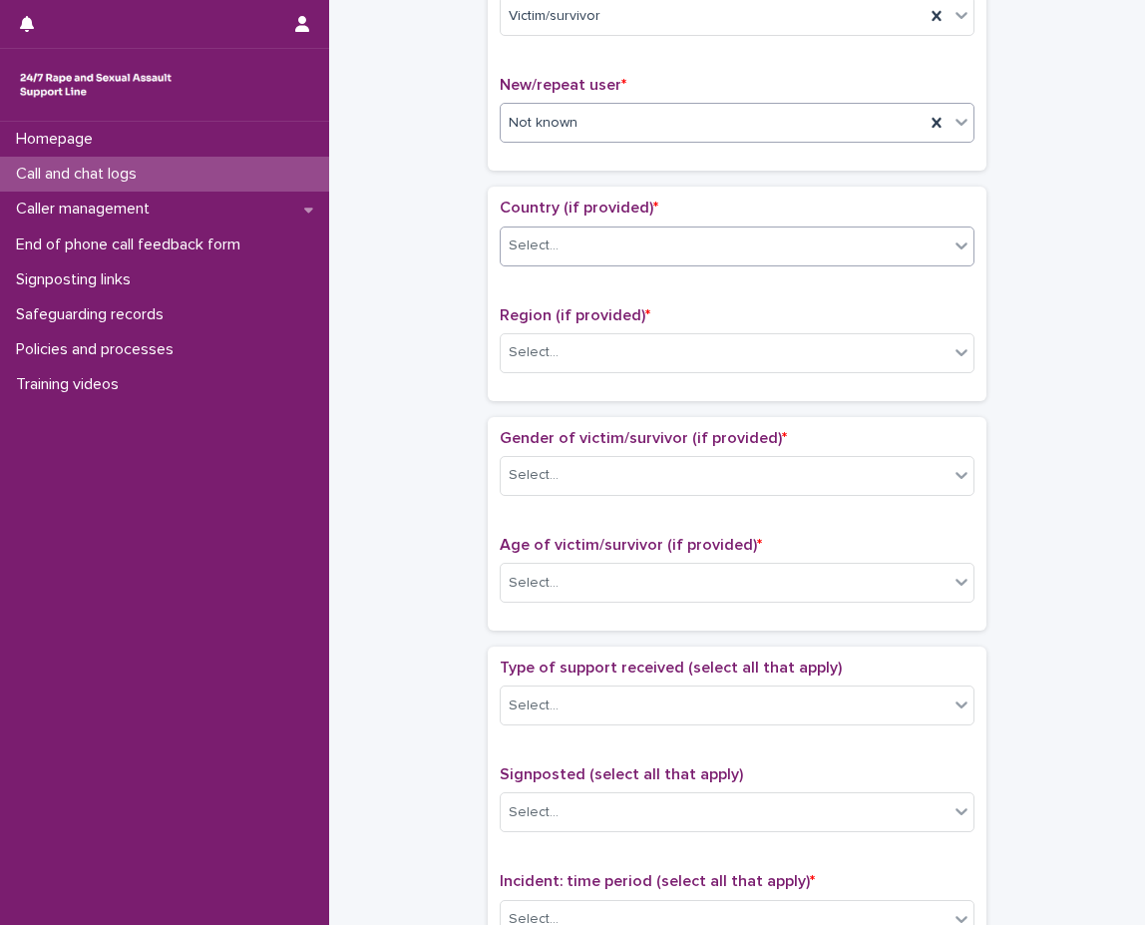
click at [614, 256] on div "Select..." at bounding box center [725, 245] width 448 height 33
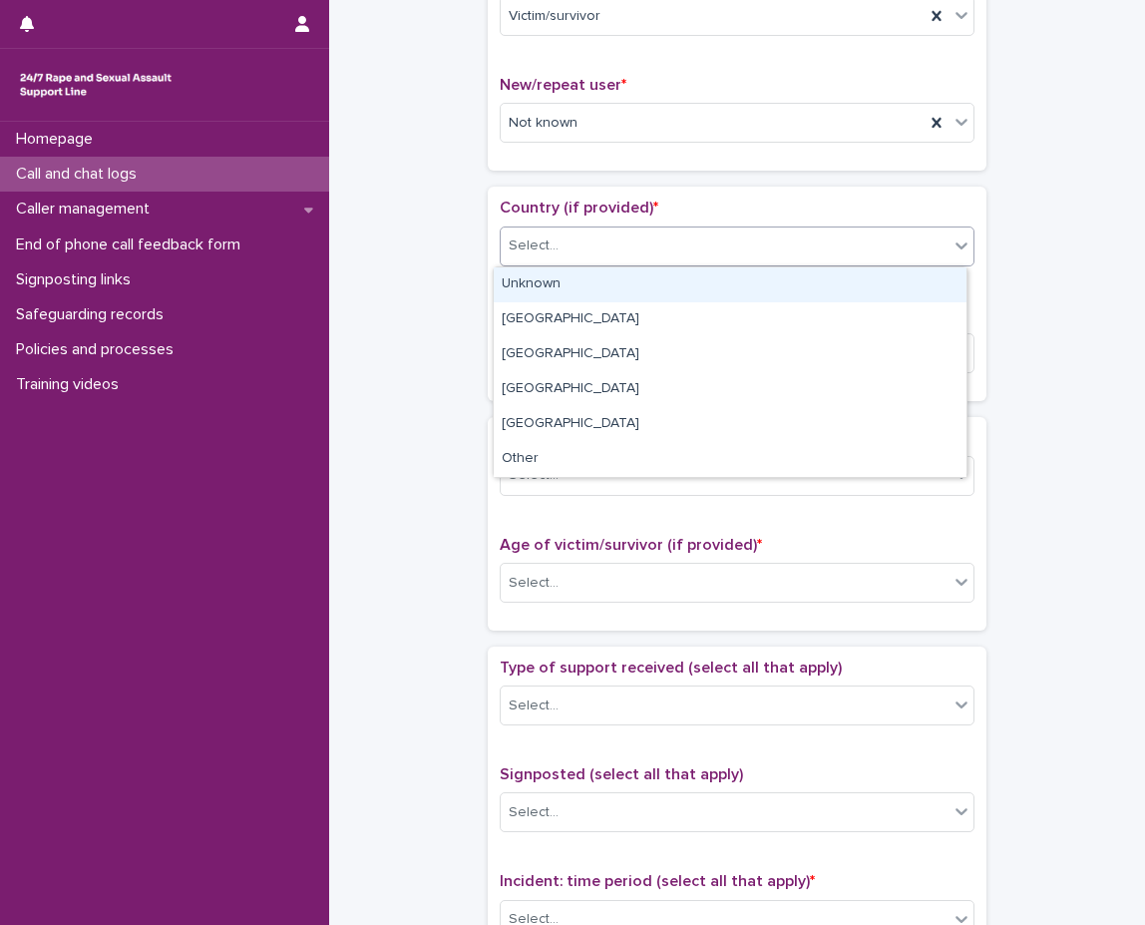
click at [611, 273] on div "Unknown" at bounding box center [730, 284] width 473 height 35
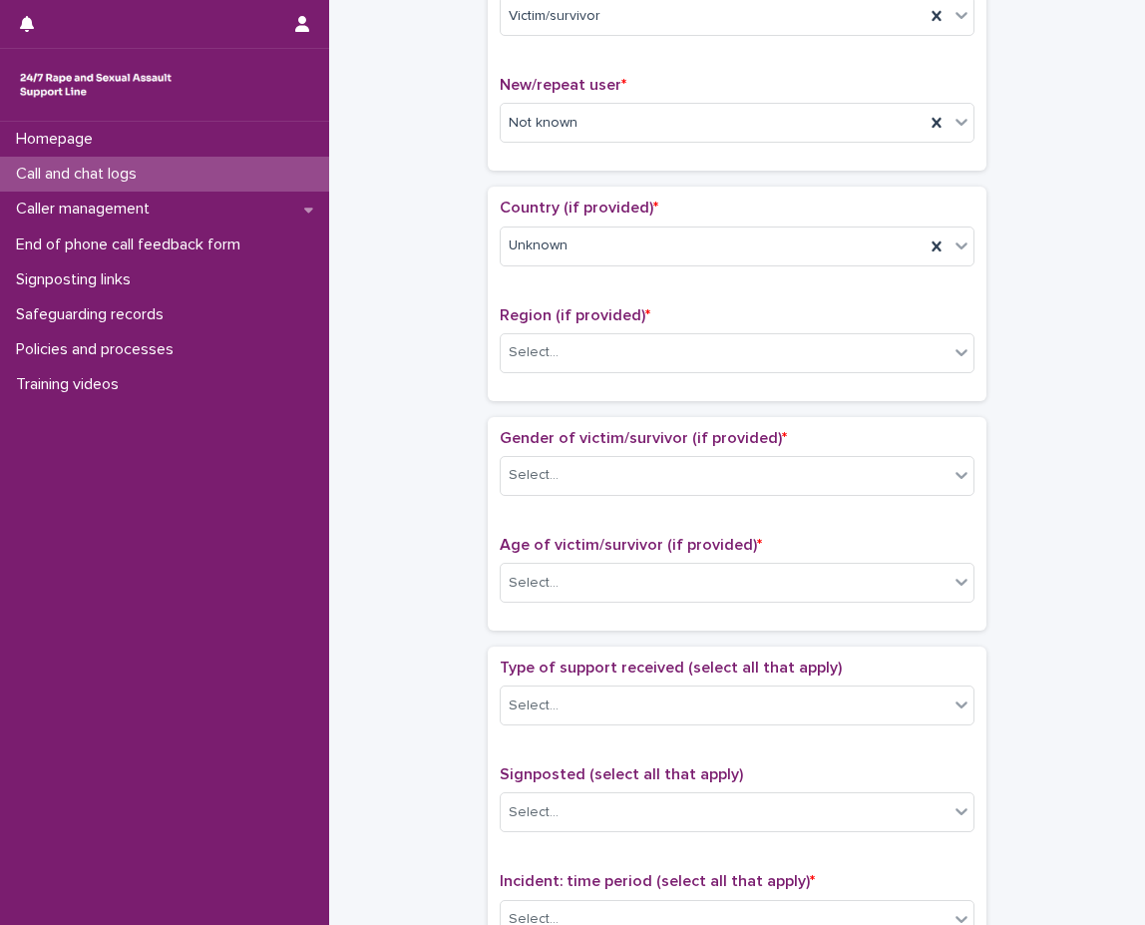
click at [598, 329] on div "Region (if provided) * Select..." at bounding box center [737, 347] width 475 height 83
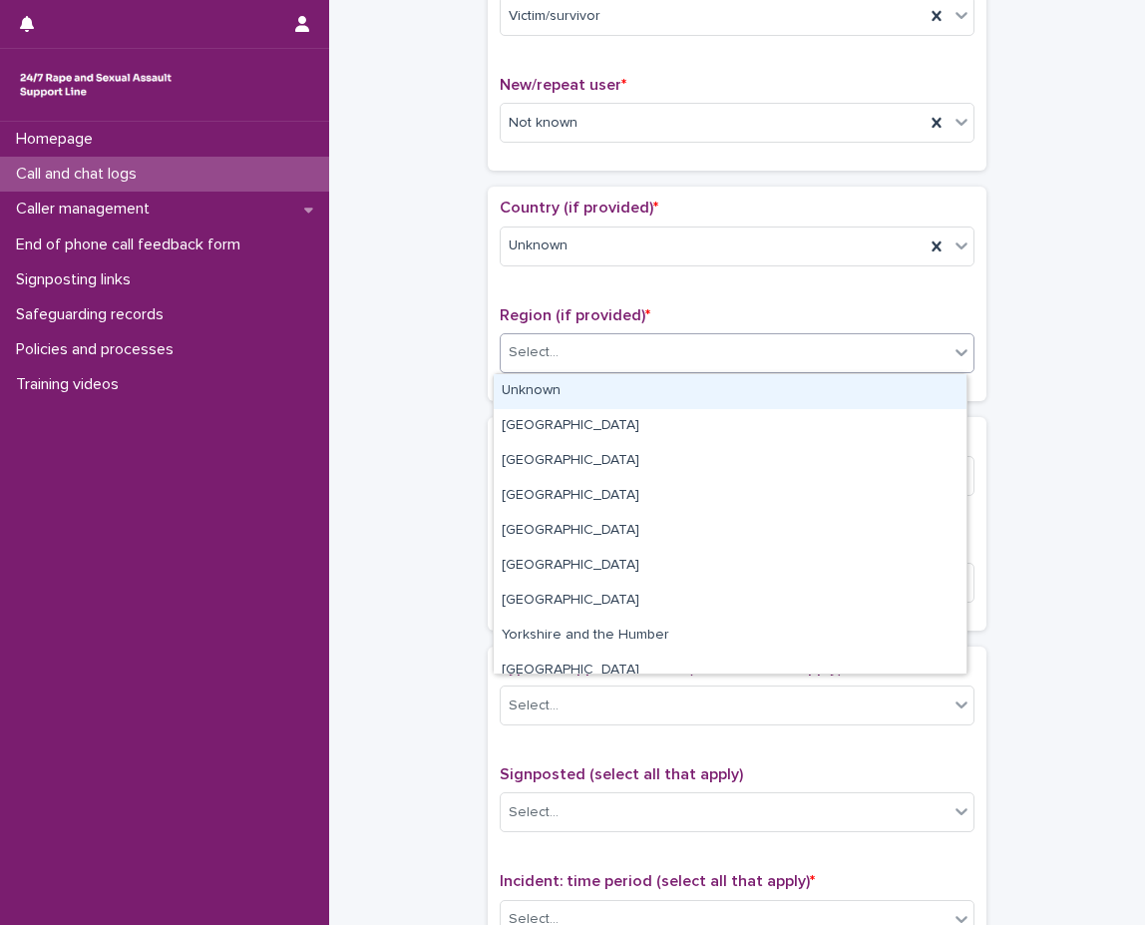
click at [603, 344] on div "Select..." at bounding box center [725, 352] width 448 height 33
click at [593, 394] on div "Unknown" at bounding box center [730, 391] width 473 height 35
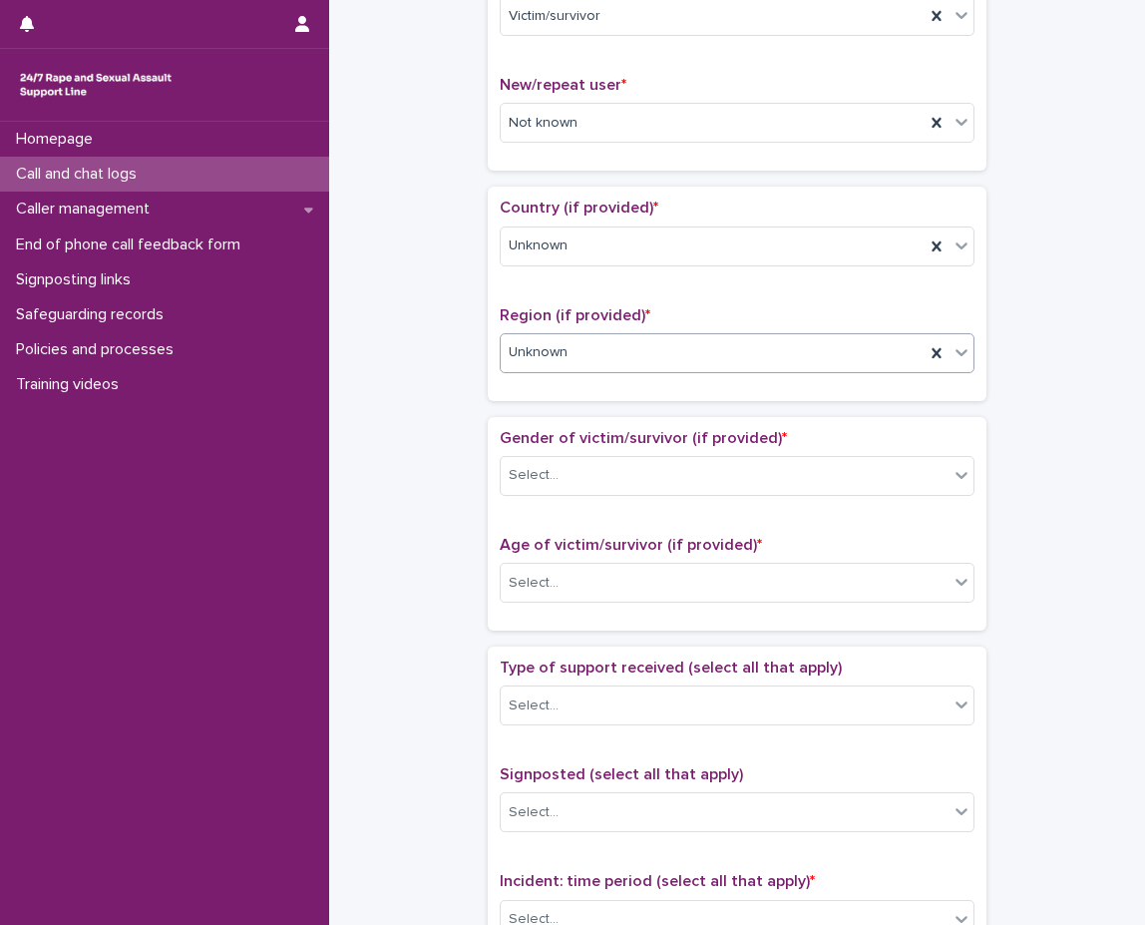
scroll to position [698, 0]
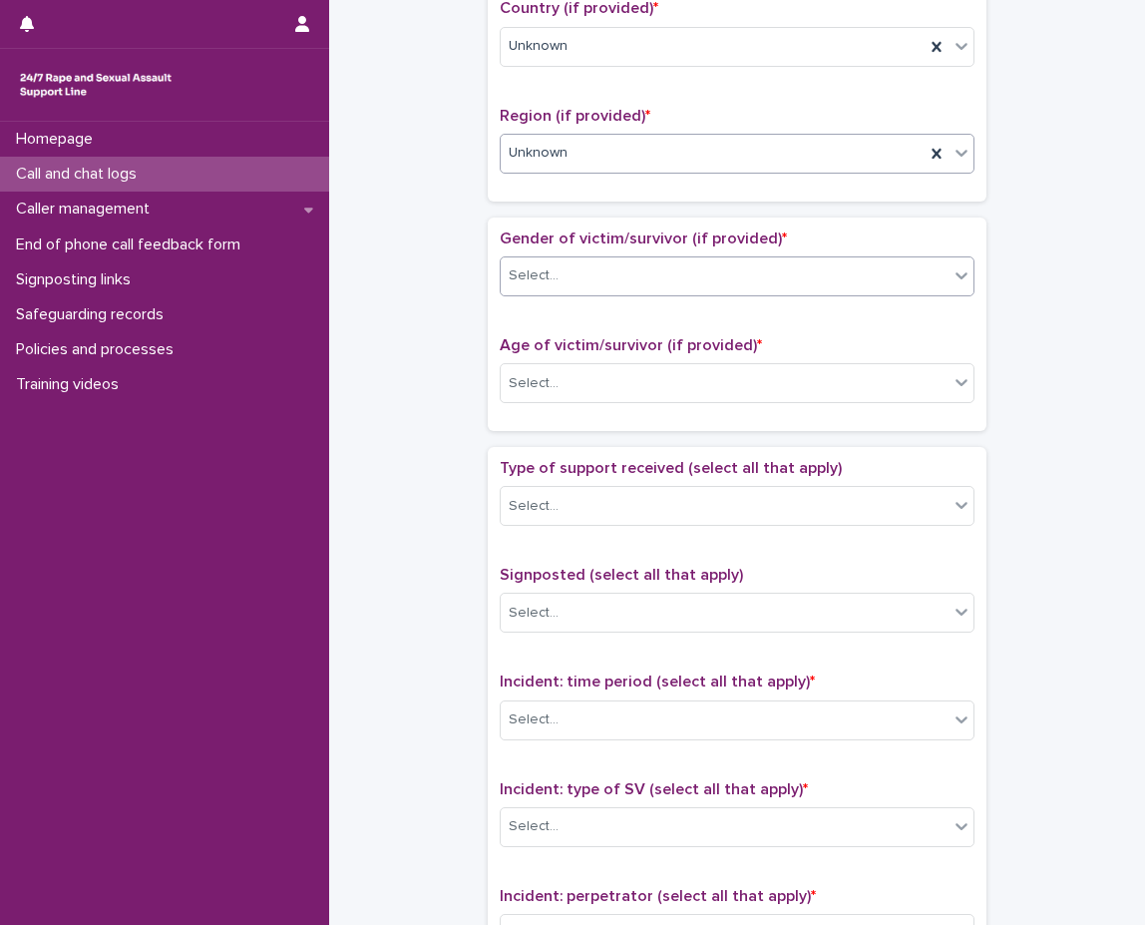
click at [638, 267] on div "Select..." at bounding box center [725, 275] width 448 height 33
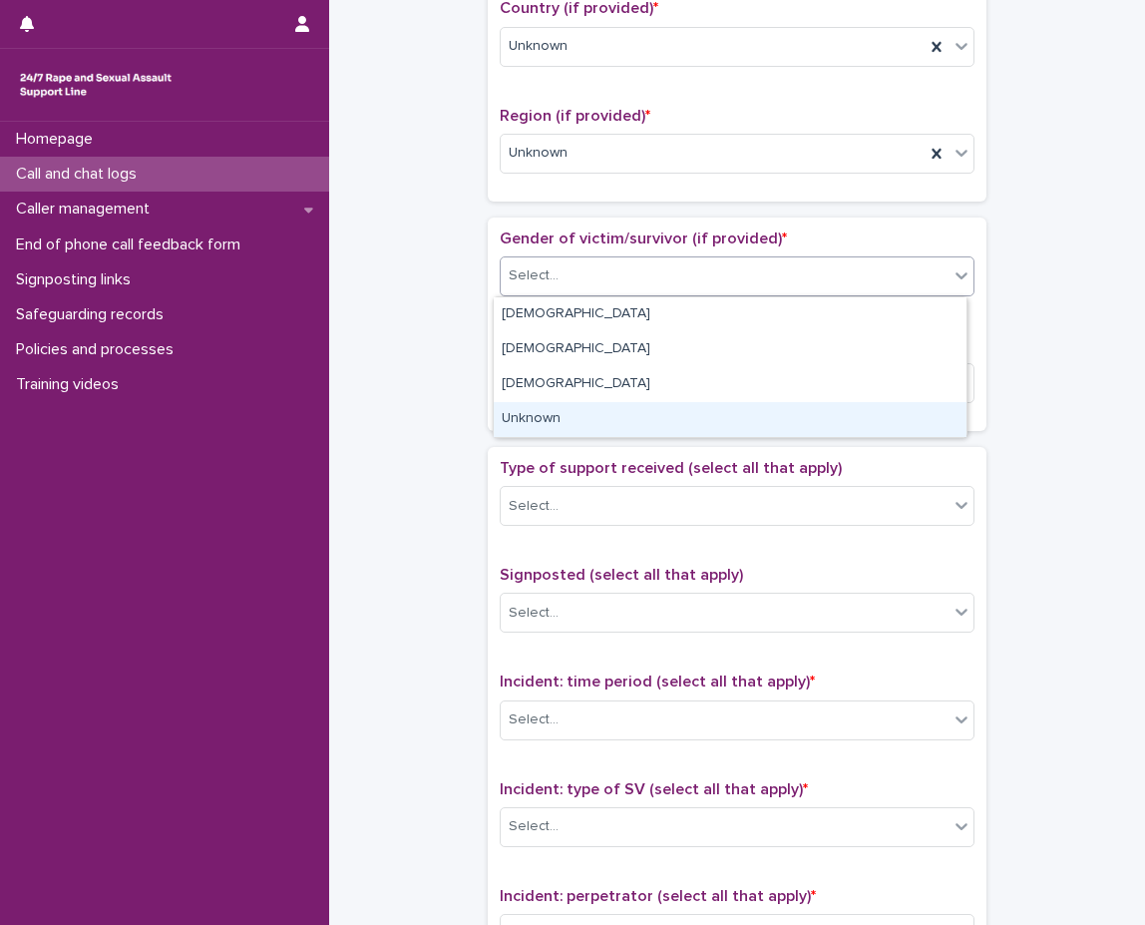
drag, startPoint x: 679, startPoint y: 326, endPoint x: 613, endPoint y: 423, distance: 117.0
click at [613, 423] on div "Unknown" at bounding box center [730, 419] width 473 height 35
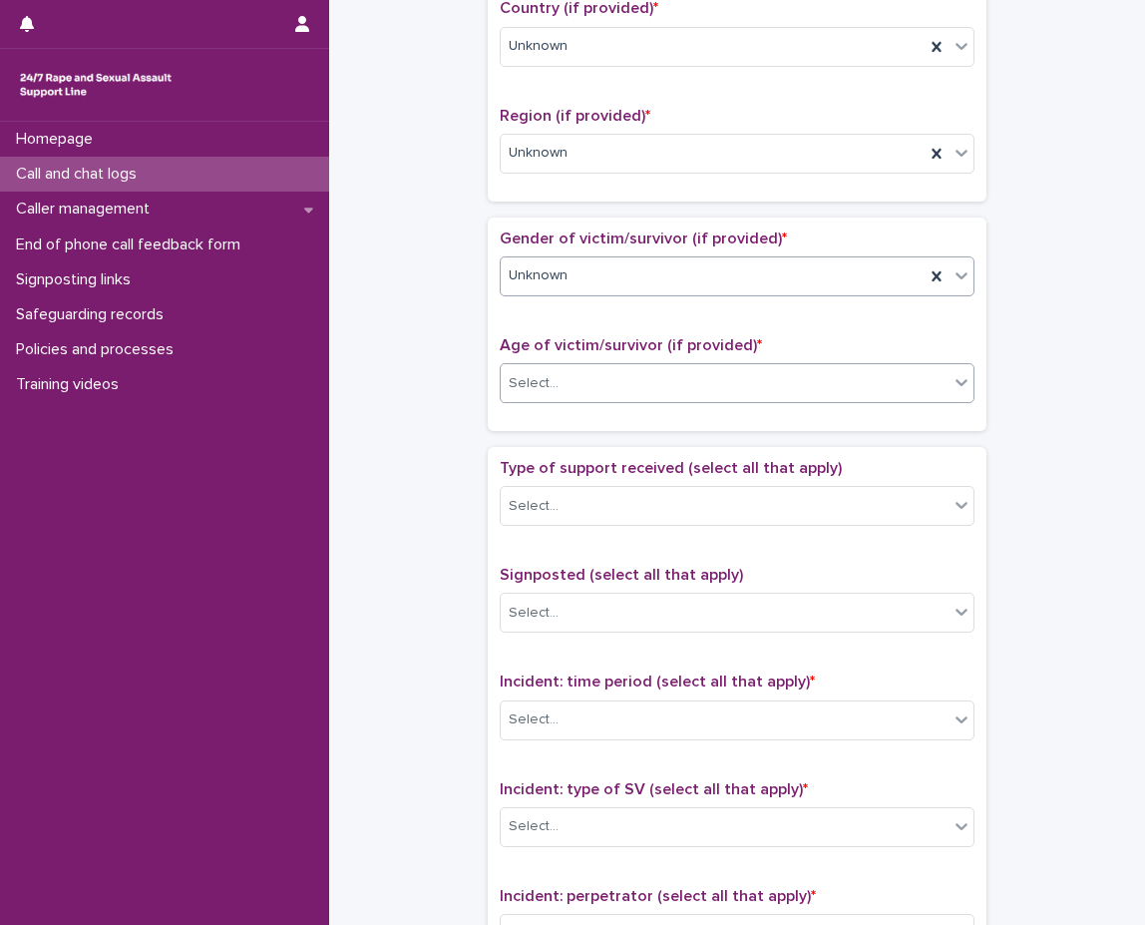
click at [668, 376] on div "Select..." at bounding box center [725, 383] width 448 height 33
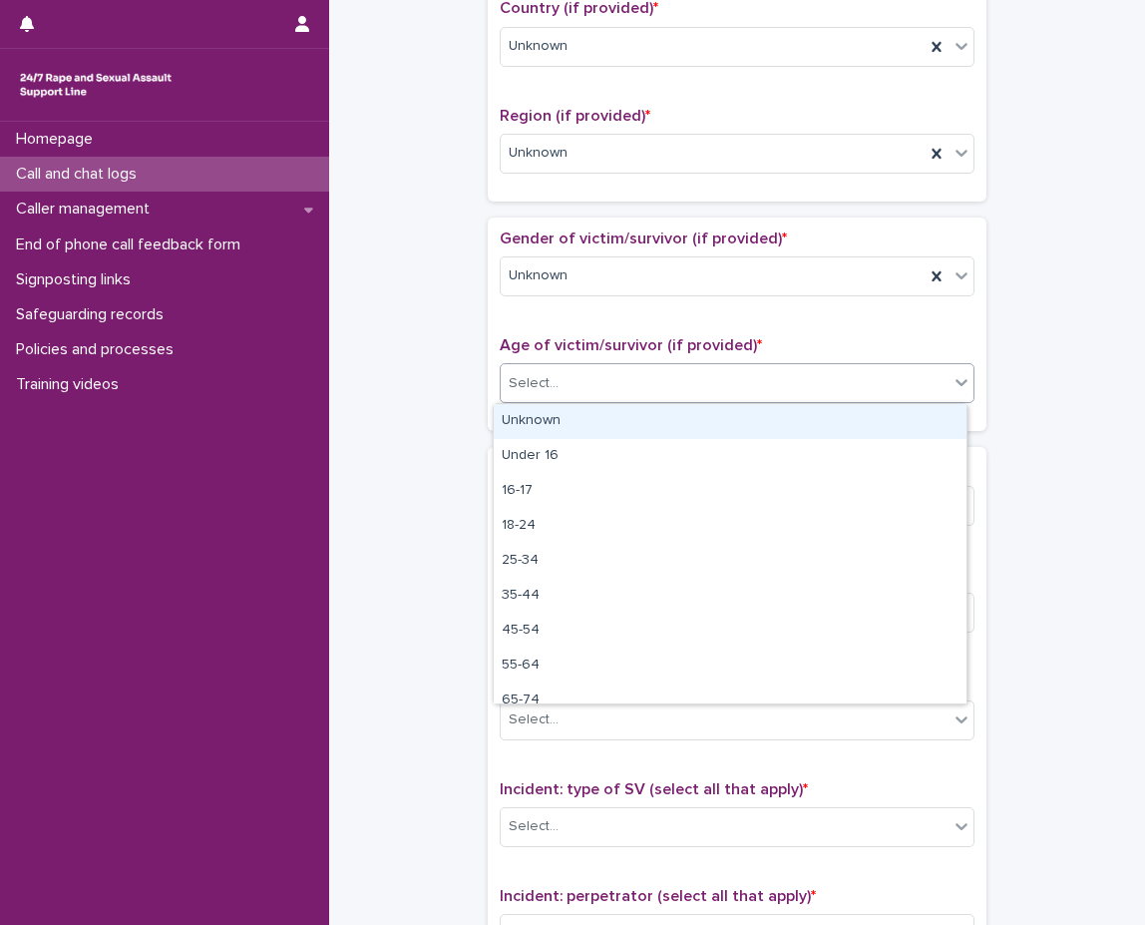
click at [645, 421] on div "Unknown" at bounding box center [730, 421] width 473 height 35
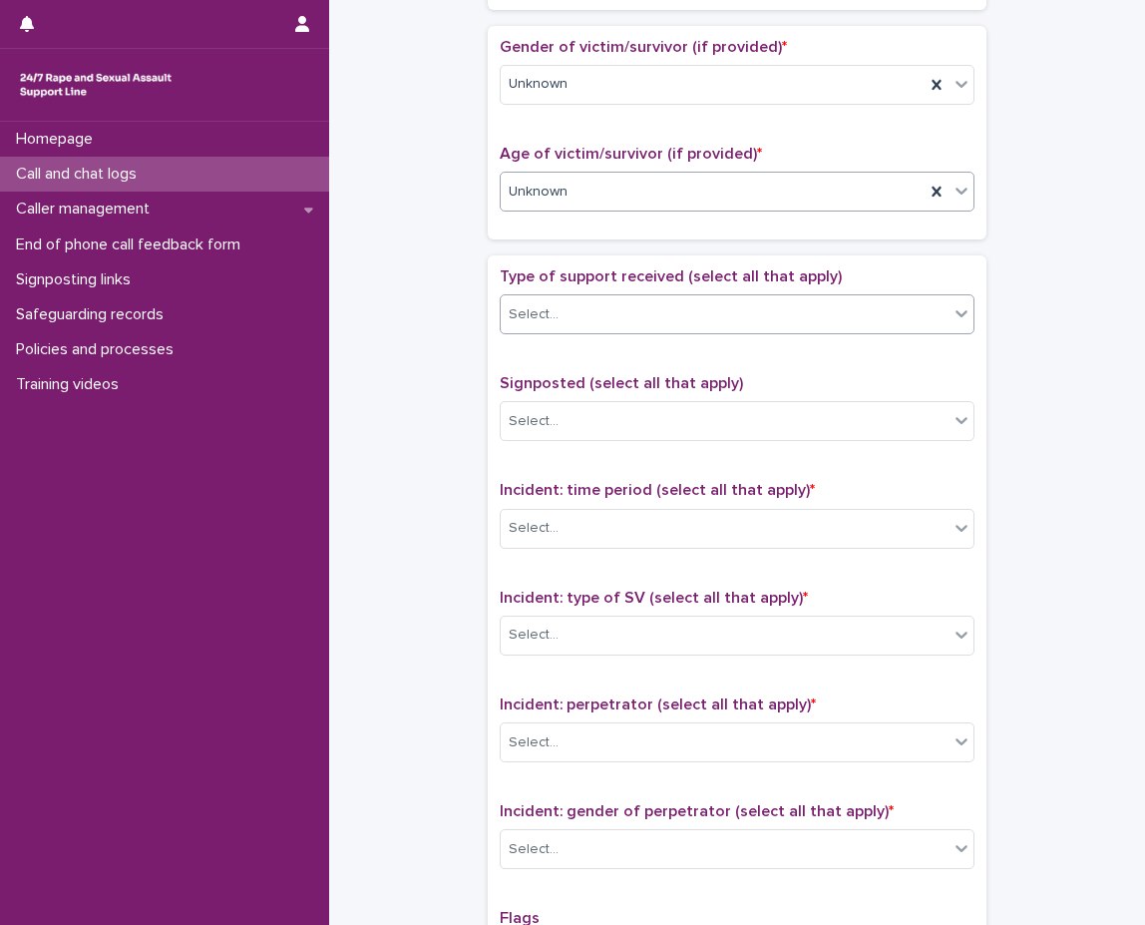
scroll to position [898, 0]
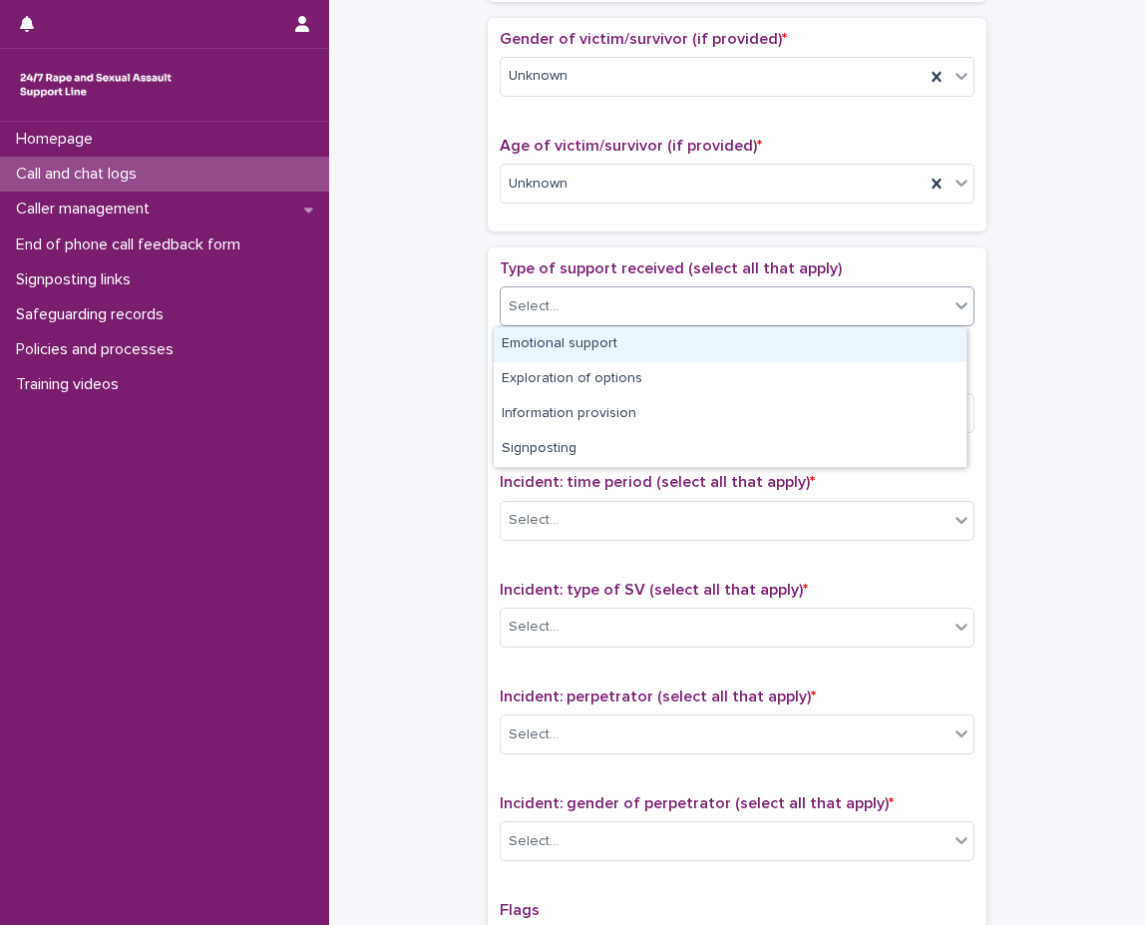
click at [631, 298] on div "Select..." at bounding box center [725, 306] width 448 height 33
click at [618, 348] on div "Emotional support" at bounding box center [730, 344] width 473 height 35
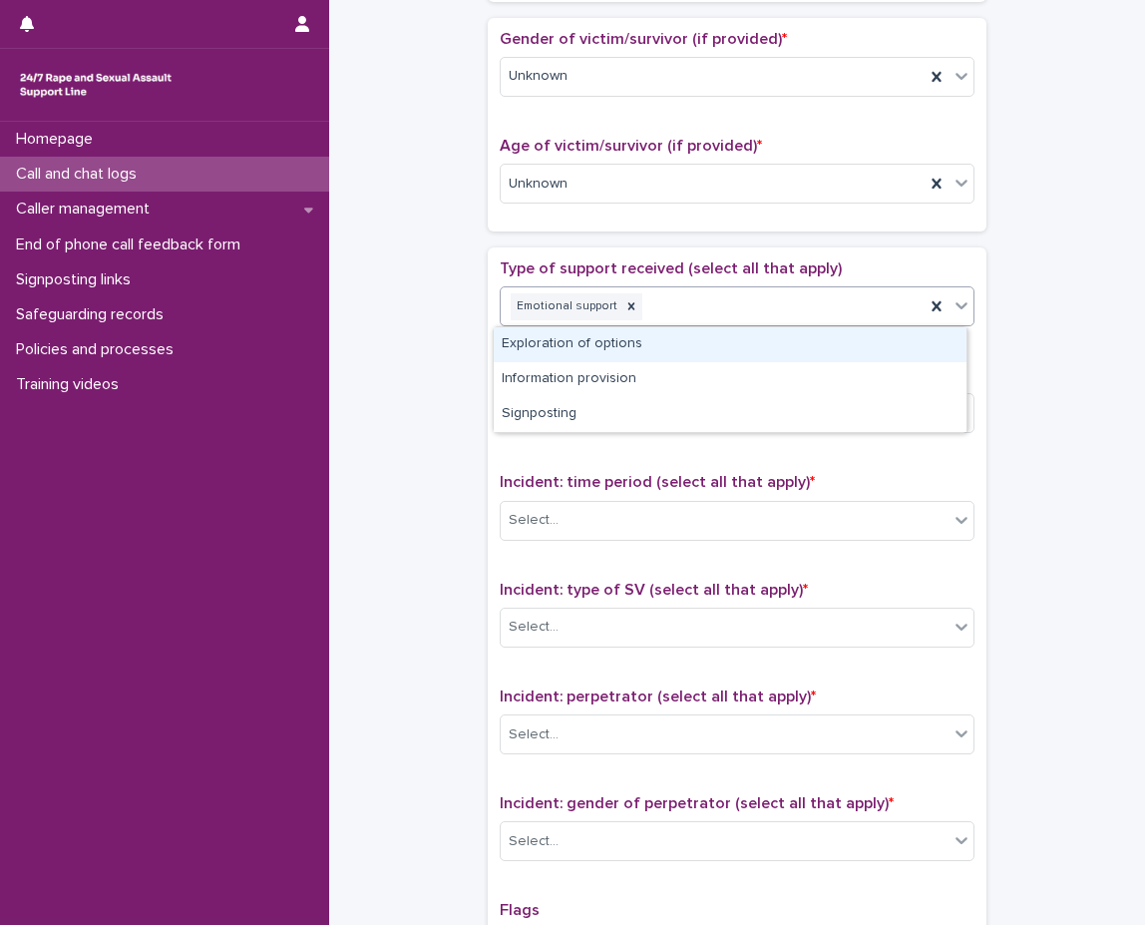
click at [950, 293] on div at bounding box center [962, 305] width 24 height 36
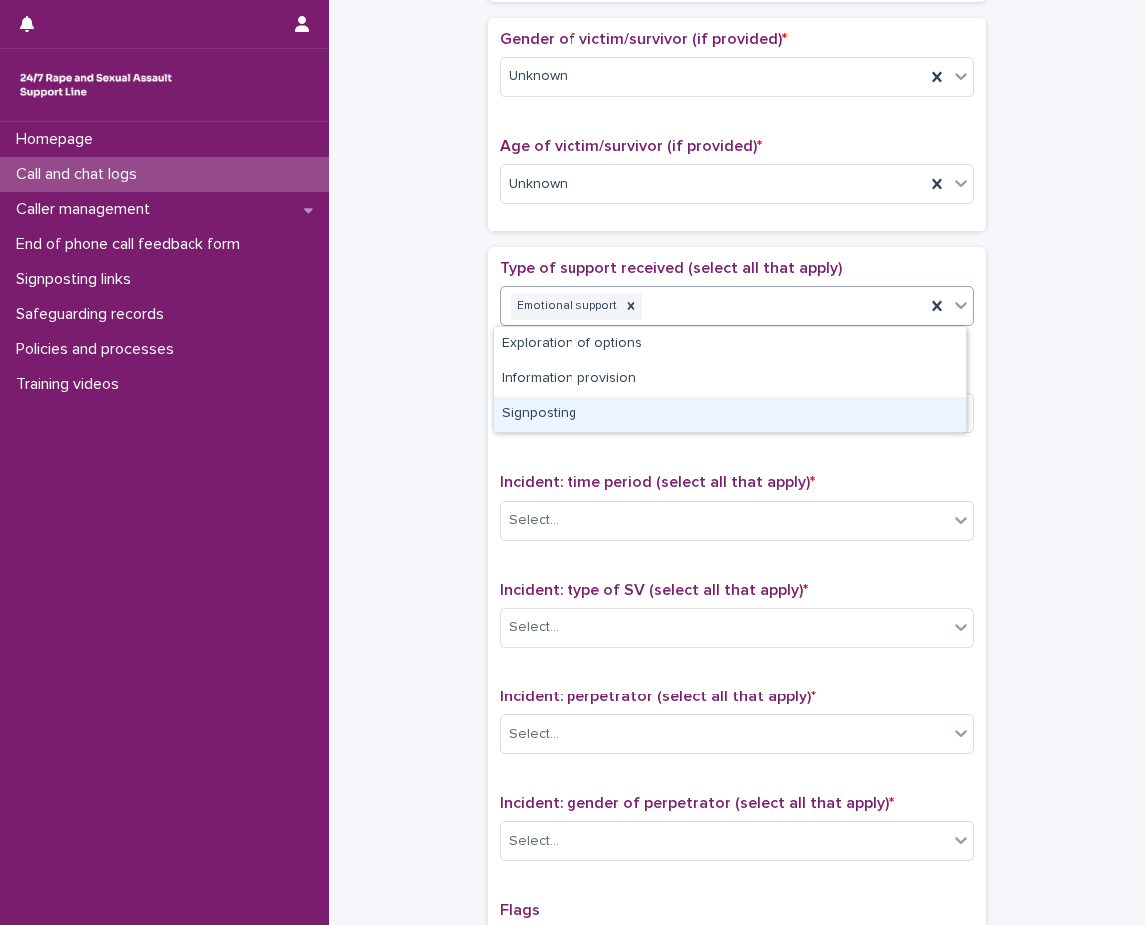
drag, startPoint x: 770, startPoint y: 392, endPoint x: 743, endPoint y: 412, distance: 33.5
click at [743, 412] on div "Signposting" at bounding box center [730, 414] width 473 height 35
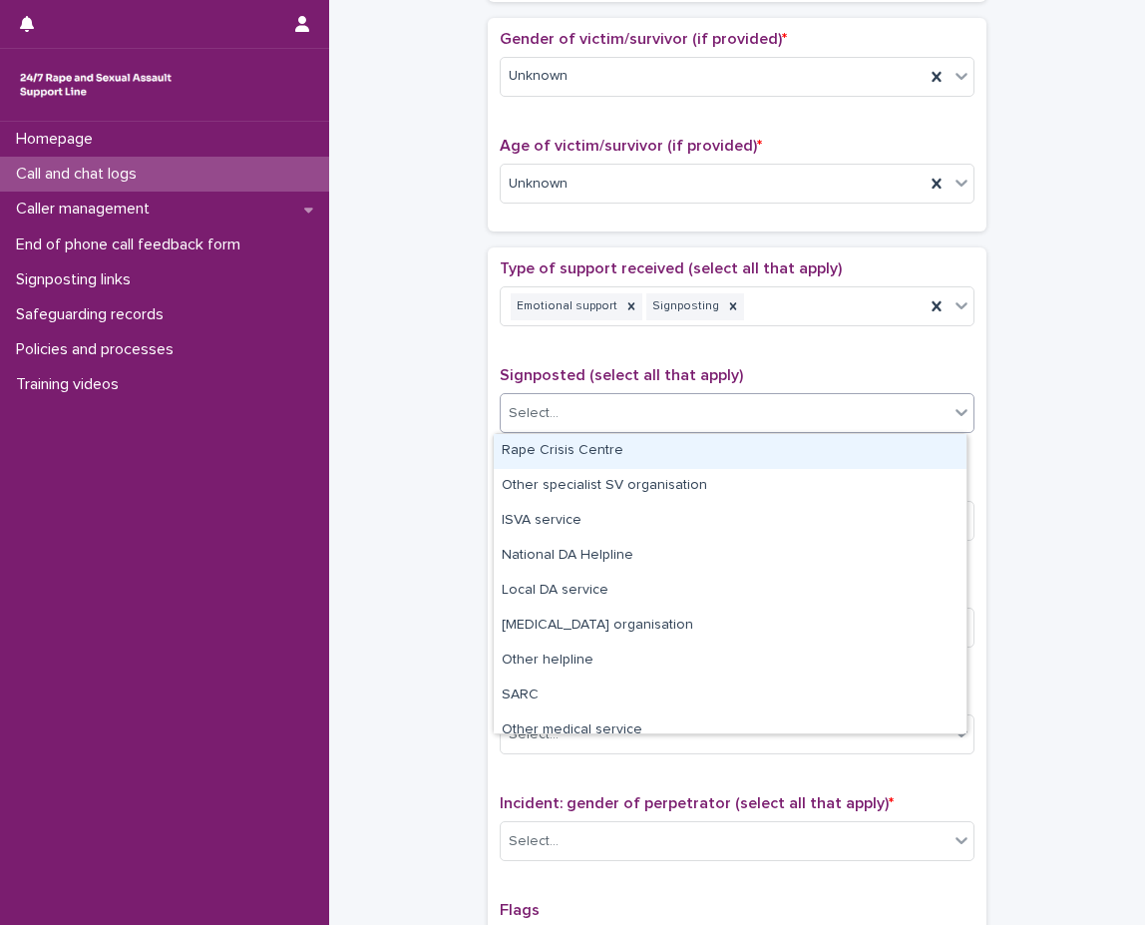
click at [657, 405] on div "Select..." at bounding box center [725, 413] width 448 height 33
click at [640, 453] on div "Rape Crisis Centre" at bounding box center [730, 451] width 473 height 35
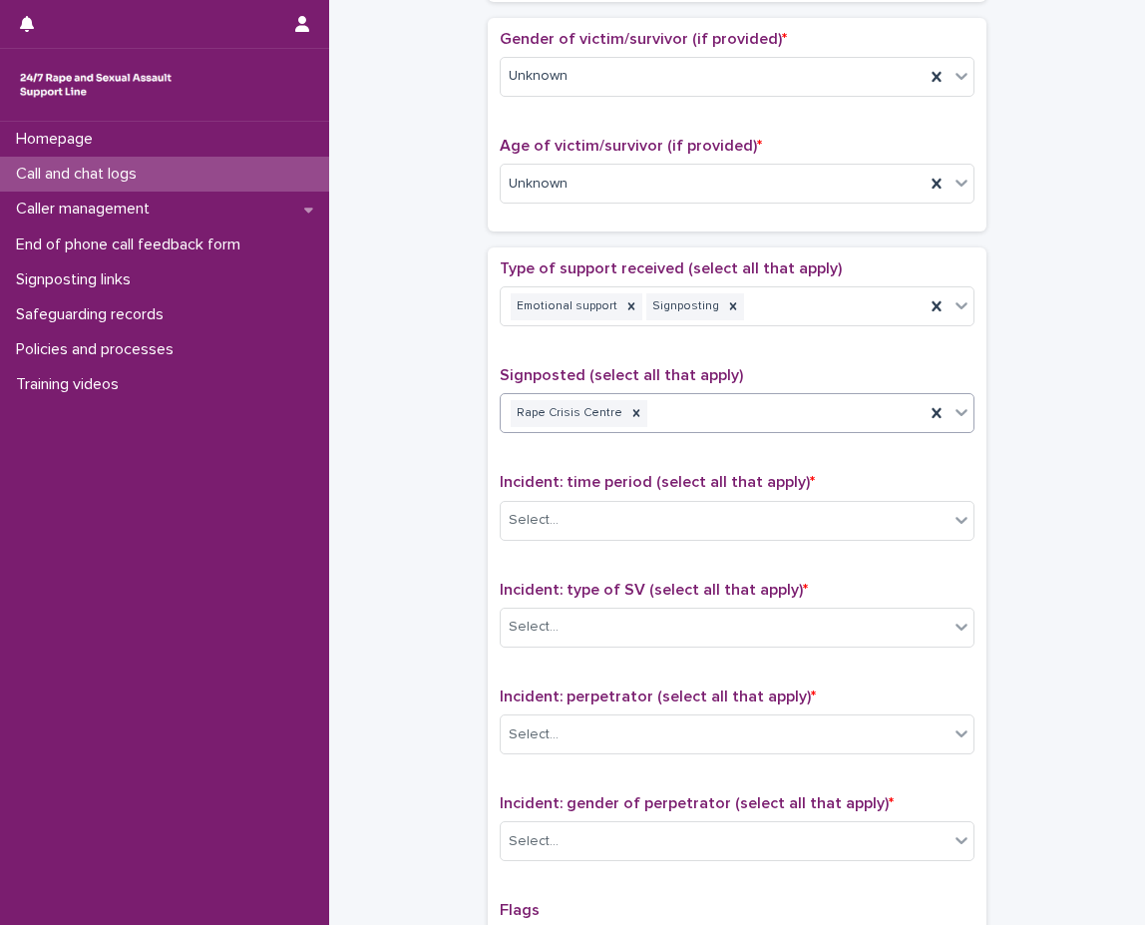
click at [968, 411] on div "Type of support received (select all that apply) Emotional support Signposting …" at bounding box center [737, 676] width 499 height 859
click at [961, 412] on icon at bounding box center [962, 412] width 20 height 20
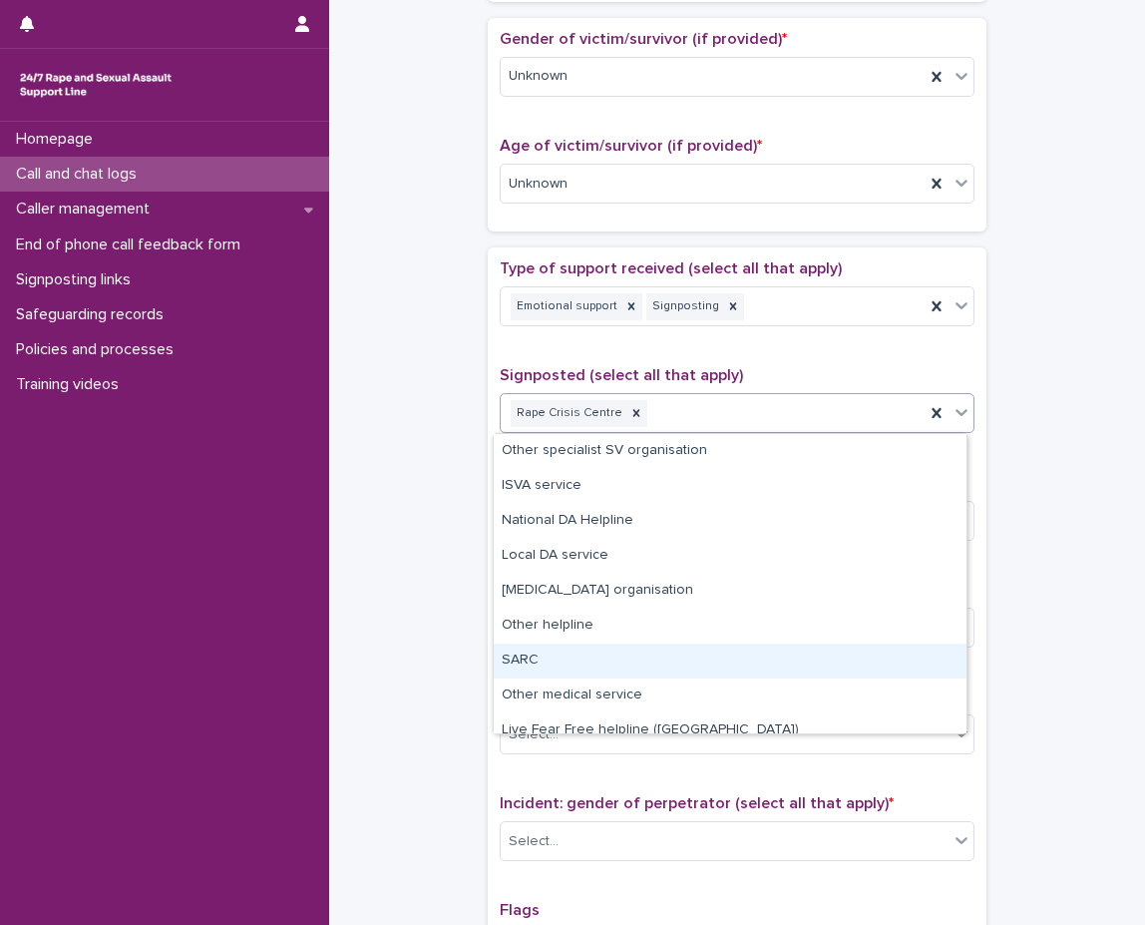
click at [652, 643] on div "SARC" at bounding box center [730, 660] width 473 height 35
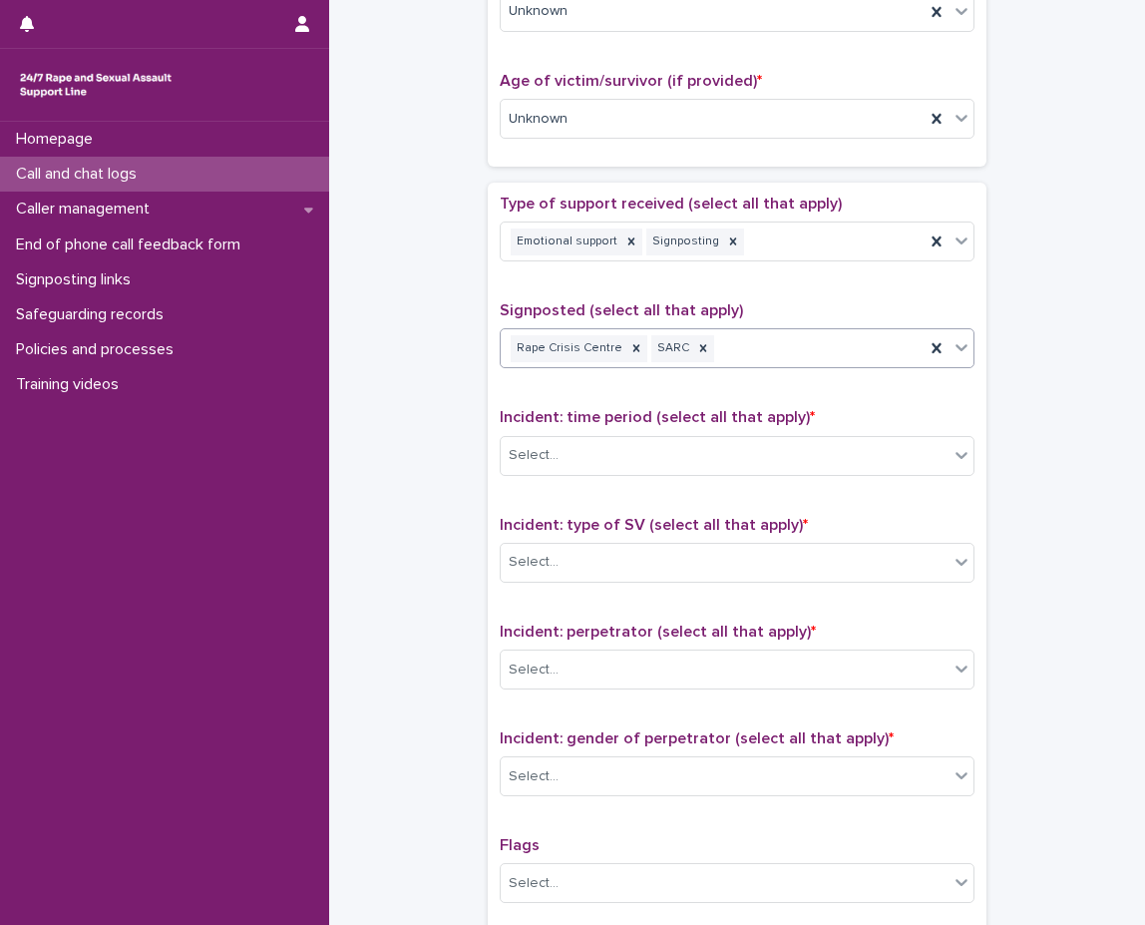
scroll to position [998, 0]
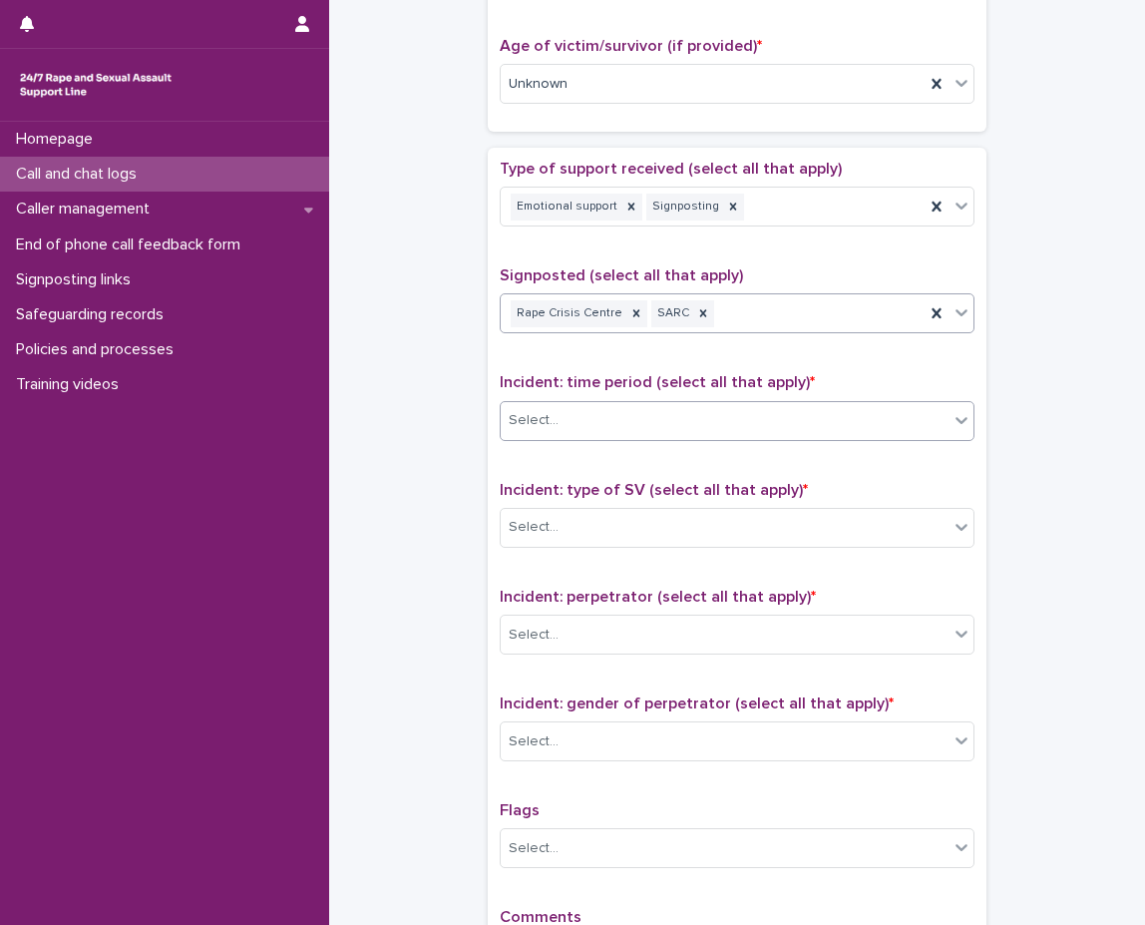
click at [720, 429] on div "Select..." at bounding box center [725, 420] width 448 height 33
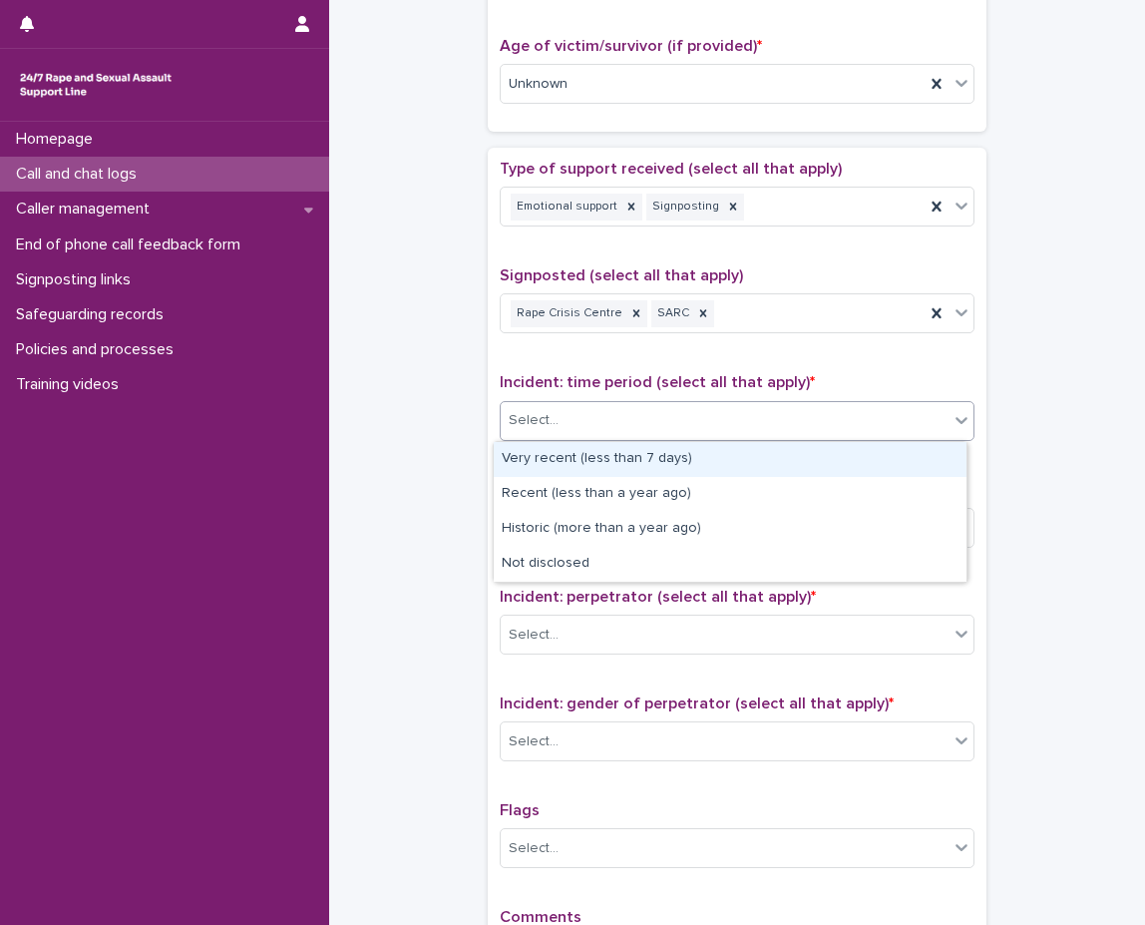
click at [682, 465] on div "Very recent (less than 7 days)" at bounding box center [730, 459] width 473 height 35
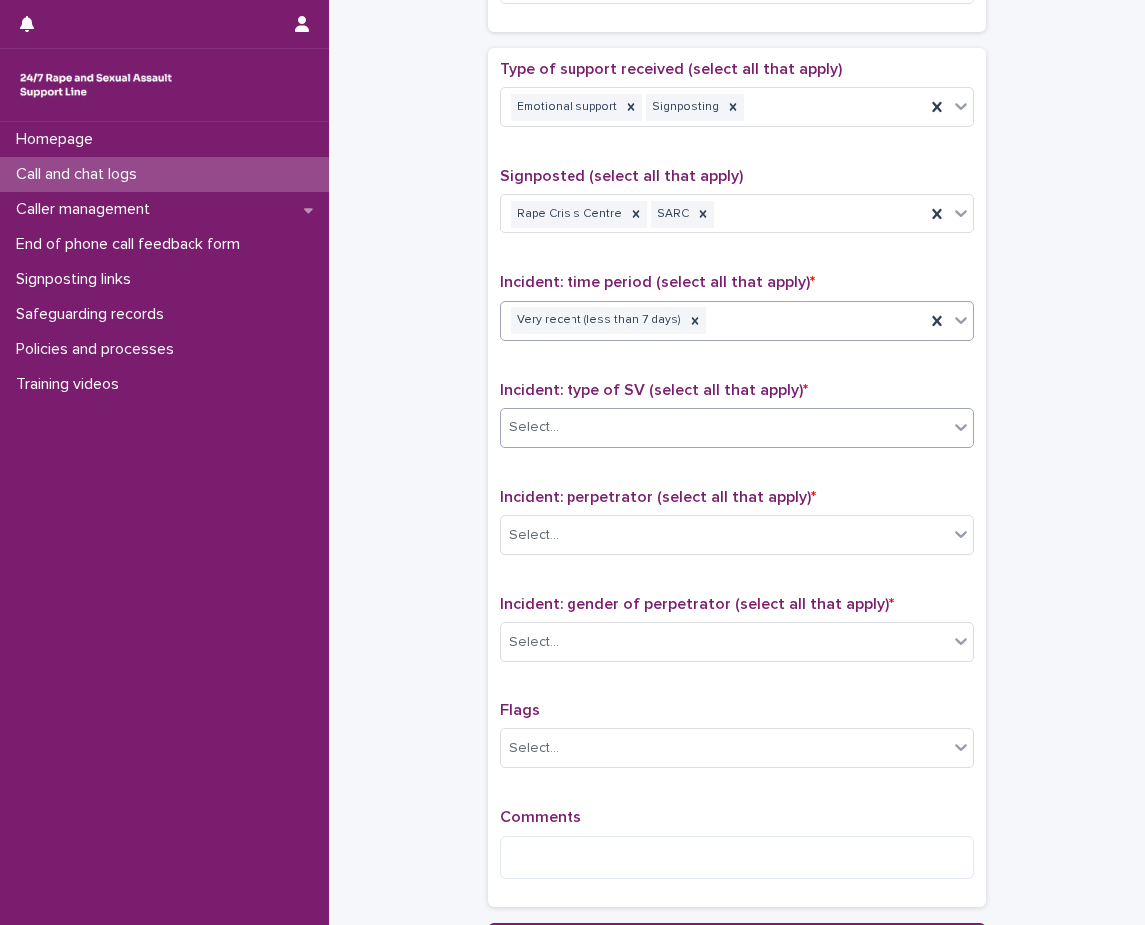
click at [649, 418] on div "Select..." at bounding box center [725, 427] width 448 height 33
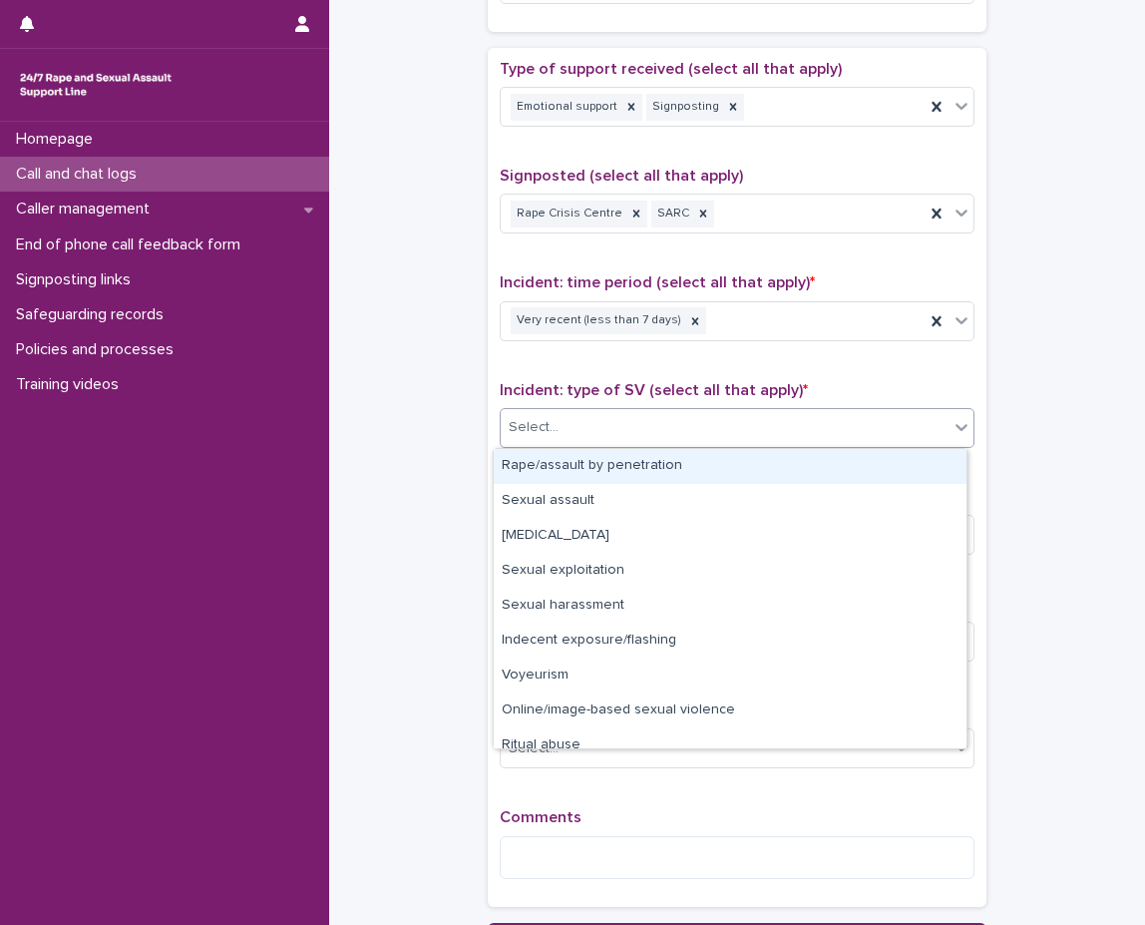
scroll to position [1197, 0]
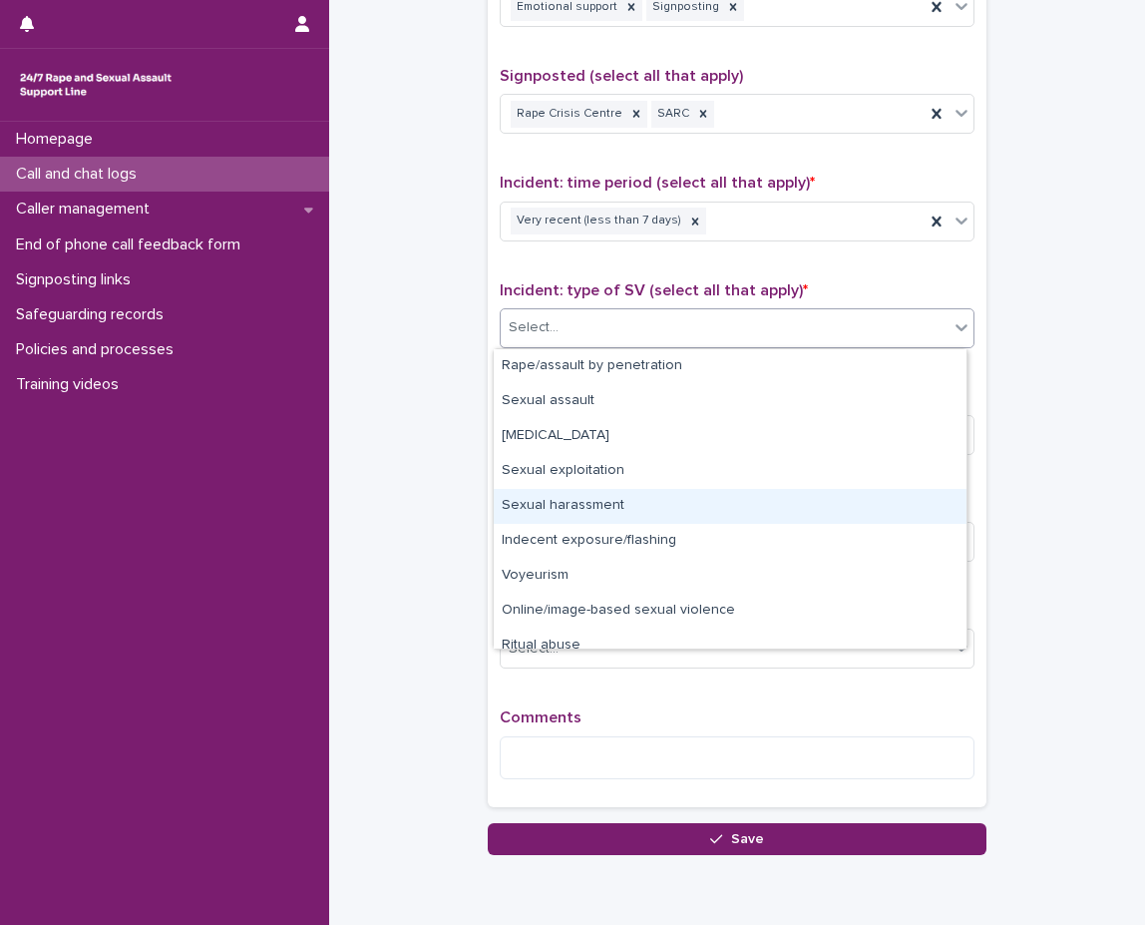
click at [629, 495] on div "Sexual harassment" at bounding box center [730, 506] width 473 height 35
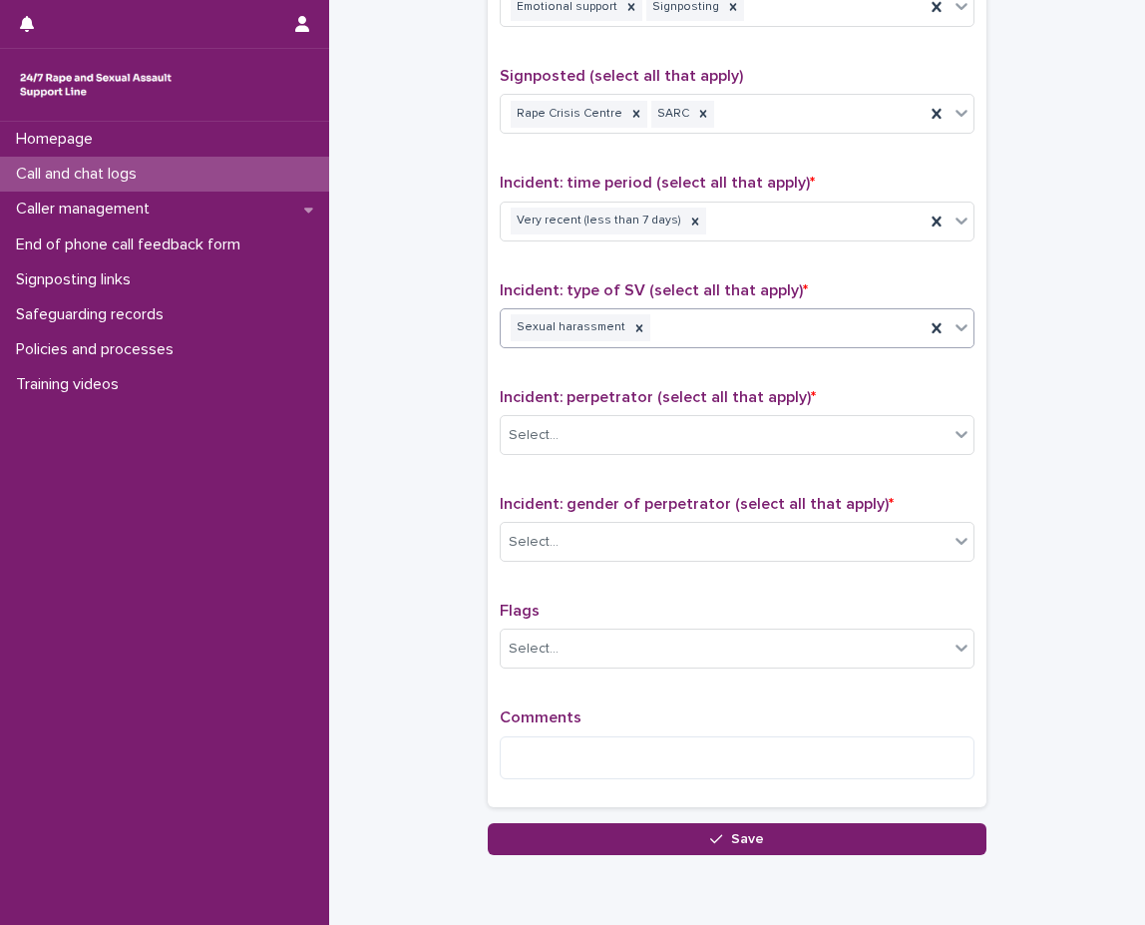
click at [672, 331] on div "Sexual harassment" at bounding box center [713, 327] width 424 height 35
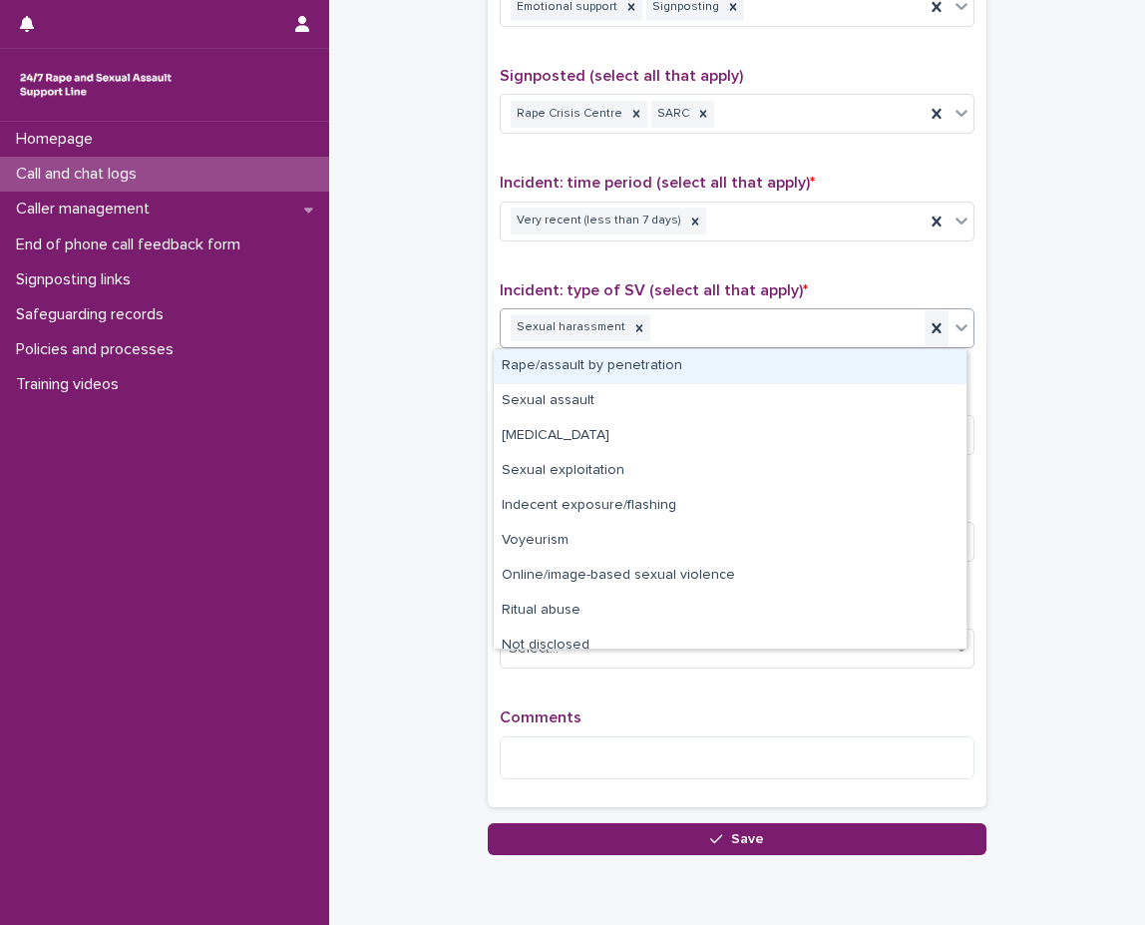
click at [927, 322] on icon at bounding box center [937, 328] width 20 height 20
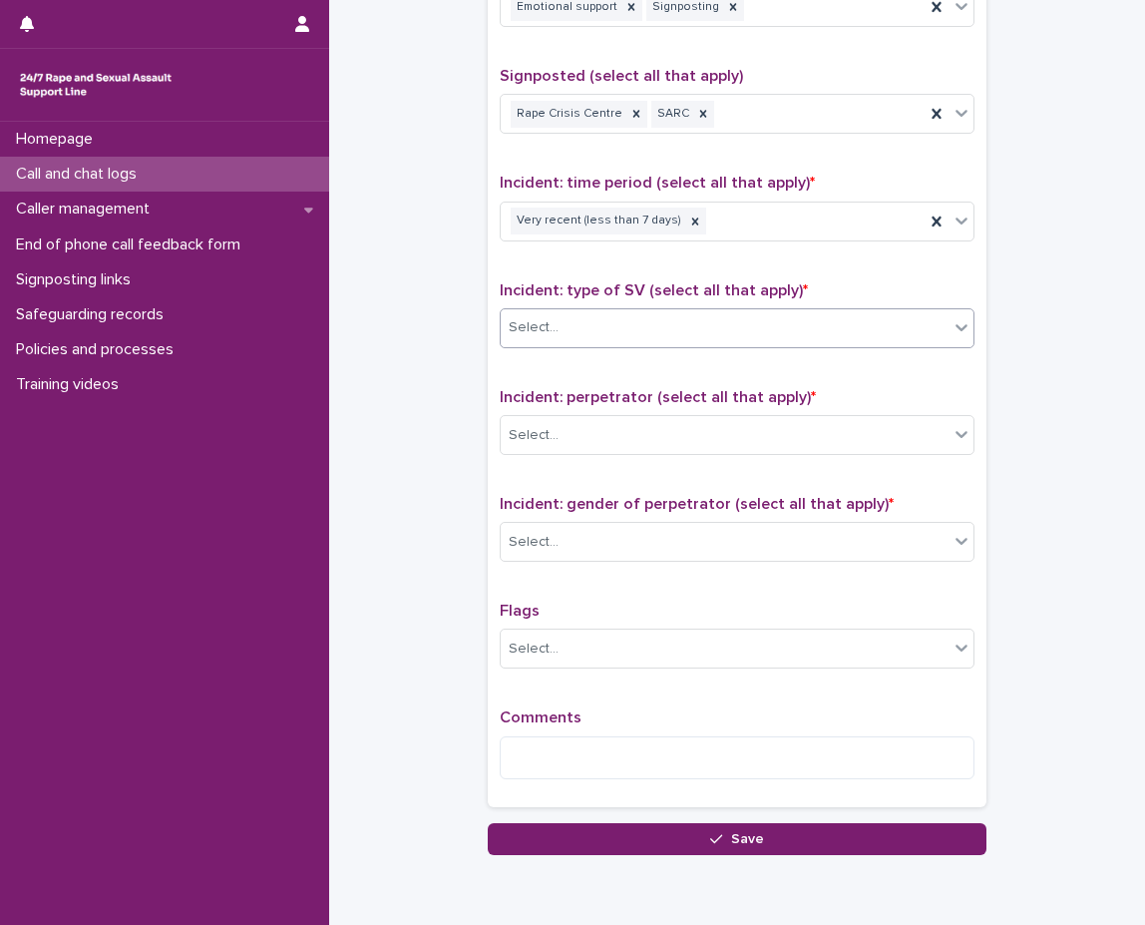
click at [952, 321] on icon at bounding box center [962, 327] width 20 height 20
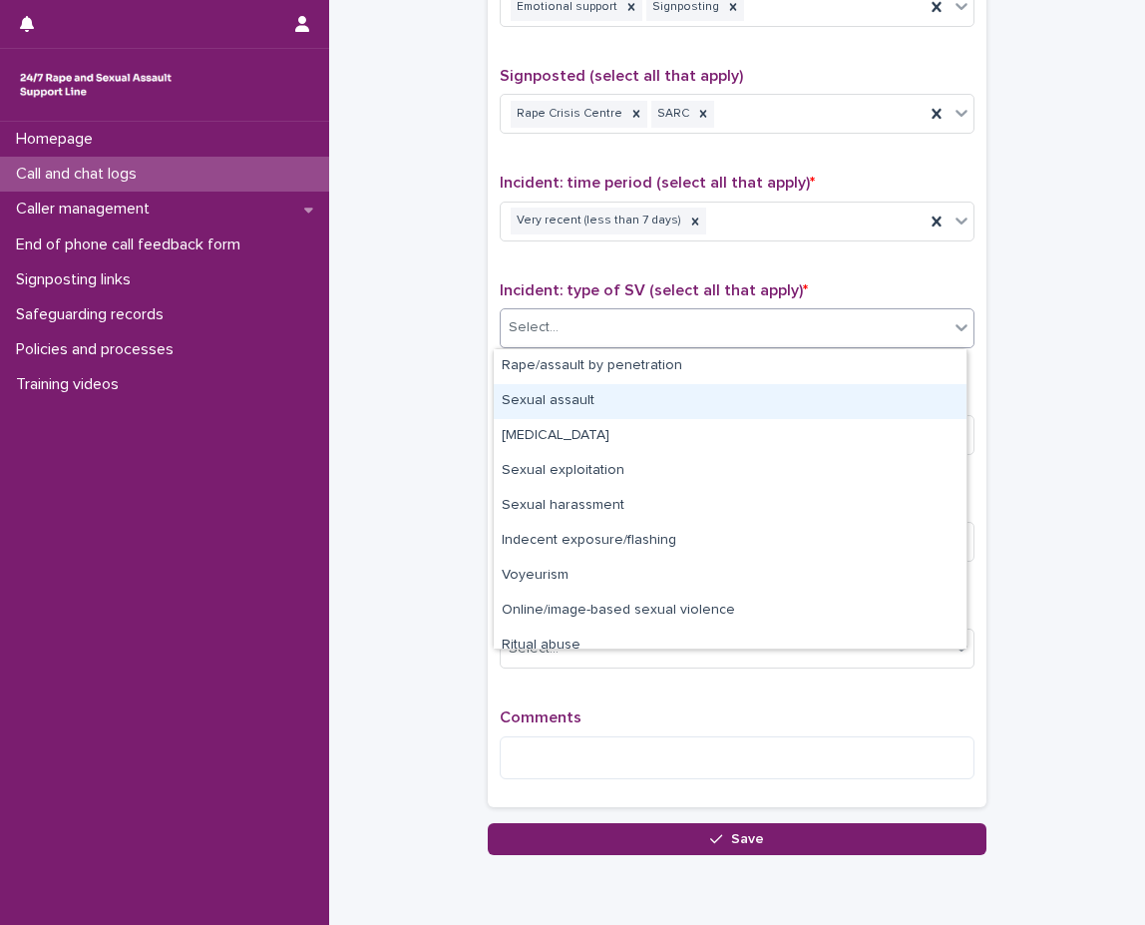
drag, startPoint x: 806, startPoint y: 383, endPoint x: 753, endPoint y: 405, distance: 57.2
click at [753, 405] on div "Sexual assault" at bounding box center [730, 401] width 473 height 35
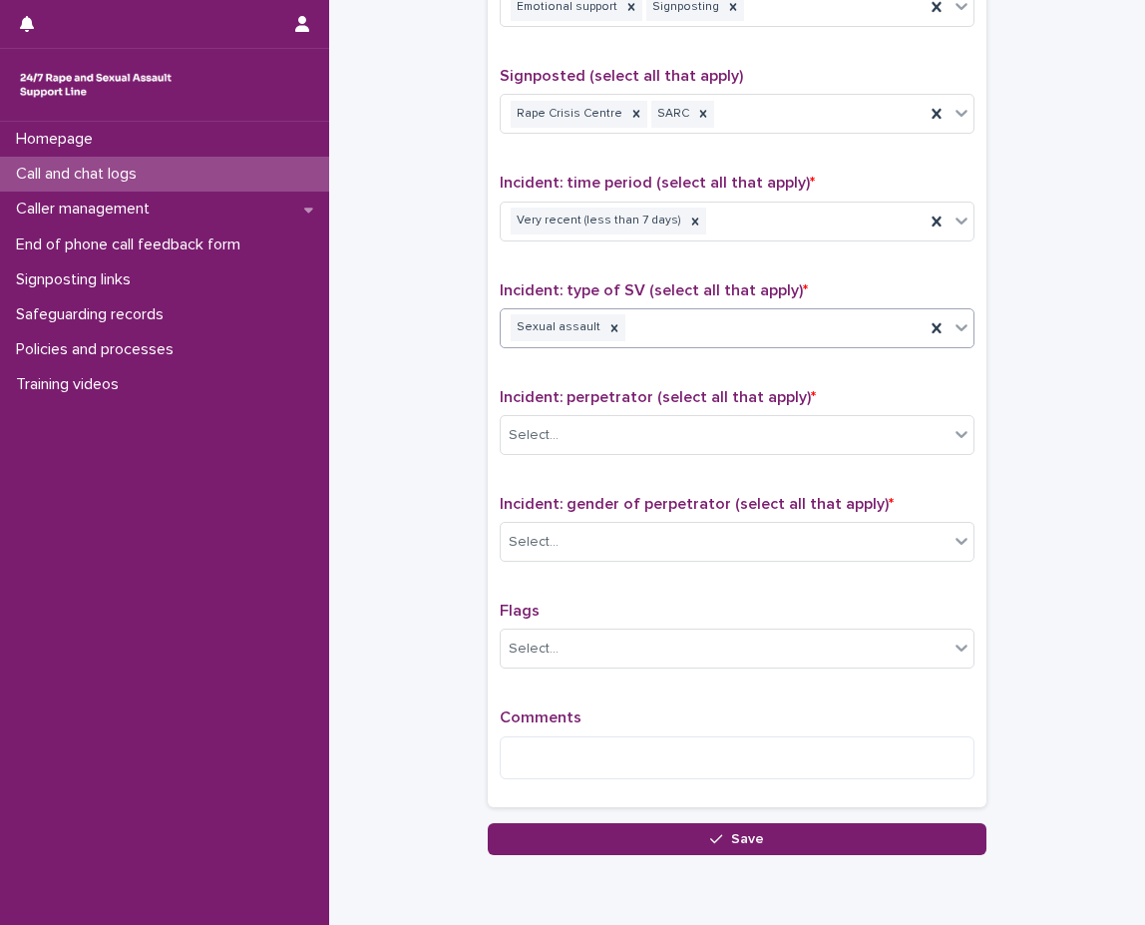
scroll to position [1283, 0]
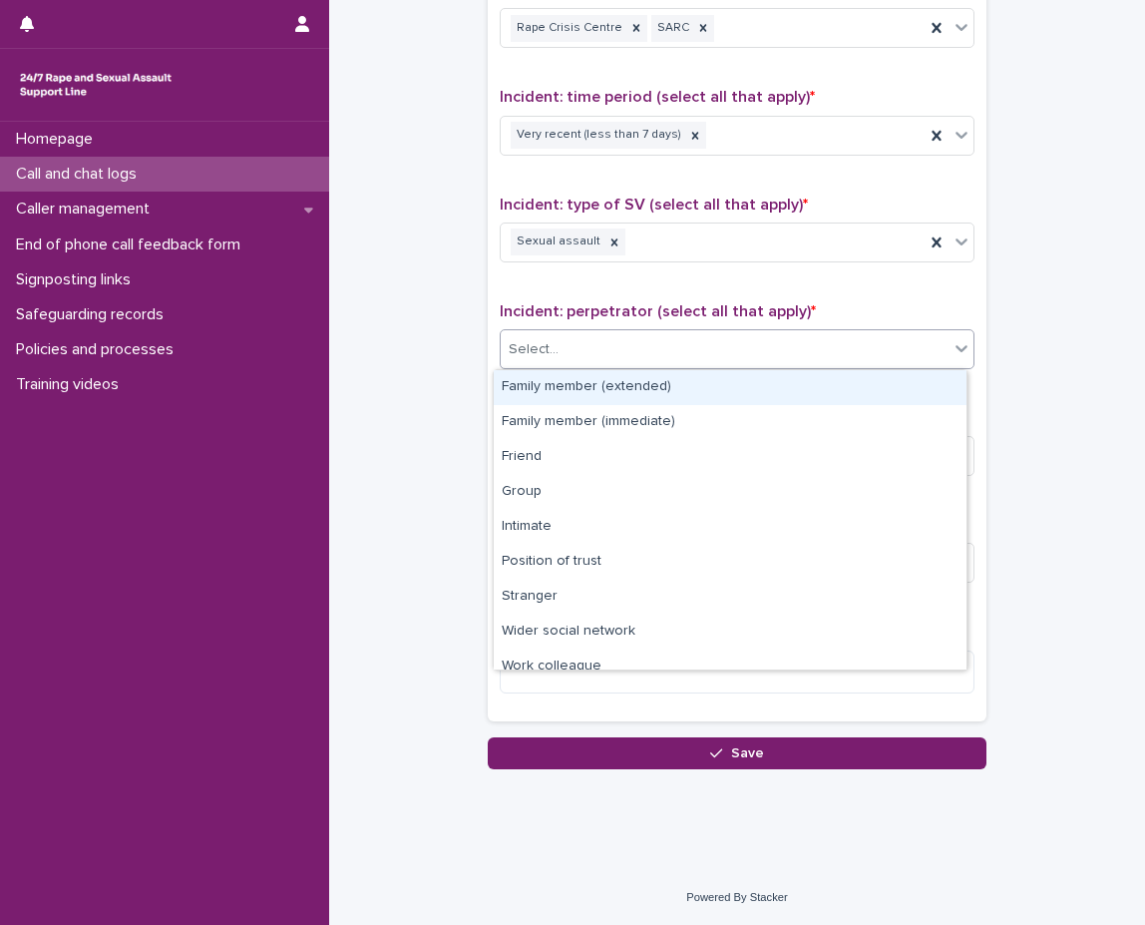
click at [746, 341] on div "Select..." at bounding box center [725, 349] width 448 height 33
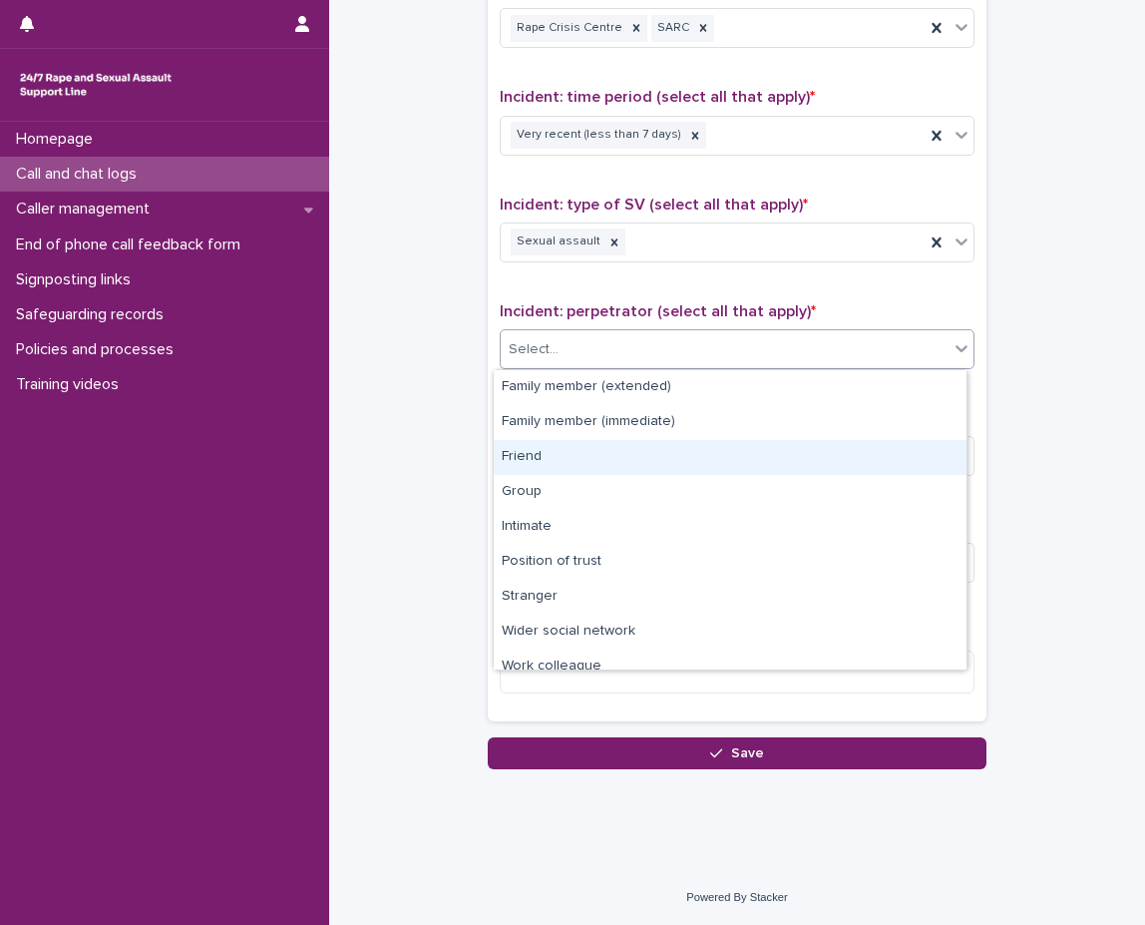
click at [667, 462] on div "Friend" at bounding box center [730, 457] width 473 height 35
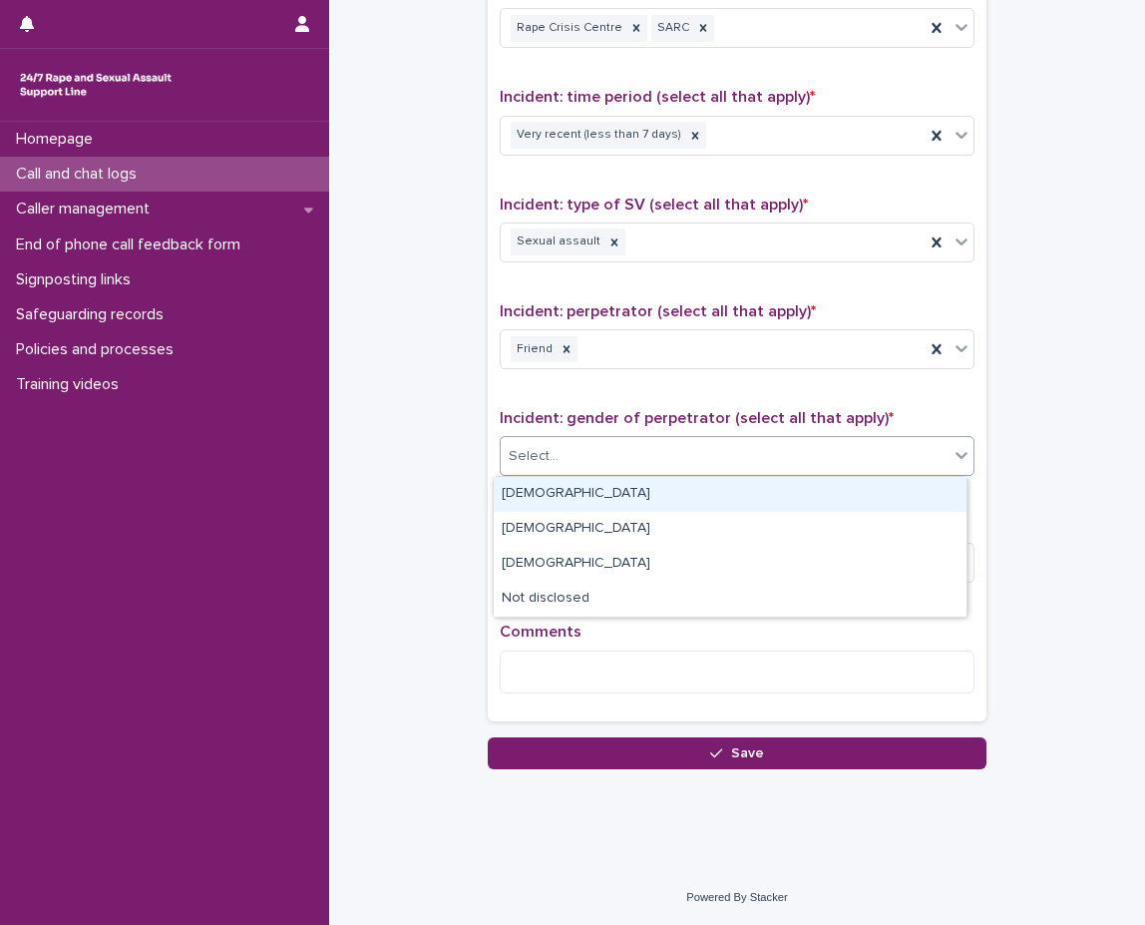
click at [667, 462] on div "Select..." at bounding box center [725, 456] width 448 height 33
click at [648, 497] on div "[DEMOGRAPHIC_DATA]" at bounding box center [730, 494] width 473 height 35
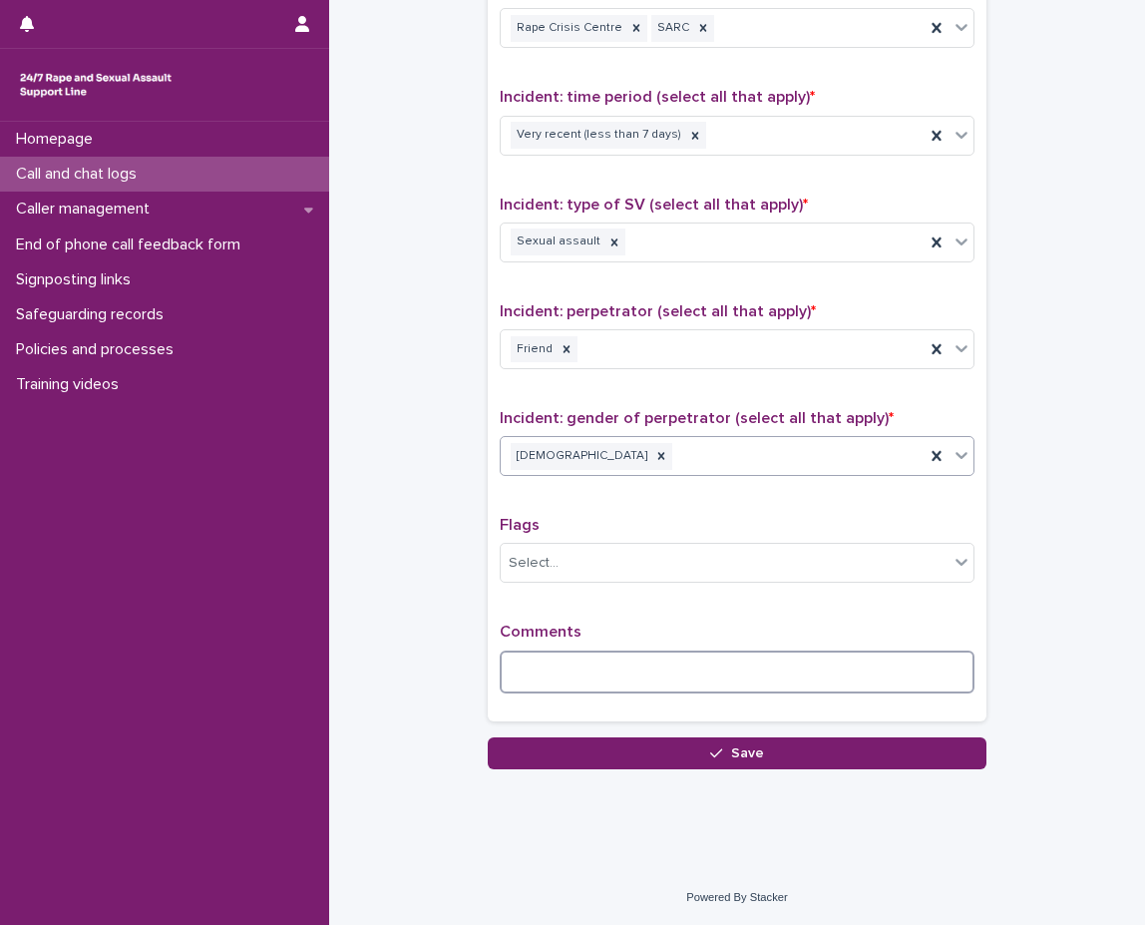
click at [616, 670] on textarea at bounding box center [737, 671] width 475 height 43
click at [870, 667] on textarea "**********" at bounding box center [737, 671] width 475 height 43
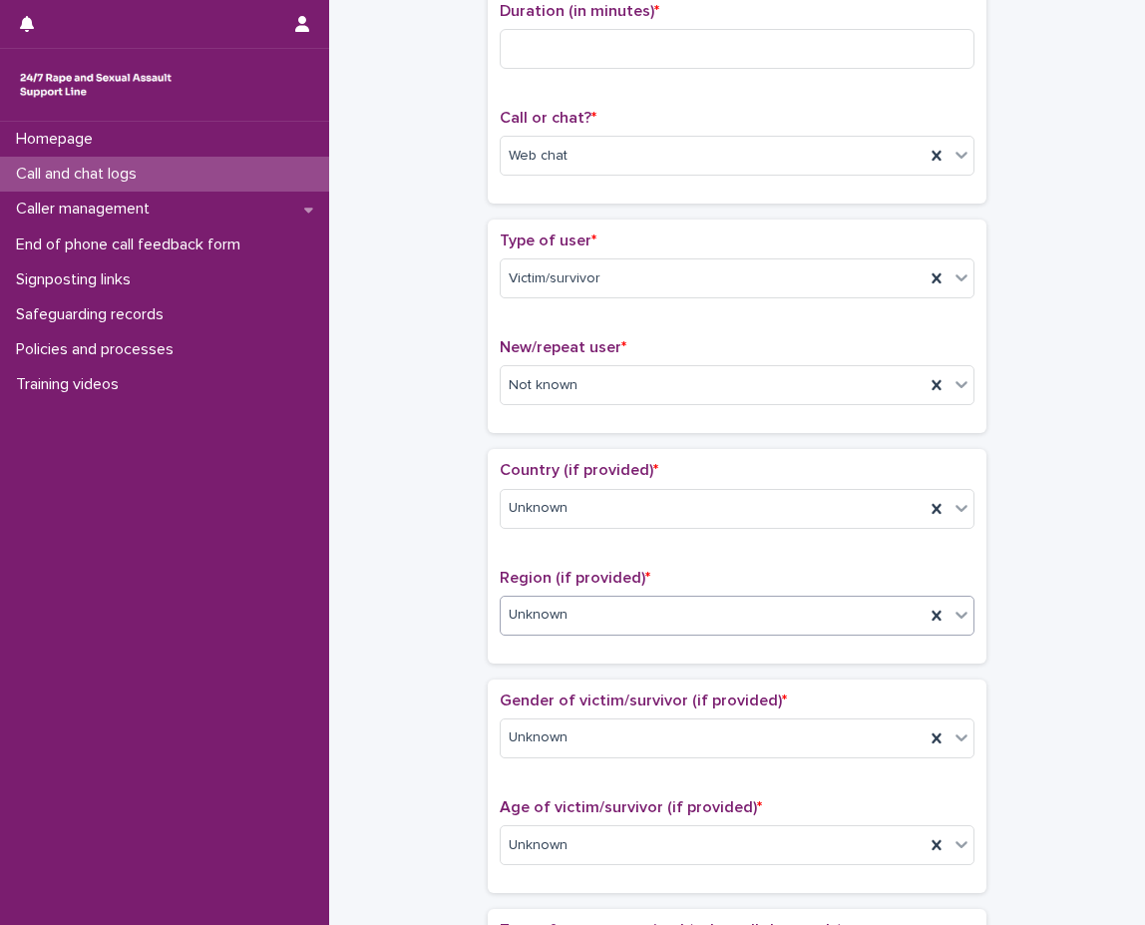
scroll to position [19, 0]
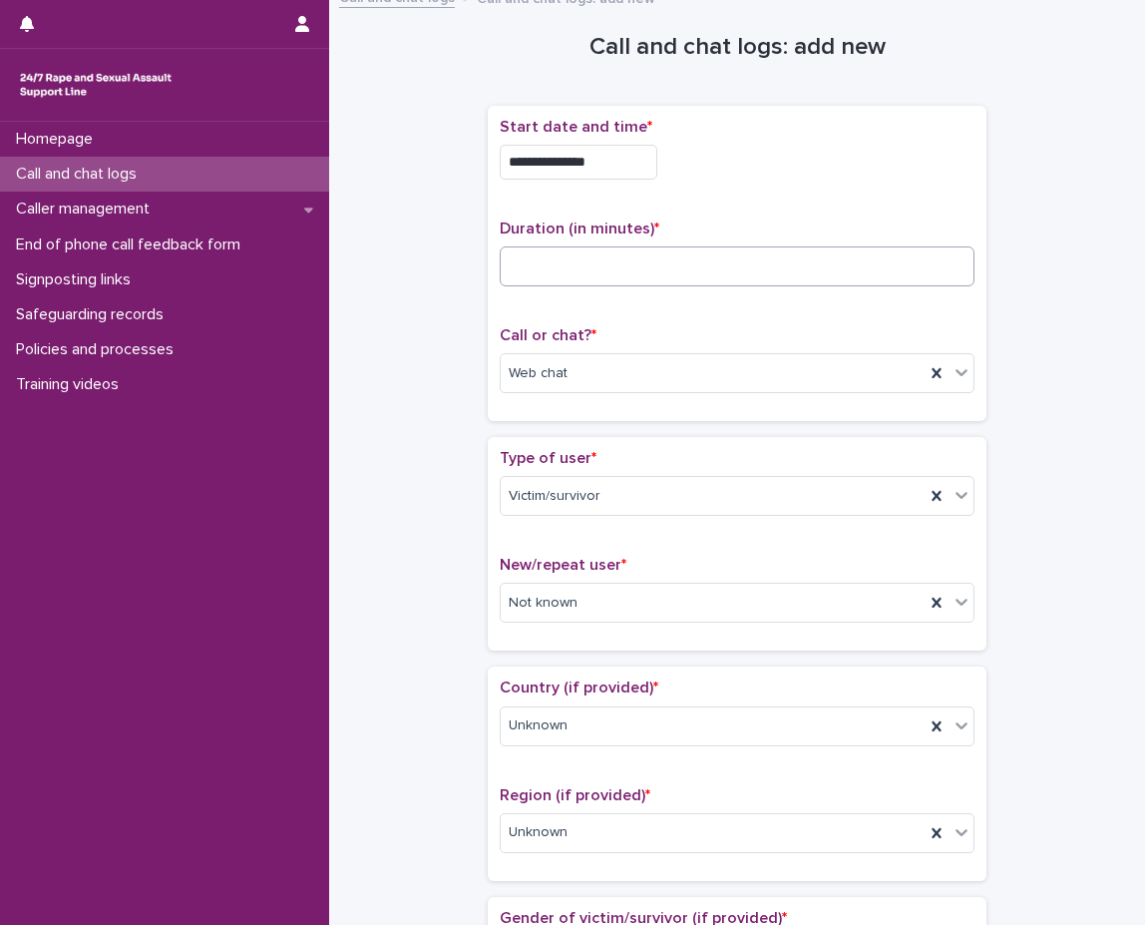
type textarea "**********"
click at [653, 246] on input at bounding box center [737, 266] width 475 height 40
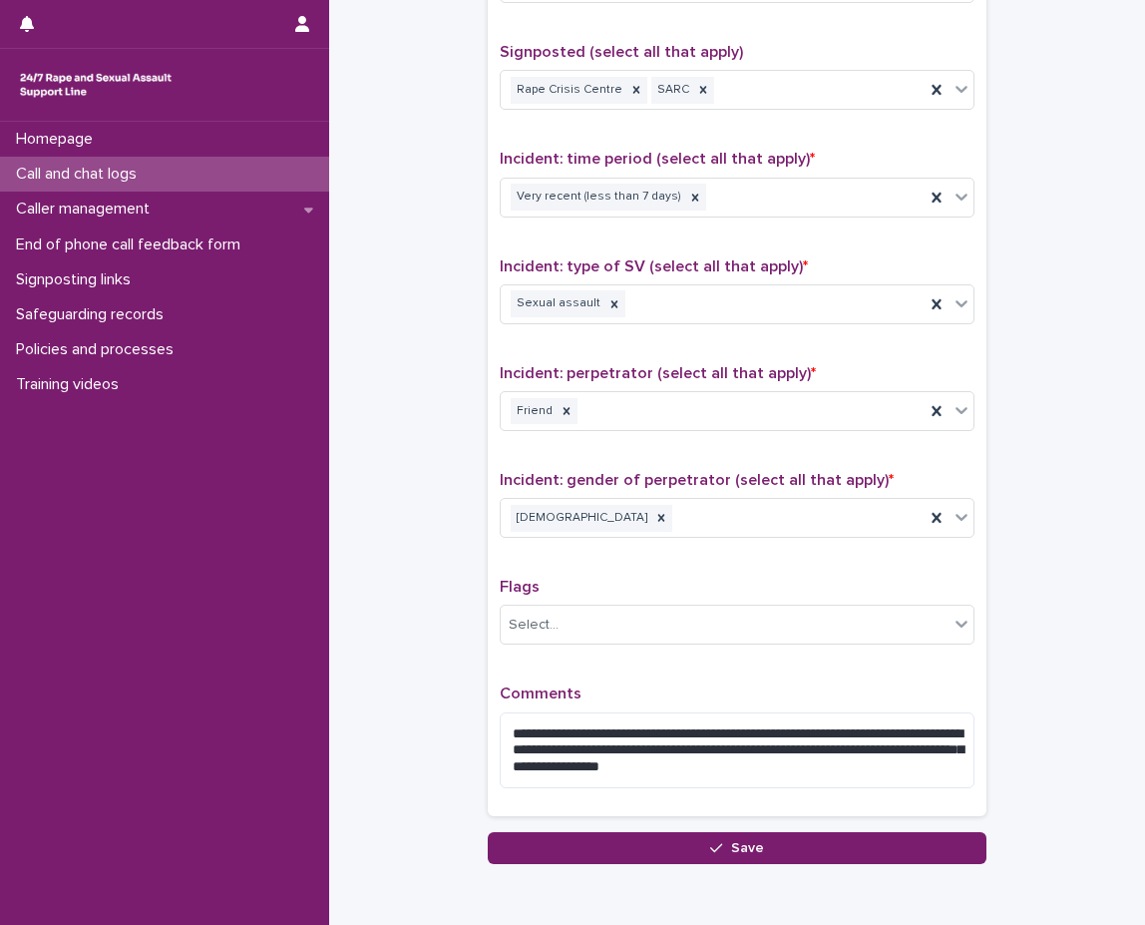
scroll to position [1316, 0]
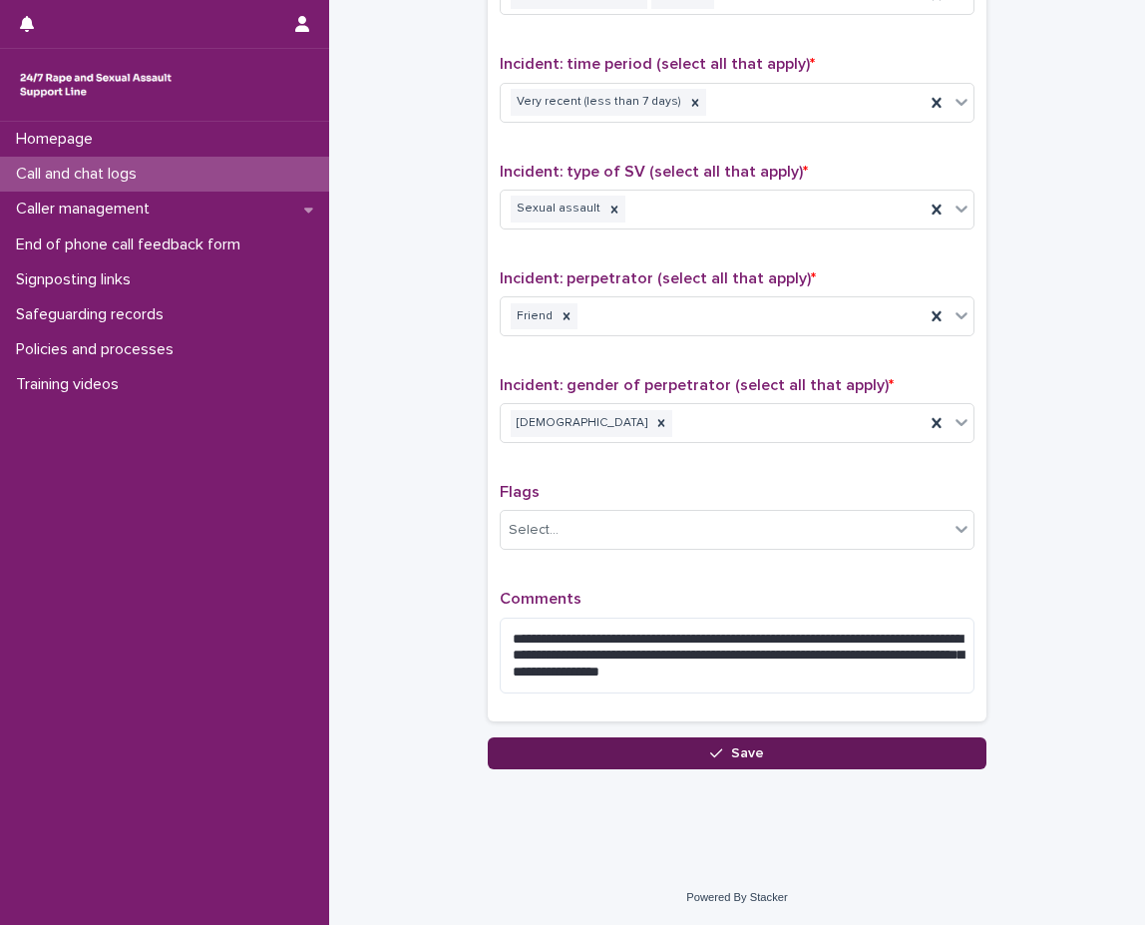
type input "**"
click at [712, 758] on icon "button" at bounding box center [716, 753] width 12 height 14
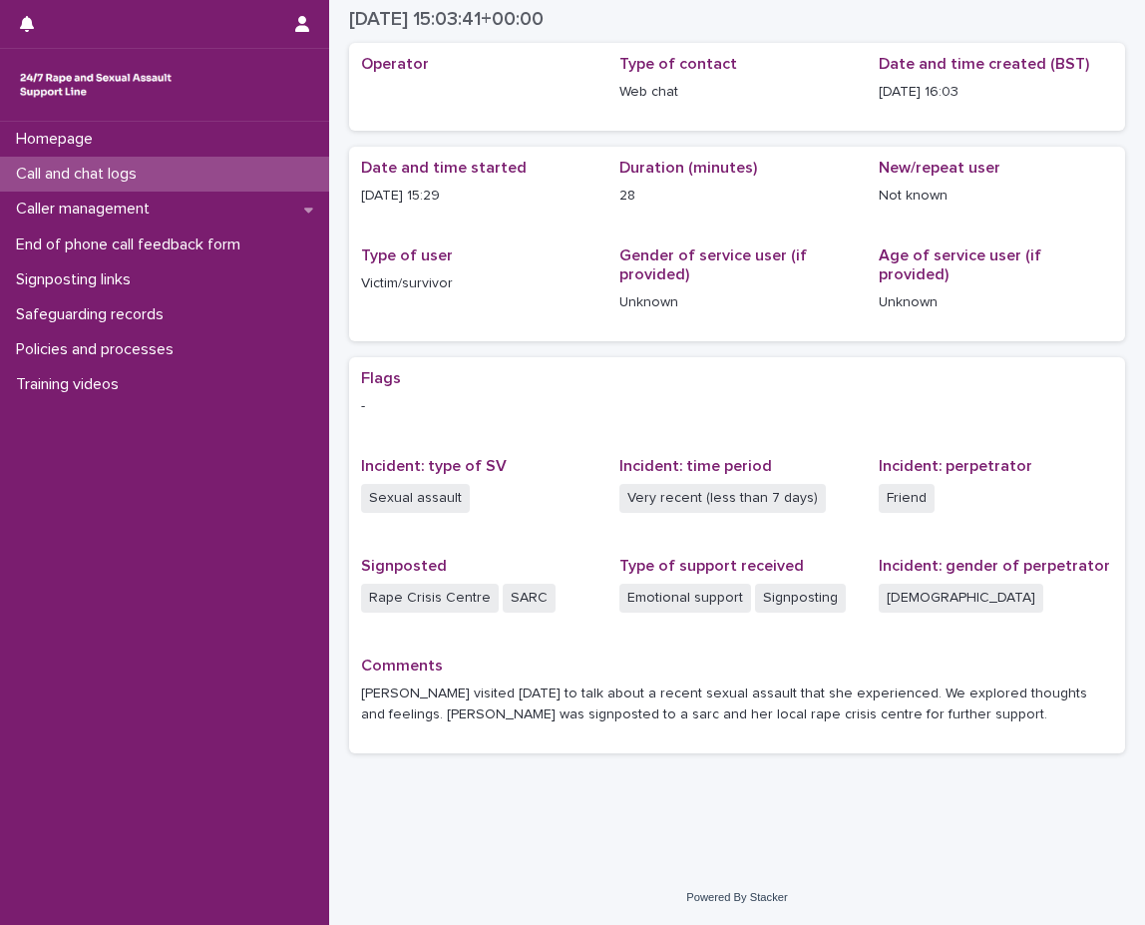
scroll to position [77, 0]
click at [175, 169] on div "Call and chat logs" at bounding box center [164, 174] width 329 height 35
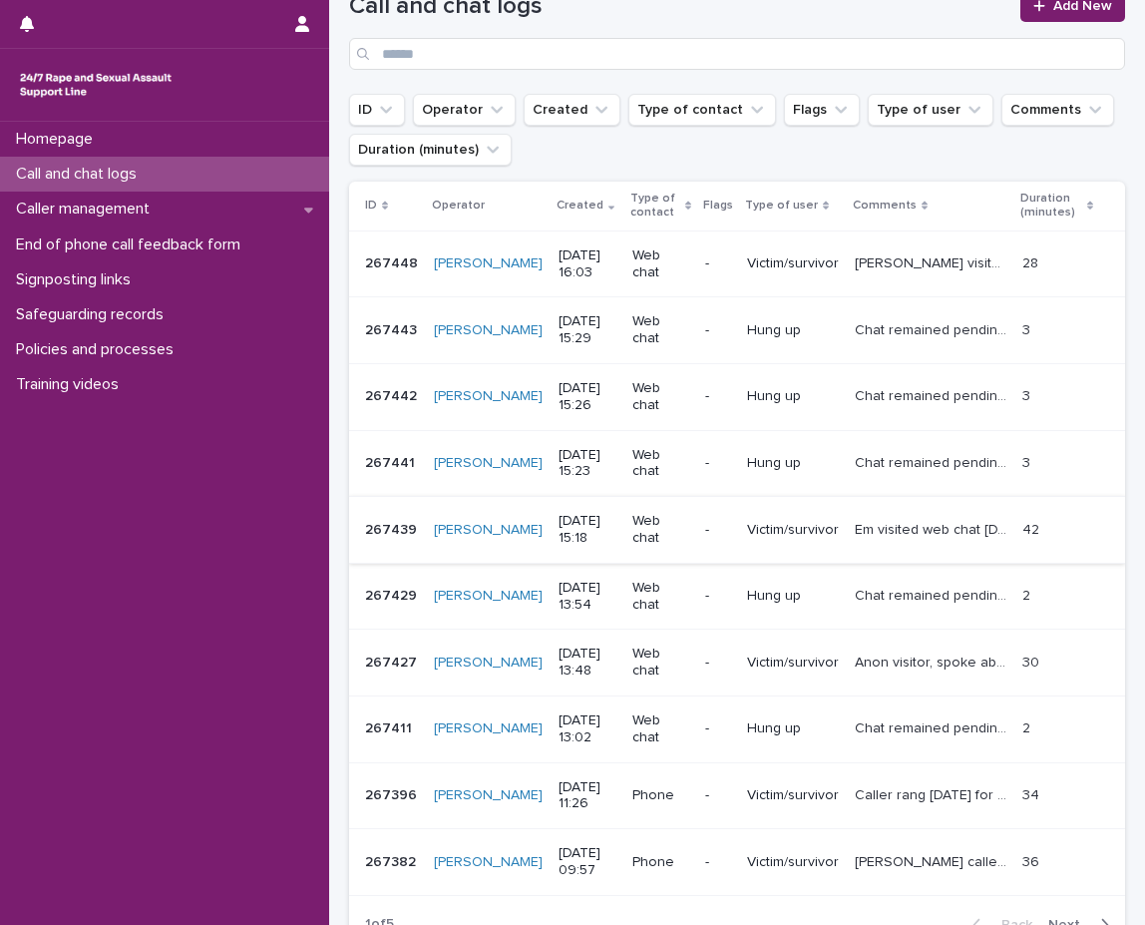
scroll to position [397, 0]
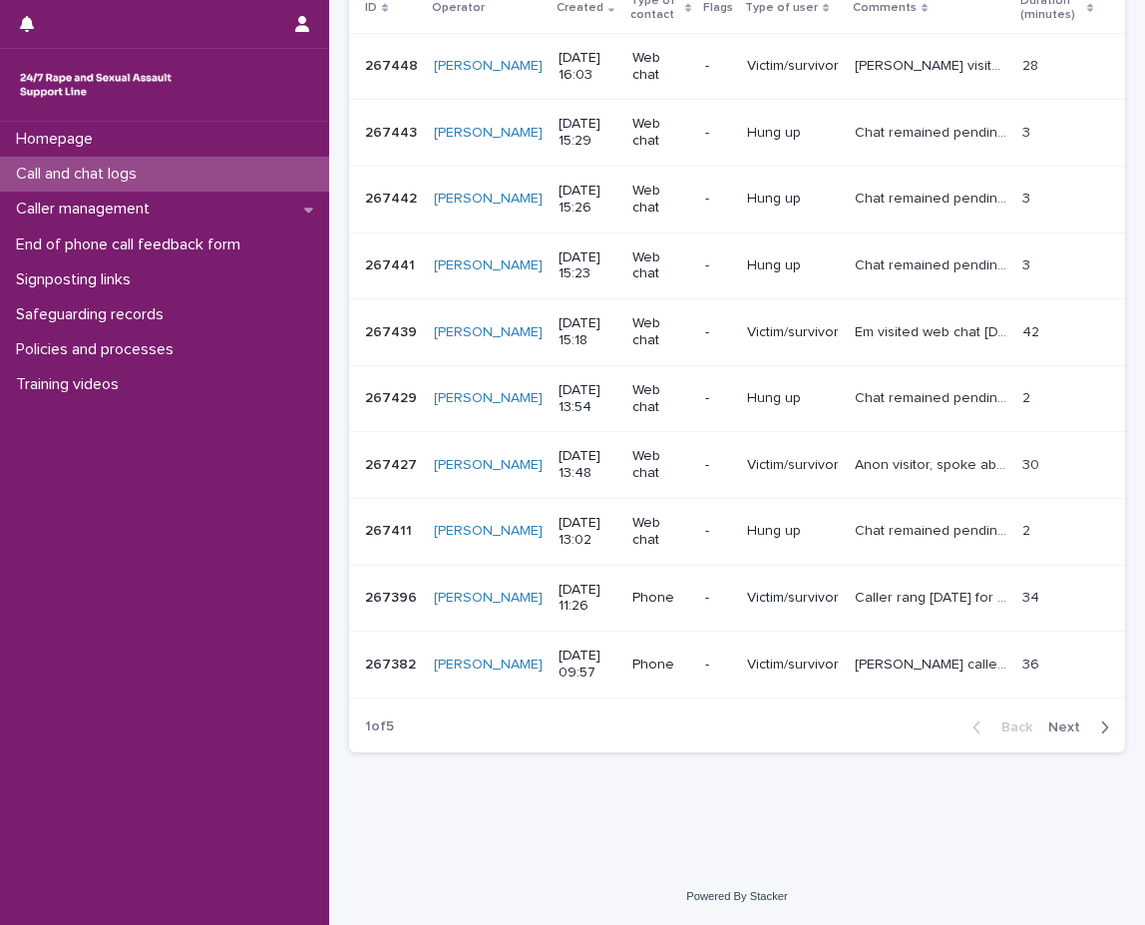
click at [1092, 723] on div "button" at bounding box center [1100, 727] width 17 height 18
